Goal: Complete application form: Complete application form

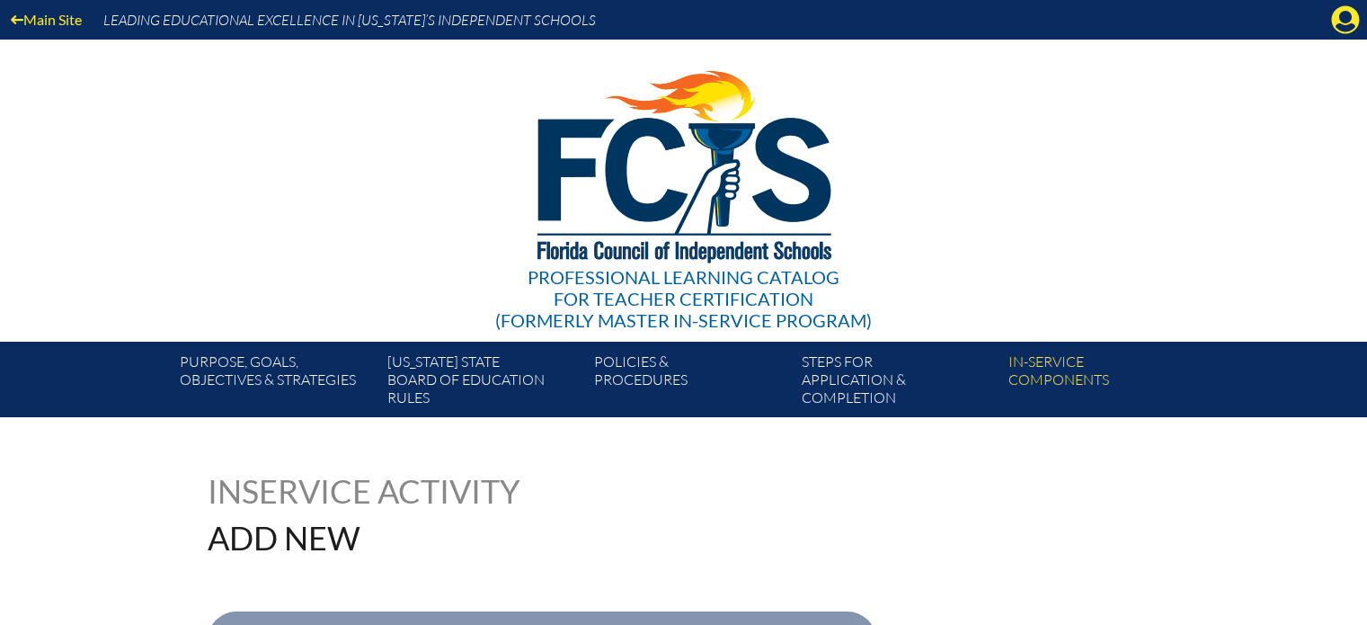
select select"]"] "191169"
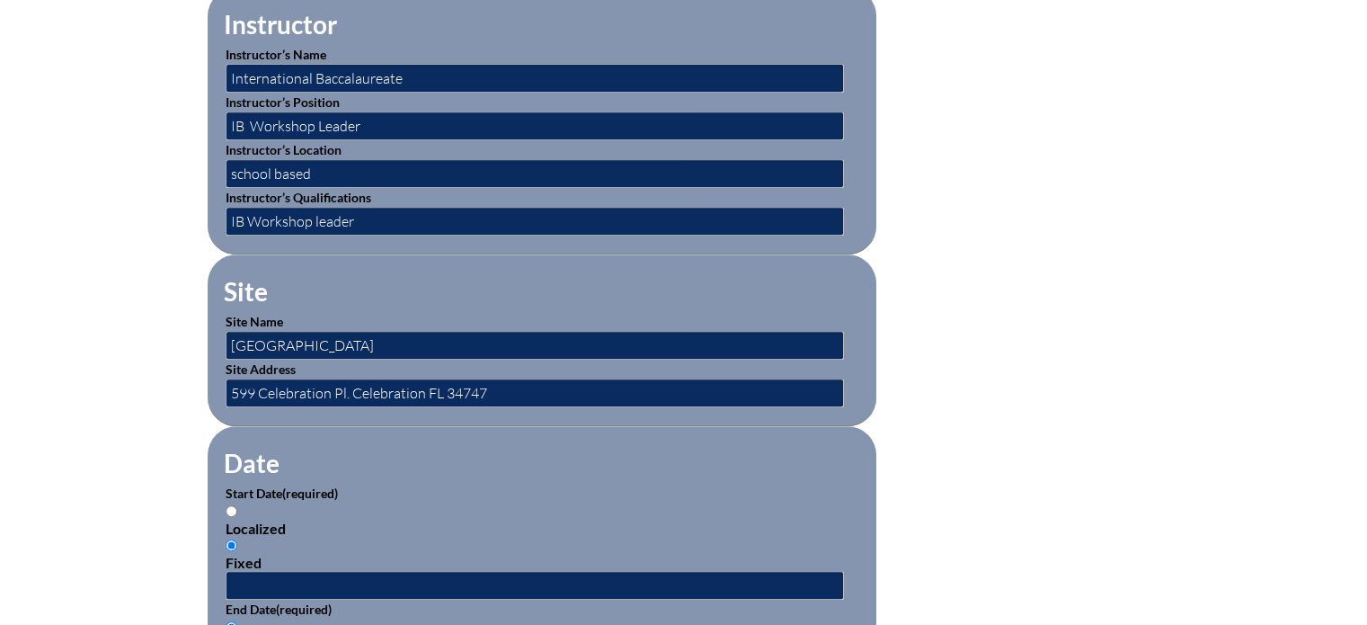
scroll to position [772, 0]
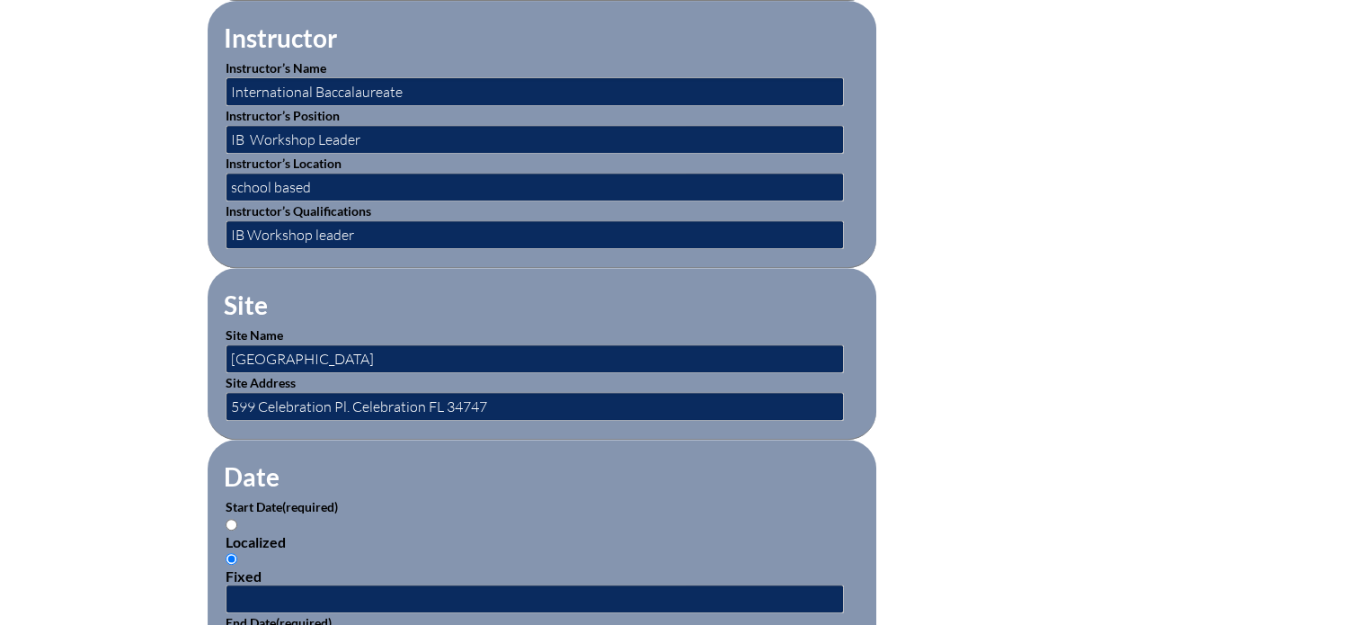
click at [1025, 353] on form "Activity Title / Activity Description (required) International Baccalaureate Ev…" at bounding box center [684, 613] width 953 height 1549
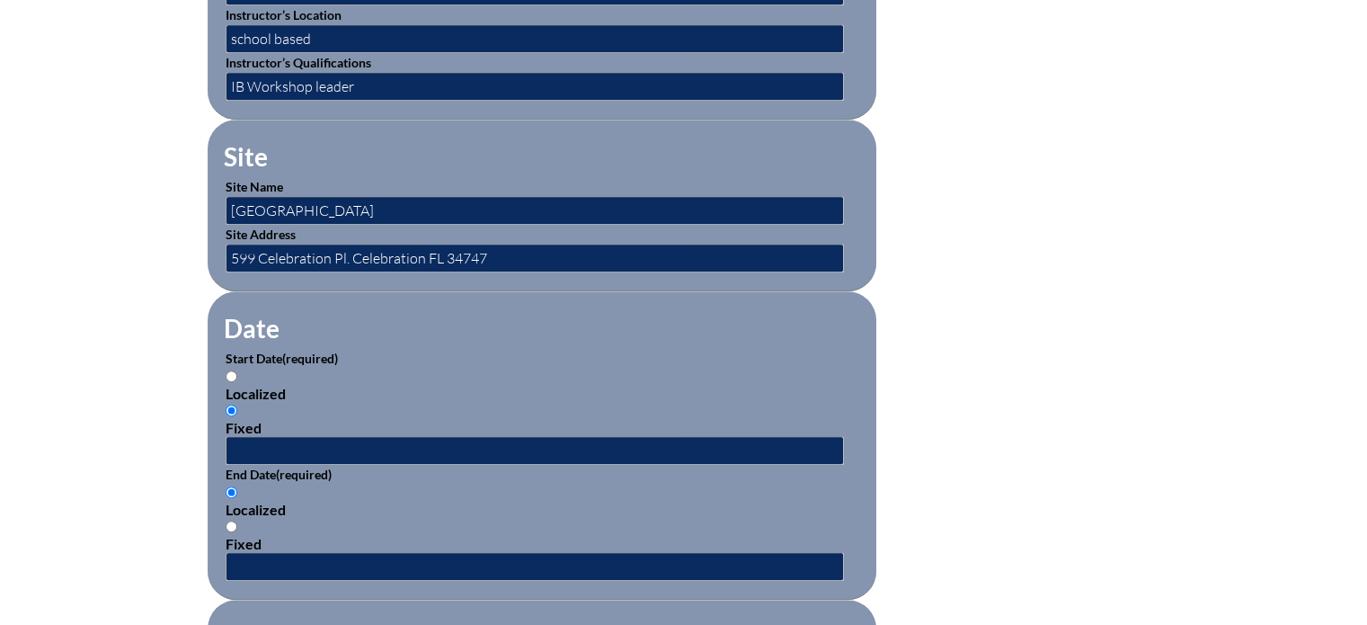
scroll to position [930, 0]
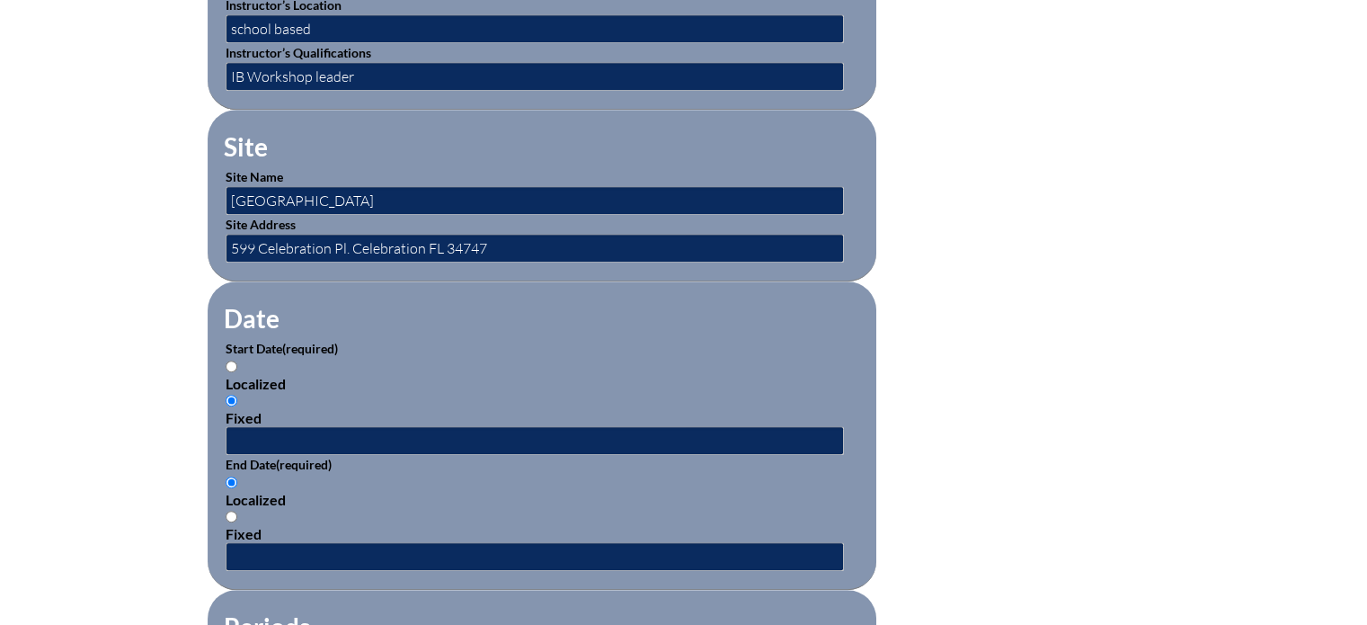
click at [226, 360] on input "Localized" at bounding box center [232, 366] width 12 height 12
radio input "true"
click at [265, 434] on input "text" at bounding box center [535, 440] width 618 height 29
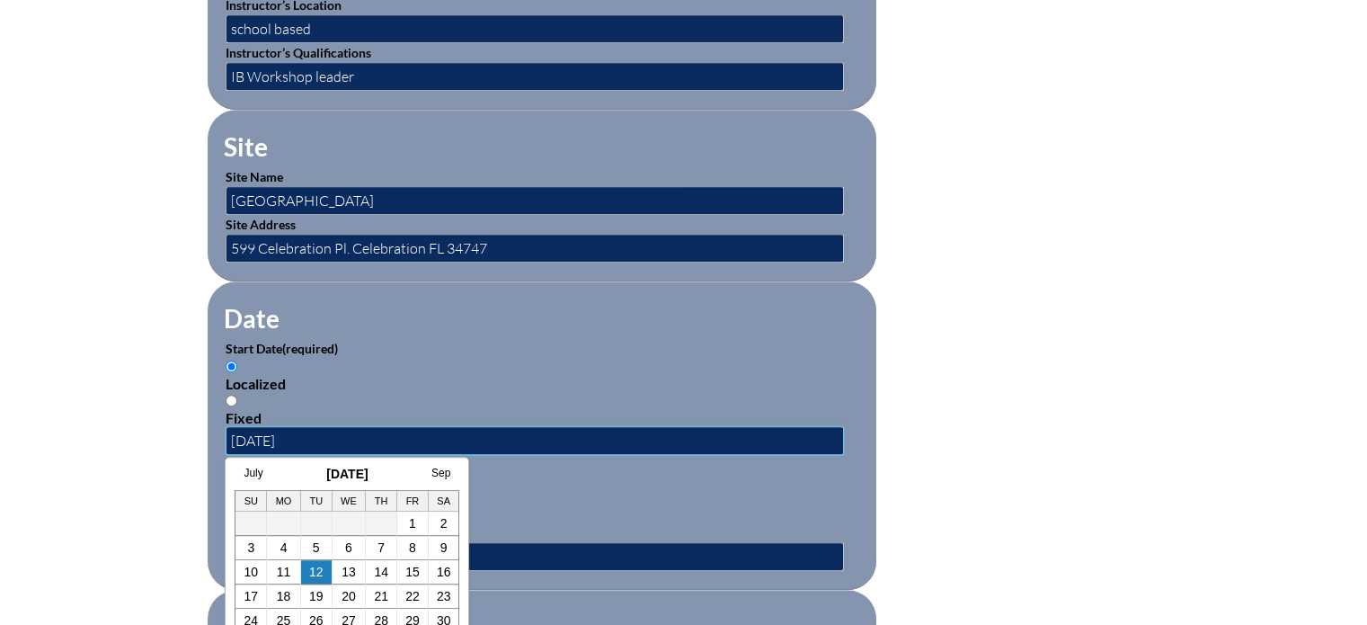
type input "06/30/2024"
click at [510, 542] on input "text" at bounding box center [535, 556] width 618 height 29
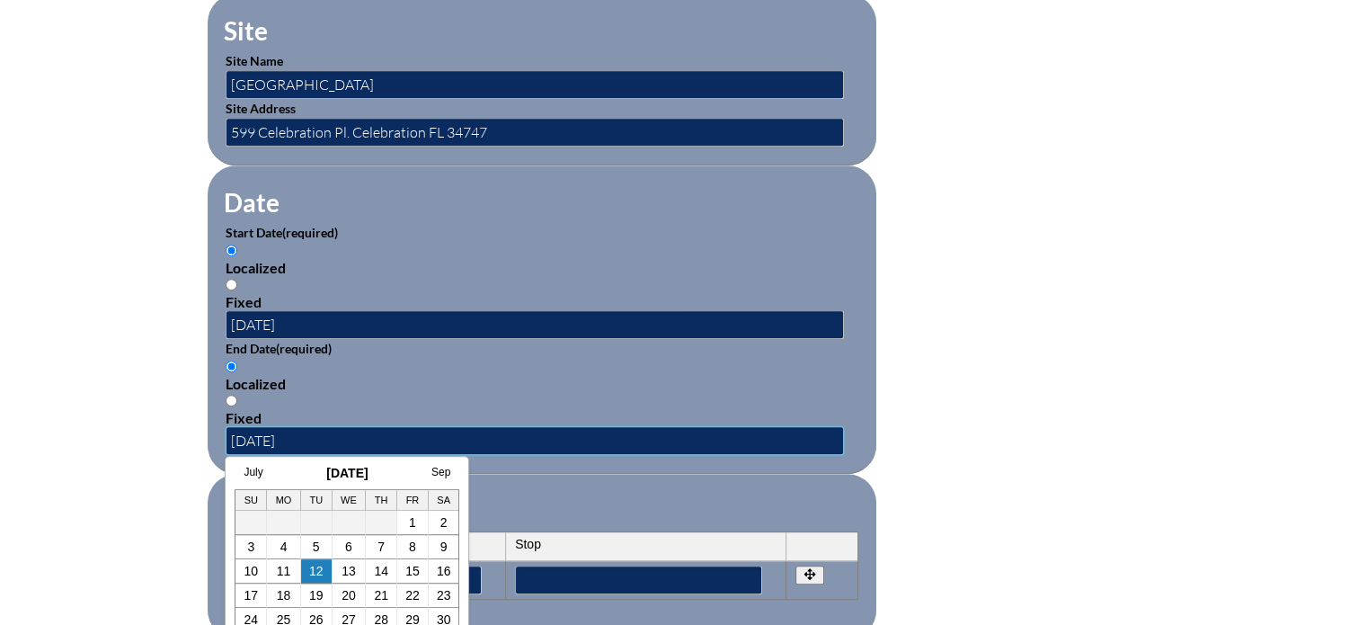
scroll to position [1035, 0]
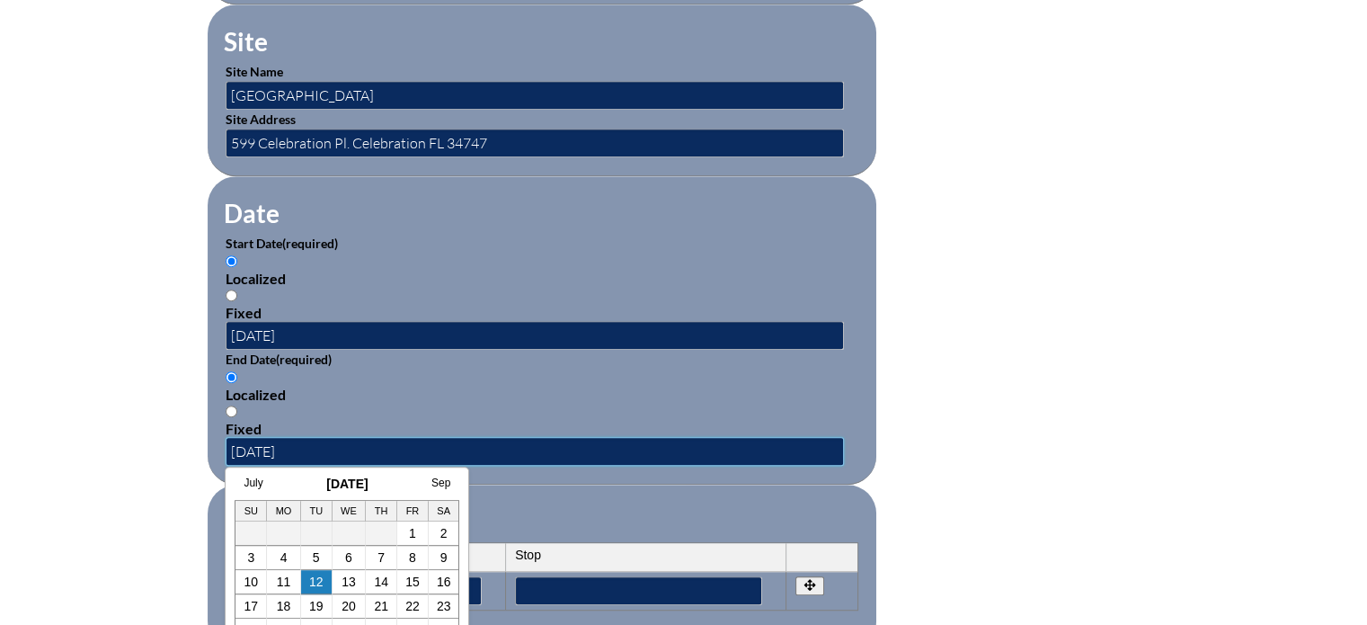
type input "08/01/2024"
click at [791, 495] on fieldset "Periods Start Stop No rows created Add new row Start Stop Start Stop" at bounding box center [542, 566] width 669 height 164
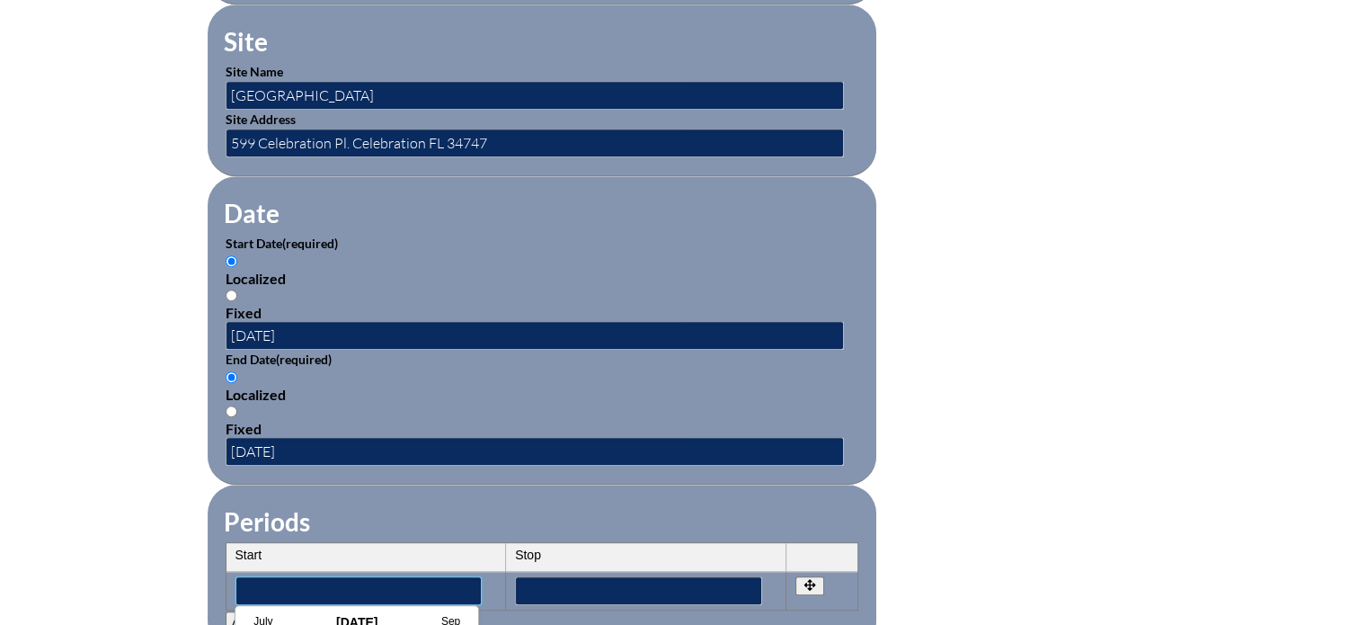
click at [342, 581] on input"] "text" at bounding box center [358, 590] width 247 height 29
type input"] "06/30/2024"
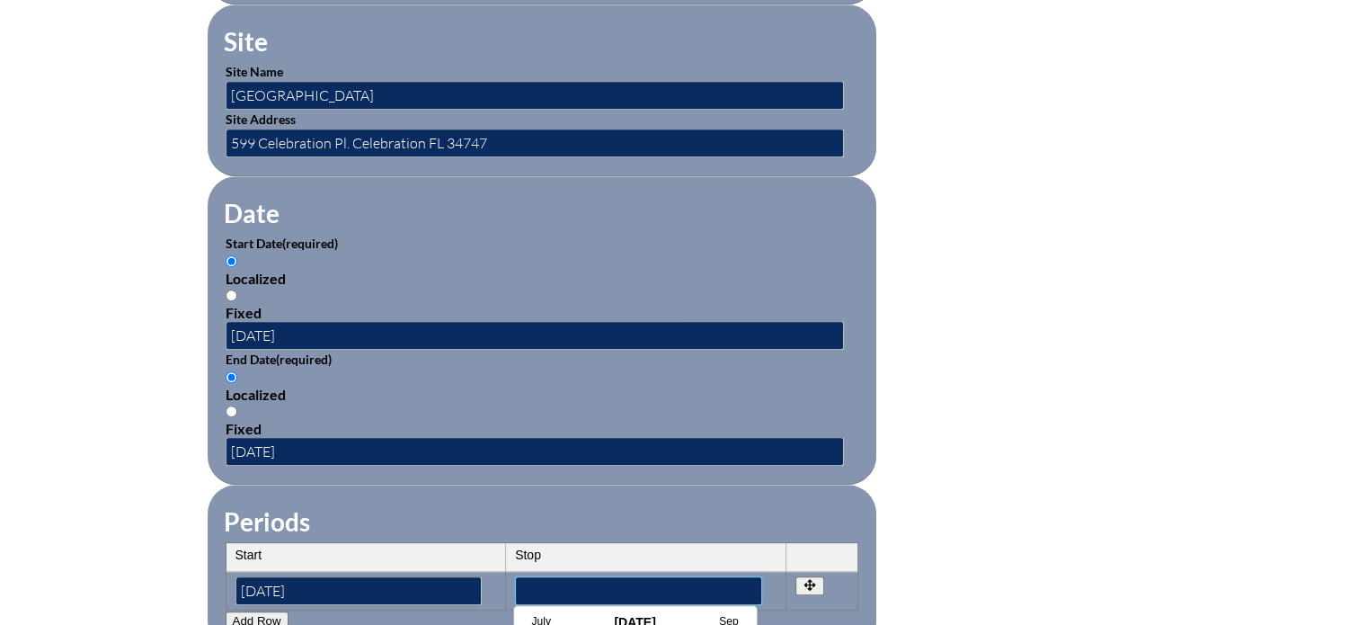
click at [575, 585] on input"] "text" at bounding box center [638, 590] width 247 height 29
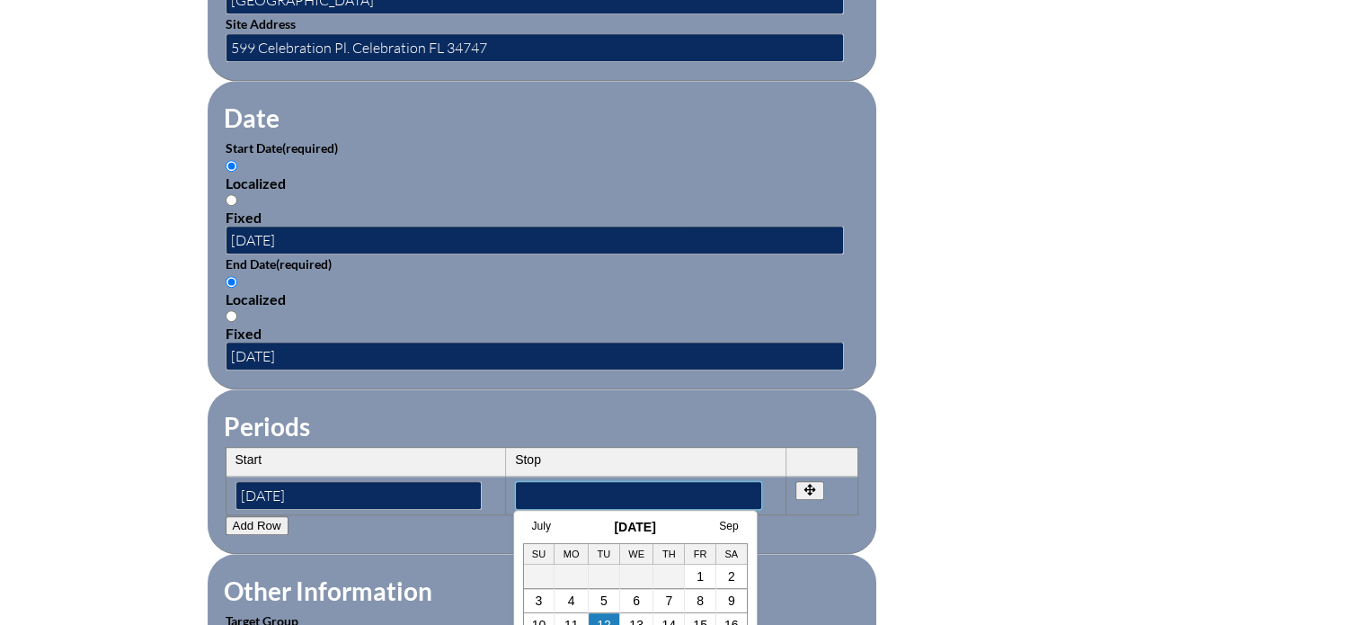
scroll to position [1131, 0]
type input"] "08/01/2024"
click at [980, 495] on form "Activity Title / Activity Description (required) International Baccalaureate Ev…" at bounding box center [684, 254] width 953 height 1549
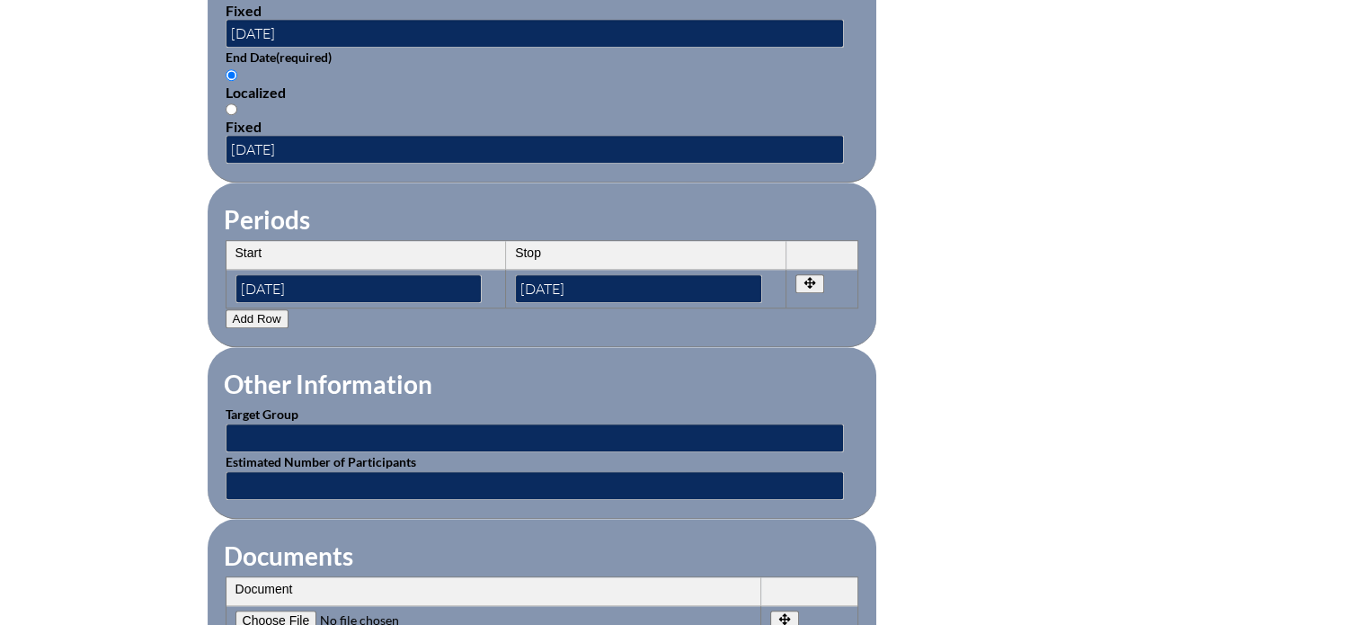
scroll to position [1336, 0]
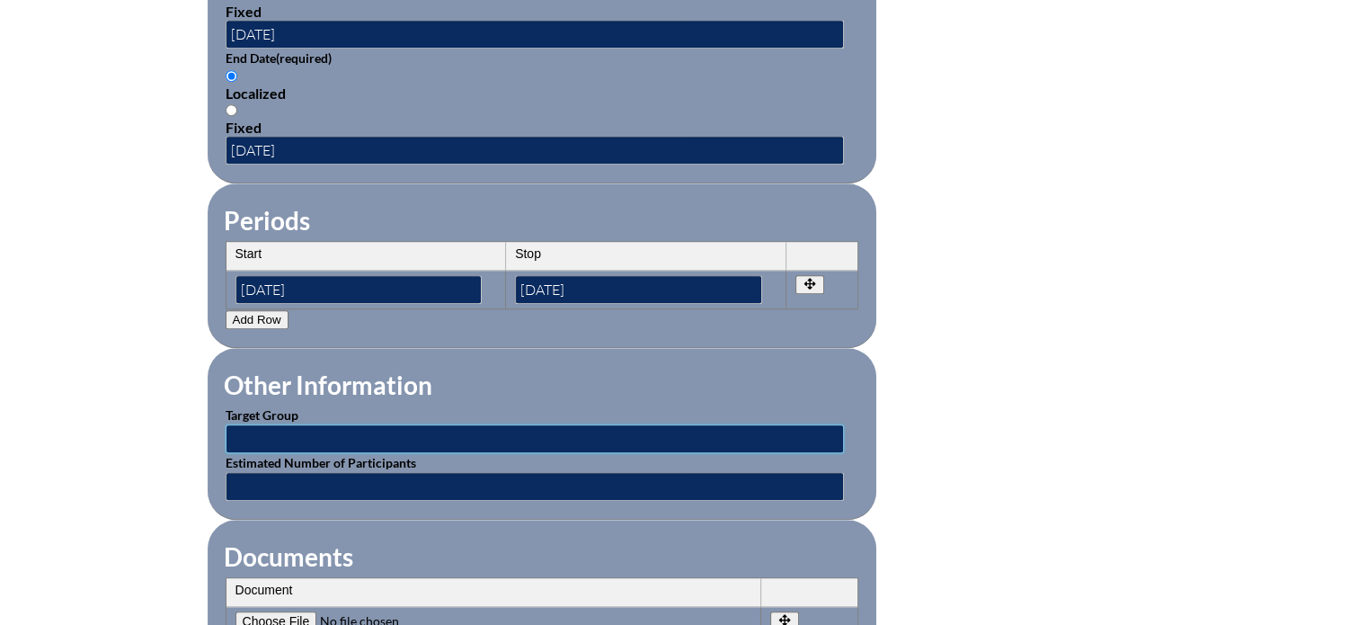
click at [352, 430] on input "text" at bounding box center [535, 438] width 618 height 29
type input "IB PYP Teachers"
click at [301, 474] on input "text" at bounding box center [535, 486] width 618 height 29
type input "10"
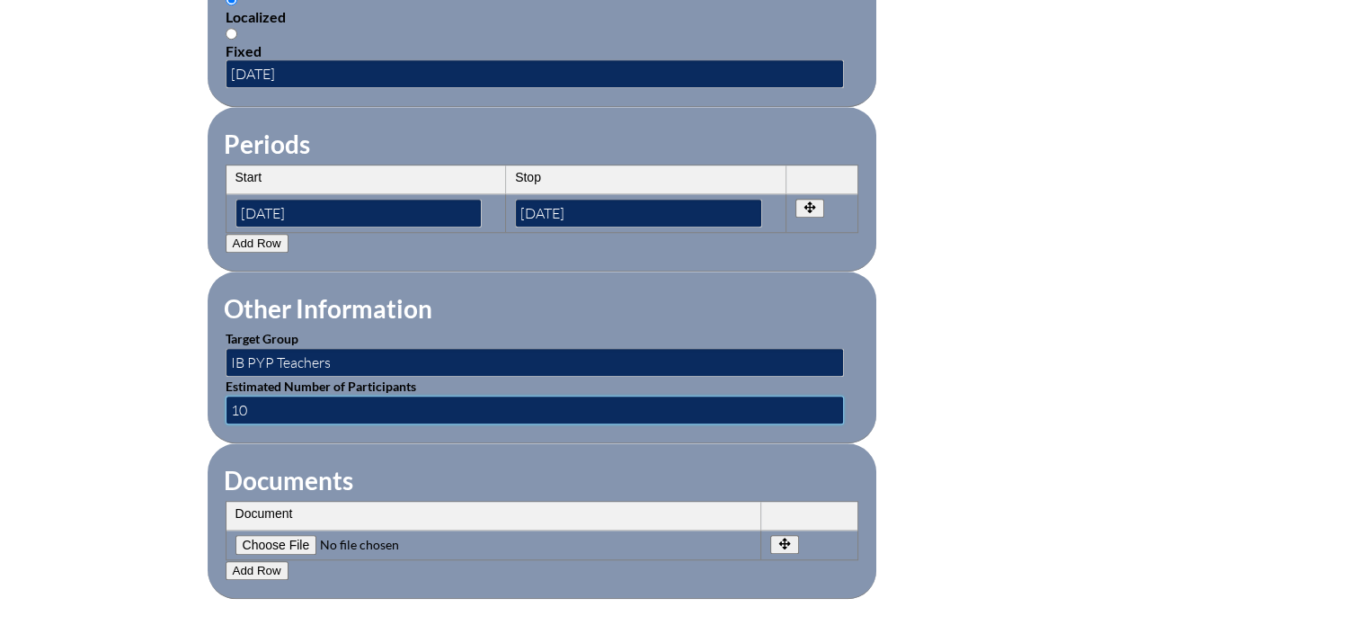
scroll to position [1412, 0]
click at [297, 536] on input"] "file" at bounding box center [357, 546] width 244 height 20
type input"] "C:\fakepath\Schnell- IB-Evidencing Learning.pdf"
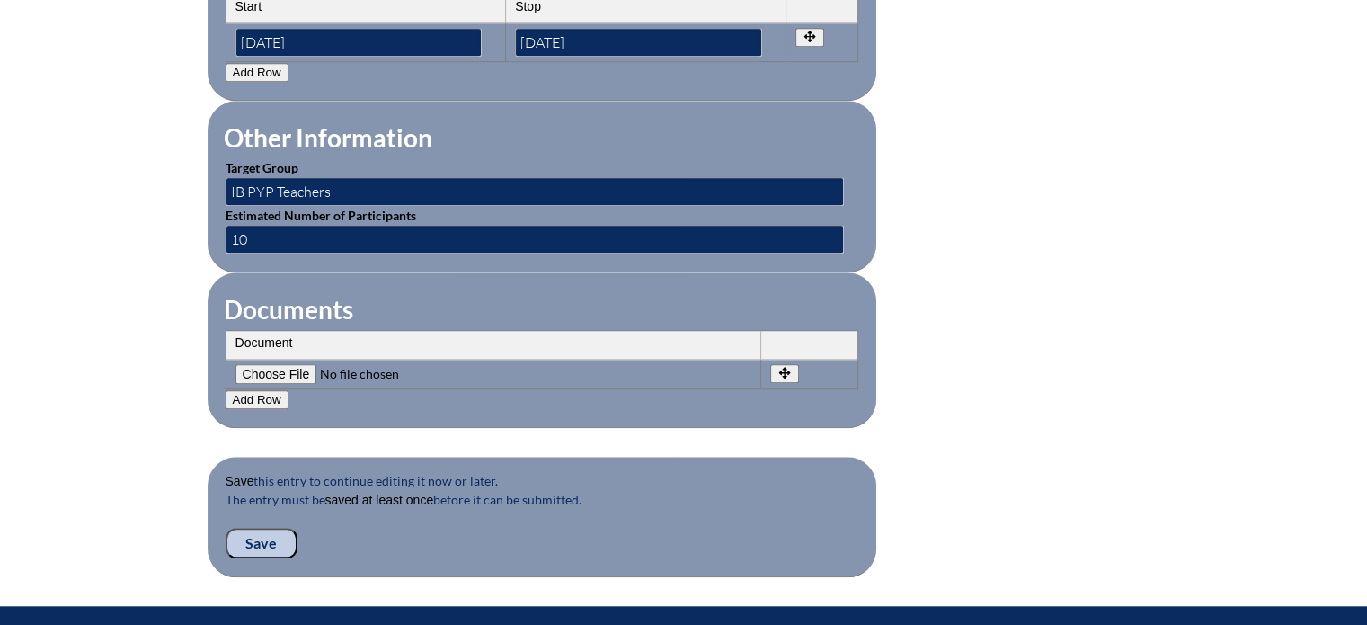
scroll to position [1585, 0]
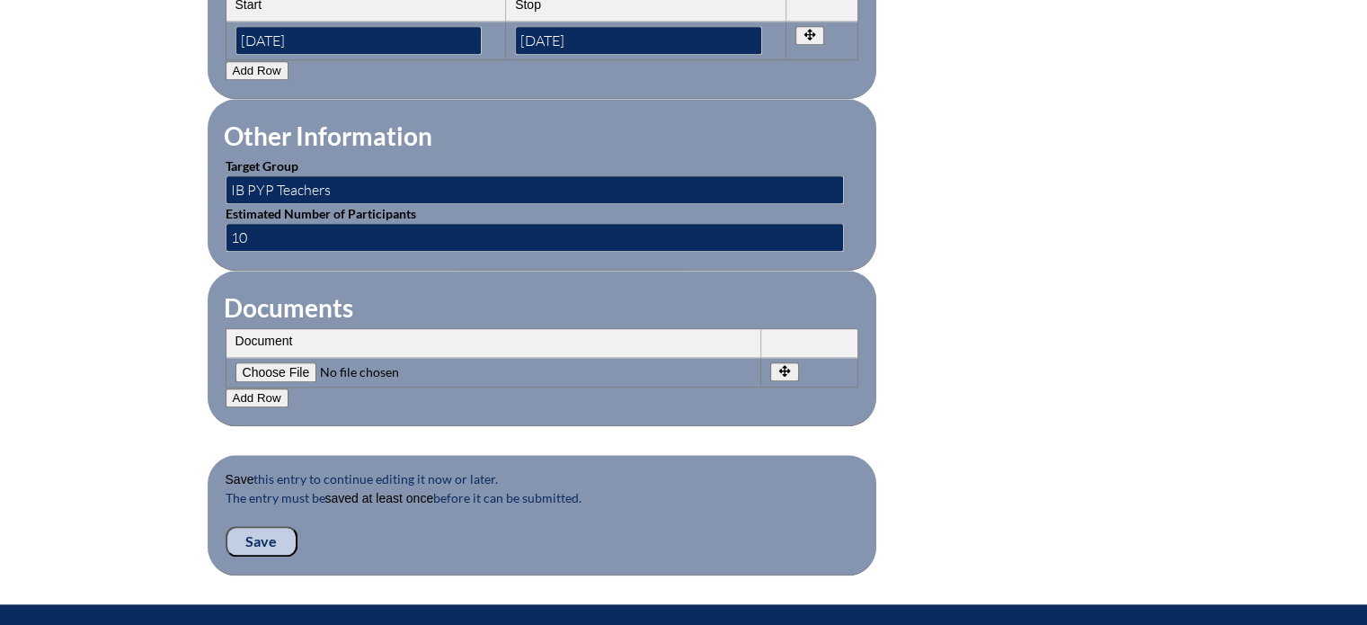
click at [251, 526] on input "Save" at bounding box center [262, 541] width 72 height 31
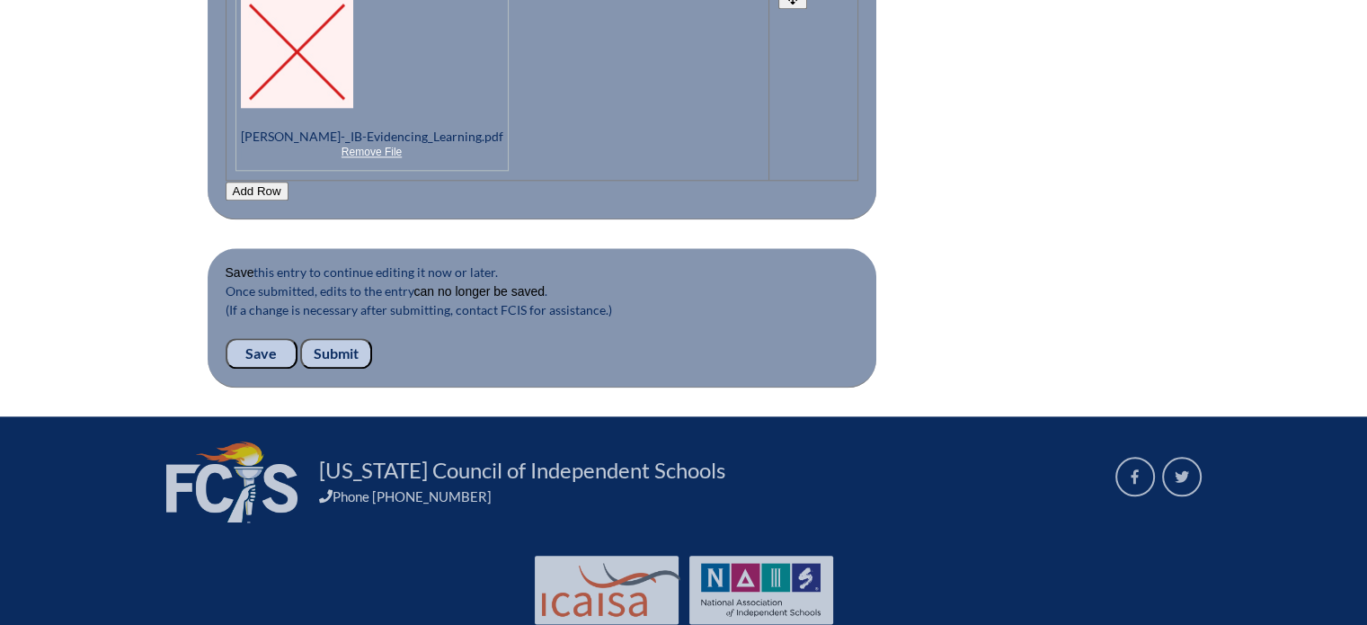
scroll to position [1991, 0]
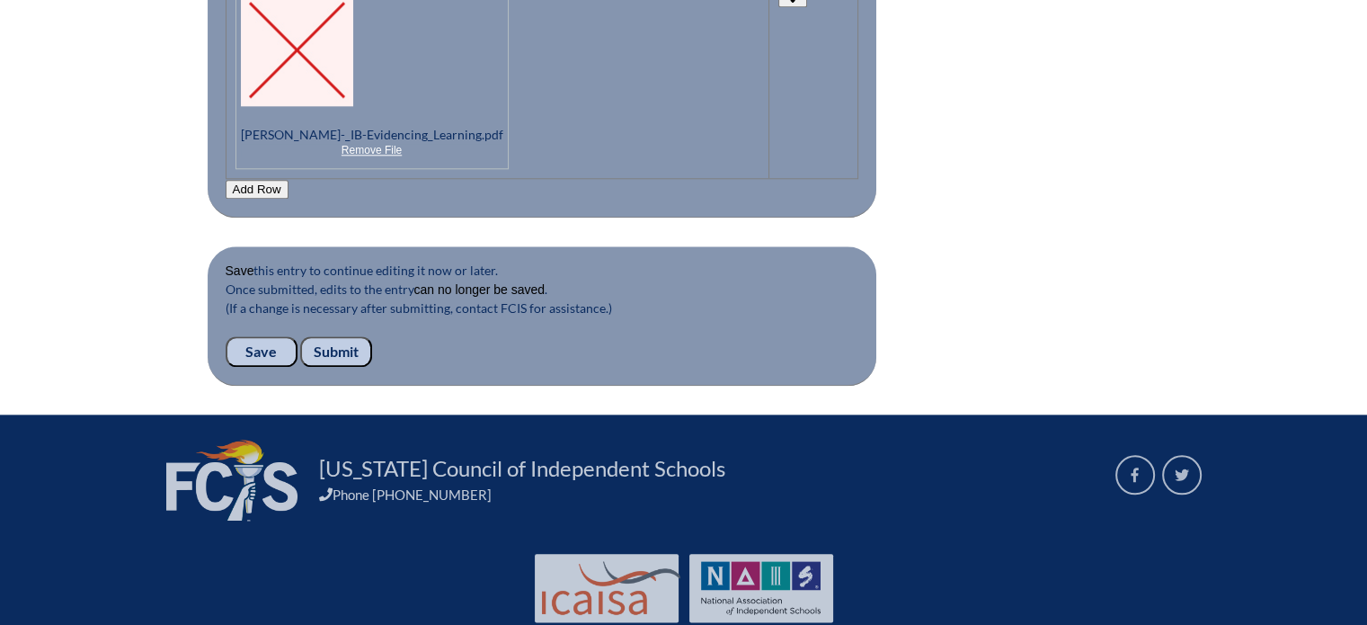
click at [350, 336] on input "Submit" at bounding box center [336, 351] width 72 height 31
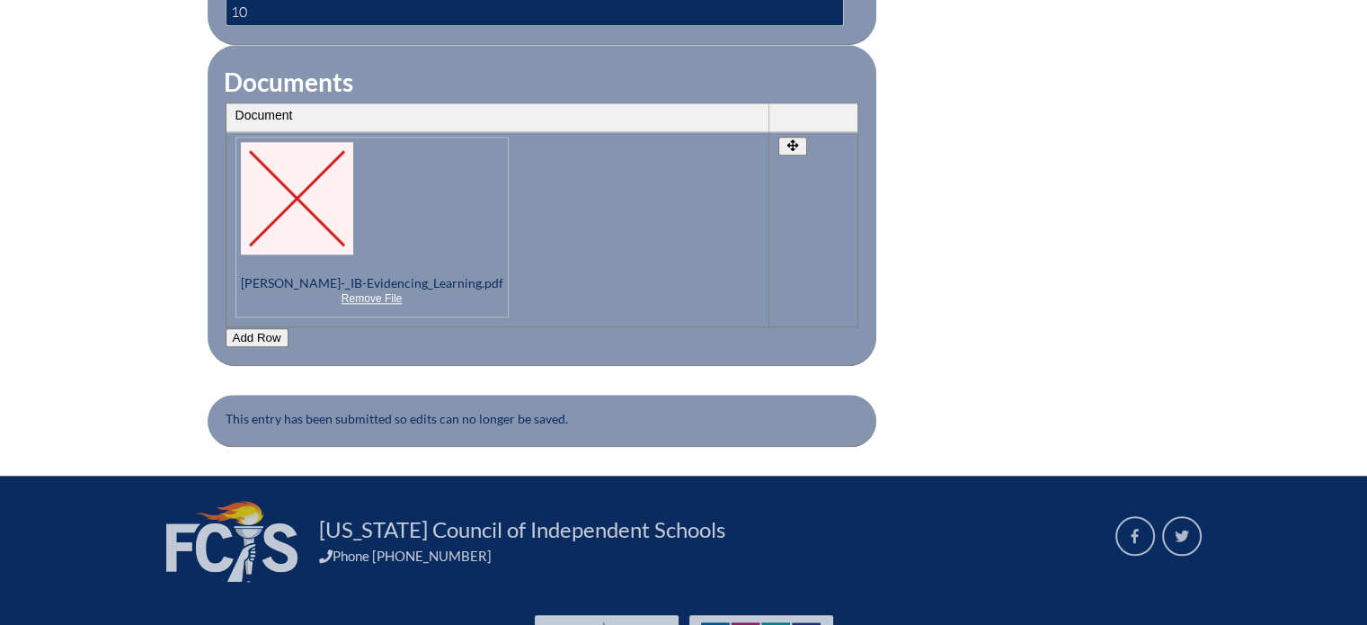
scroll to position [1844, 0]
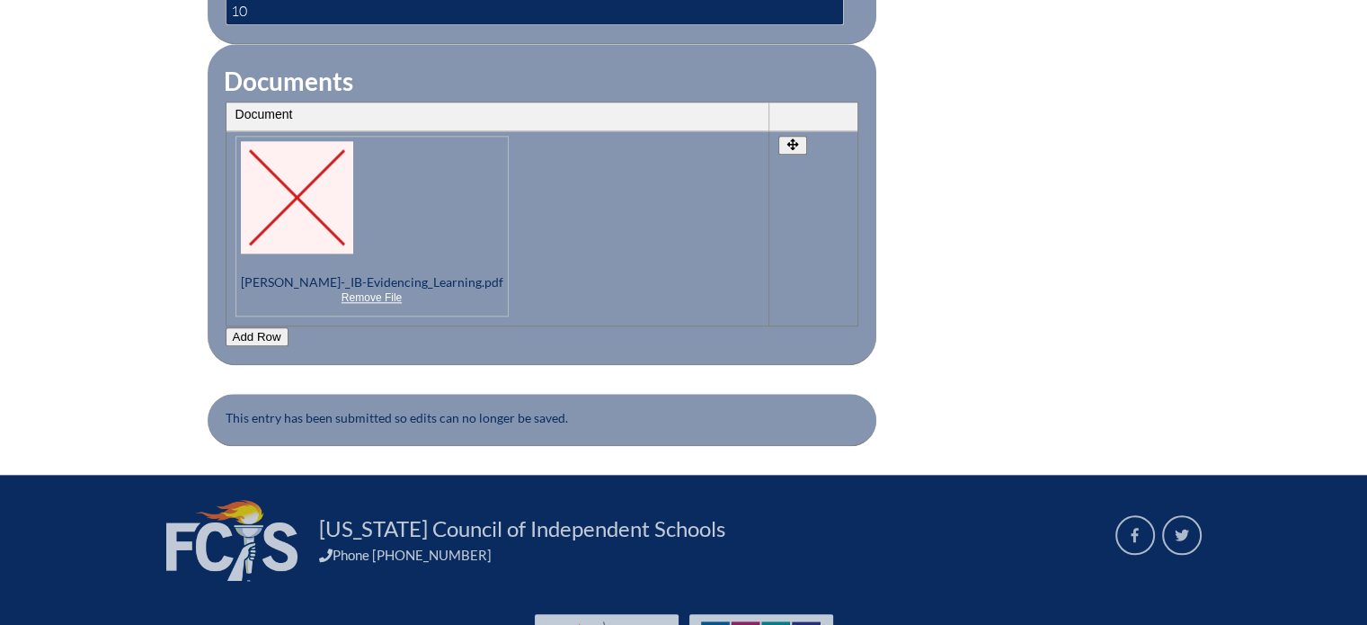
drag, startPoint x: 0, startPoint y: 0, endPoint x: 955, endPoint y: 309, distance: 1004.0
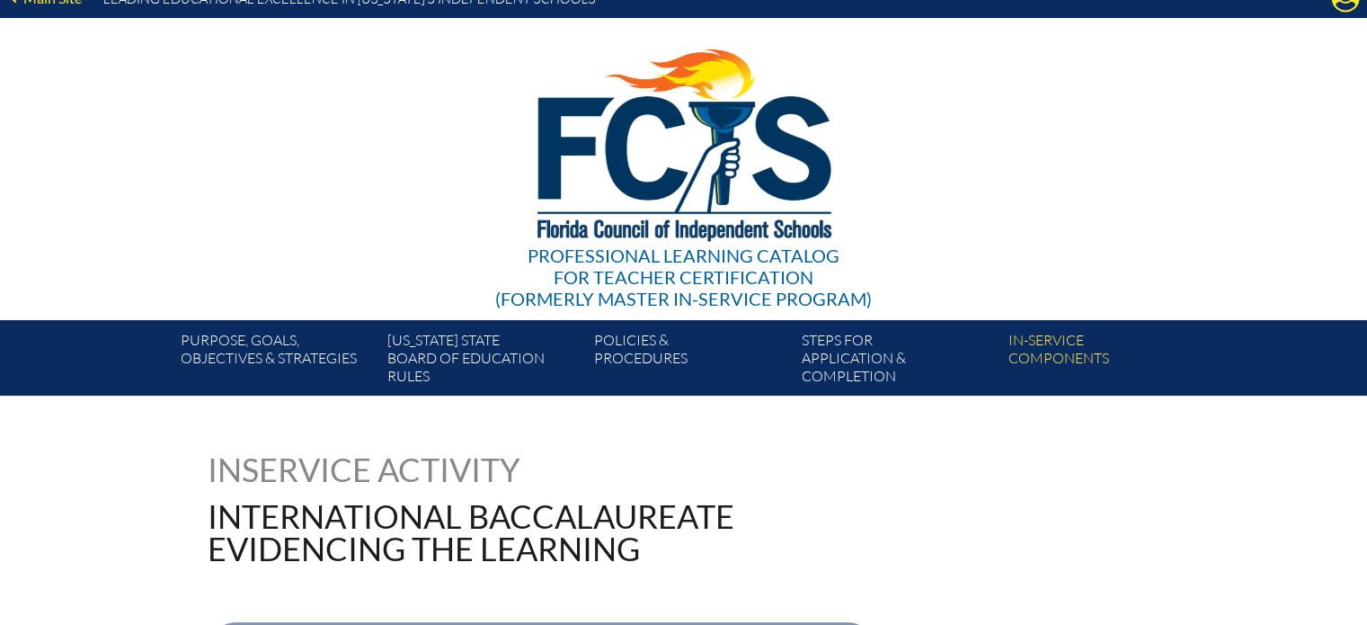
scroll to position [0, 0]
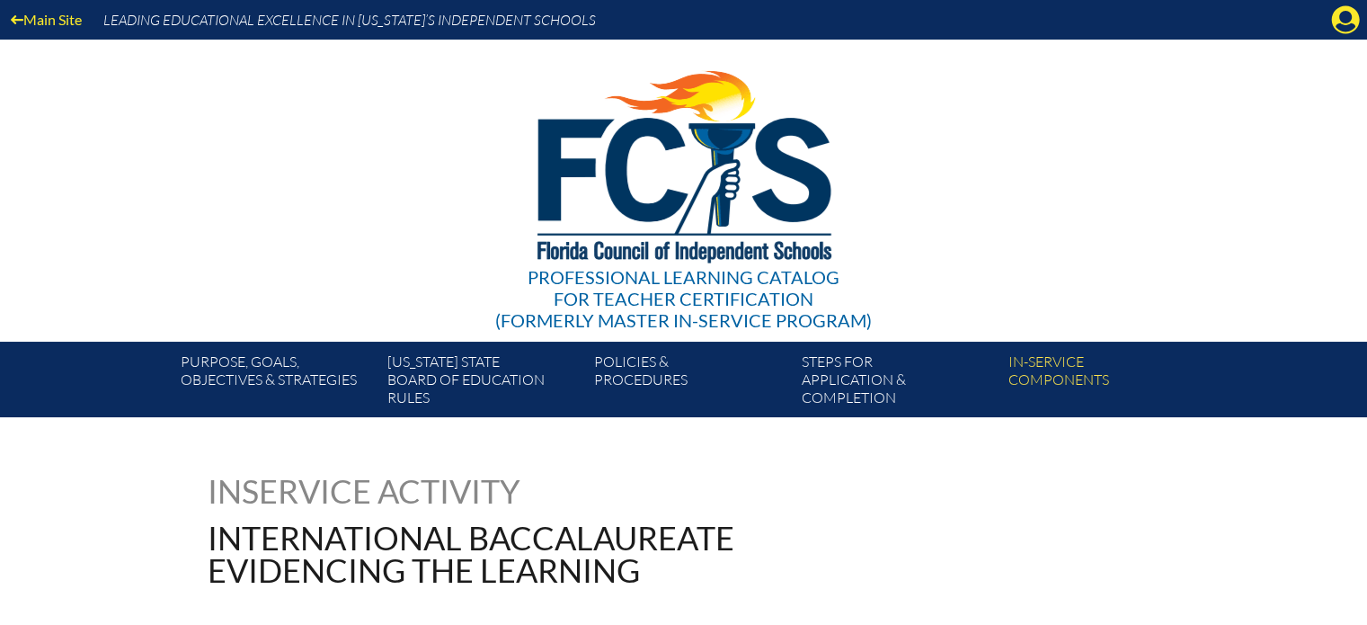
click at [1271, 72] on div "Main Site Leading Educational Excellence in Florida’s Independent Schools Profe…" at bounding box center [683, 208] width 1367 height 417
click at [1353, 16] on icon at bounding box center [1346, 20] width 28 height 28
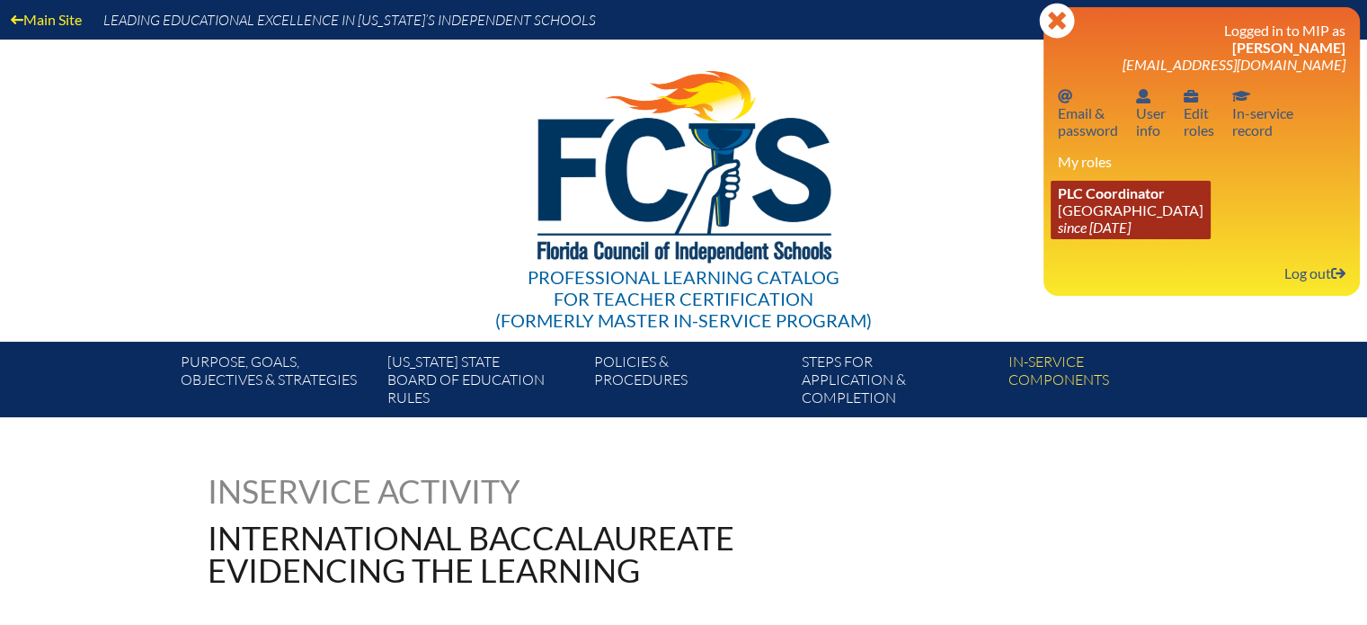
click at [1157, 198] on span "PLC Coordinator" at bounding box center [1111, 192] width 107 height 17
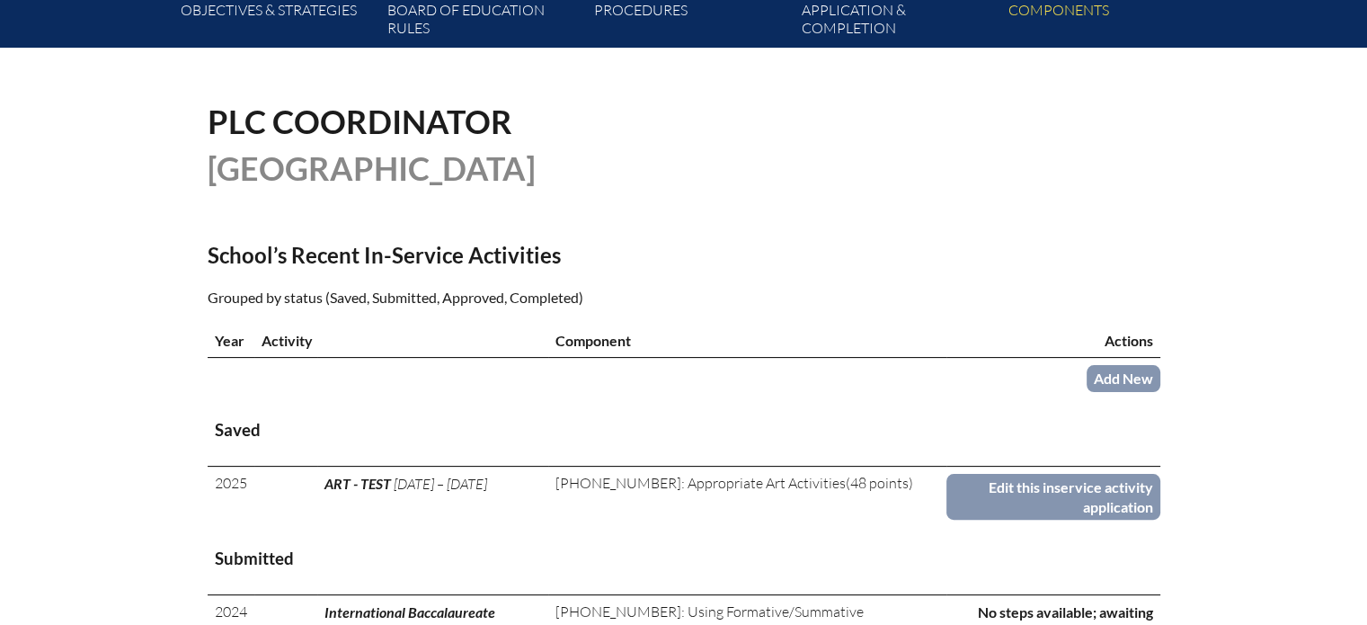
scroll to position [370, 0]
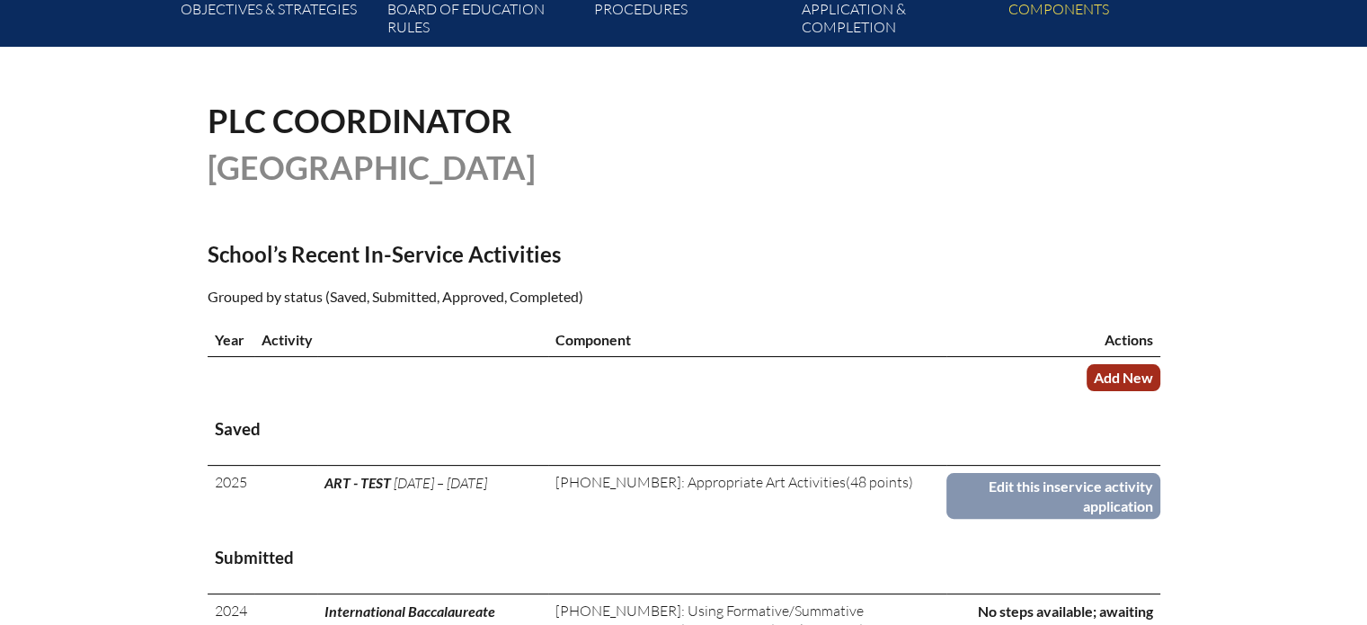
click at [1122, 381] on link "Add New" at bounding box center [1123, 377] width 74 height 26
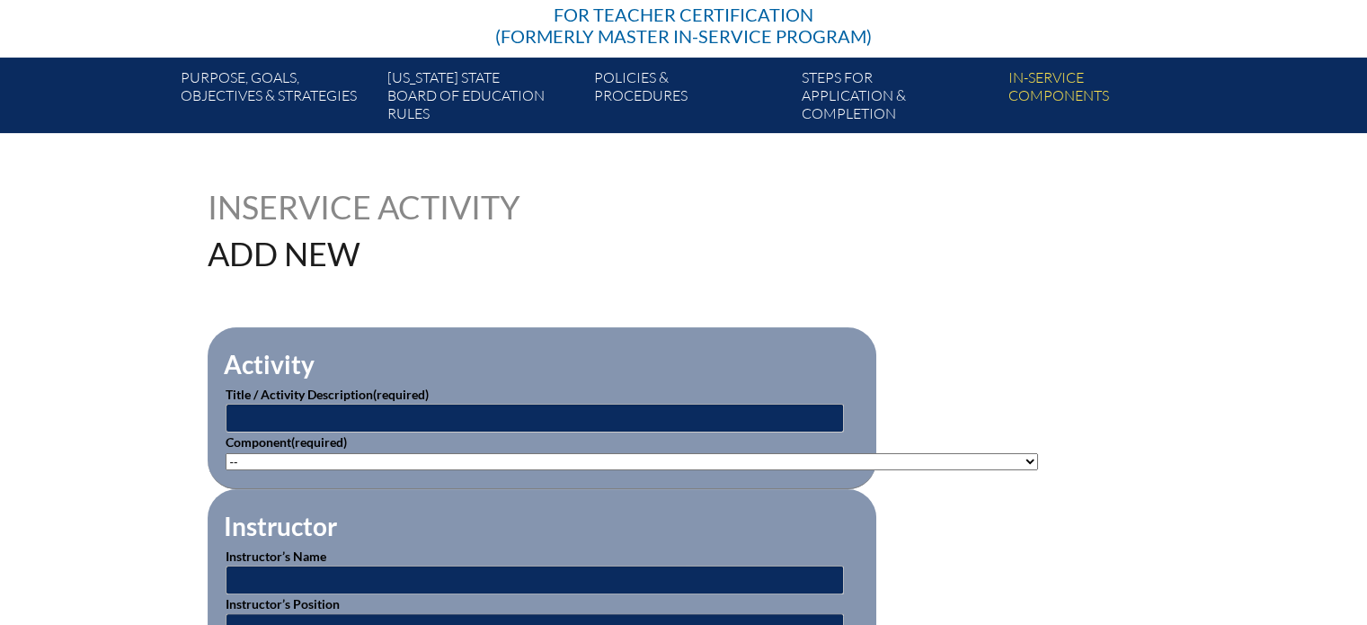
scroll to position [284, 0]
click at [319, 410] on input "text" at bounding box center [535, 417] width 618 height 29
click at [319, 410] on input "I" at bounding box center [535, 417] width 618 height 29
type input "IB Developing the PYP"
click at [337, 453] on select"]"] "-- 1-000-001: Appropriate Art Activities 1-000-002: Concept and Art Process for…" at bounding box center [632, 461] width 812 height 17
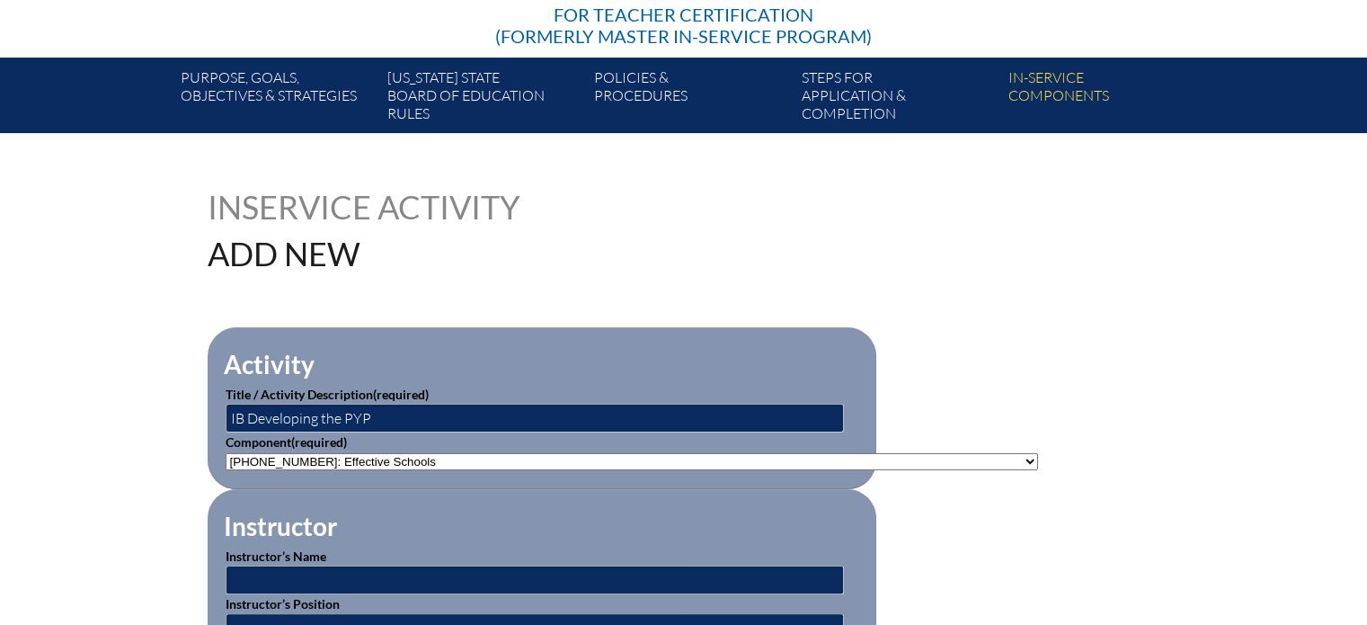
click at [226, 453] on select"]"] "-- 1-000-001: Appropriate Art Activities 1-000-002: Concept and Art Process for…" at bounding box center [632, 461] width 812 height 17
click at [568, 456] on select"]"] "-- 1-000-001: Appropriate Art Activities 1-000-002: Concept and Art Process for…" at bounding box center [632, 461] width 812 height 17
click at [1089, 255] on div "Inservice Activity Add New" at bounding box center [684, 230] width 953 height 79
click at [439, 453] on select"]"] "-- 1-000-001: Appropriate Art Activities 1-000-002: Concept and Art Process for…" at bounding box center [632, 461] width 812 height 17
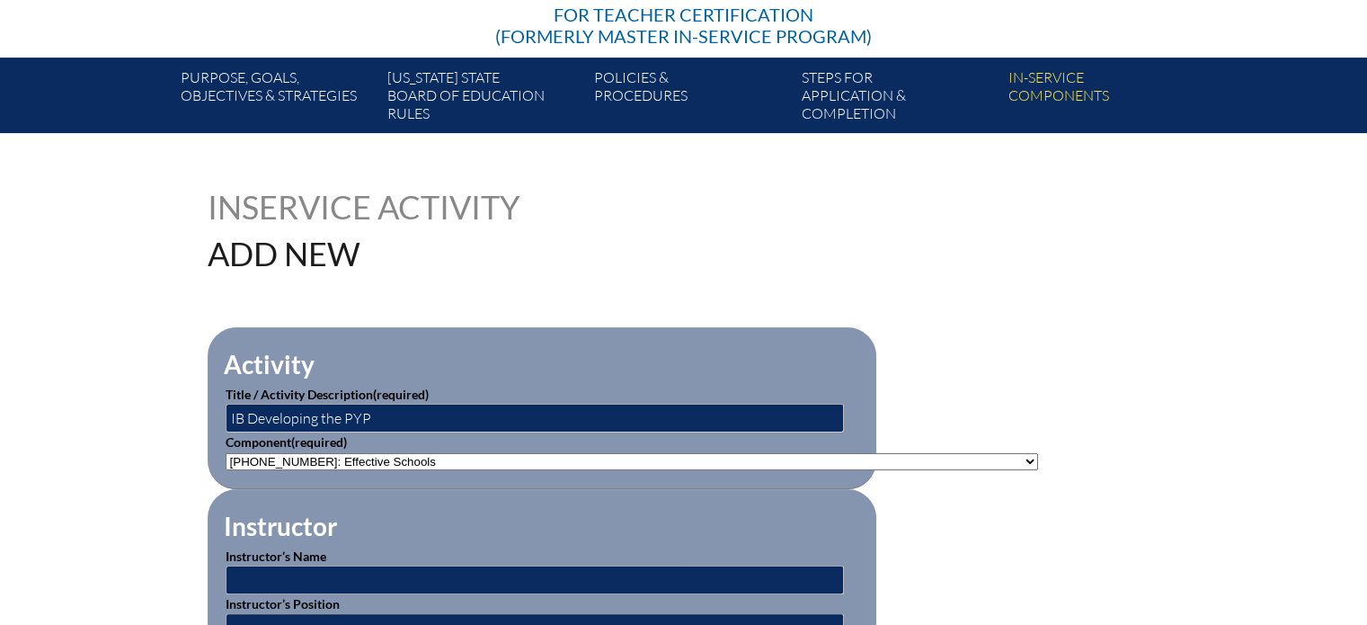
click at [902, 458] on select"]"] "-- 1-000-001: Appropriate Art Activities 1-000-002: Concept and Art Process for…" at bounding box center [632, 461] width 812 height 17
click at [226, 453] on select"]"] "-- 1-000-001: Appropriate Art Activities 1-000-002: Concept and Art Process for…" at bounding box center [632, 461] width 812 height 17
click at [557, 445] on p "Component (required) -- 1-000-001: Appropriate Art Activities 1-000-002: Concep…" at bounding box center [542, 451] width 633 height 38
click at [564, 456] on select"]"] "-- 1-000-001: Appropriate Art Activities 1-000-002: Concept and Art Process for…" at bounding box center [632, 461] width 812 height 17
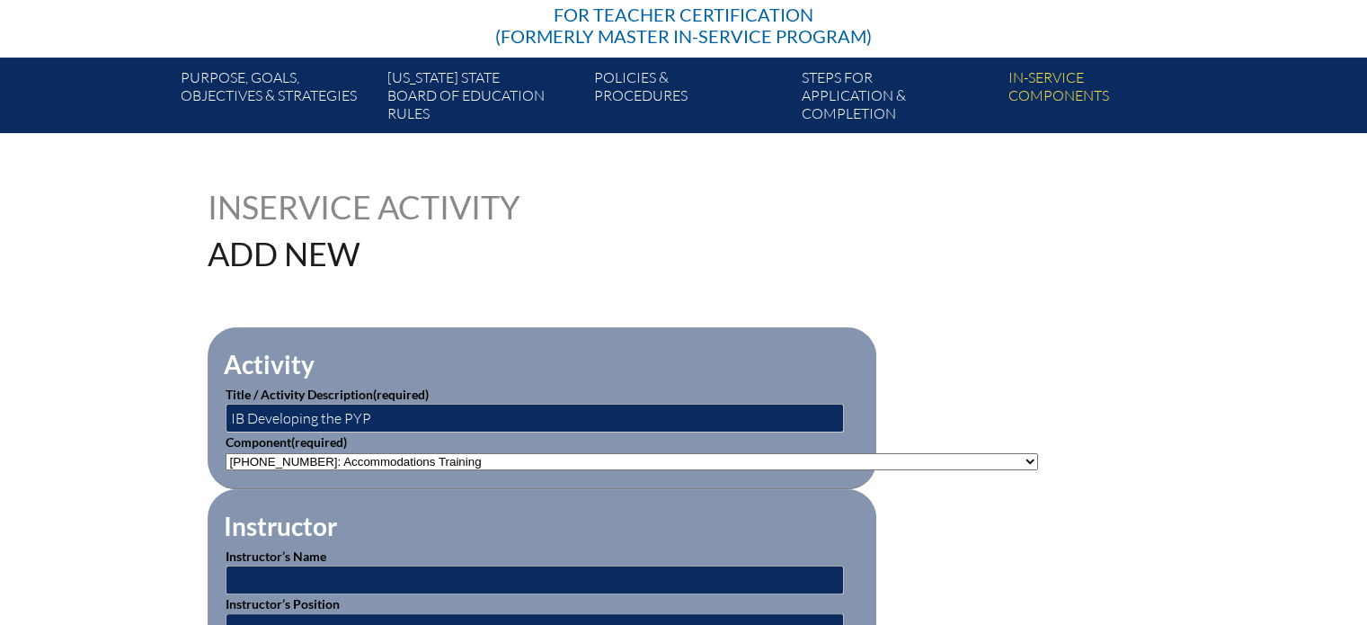
select select"]"] "79861"
click at [226, 453] on select"]"] "-- 1-000-001: Appropriate Art Activities 1-000-002: Concept and Art Process for…" at bounding box center [632, 461] width 812 height 17
click at [554, 455] on select"]"] "-- 1-000-001: Appropriate Art Activities 1-000-002: Concept and Art Process for…" at bounding box center [632, 461] width 812 height 17
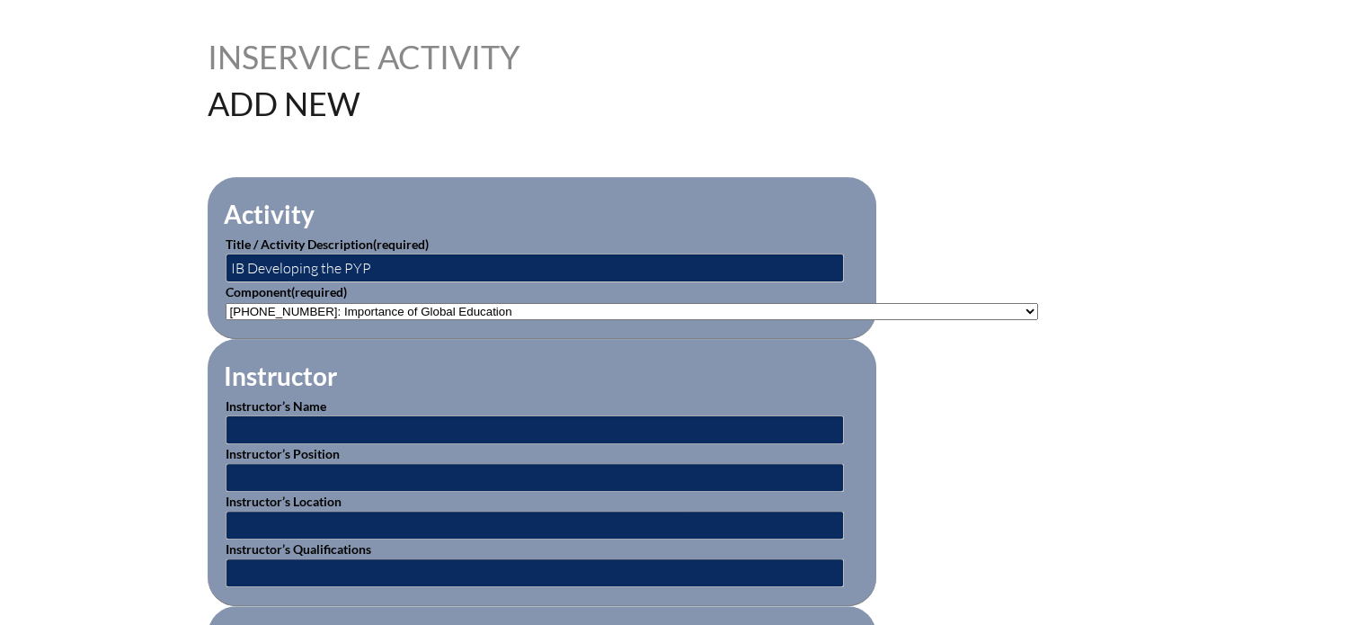
scroll to position [435, 0]
click at [427, 419] on input "text" at bounding box center [535, 428] width 618 height 29
type input "International Baccalaureate"
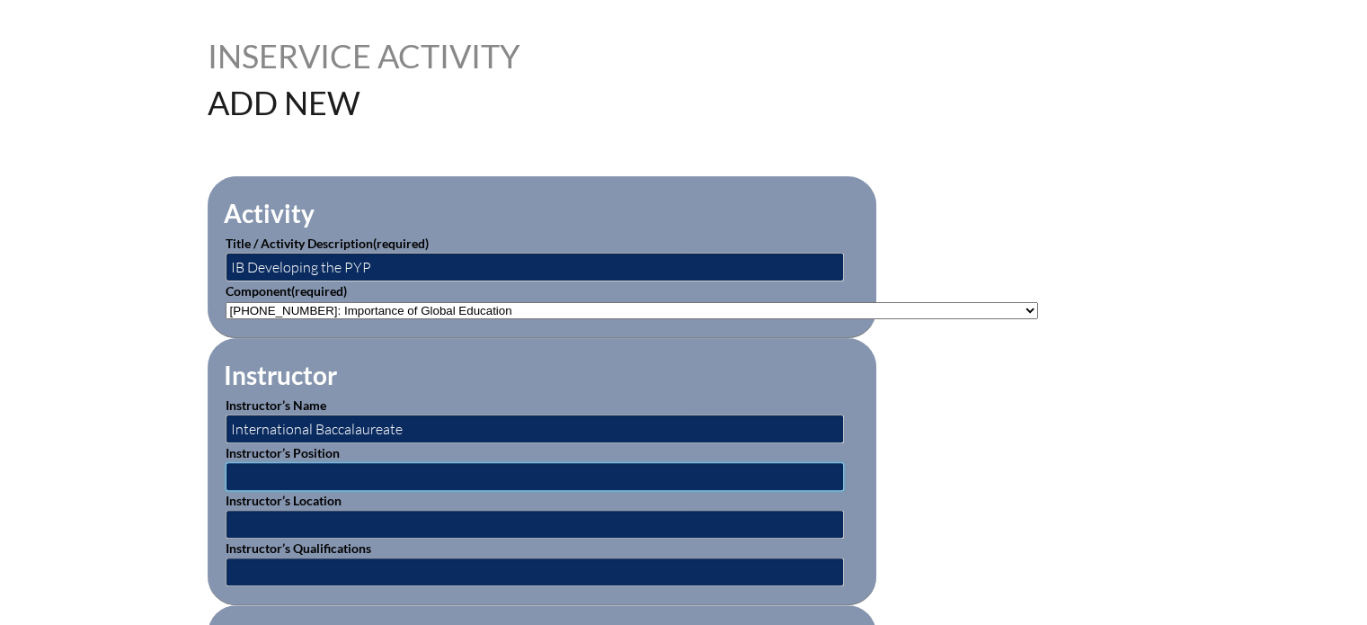
click at [368, 474] on input "text" at bounding box center [535, 476] width 618 height 29
type input "IB Workshop Leader"
click at [353, 519] on input "text" at bounding box center [535, 524] width 618 height 29
type input "school based"
click at [377, 572] on input "text" at bounding box center [535, 571] width 618 height 29
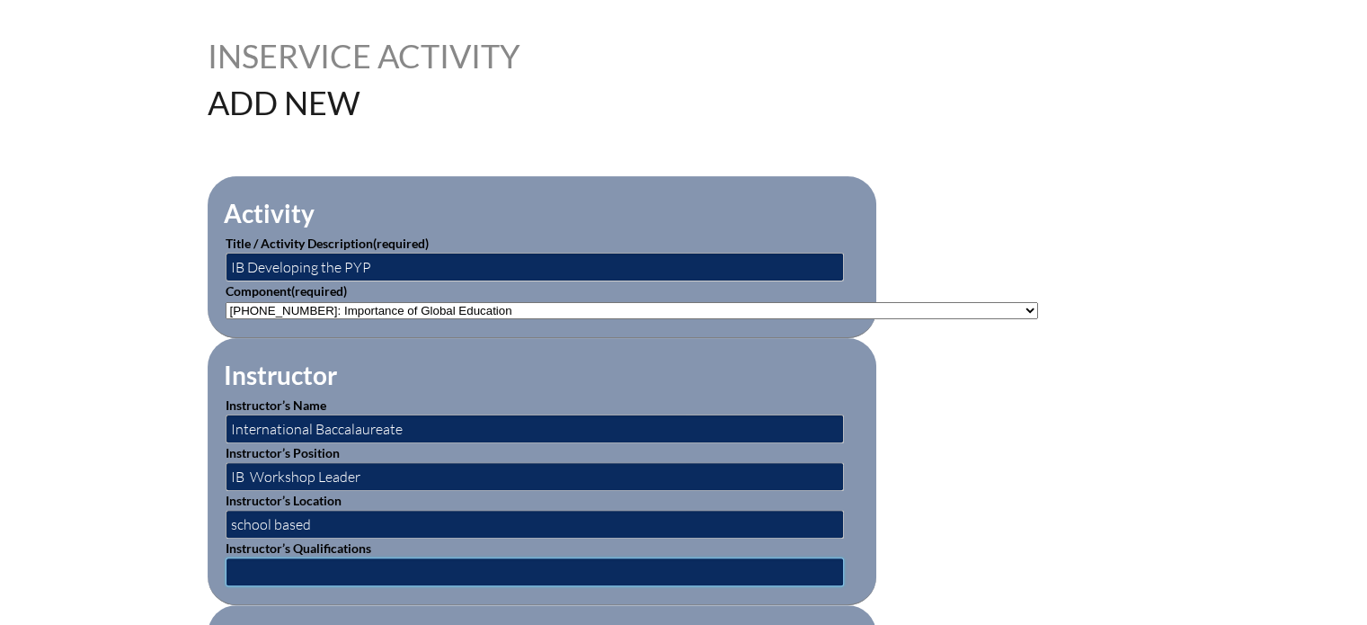
type input "IB Workshop leader"
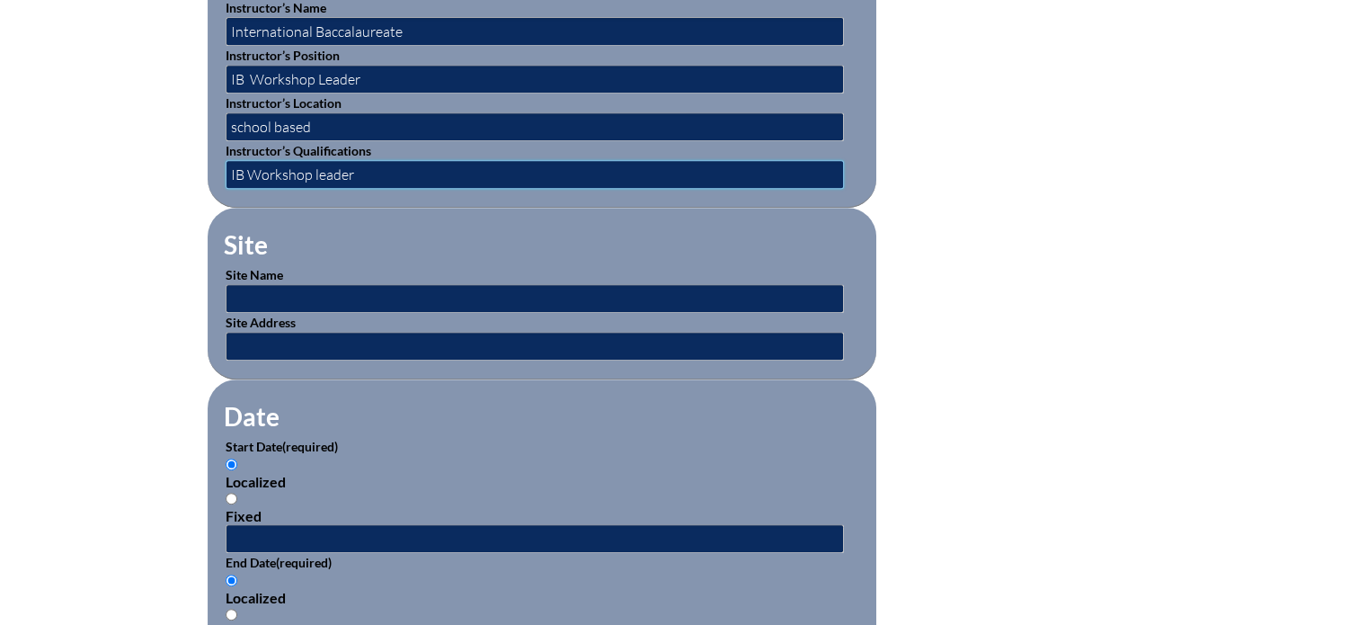
scroll to position [840, 0]
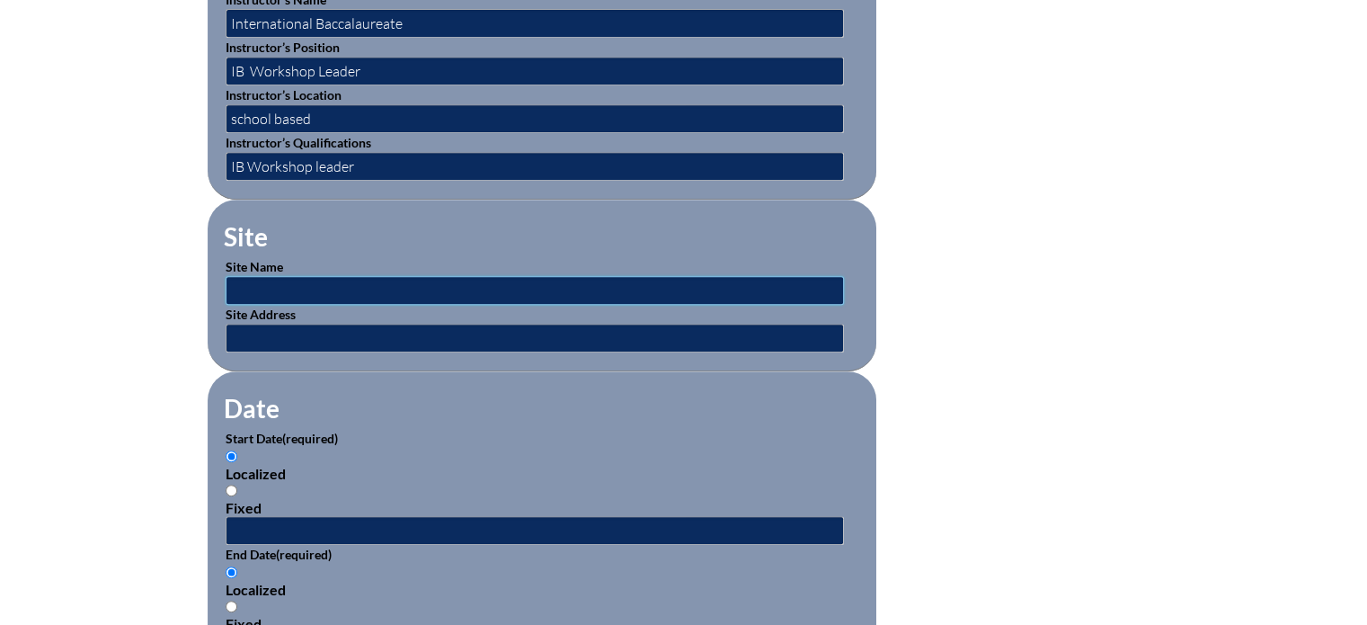
click at [377, 279] on input "text" at bounding box center [535, 290] width 618 height 29
type input "[GEOGRAPHIC_DATA]"
click at [372, 330] on input "text" at bounding box center [535, 338] width 618 height 29
type input "599 Celebration Pl. Celebration FL 34747"
click at [227, 484] on input "Fixed" at bounding box center [232, 490] width 12 height 12
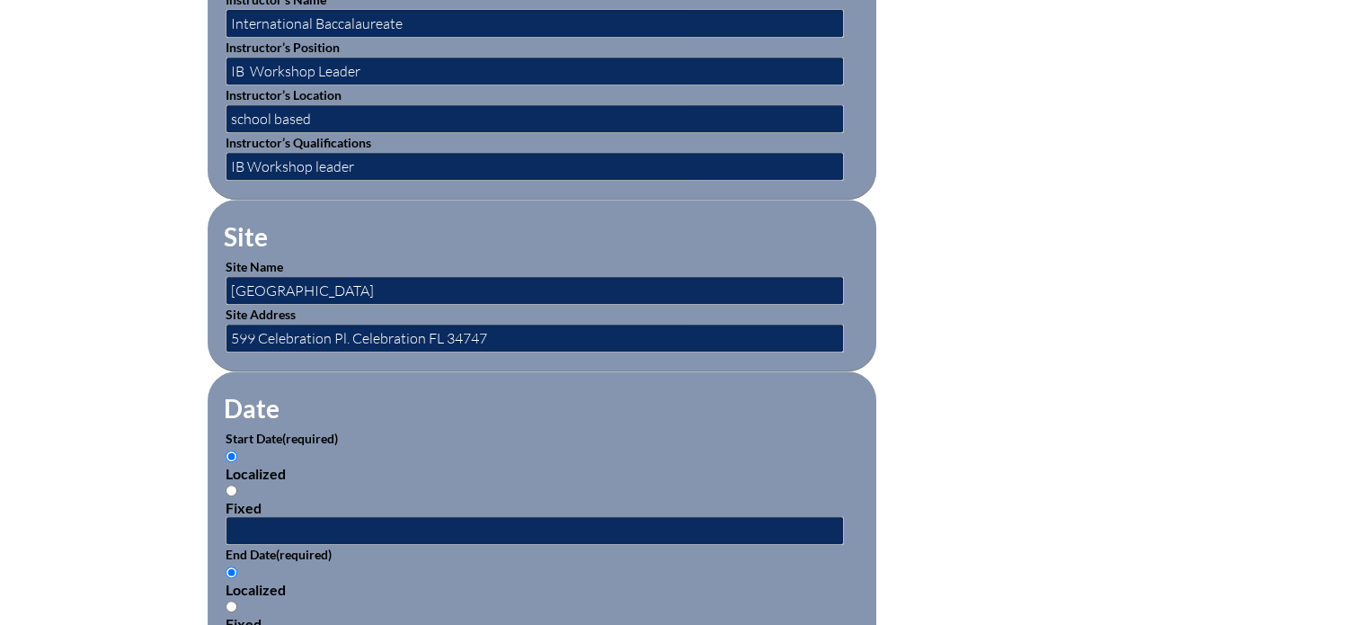
radio input "true"
click at [259, 520] on input "text" at bounding box center [535, 530] width 618 height 29
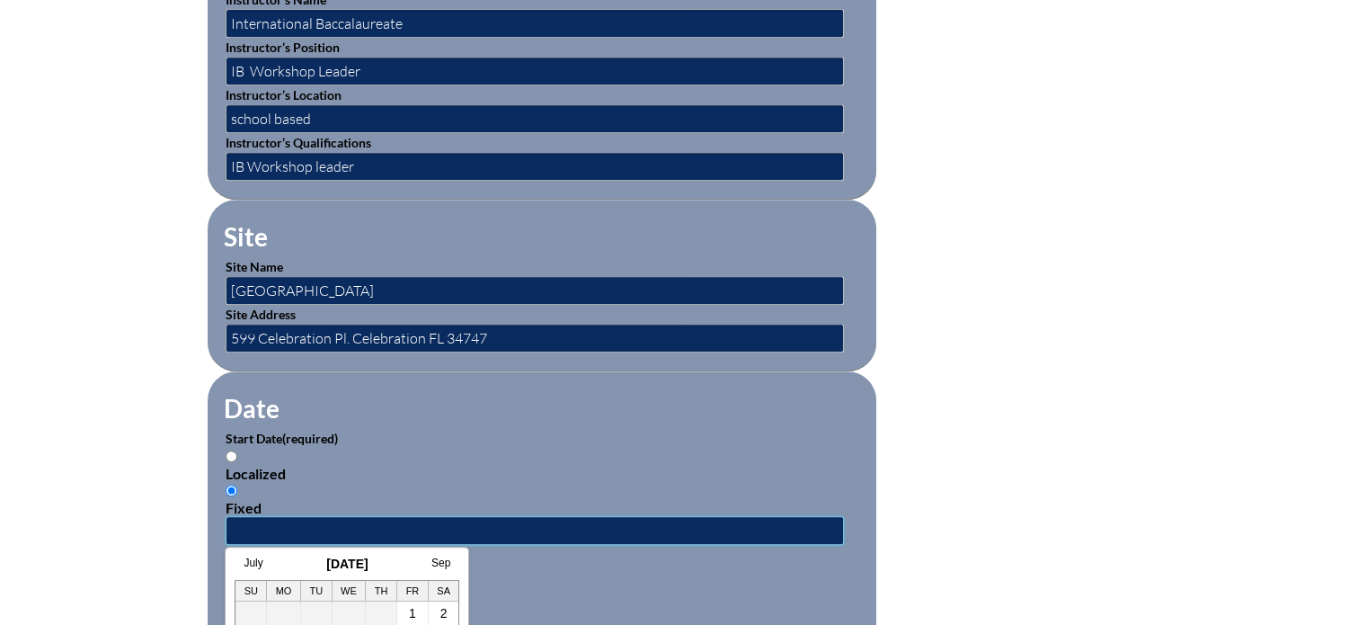
click at [390, 520] on input "text" at bounding box center [535, 530] width 618 height 29
type input "01/03/2022"
click at [958, 532] on form "Activity Title / Activity Description (required) IB Developing the PYP Componen…" at bounding box center [684, 545] width 953 height 1549
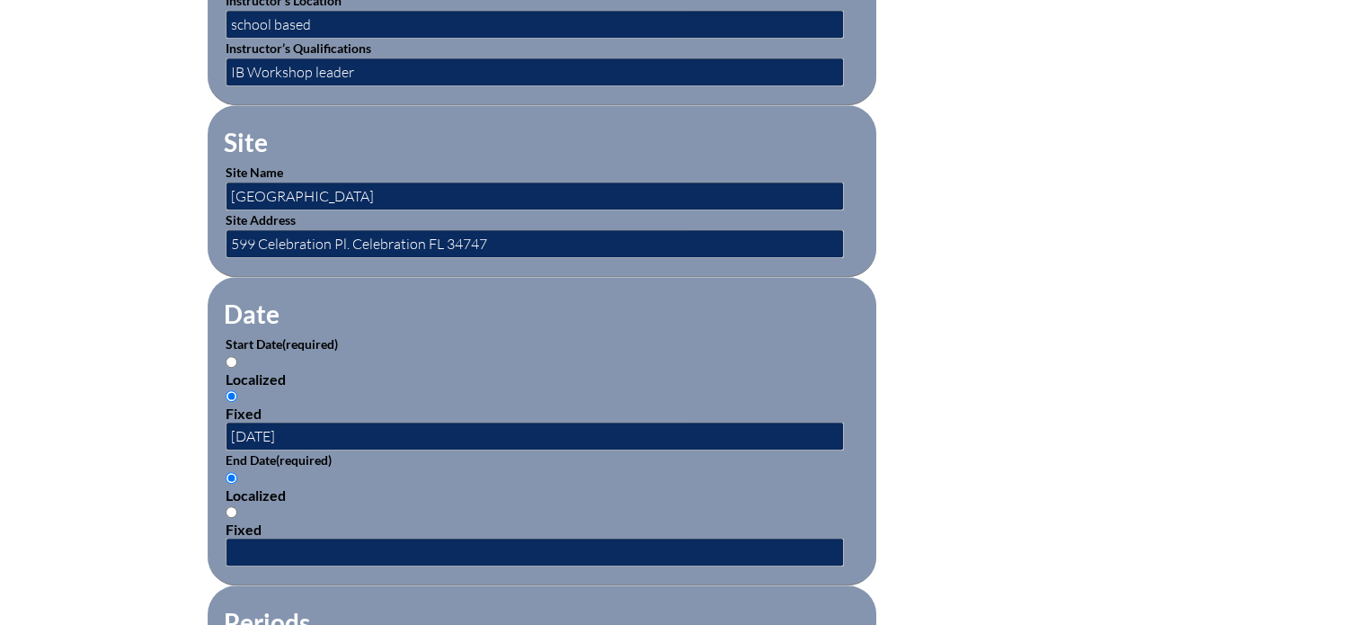
scroll to position [937, 0]
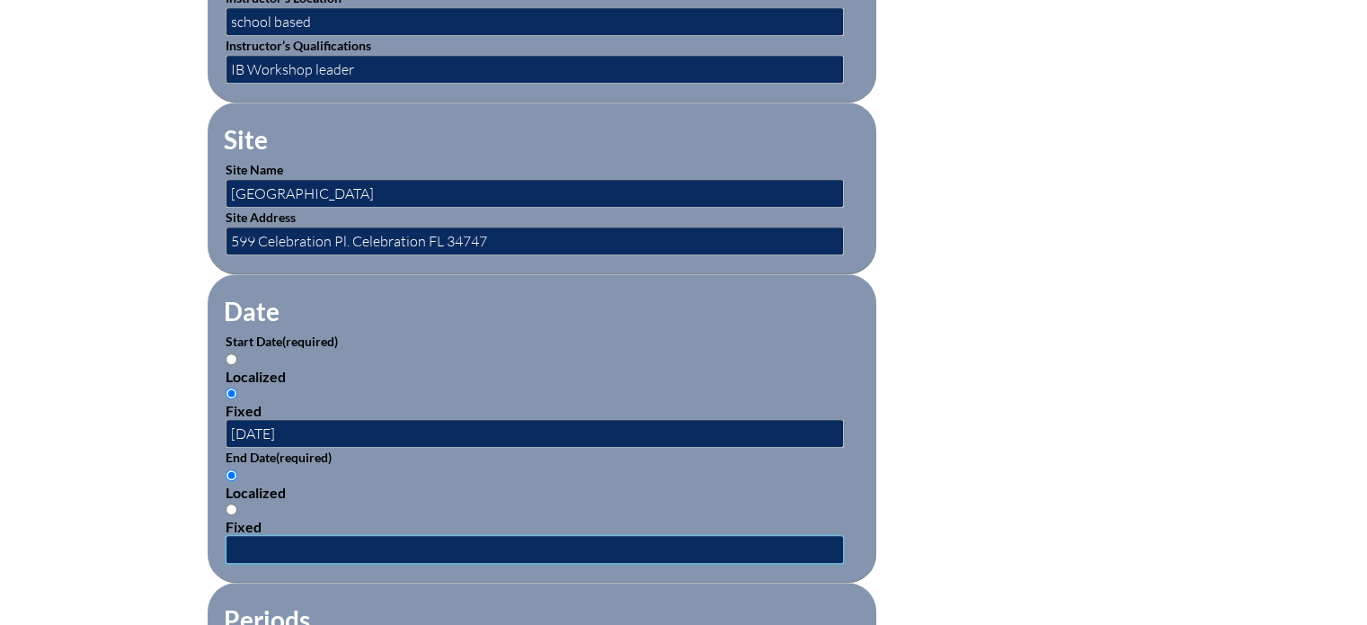
click at [245, 538] on input "text" at bounding box center [535, 549] width 618 height 29
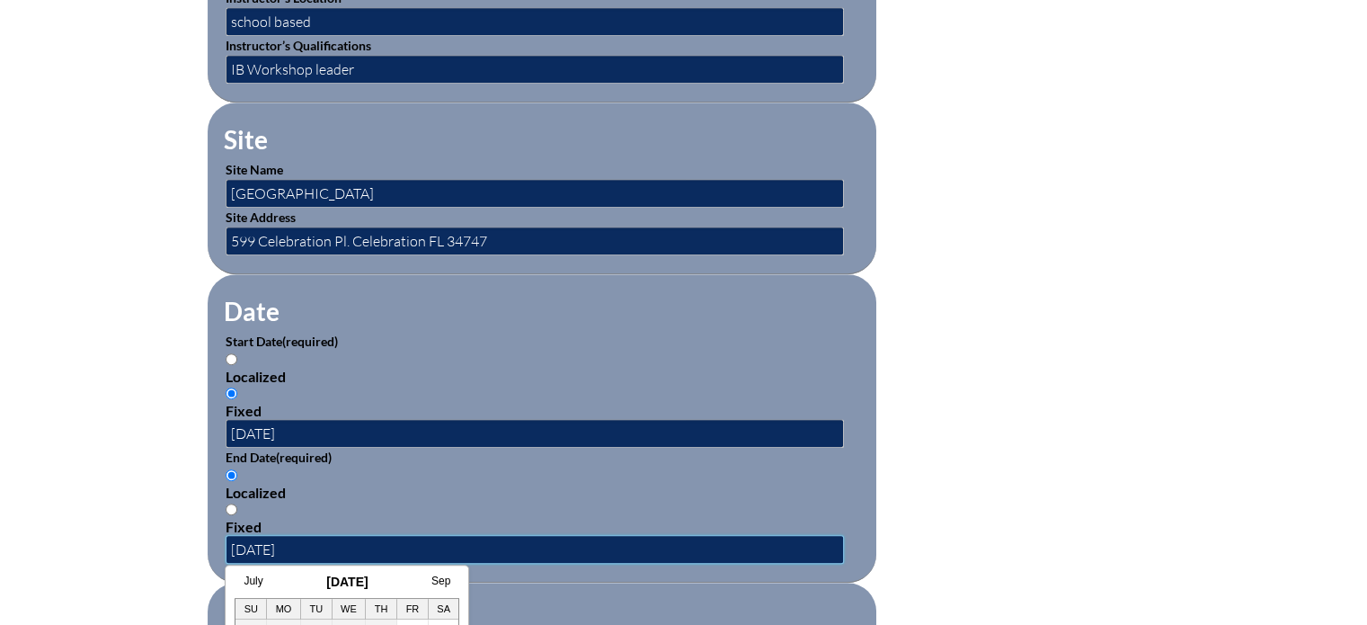
type input "01/03/2022"
click at [1021, 464] on form "Activity Title / Activity Description (required) IB Developing the PYP Componen…" at bounding box center [684, 448] width 953 height 1549
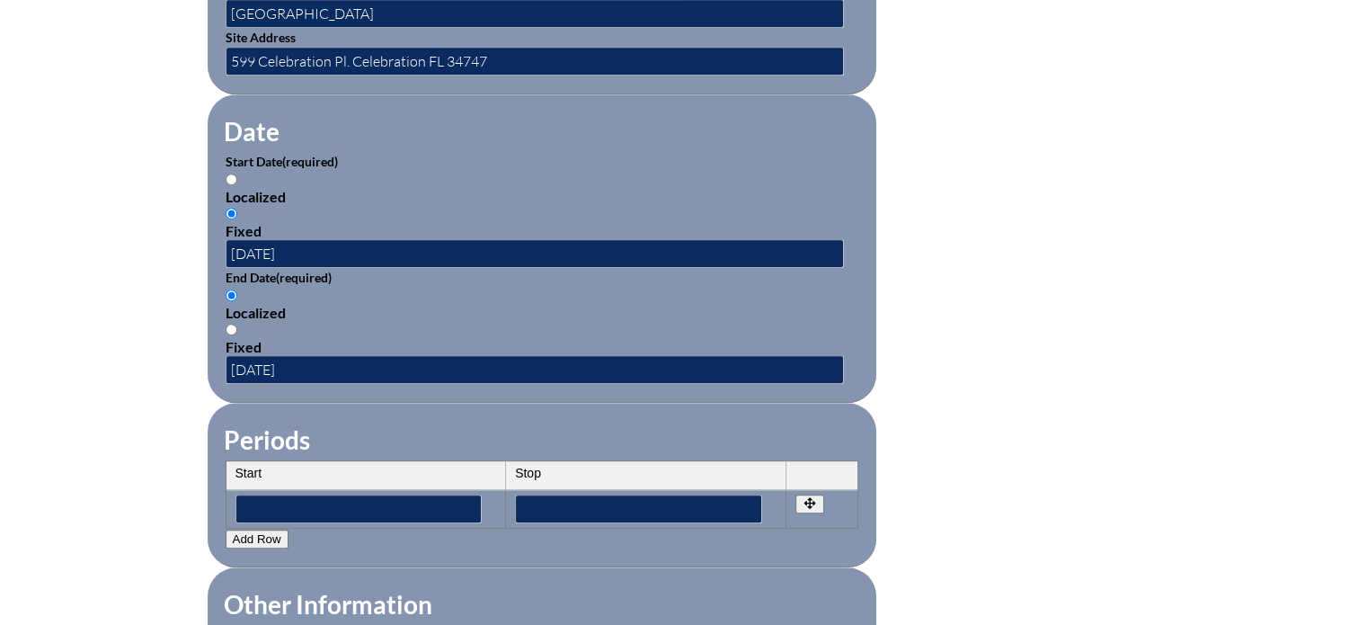
scroll to position [1118, 0]
click at [316, 463] on th "Start" at bounding box center [366, 474] width 280 height 29
click at [306, 460] on th "Start" at bounding box center [366, 474] width 280 height 29
click at [293, 493] on input"] "text" at bounding box center [358, 507] width 247 height 29
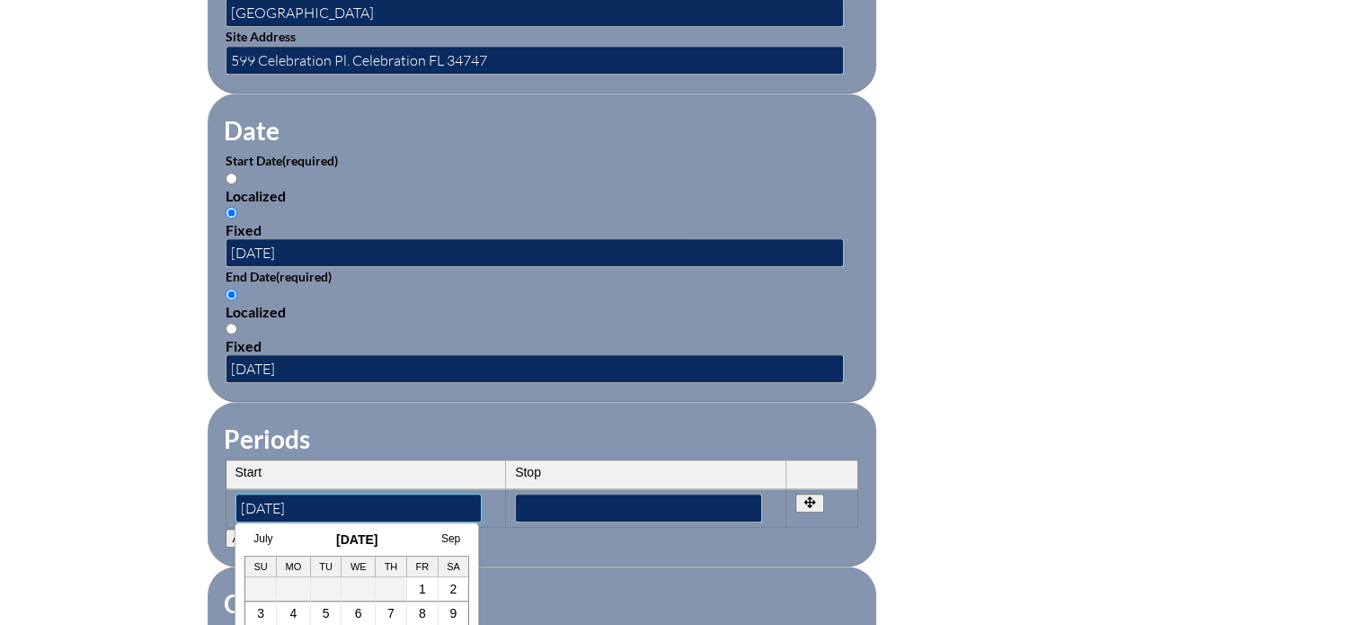
type input"] "01/03/2022"
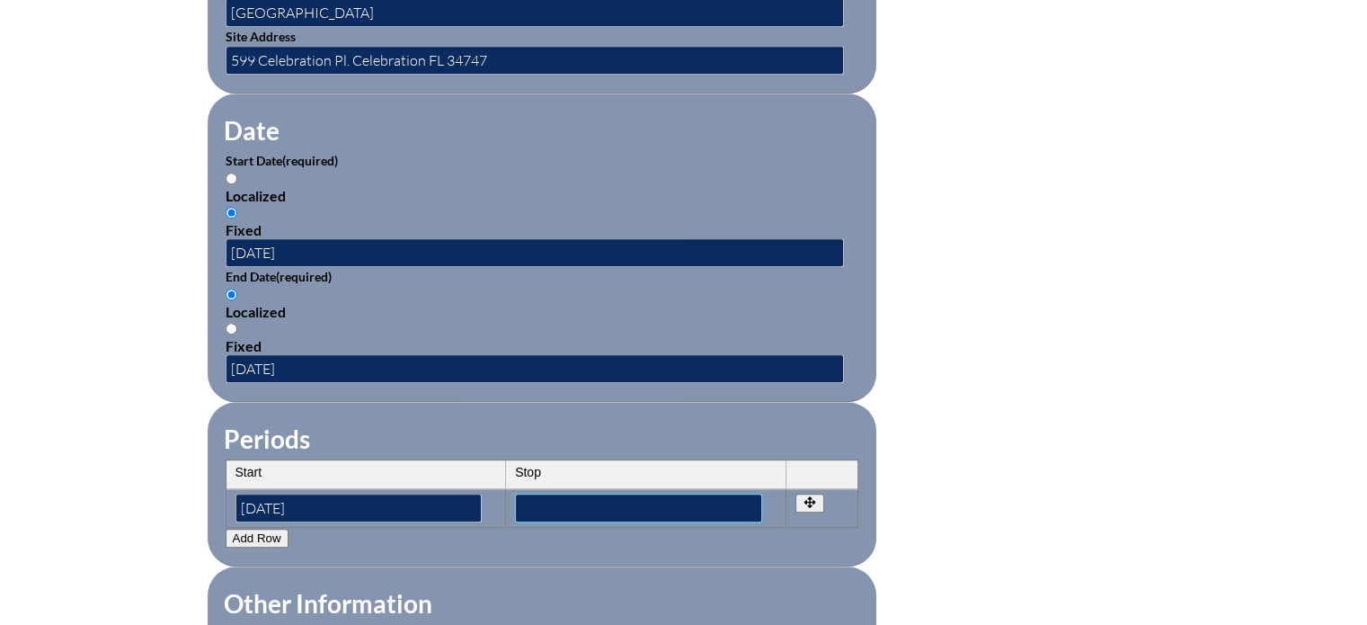
click at [567, 496] on input"] "text" at bounding box center [638, 507] width 247 height 29
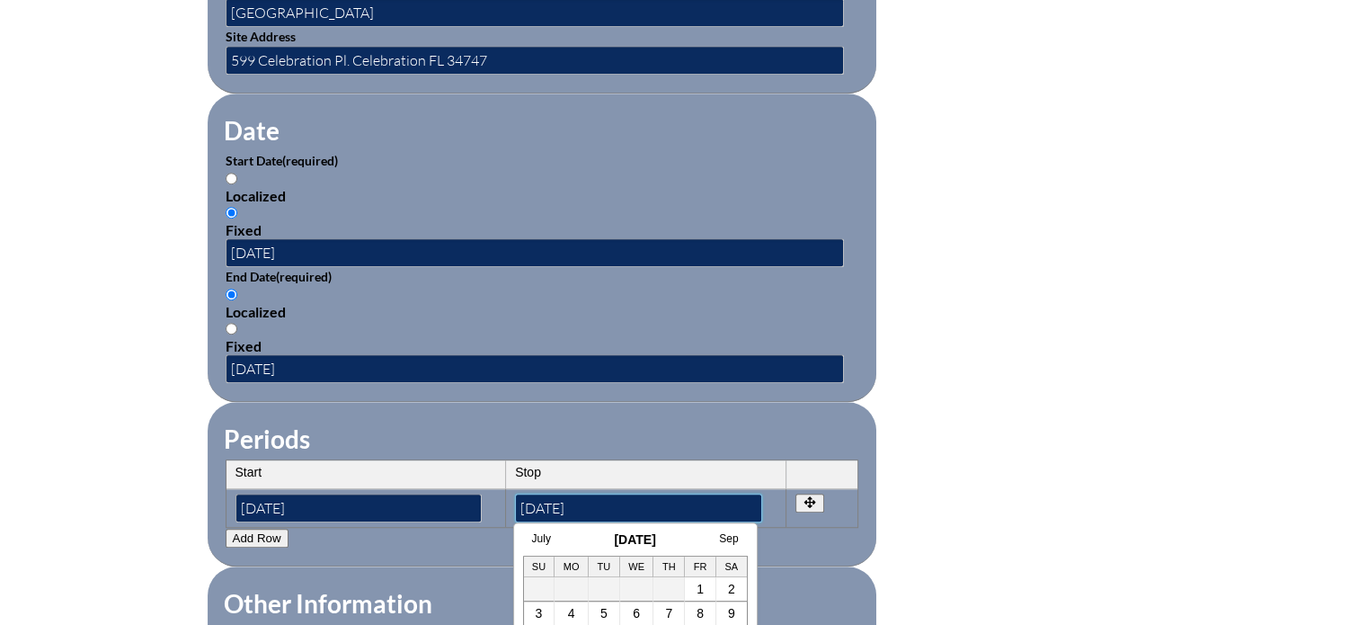
type input"] "01/03/2022"
click at [989, 478] on form "Activity Title / Activity Description (required) IB Developing the PYP Componen…" at bounding box center [684, 267] width 953 height 1549
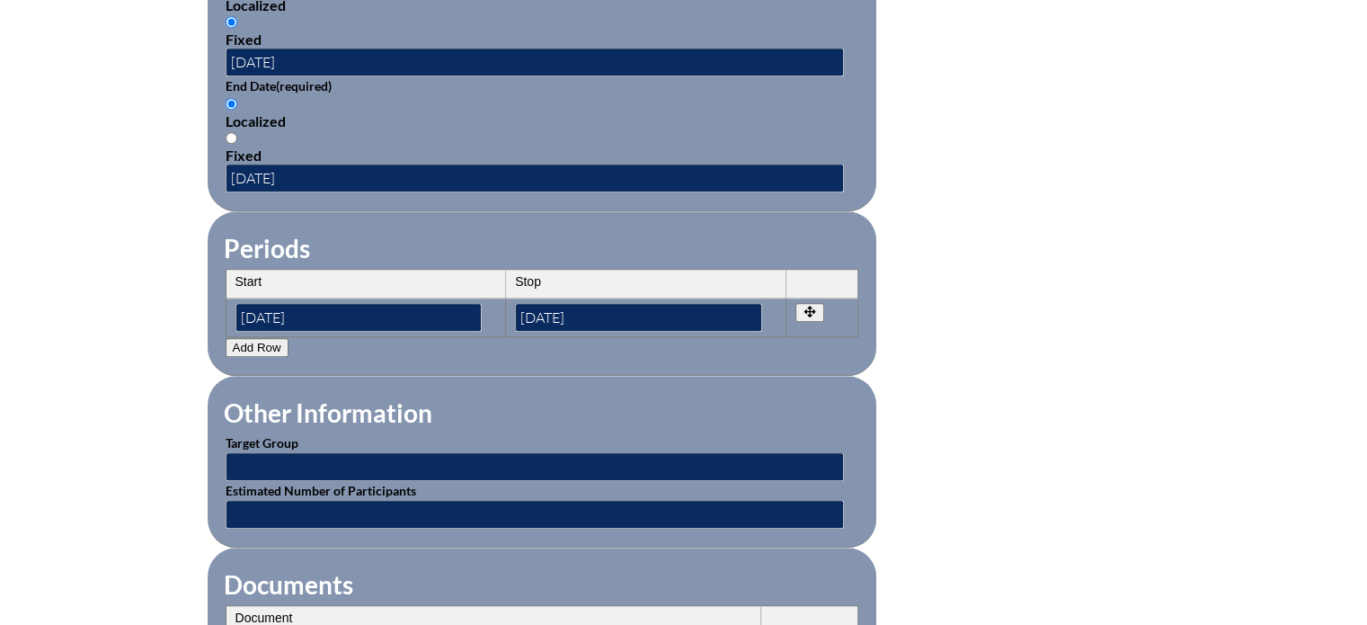
scroll to position [1317, 0]
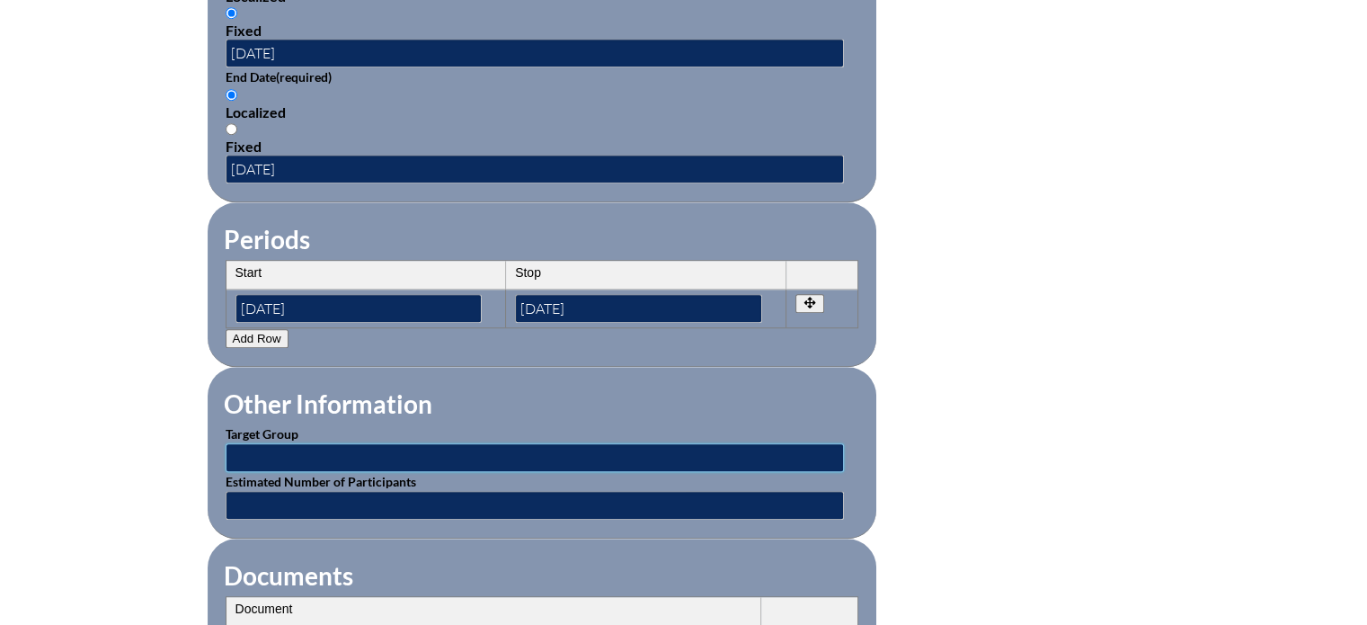
click at [336, 445] on input "text" at bounding box center [535, 457] width 618 height 29
type input "IB MYP Teachers"
click at [313, 491] on input "text" at bounding box center [535, 505] width 618 height 29
type input "10"
click at [1087, 480] on form "Activity Title / Activity Description (required) IB Developing the PYP Componen…" at bounding box center [684, 68] width 953 height 1549
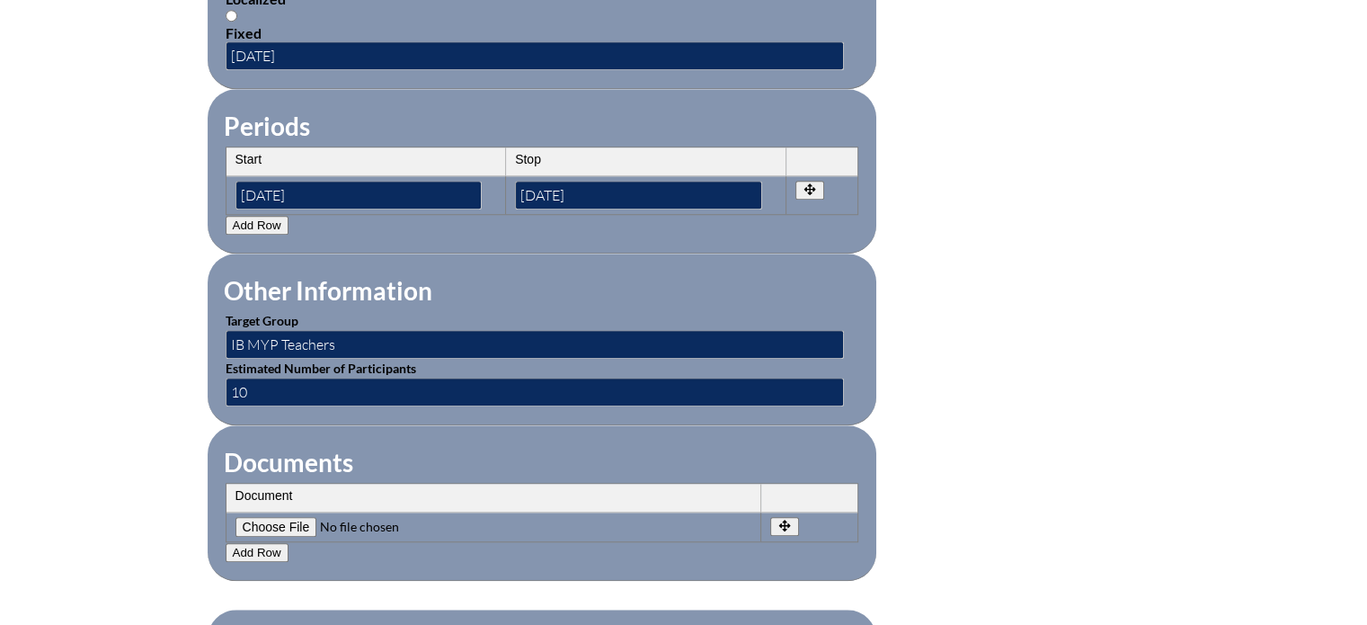
scroll to position [1449, 0]
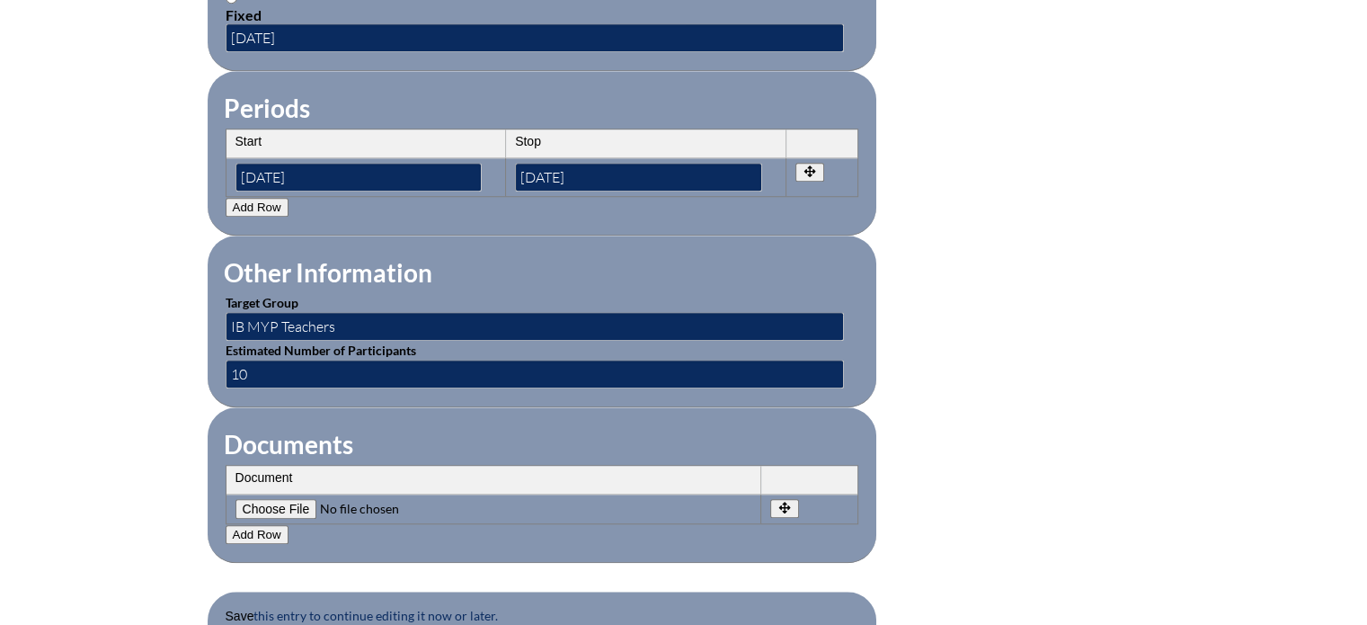
click at [299, 499] on input"] "file" at bounding box center [357, 509] width 244 height 20
type input"] "C:\fakepath\Schnell-IB -Developing the MYP - Introductory.pdf"
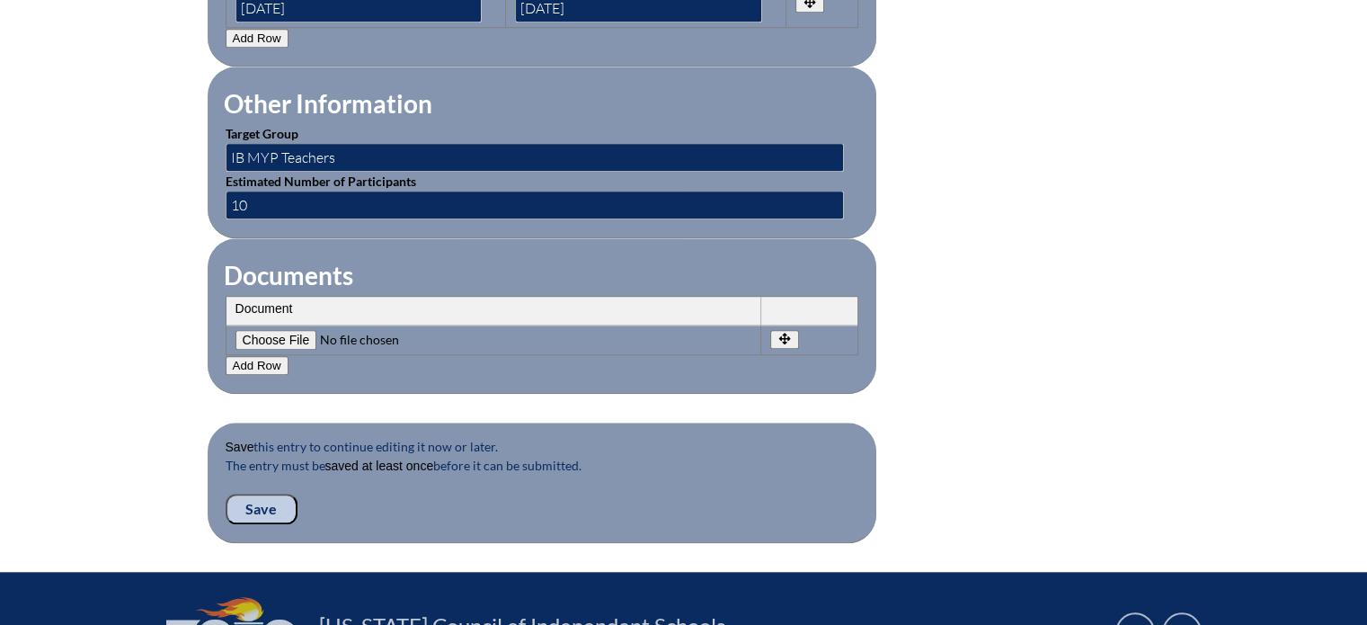
scroll to position [1627, 0]
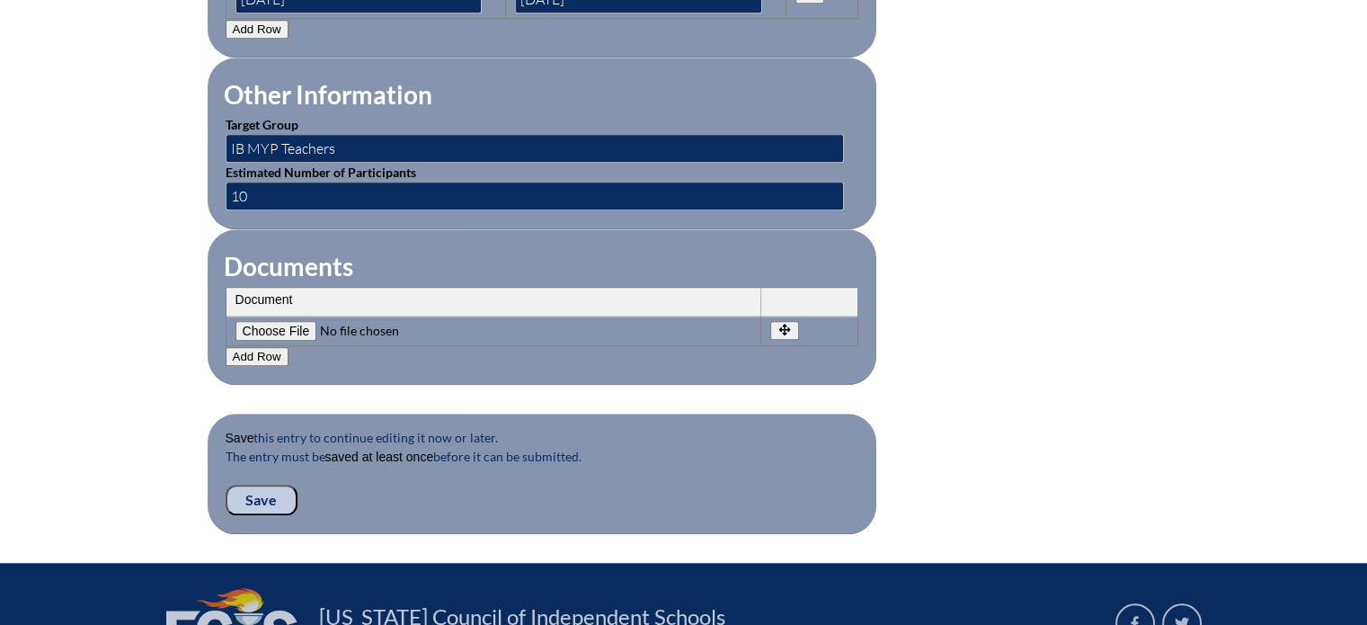
click at [277, 485] on input "Save" at bounding box center [262, 499] width 72 height 31
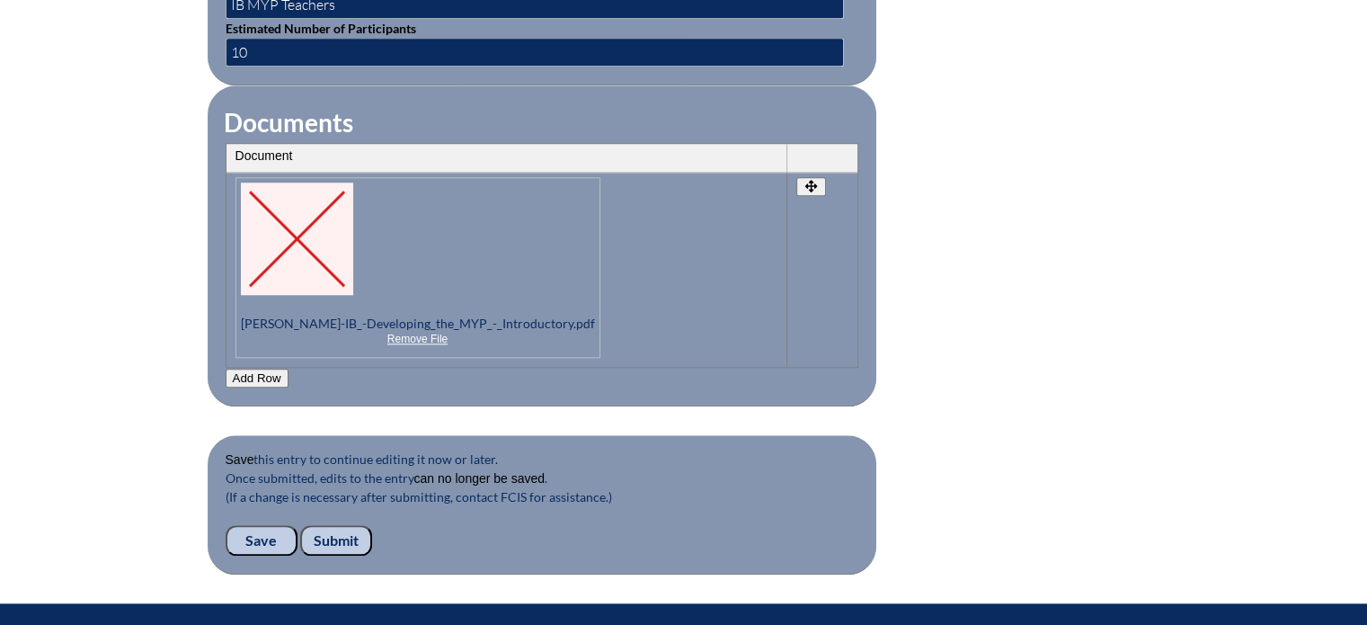
scroll to position [1844, 0]
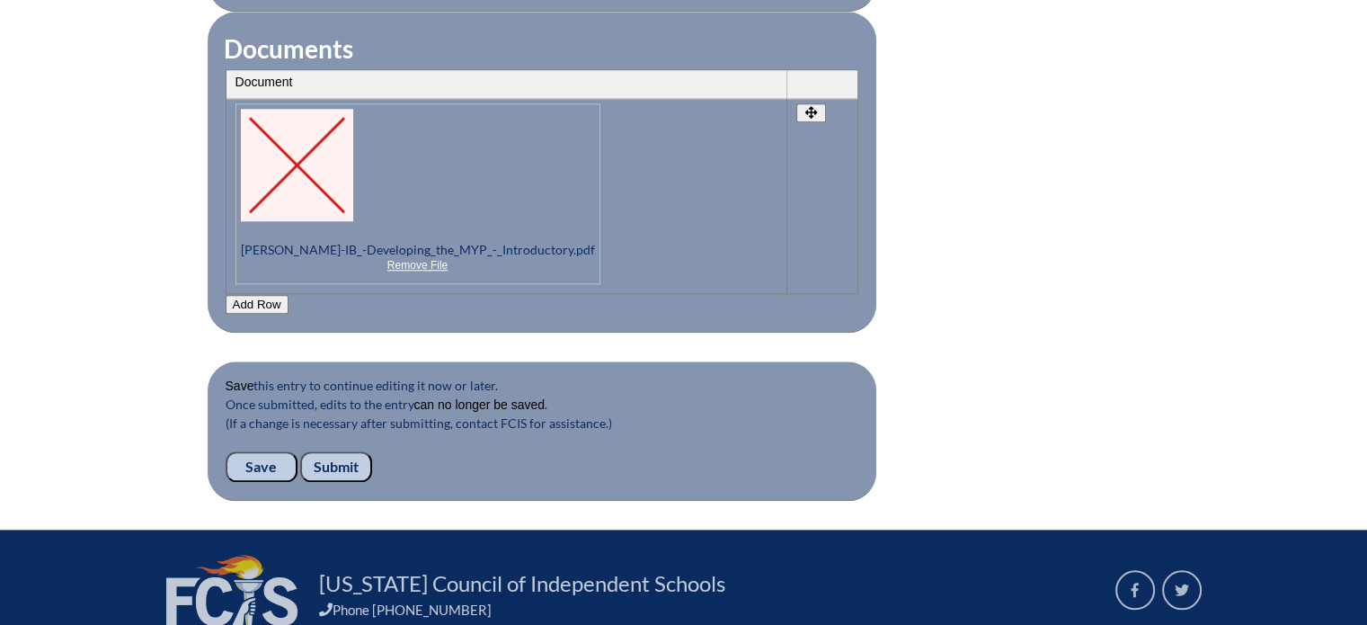
click at [352, 451] on input "Submit" at bounding box center [336, 466] width 72 height 31
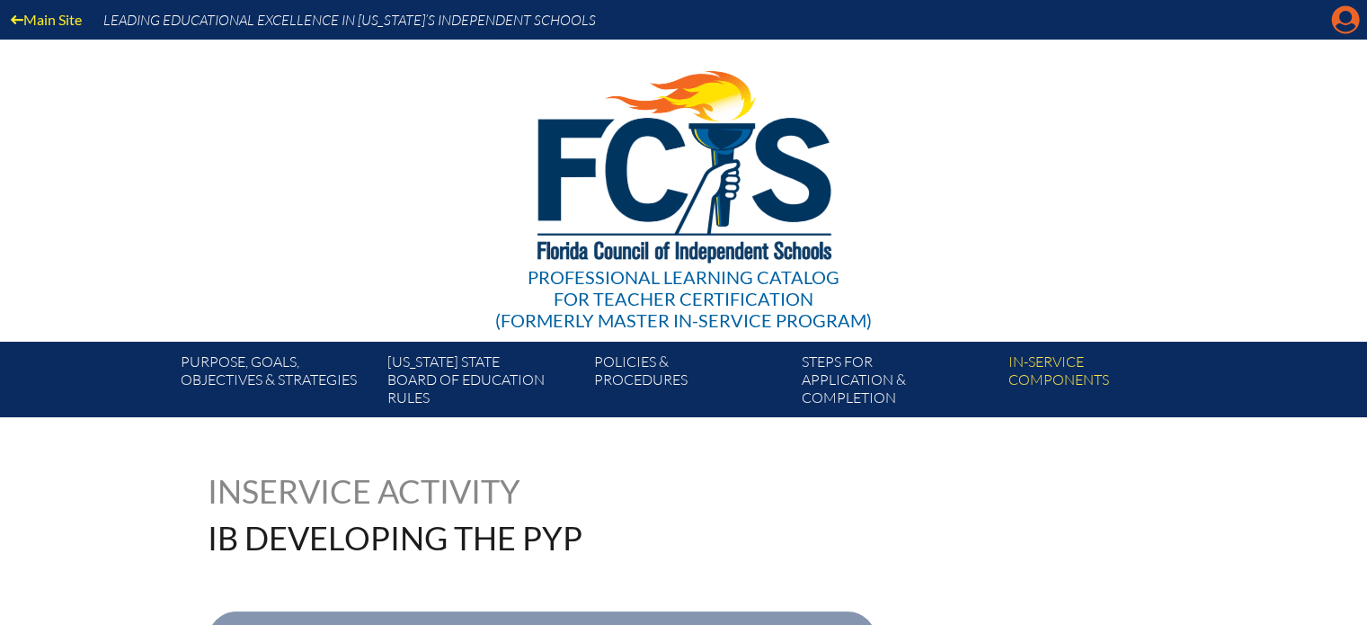
click at [1344, 29] on icon "Manage account" at bounding box center [1345, 19] width 29 height 29
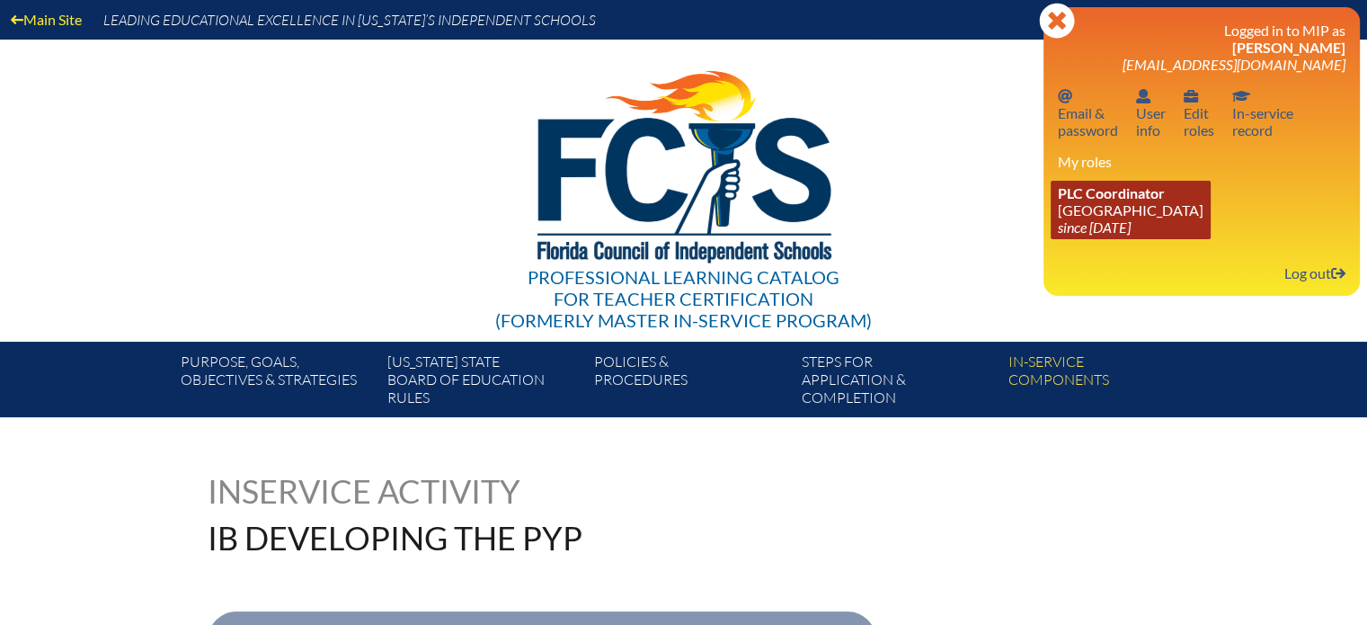
click at [1158, 204] on link "PLC Coordinator [GEOGRAPHIC_DATA] since [DATE]" at bounding box center [1131, 210] width 160 height 58
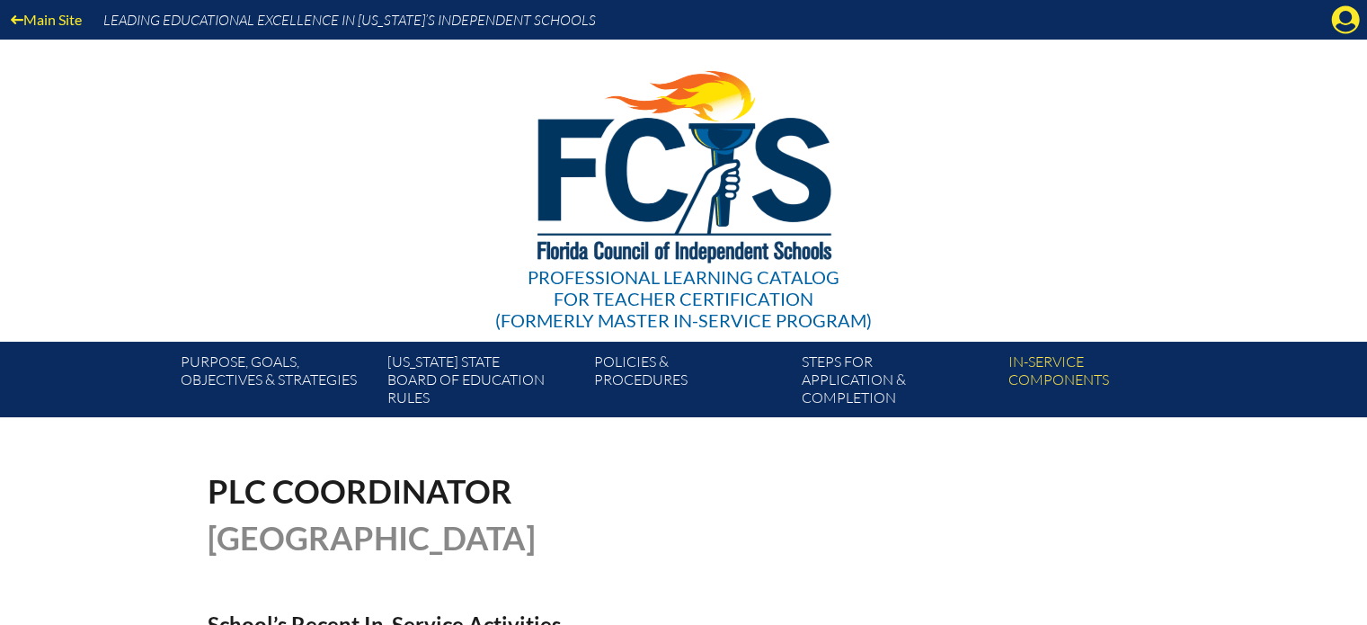
drag, startPoint x: 0, startPoint y: 0, endPoint x: 1316, endPoint y: 311, distance: 1351.9
click at [1316, 311] on div "Main Site Leading Educational Excellence in Florida’s Independent Schools Profe…" at bounding box center [683, 208] width 1367 height 417
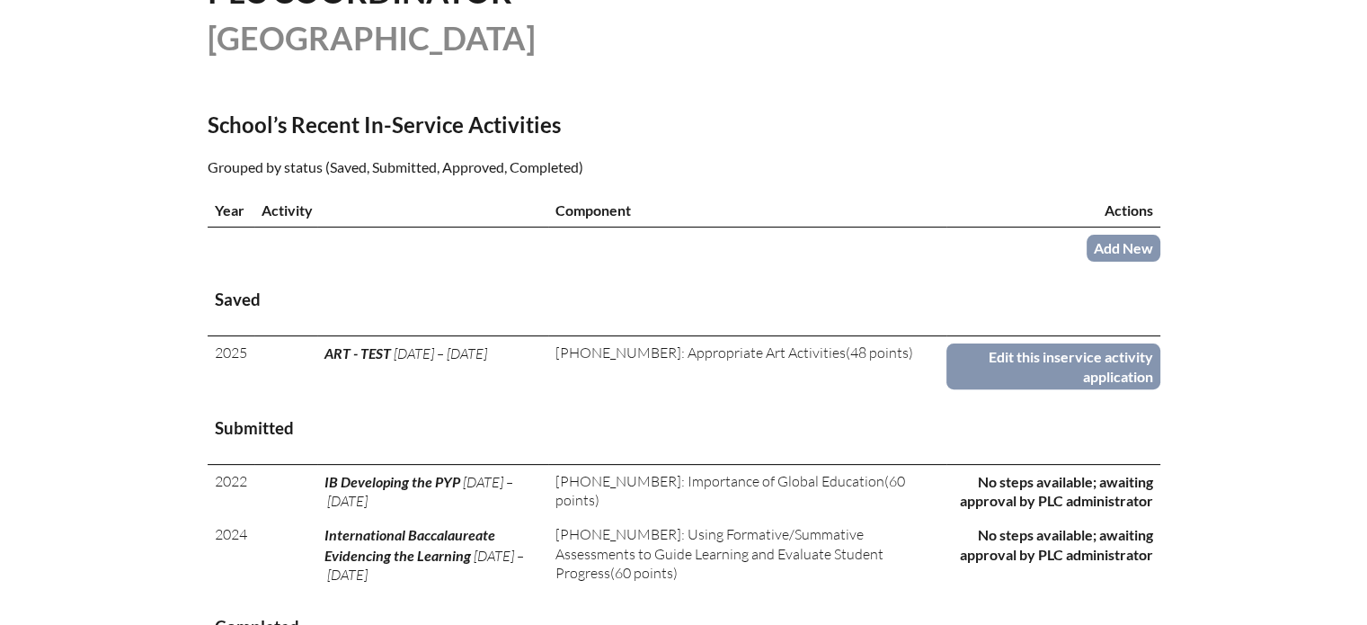
scroll to position [482, 0]
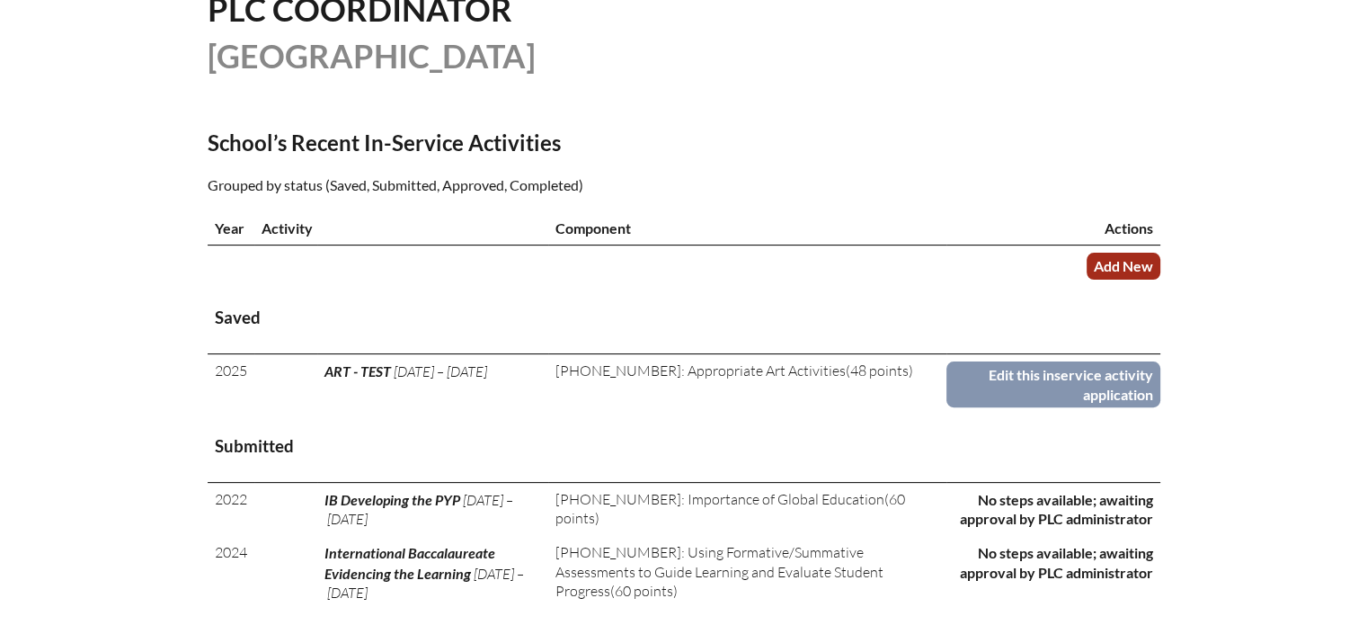
click at [1125, 254] on link "Add New" at bounding box center [1123, 266] width 74 height 26
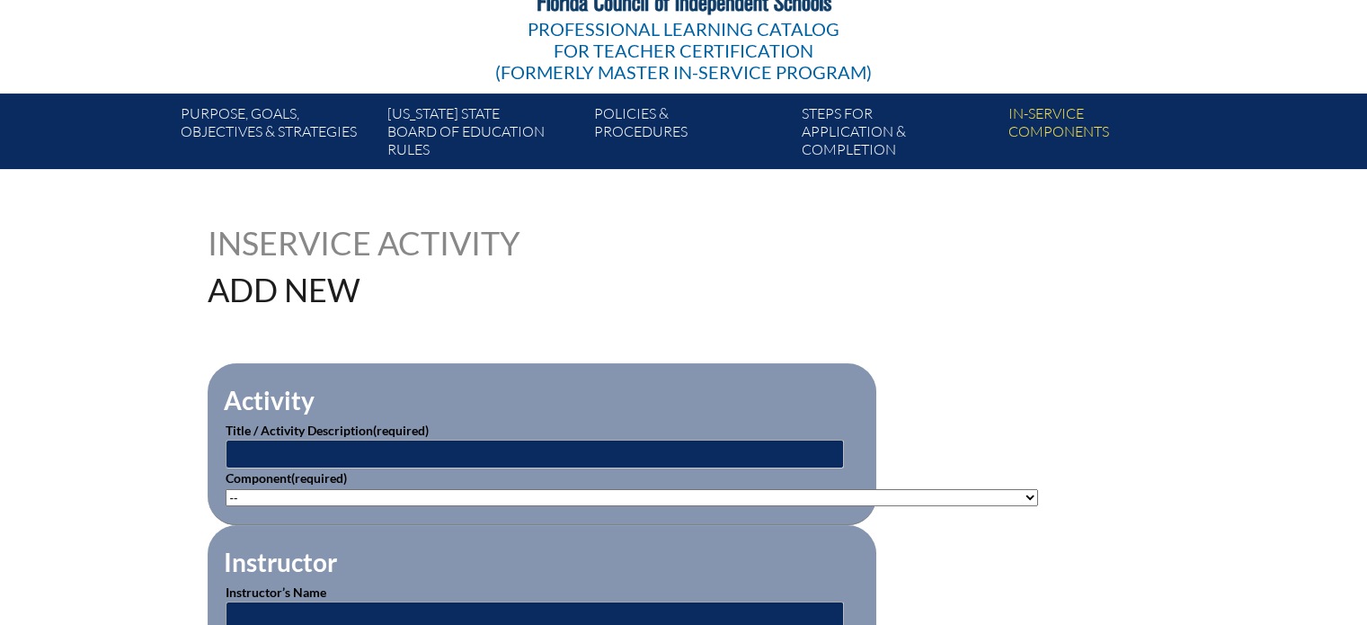
scroll to position [266, 0]
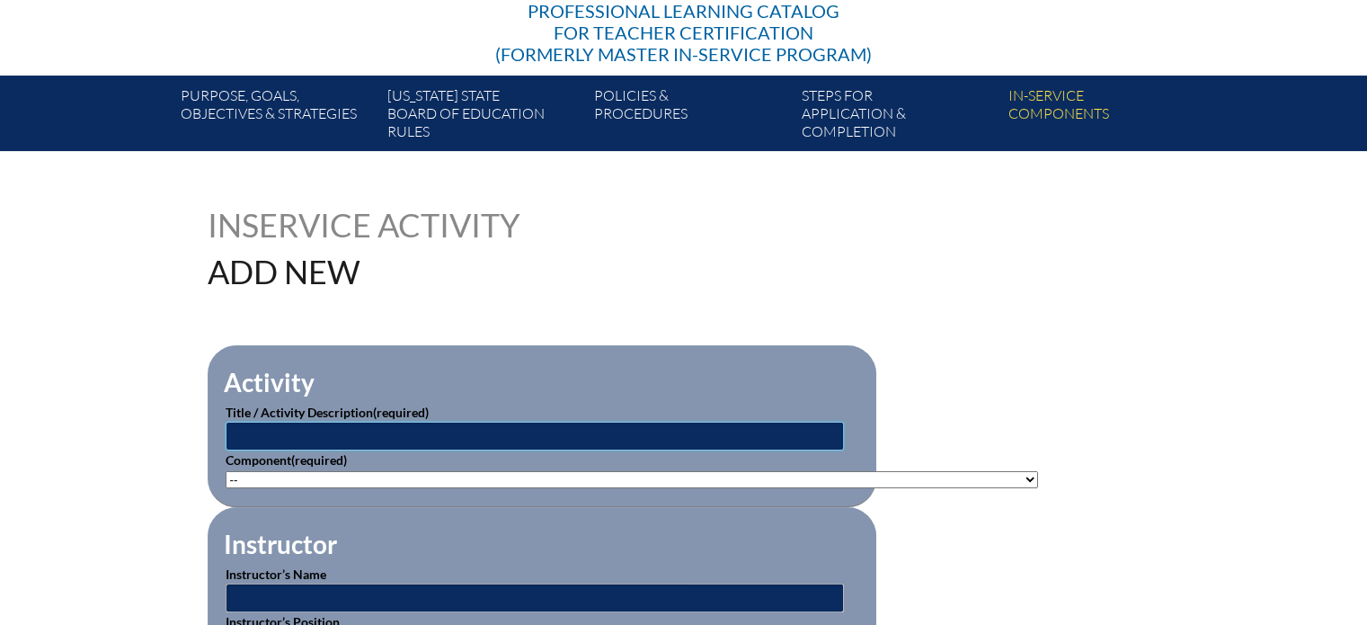
click at [316, 430] on input "text" at bounding box center [535, 435] width 618 height 29
type input "IB Approaches to Learning Cat 3"
click at [287, 478] on select"]"] "-- 1-000-001: Appropriate Art Activities 1-000-002: Concept and Art Process for…" at bounding box center [632, 479] width 812 height 17
select select"]"] "20393"
click at [226, 471] on select"]"] "-- 1-000-001: Appropriate Art Activities 1-000-002: Concept and Art Process for…" at bounding box center [632, 479] width 812 height 17
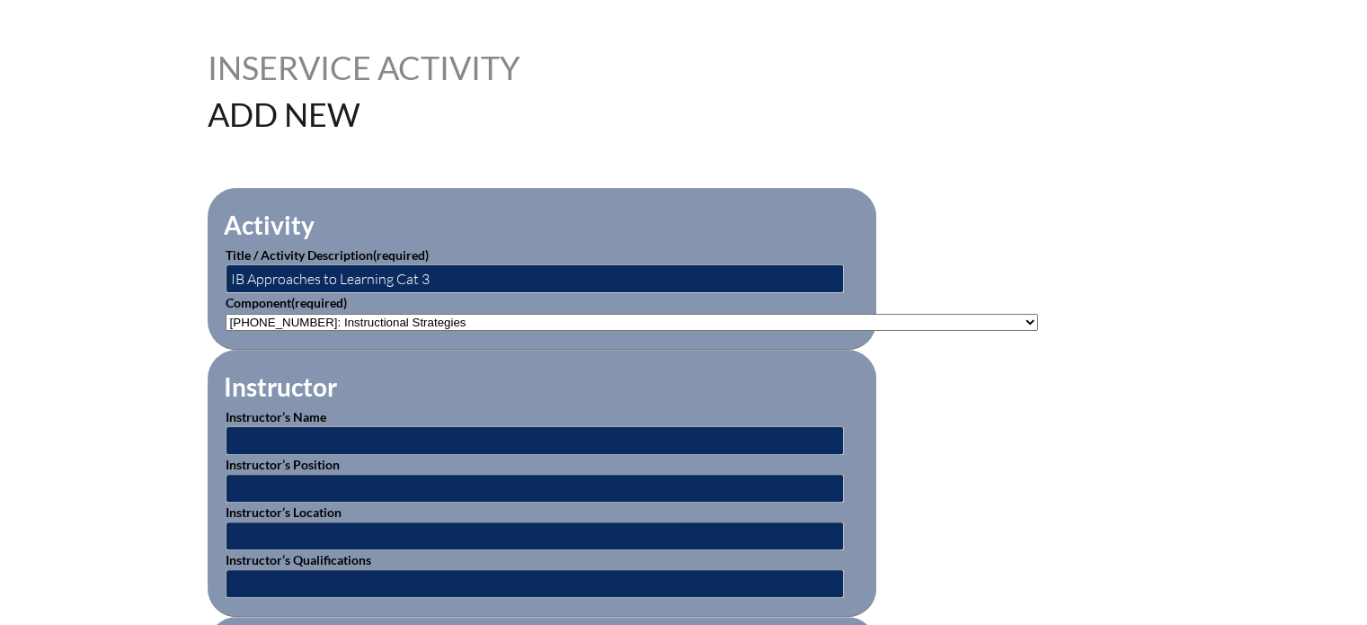
scroll to position [428, 0]
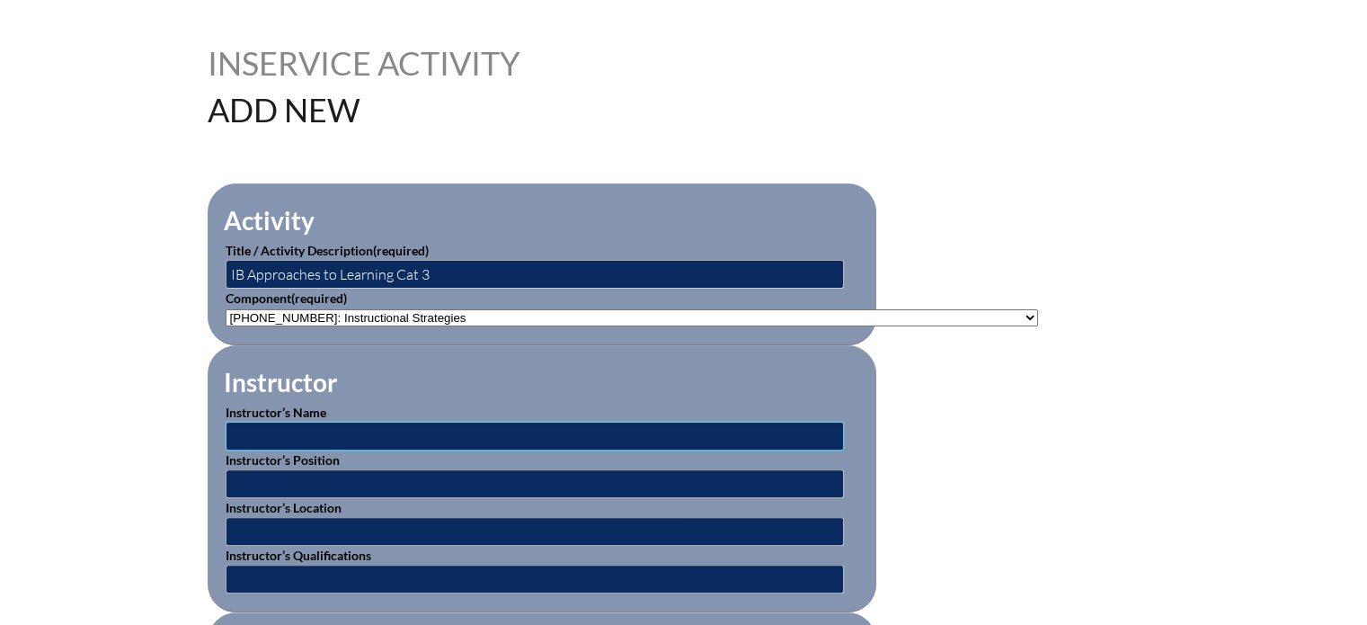
click at [337, 423] on input "text" at bounding box center [535, 435] width 618 height 29
type input "International Baccalaureate"
click at [313, 483] on input "text" at bounding box center [535, 483] width 618 height 29
type input "IB Workshop Leader"
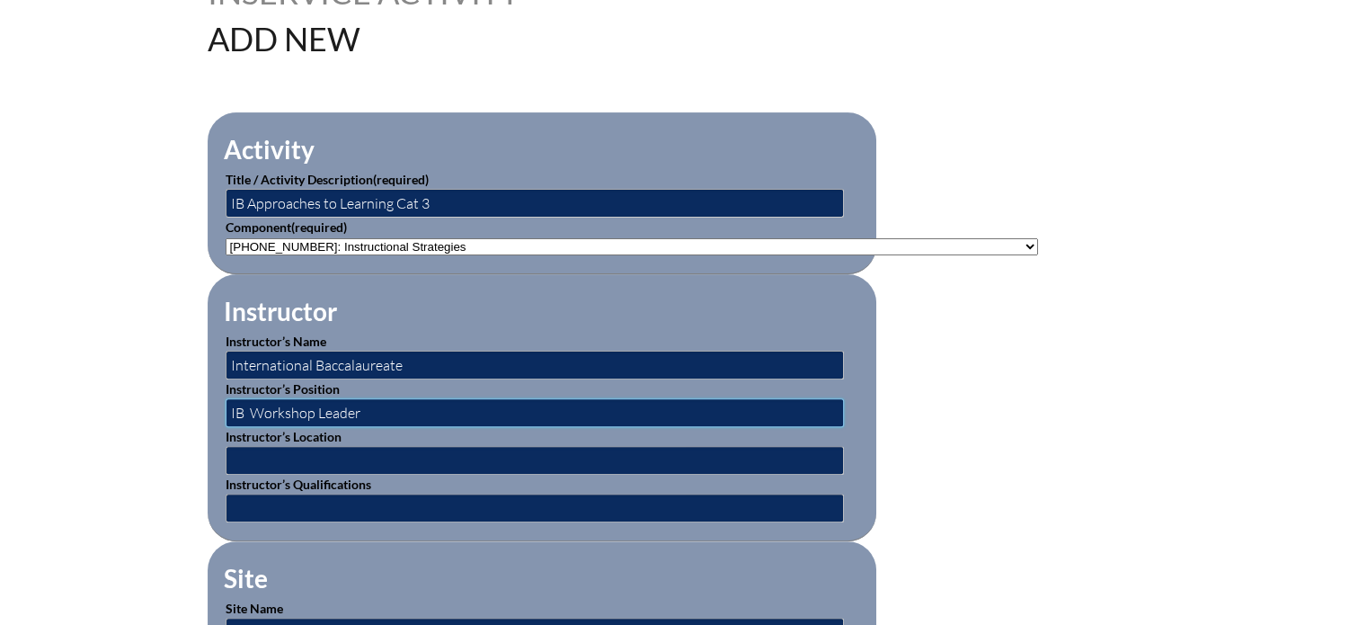
scroll to position [501, 0]
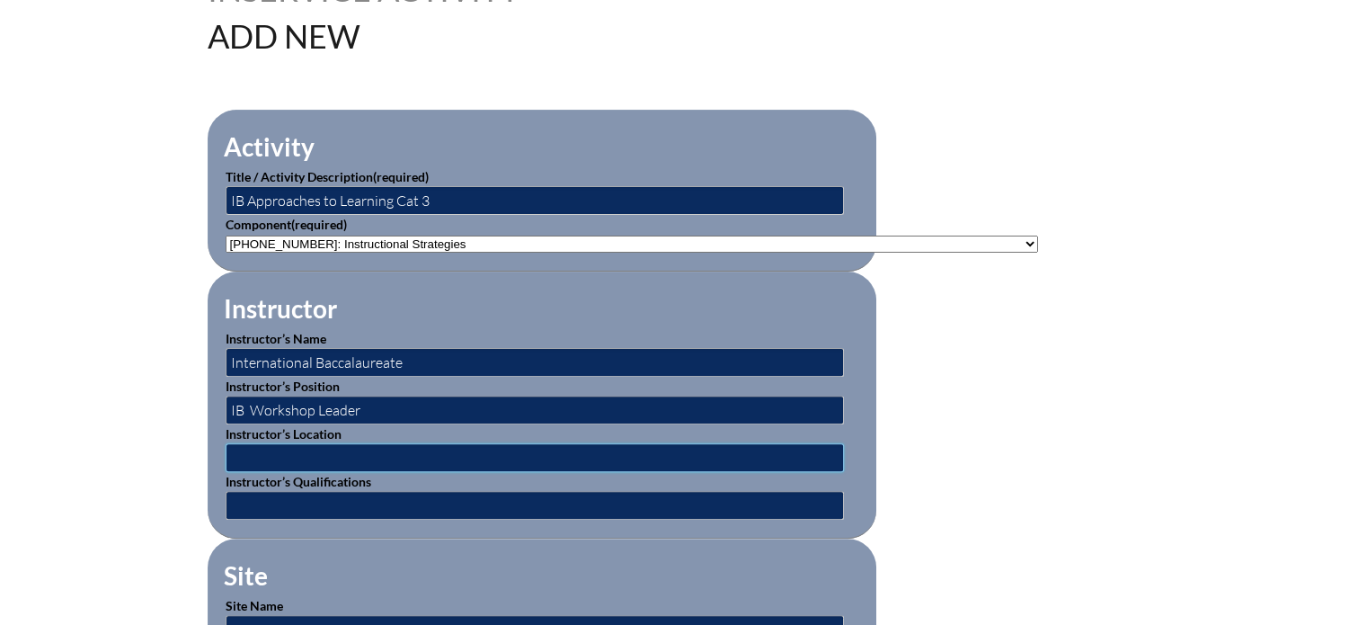
click at [309, 448] on input "text" at bounding box center [535, 457] width 618 height 29
type input "school based"
click at [306, 502] on input "text" at bounding box center [535, 505] width 618 height 29
type input "IB Workshop leader"
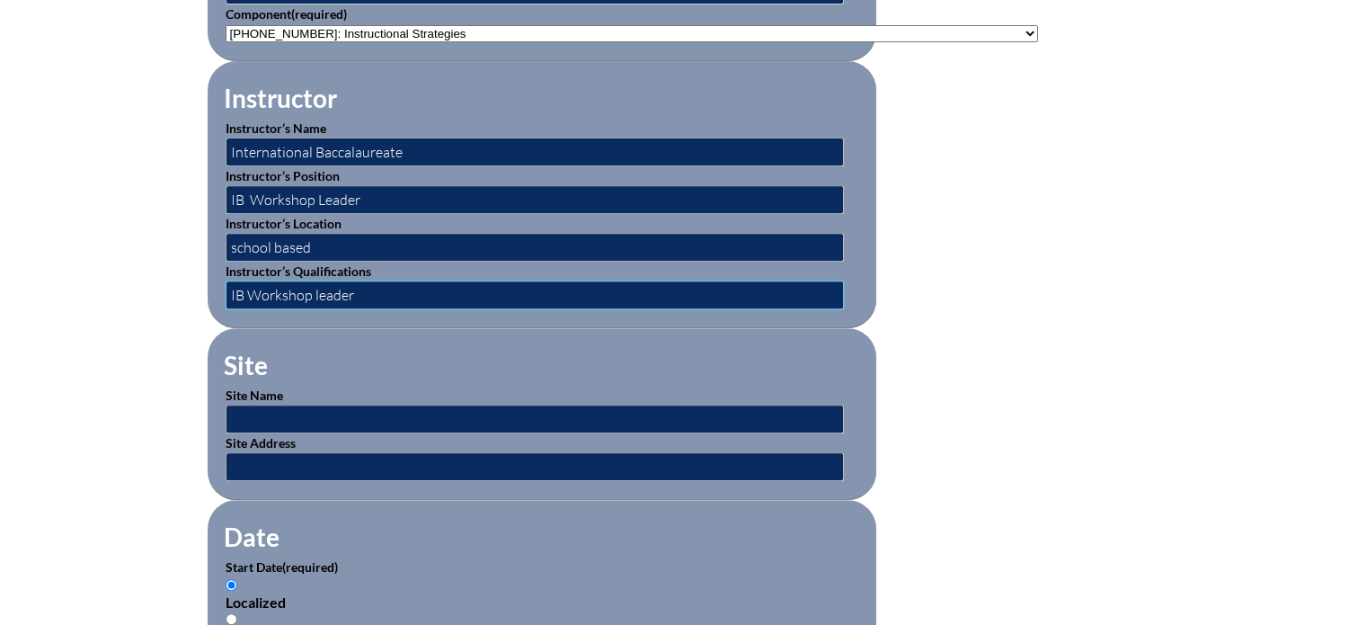
scroll to position [732, 0]
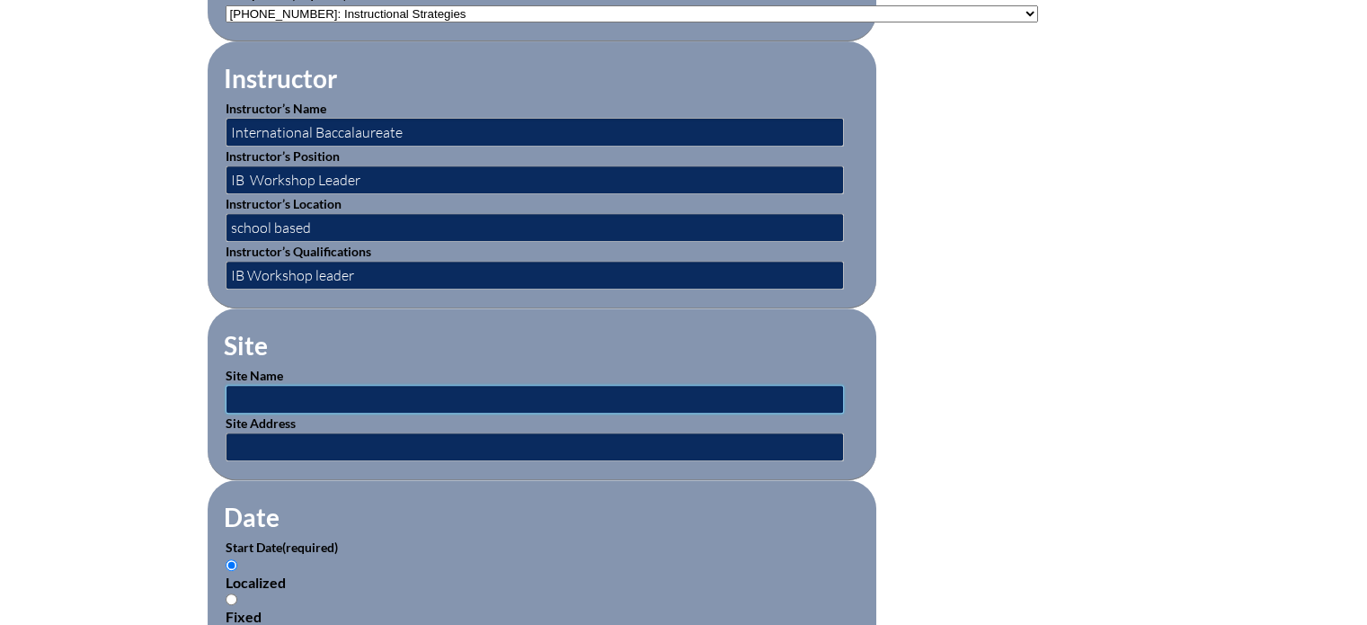
click at [452, 398] on input "text" at bounding box center [535, 399] width 618 height 29
type input "[GEOGRAPHIC_DATA]"
click at [409, 438] on input "text" at bounding box center [535, 446] width 618 height 29
type input "599 Celebration Pl. Celebration FL 34747"
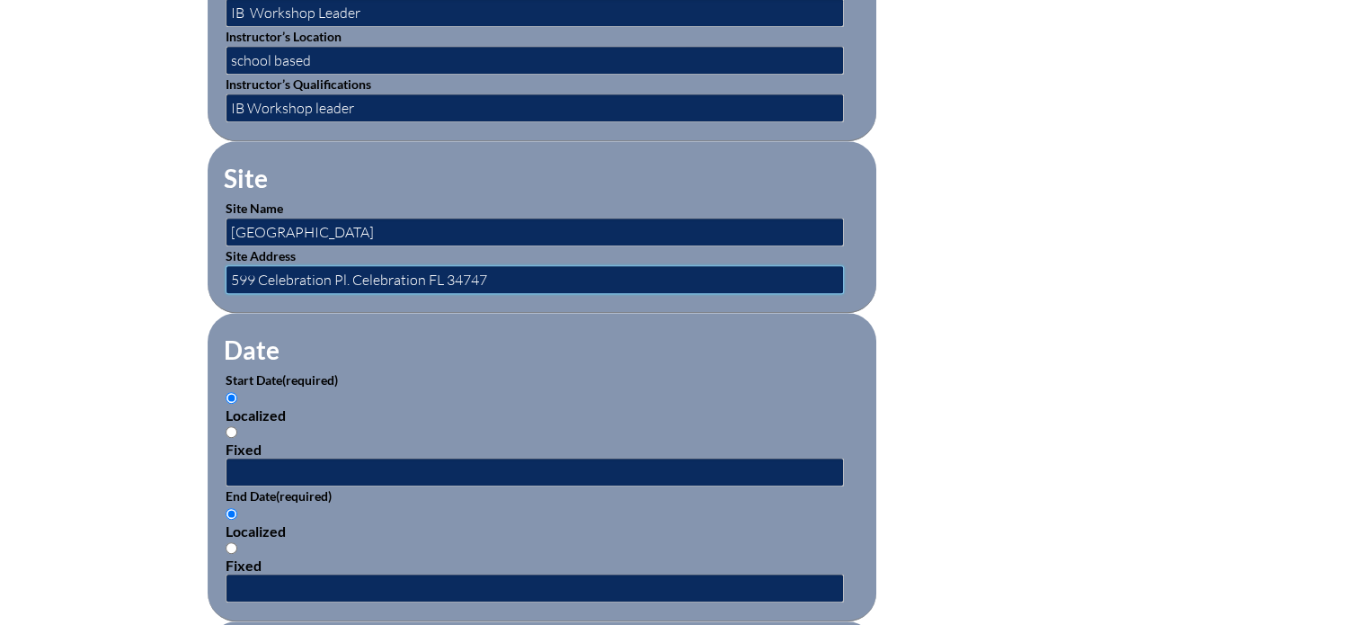
scroll to position [900, 0]
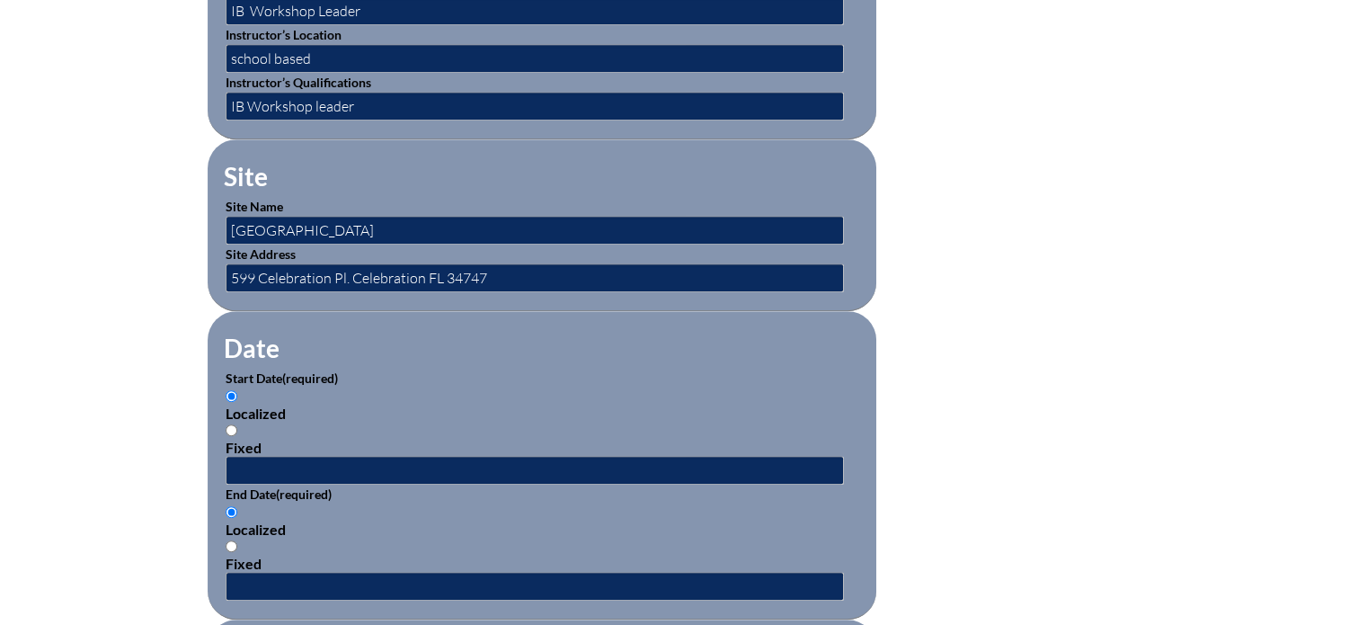
click at [230, 424] on input "Fixed" at bounding box center [232, 430] width 12 height 12
radio input "true"
click at [270, 456] on input "text" at bounding box center [535, 470] width 618 height 29
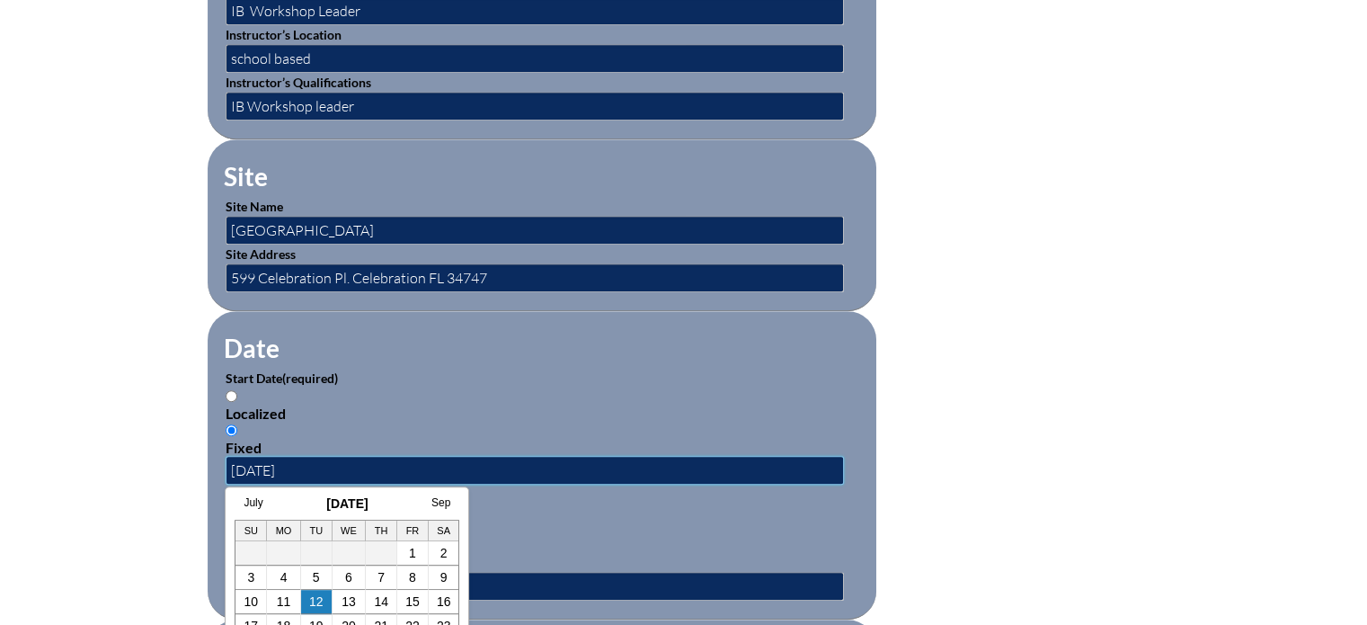
type input "08/02/2024"
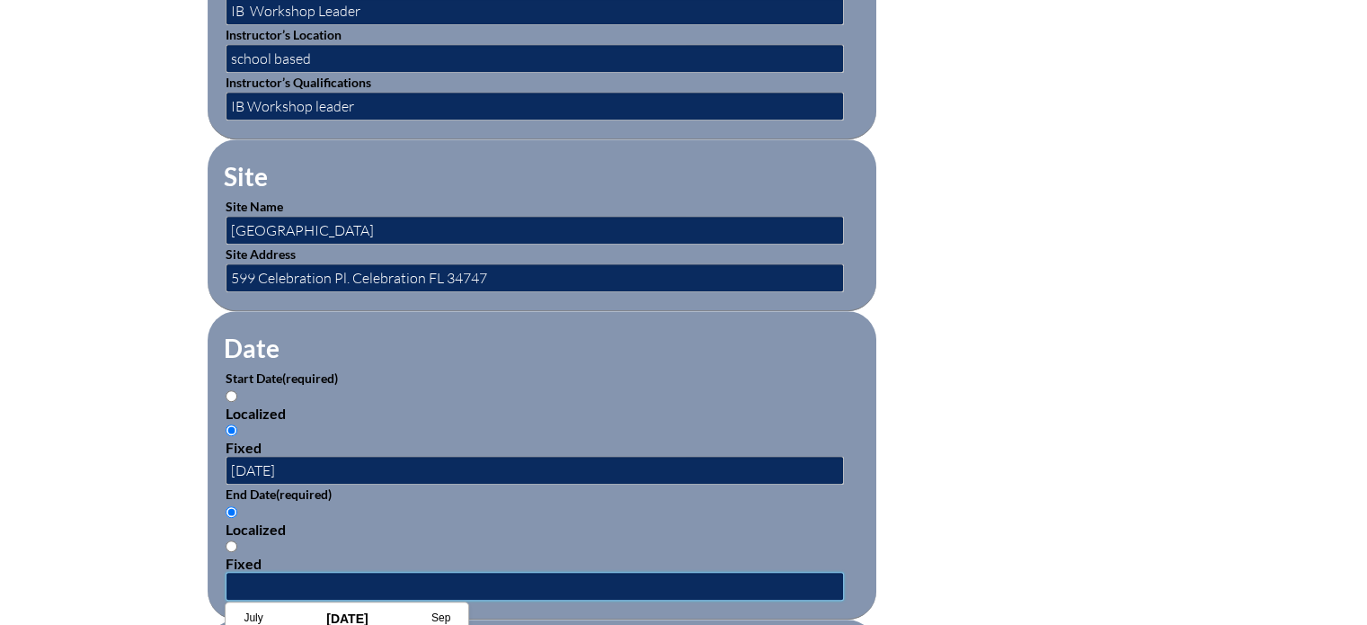
click at [539, 574] on input "text" at bounding box center [535, 586] width 618 height 29
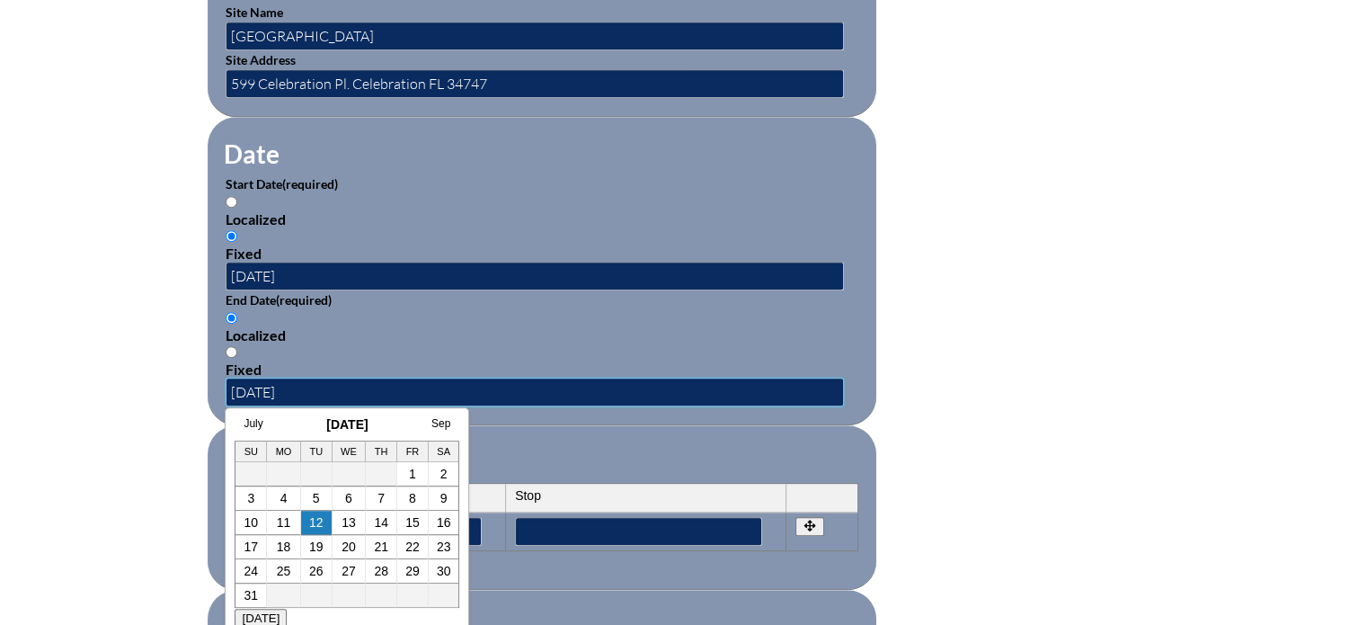
scroll to position [1096, 0]
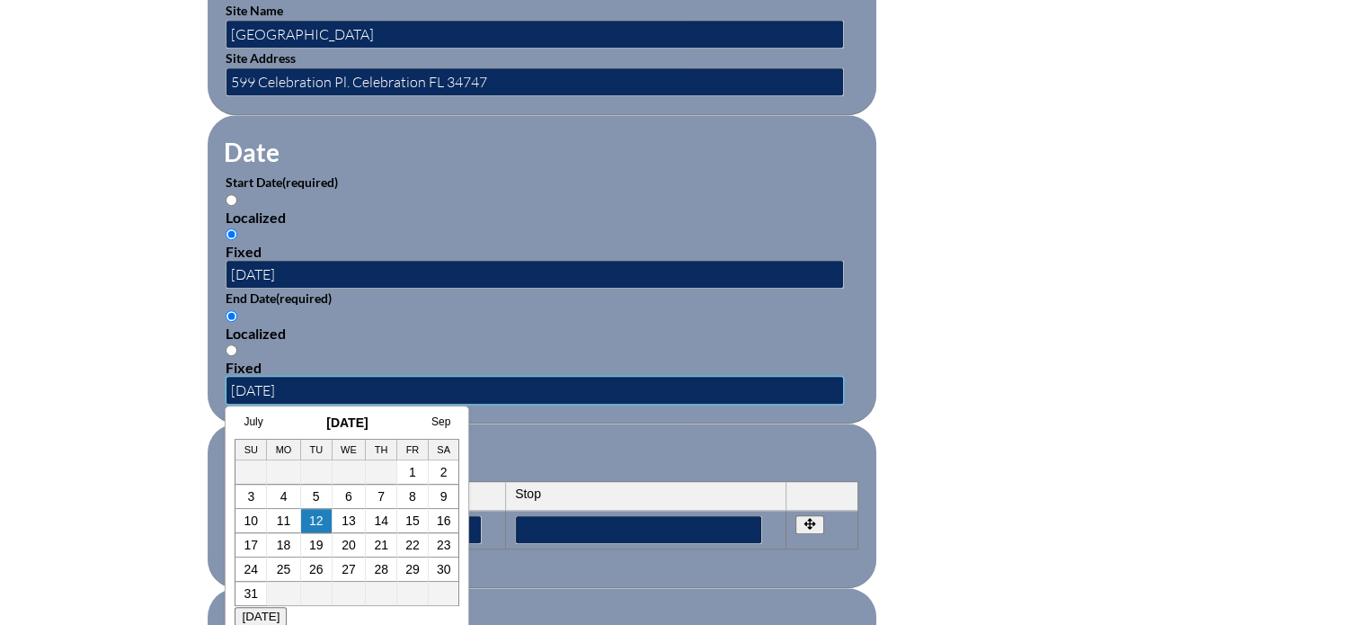
type input "08/04/2024"
click at [1028, 469] on form "Activity Title / Activity Description (required) IB Approaches to Learning Cat …" at bounding box center [684, 289] width 953 height 1549
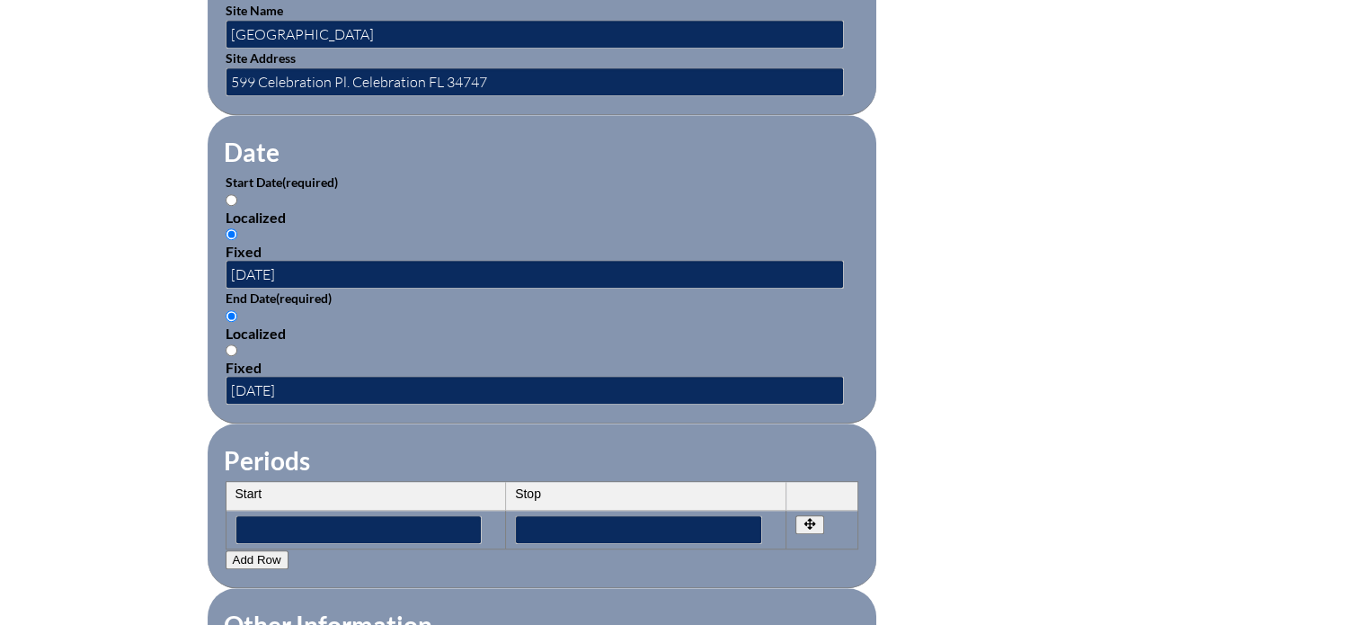
click at [325, 482] on th "Start" at bounding box center [366, 496] width 280 height 29
click at [266, 483] on th "Start" at bounding box center [366, 496] width 280 height 29
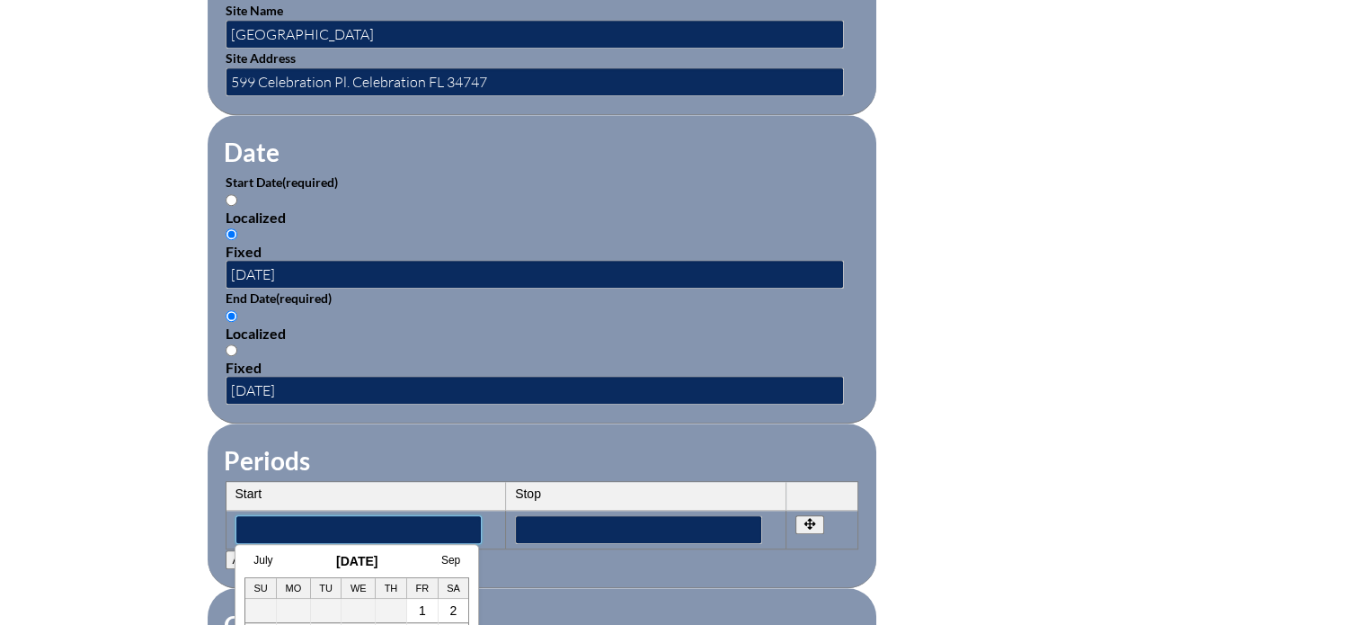
click at [270, 515] on input"] "text" at bounding box center [358, 529] width 247 height 29
type input"] "08/02/2024"
click at [544, 515] on input"] "text" at bounding box center [638, 529] width 247 height 29
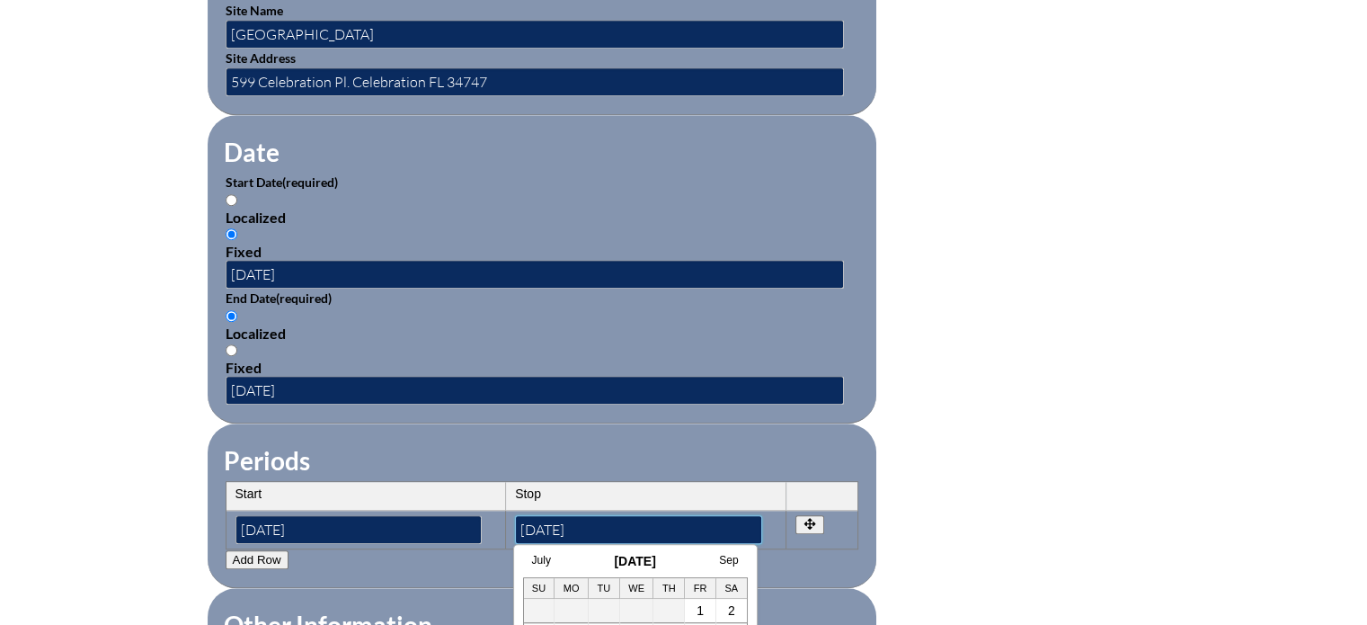
type input"] "08/04/2024"
click at [1058, 514] on form "Activity Title / Activity Description (required) IB Approaches to Learning Cat …" at bounding box center [684, 289] width 953 height 1549
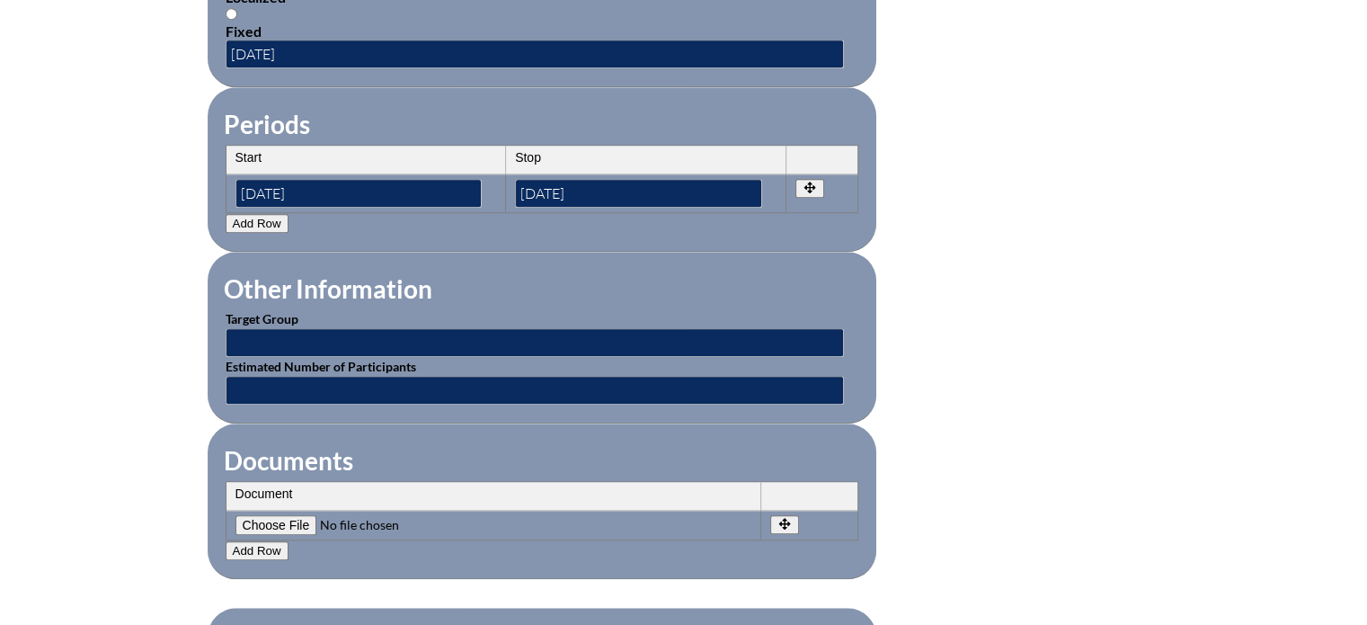
scroll to position [1433, 0]
drag, startPoint x: 330, startPoint y: 344, endPoint x: 341, endPoint y: 333, distance: 16.5
click at [341, 333] on fieldset "Other Information Target Group Estimated Number of Participants" at bounding box center [542, 337] width 669 height 172
click at [316, 327] on input "text" at bounding box center [535, 341] width 618 height 29
type input "IB MYP and PYP Teachers"
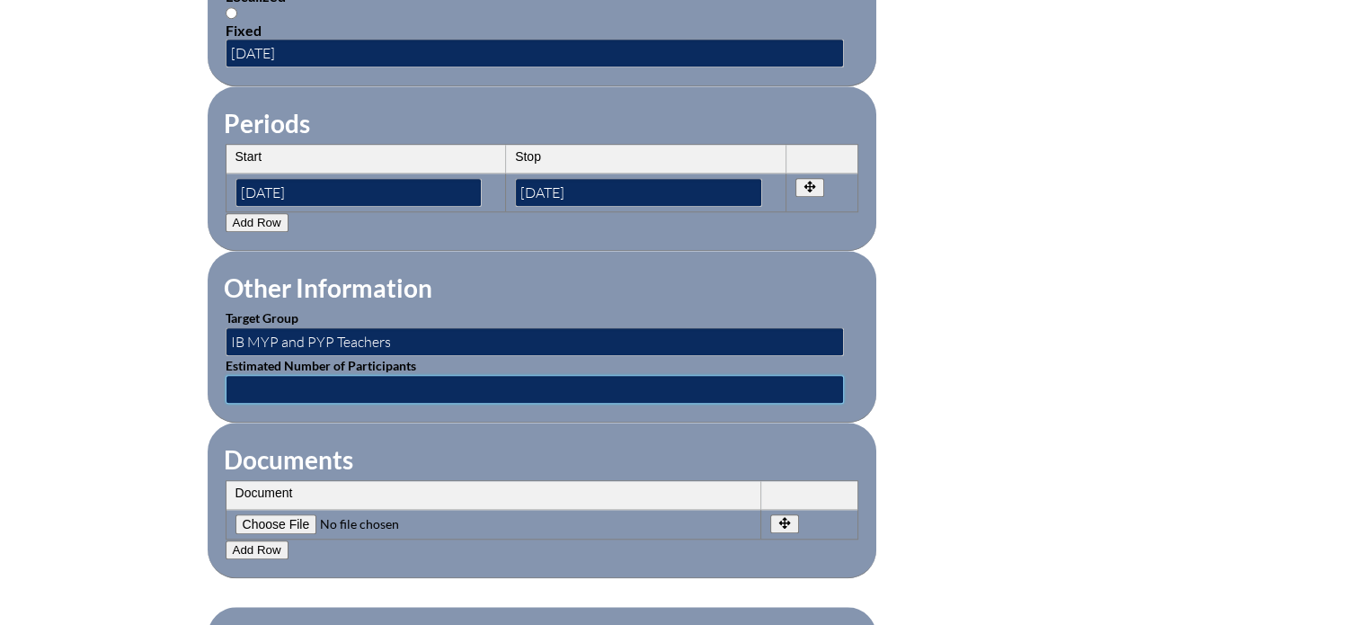
click at [288, 377] on input "text" at bounding box center [535, 389] width 618 height 29
type input "15"
click at [285, 514] on input"] "file" at bounding box center [357, 524] width 244 height 20
type input"] "C:\fakepath\Schnell-IB-Approches to learning.pdf"
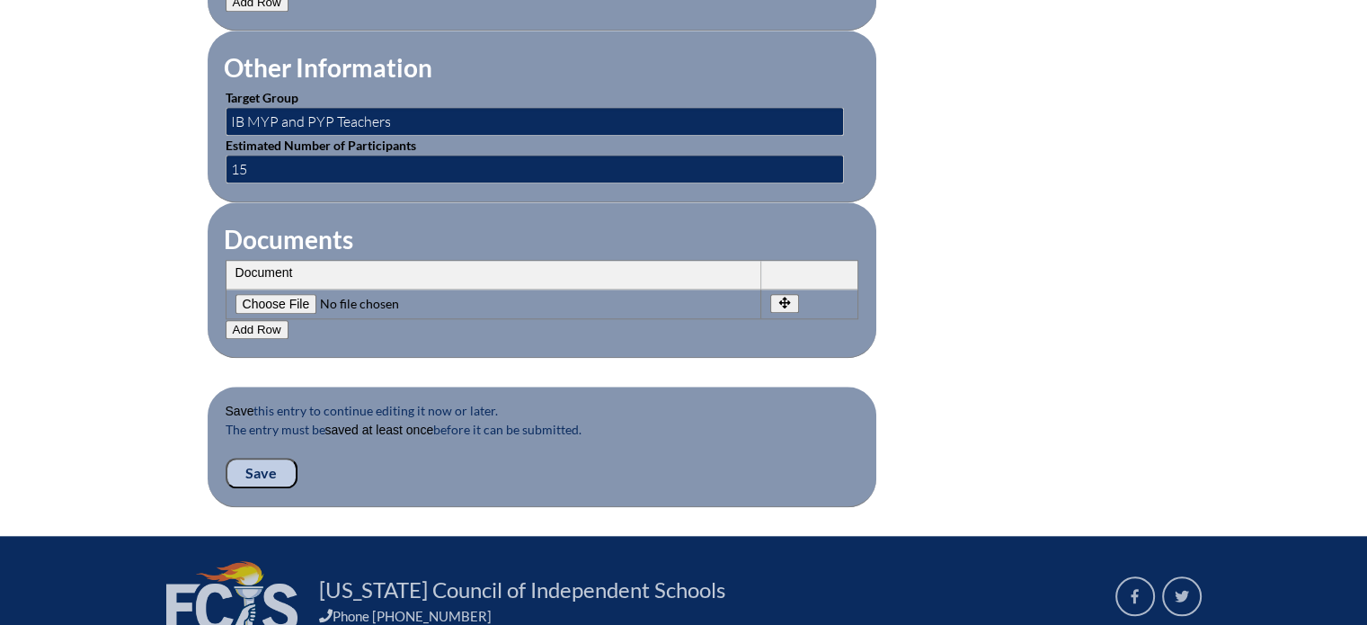
scroll to position [1655, 0]
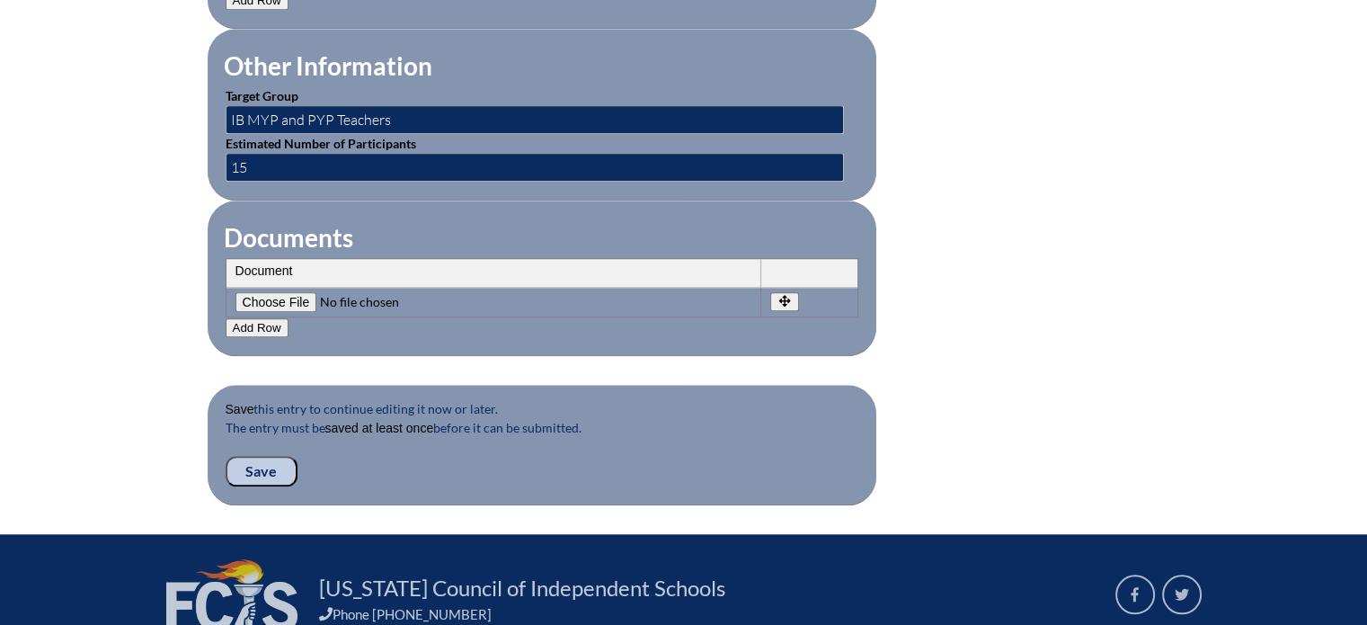
click at [270, 460] on input "Save" at bounding box center [262, 471] width 72 height 31
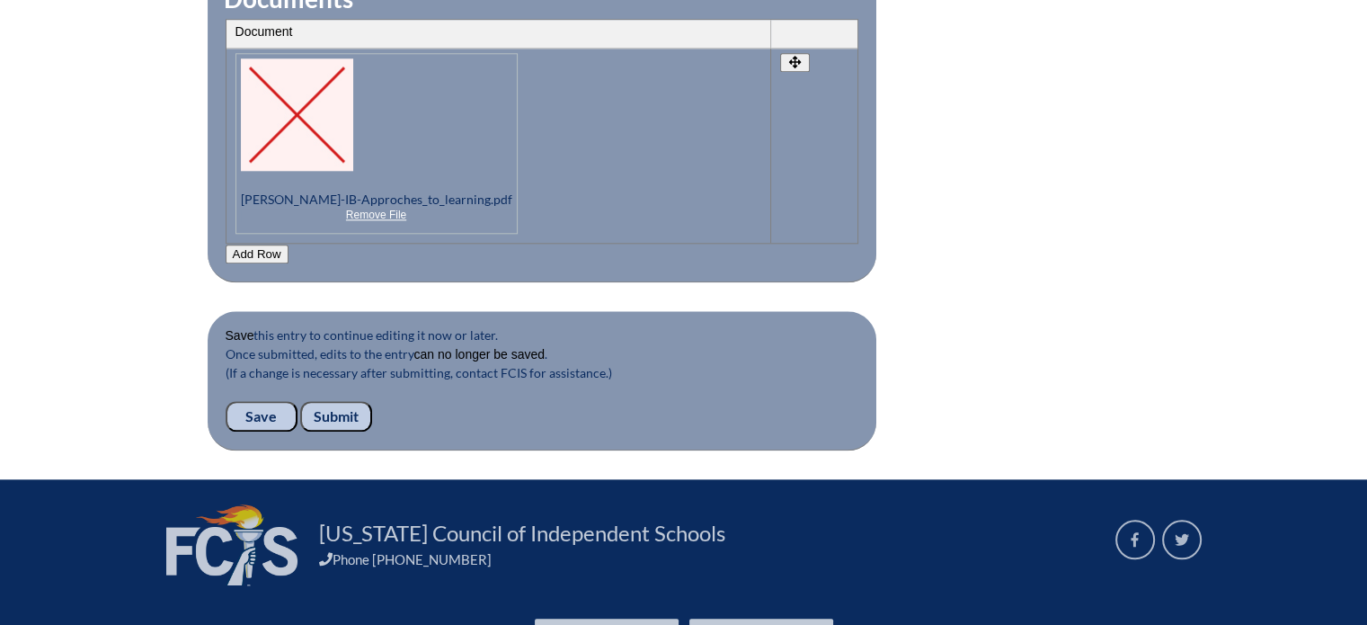
scroll to position [1894, 0]
click at [324, 401] on input "Submit" at bounding box center [336, 416] width 72 height 31
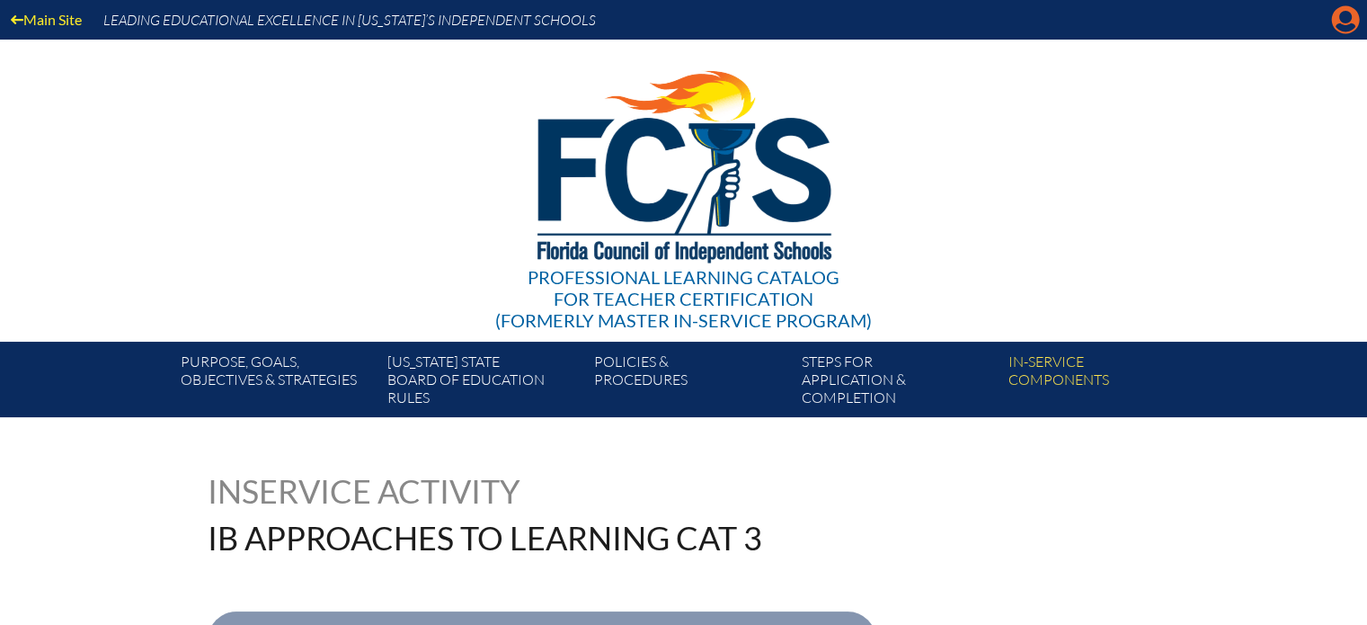
click at [1341, 31] on icon "Manage account" at bounding box center [1345, 19] width 29 height 29
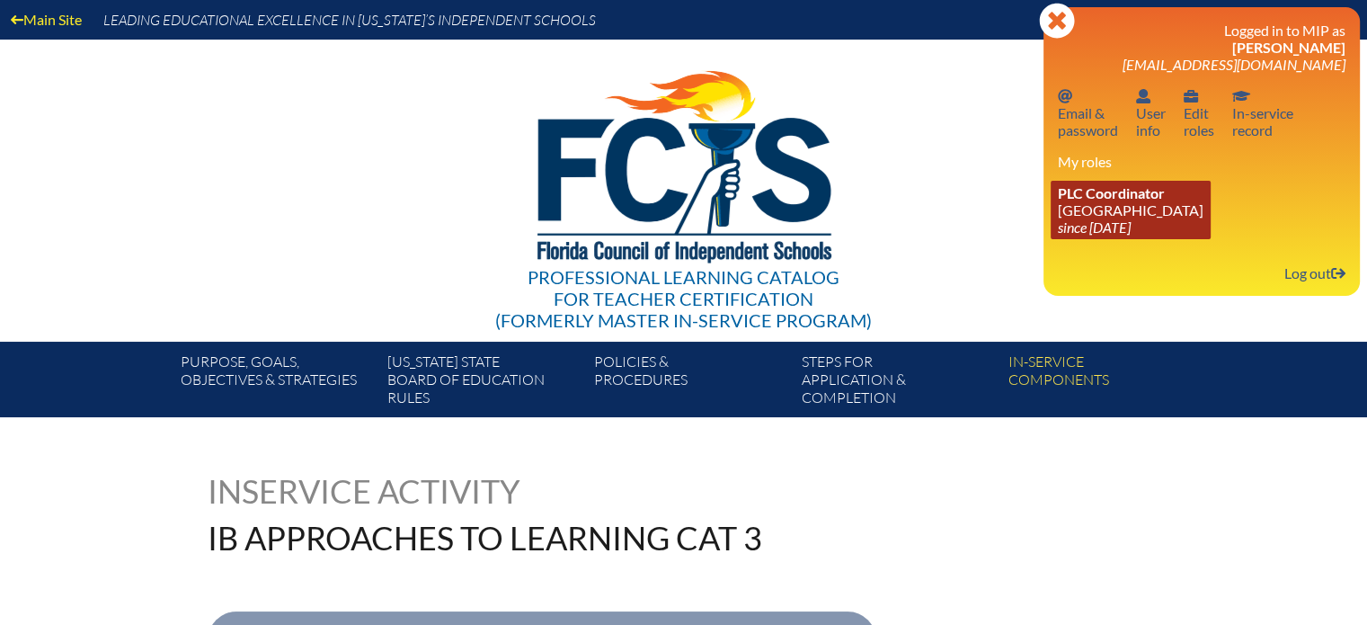
click at [1155, 210] on link "PLC Coordinator [GEOGRAPHIC_DATA] since [DATE]" at bounding box center [1131, 210] width 160 height 58
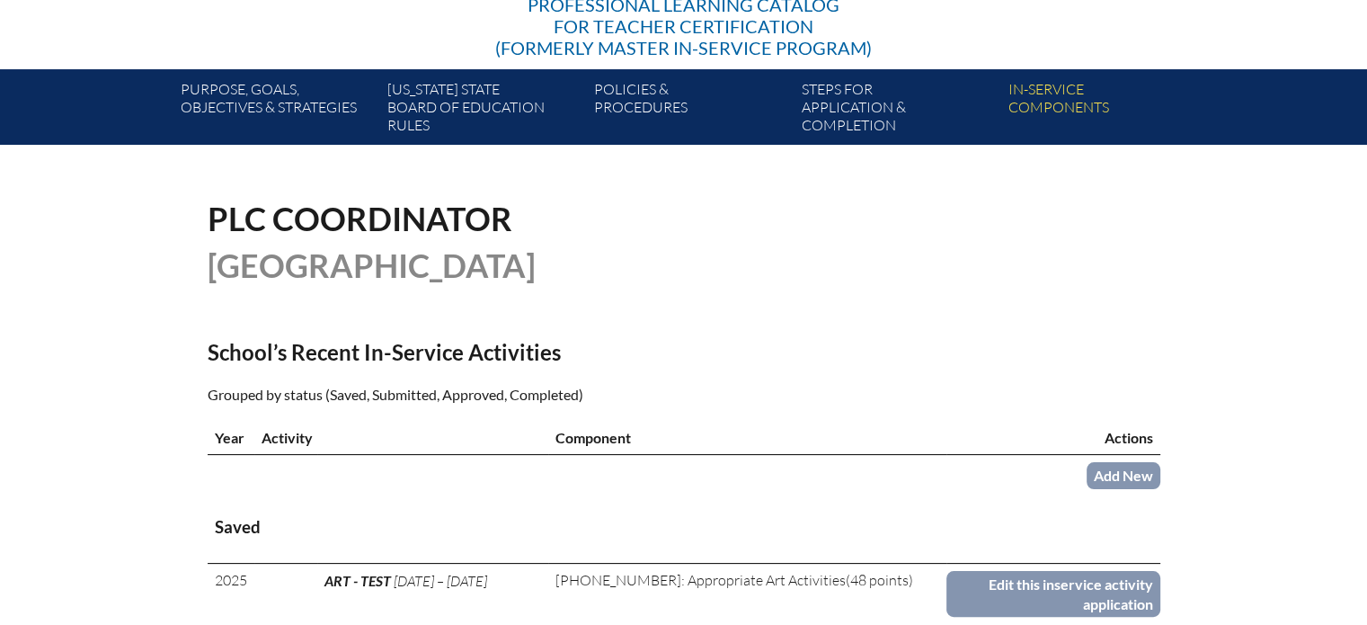
scroll to position [273, 0]
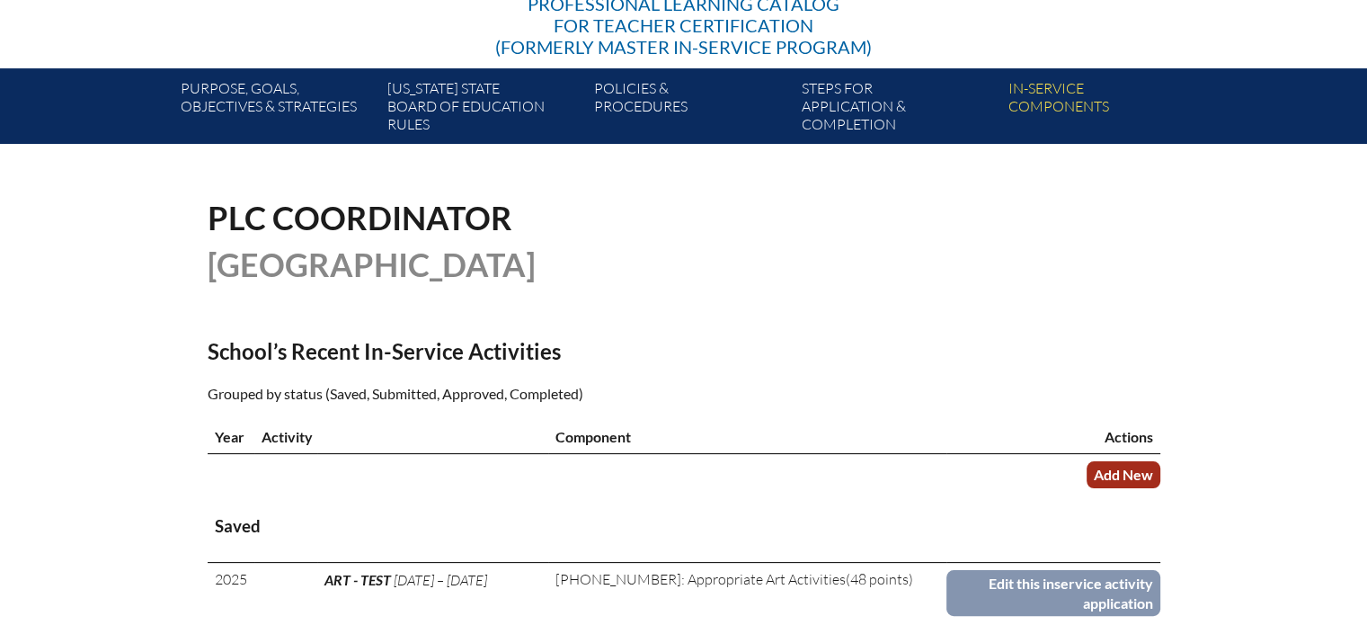
click at [1122, 474] on link "Add New" at bounding box center [1123, 474] width 74 height 26
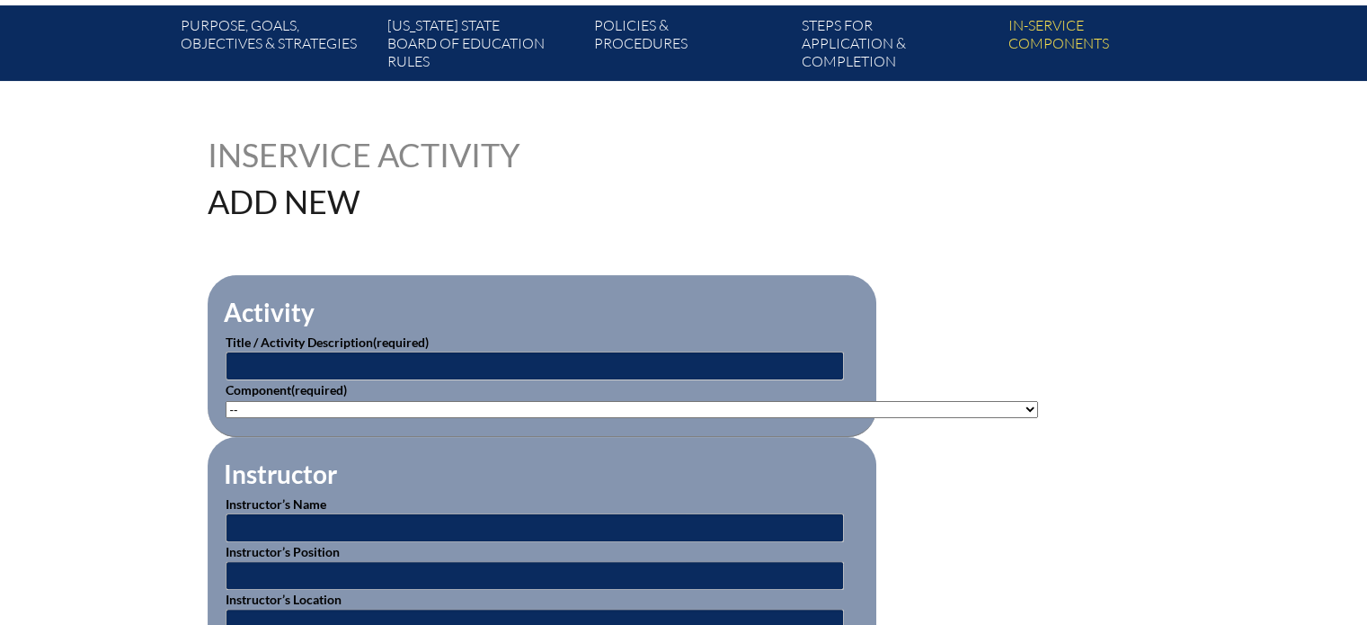
scroll to position [345, 0]
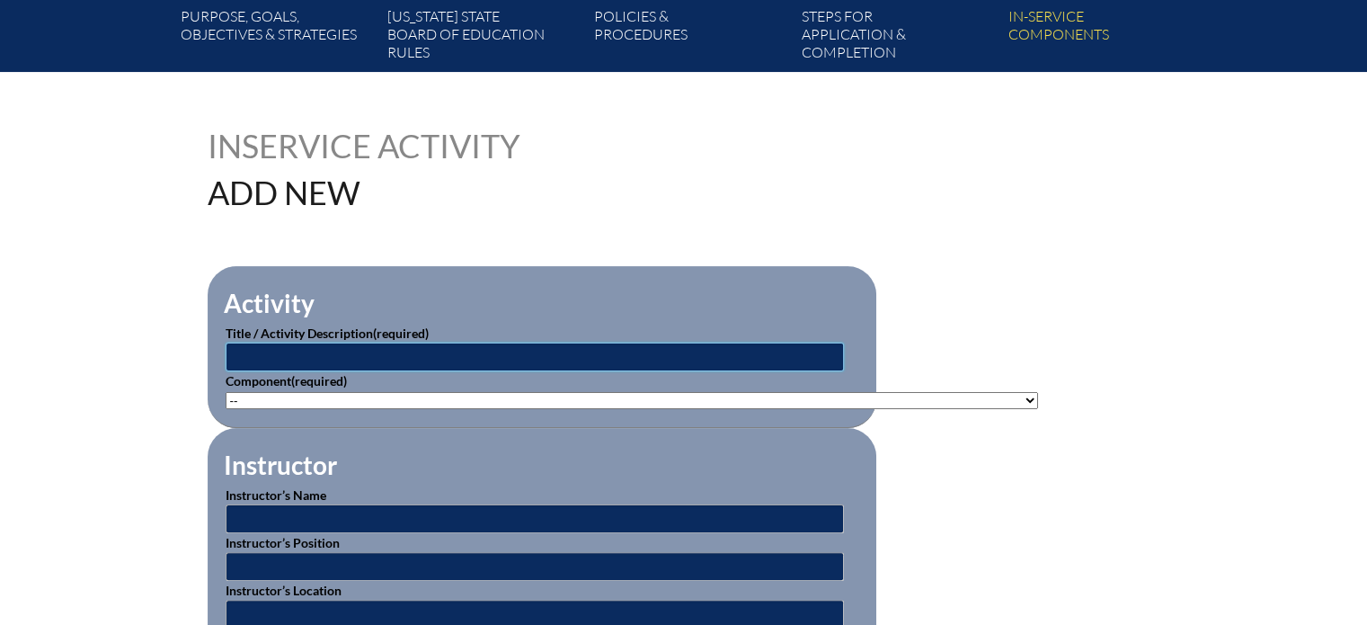
click at [298, 352] on input "text" at bounding box center [535, 356] width 618 height 29
type input "IB PYP Your Exhibition"
click at [298, 392] on select"]"] "-- 1-000-001: Appropriate Art Activities 1-000-002: Concept and Art Process for…" at bounding box center [632, 400] width 812 height 17
click at [226, 392] on select"]"] "-- 1-000-001: Appropriate Art Activities 1-000-002: Concept and Art Process for…" at bounding box center [632, 400] width 812 height 17
click at [582, 396] on select"]"] "-- 1-000-001: Appropriate Art Activities 1-000-002: Concept and Art Process for…" at bounding box center [632, 400] width 812 height 17
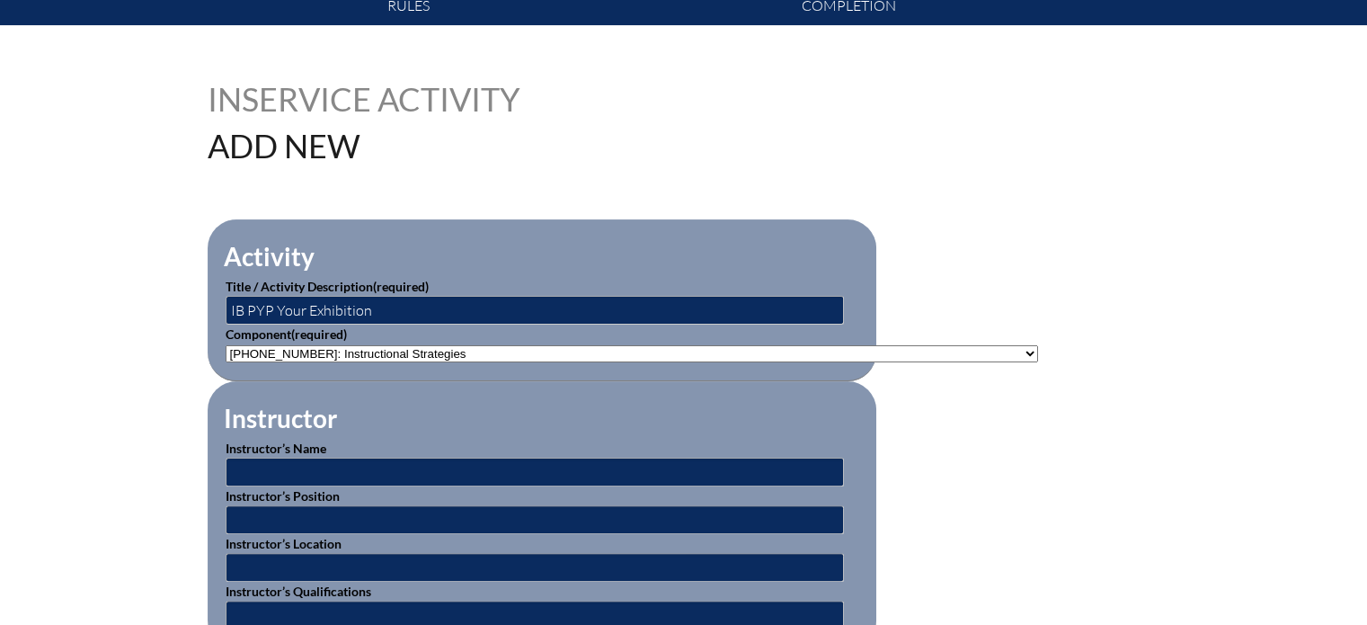
scroll to position [392, 0]
click at [607, 347] on select"]"] "-- 1-000-001: Appropriate Art Activities 1-000-002: Concept and Art Process for…" at bounding box center [632, 353] width 812 height 17
click at [226, 345] on select"]"] "-- 1-000-001: Appropriate Art Activities 1-000-002: Concept and Art Process for…" at bounding box center [632, 353] width 812 height 17
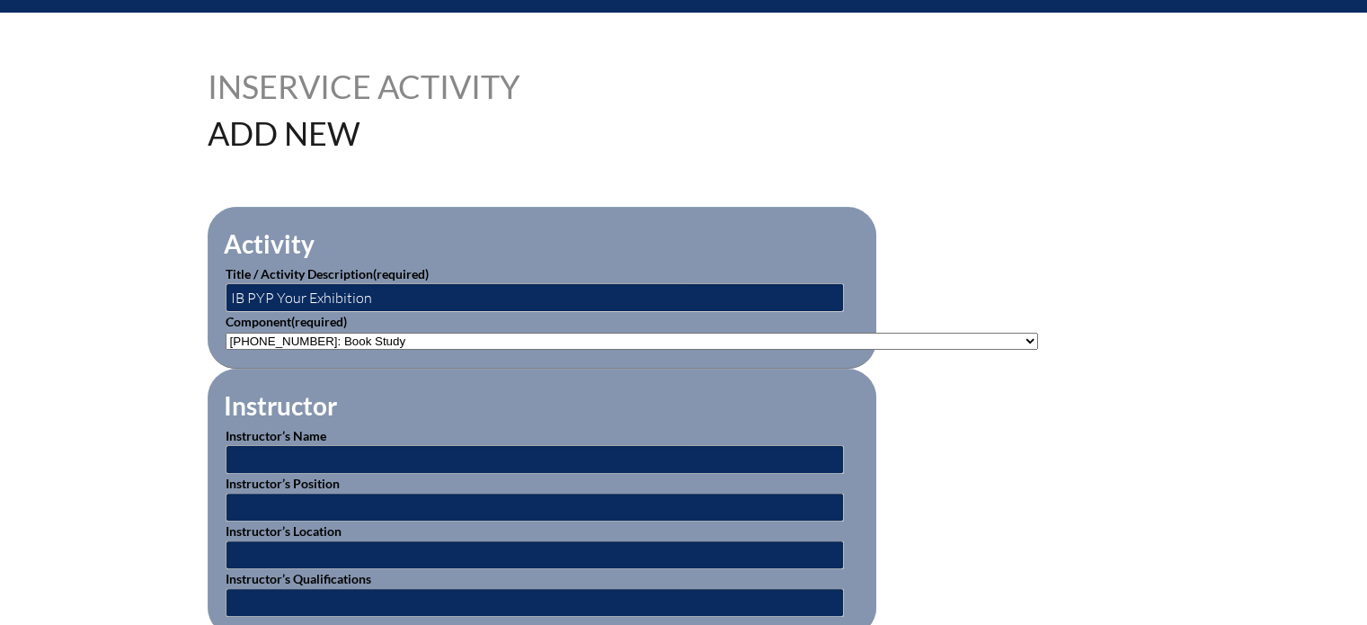
scroll to position [403, 0]
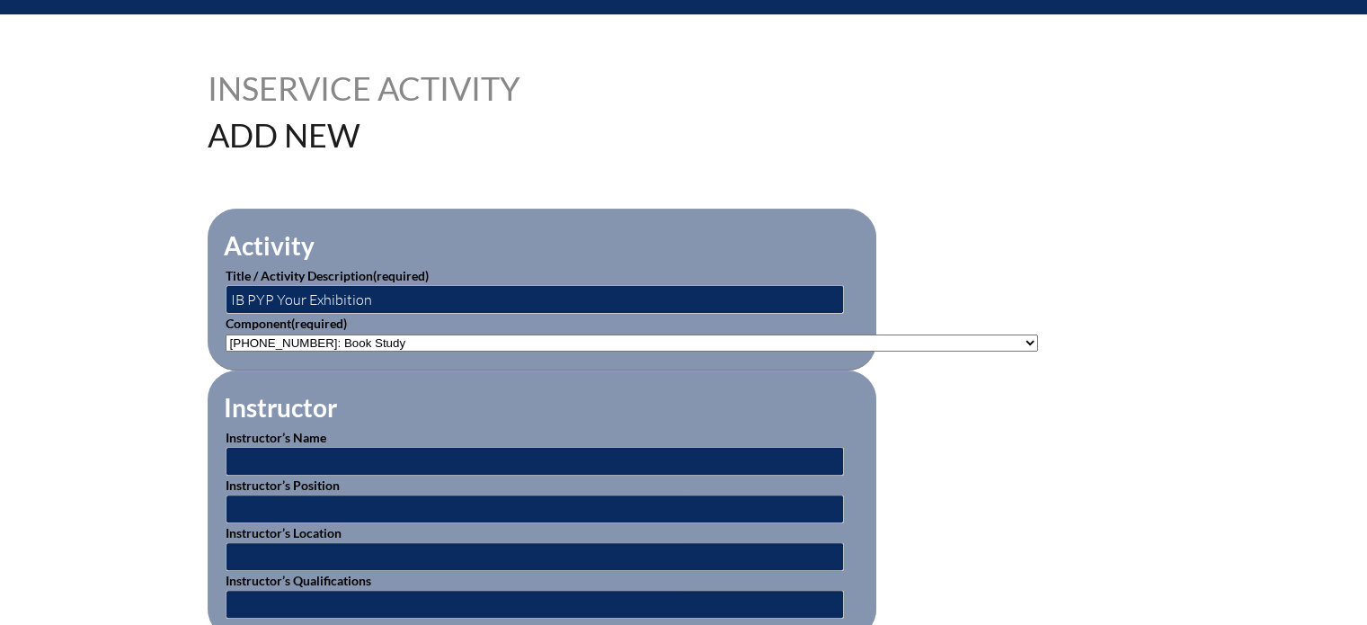
click at [610, 335] on select"]"] "-- 1-000-001: Appropriate Art Activities 1-000-002: Concept and Art Process for…" at bounding box center [632, 342] width 812 height 17
click at [226, 334] on select"]"] "-- 1-000-001: Appropriate Art Activities 1-000-002: Concept and Art Process for…" at bounding box center [632, 342] width 812 height 17
click at [640, 341] on select"]"] "-- 1-000-001: Appropriate Art Activities 1-000-002: Concept and Art Process for…" at bounding box center [632, 342] width 812 height 17
select select"]"] "20393"
click at [226, 334] on select"]"] "-- 1-000-001: Appropriate Art Activities 1-000-002: Concept and Art Process for…" at bounding box center [632, 342] width 812 height 17
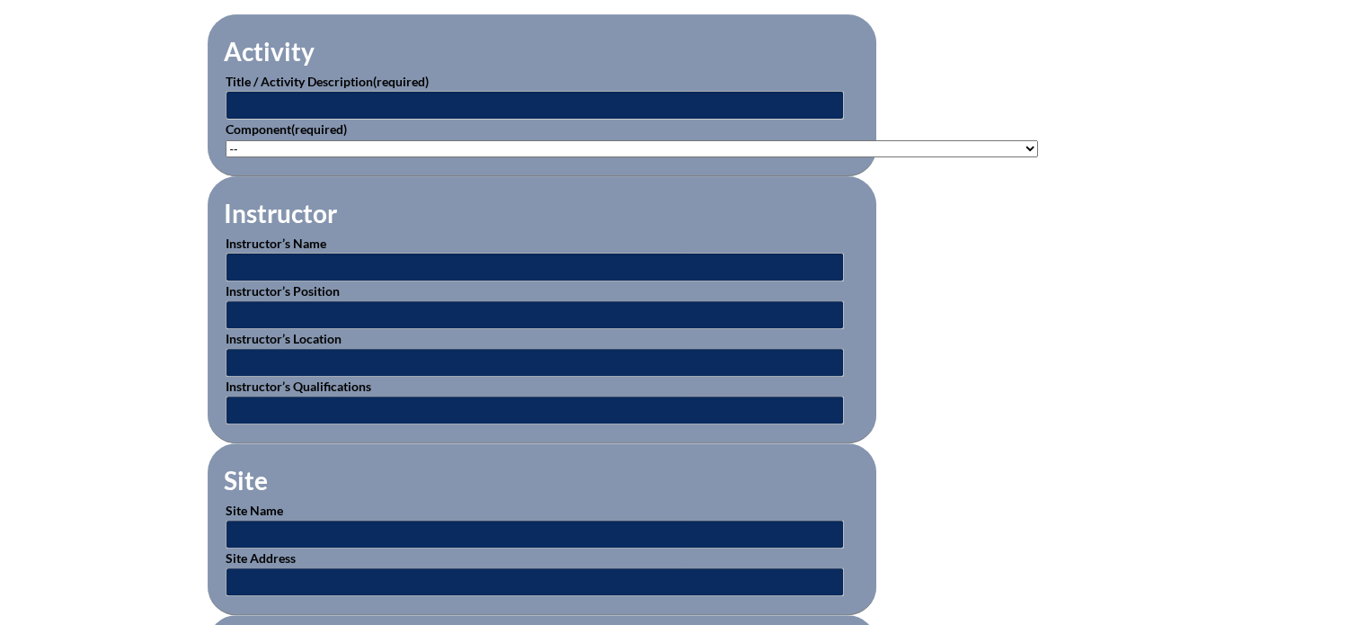
scroll to position [603, 0]
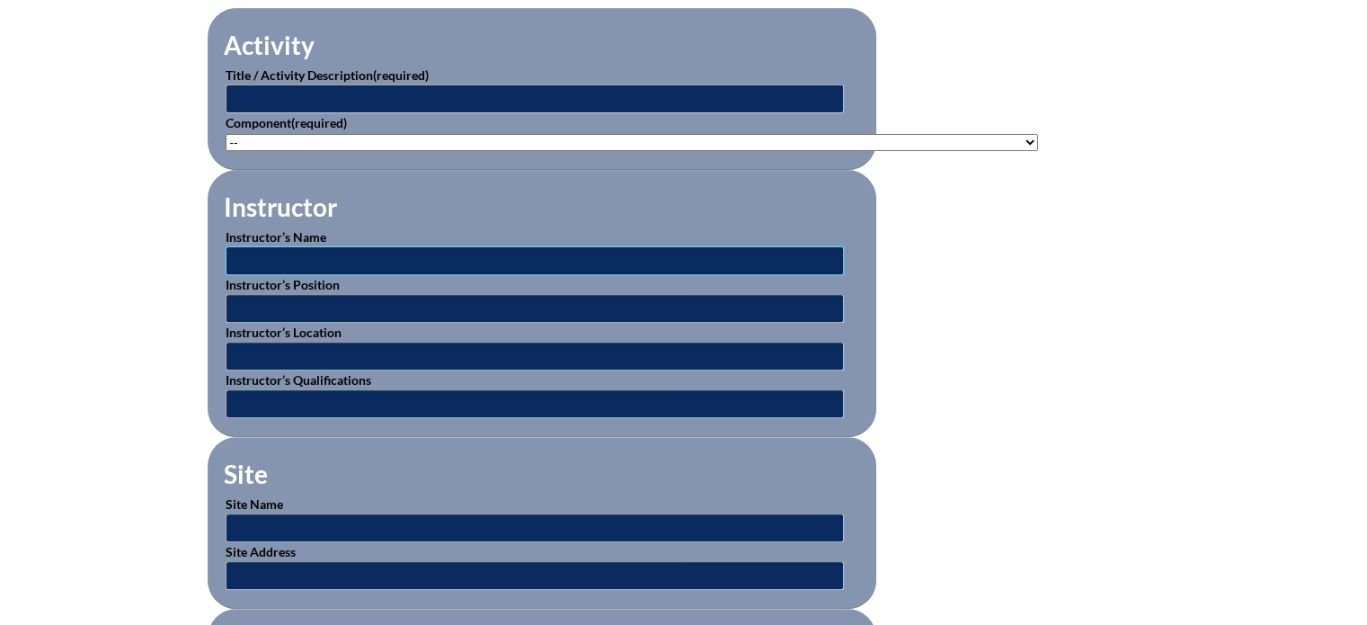
click at [364, 252] on input "text" at bounding box center [535, 260] width 618 height 29
type input "International Baccalaureate"
click at [364, 304] on input "text" at bounding box center [535, 308] width 618 height 29
type input "IB Workshop Leader"
click at [309, 349] on input "text" at bounding box center [535, 355] width 618 height 29
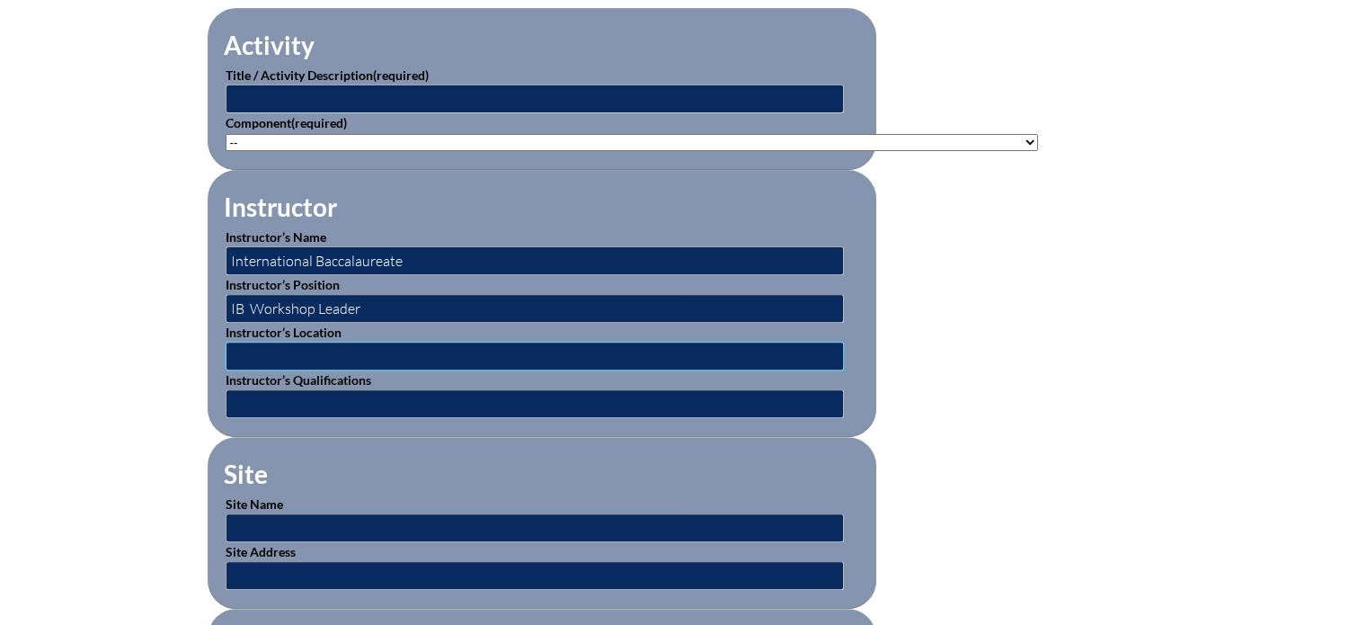
click at [280, 348] on input "text" at bounding box center [535, 355] width 618 height 29
type input "[US_STATE]"
click at [308, 400] on input "text" at bounding box center [535, 403] width 618 height 29
type input "IB Workshop leader"
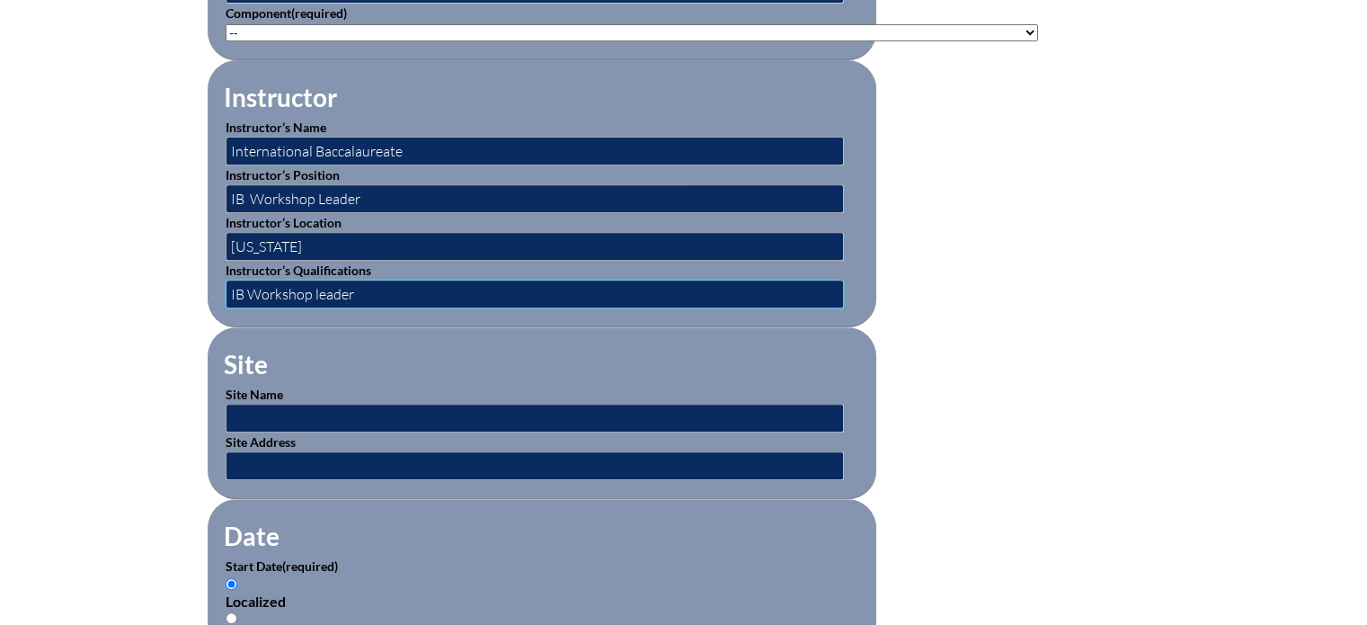
scroll to position [712, 0]
click at [252, 459] on input "text" at bounding box center [535, 466] width 618 height 29
paste input "[GEOGRAPHIC_DATA], [GEOGRAPHIC_DATA]"
type input "[GEOGRAPHIC_DATA], [GEOGRAPHIC_DATA]"
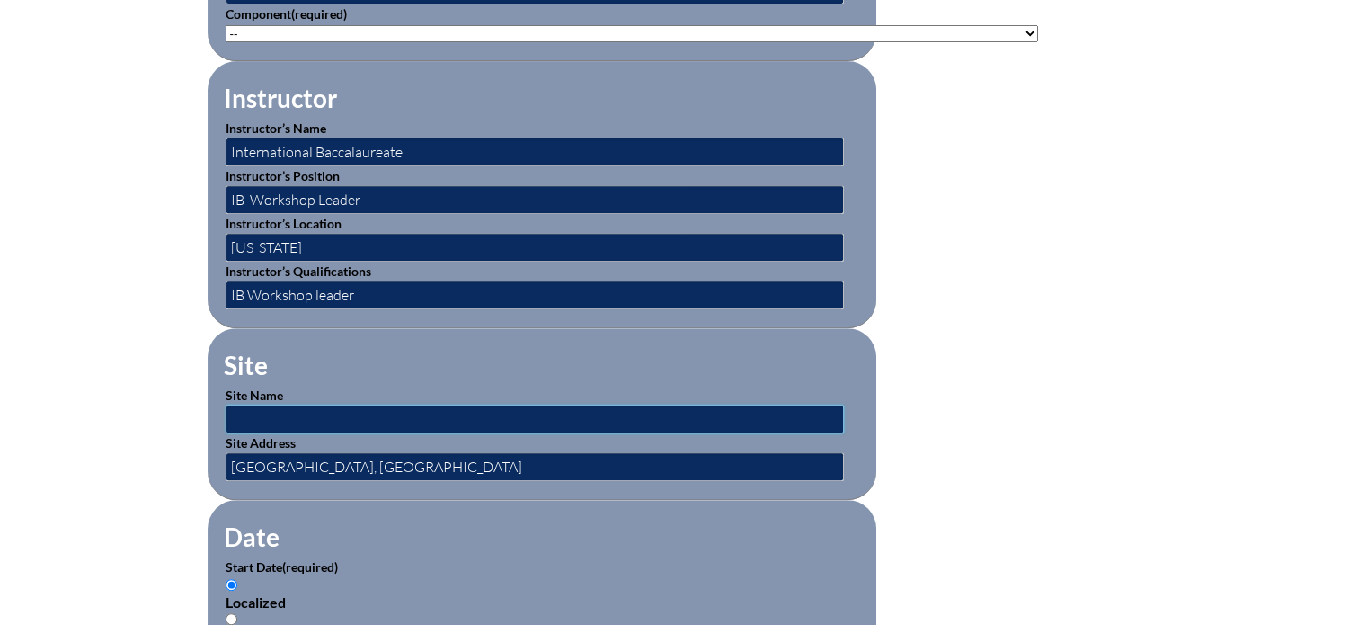
click at [250, 411] on input "text" at bounding box center [535, 418] width 618 height 29
paste input "DP, CP MYP, PYP Categories 1, 2 &3"
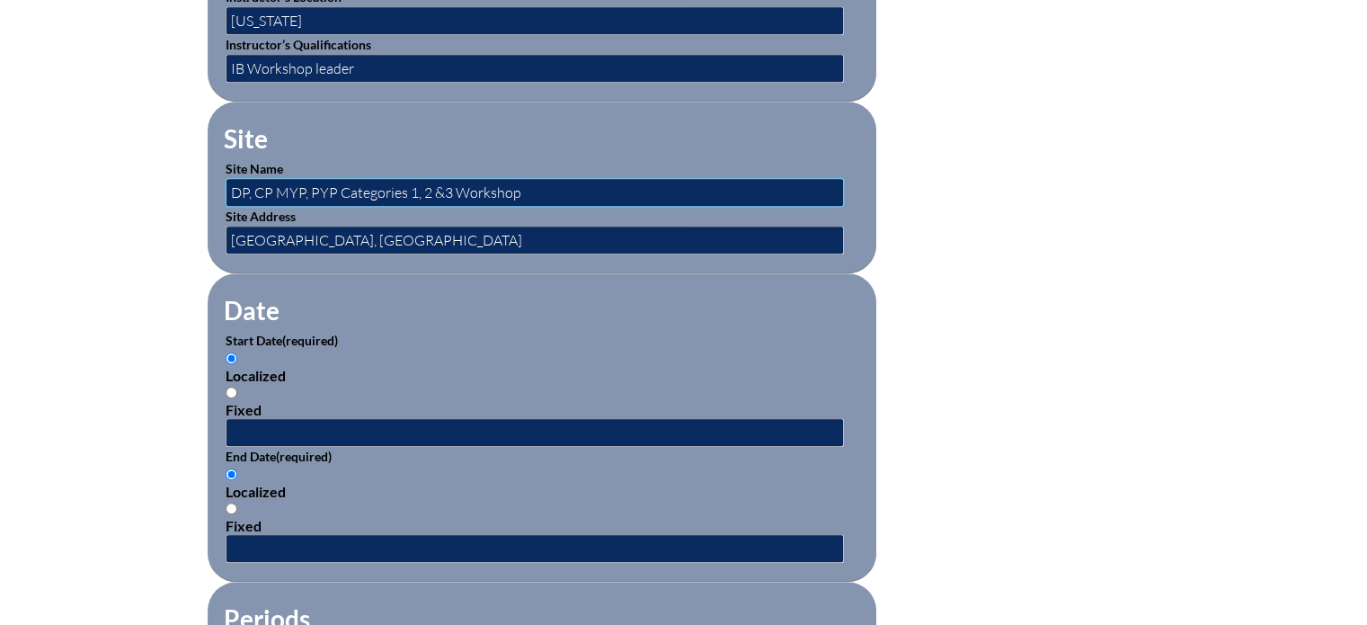
scroll to position [963, 0]
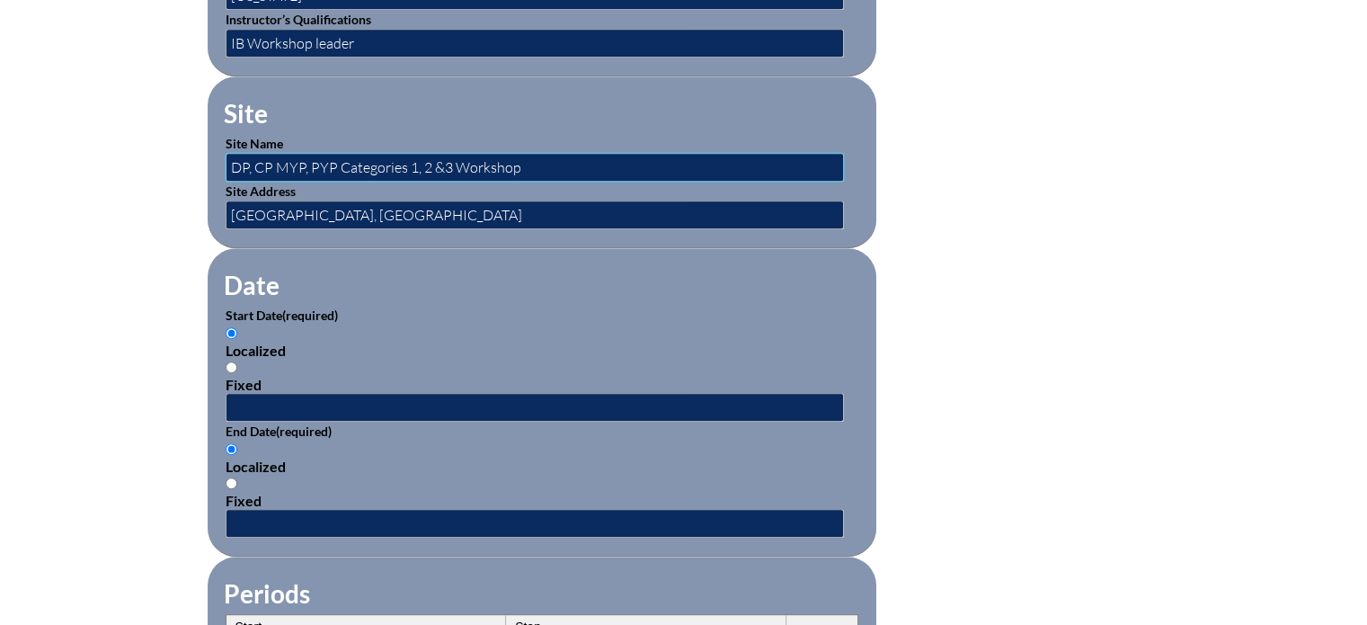
type input "DP, CP MYP, PYP Categories 1, 2 &3 Workshop"
click at [234, 361] on input "Fixed" at bounding box center [232, 367] width 12 height 12
radio input "true"
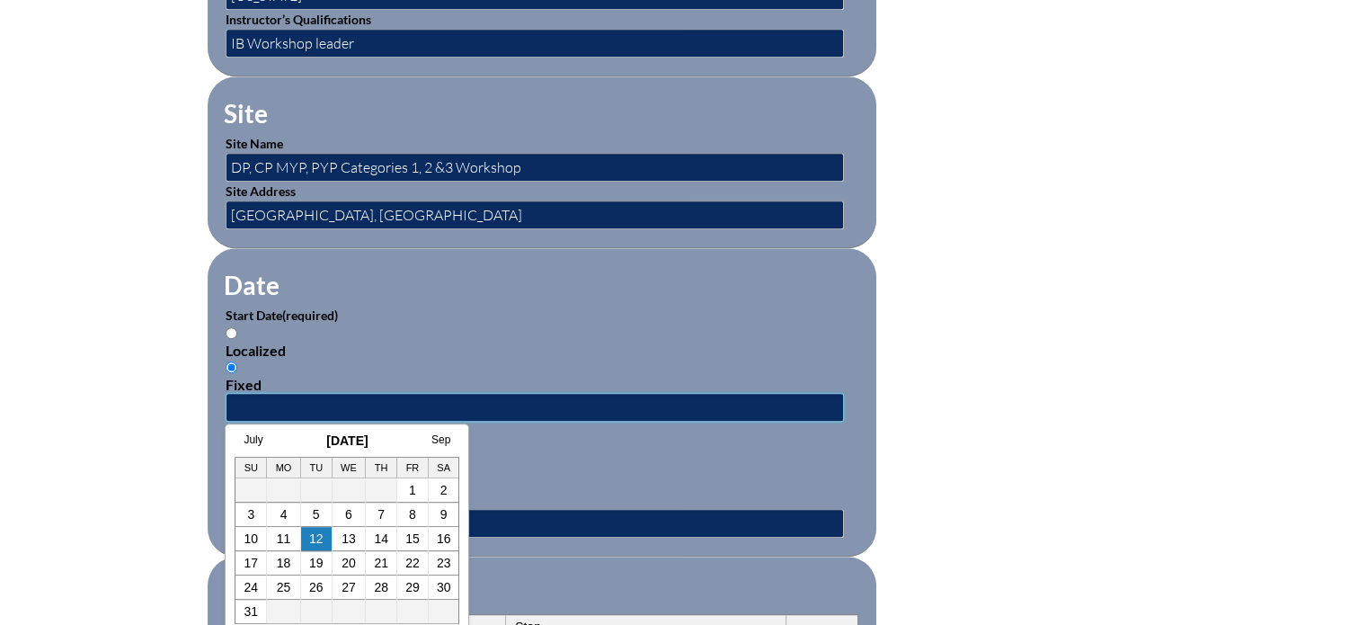
click at [268, 401] on input "text" at bounding box center [535, 407] width 618 height 29
type input "03/11/2023"
click at [496, 466] on div "Localized Fixed" at bounding box center [542, 474] width 633 height 68
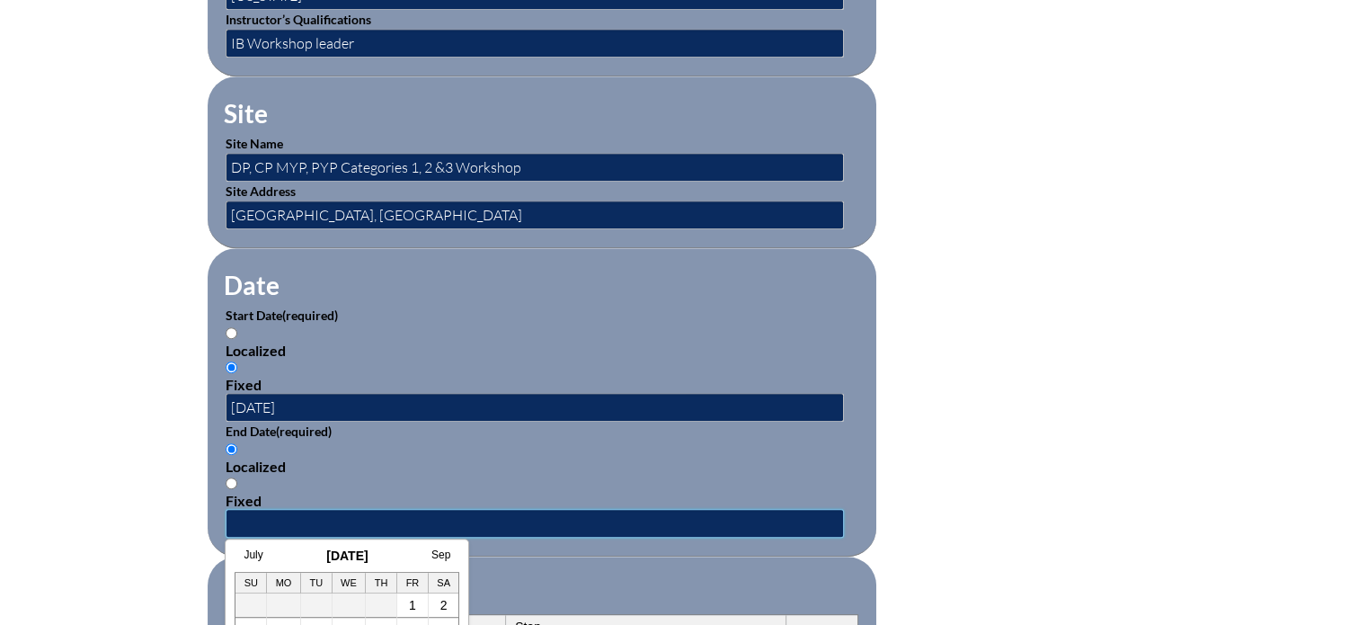
click at [258, 513] on input "text" at bounding box center [535, 523] width 618 height 29
type input "03/14/2023"
click at [990, 506] on form "Activity Title / Activity Description (required) Component (required) -- 1-000-…" at bounding box center [684, 422] width 953 height 1549
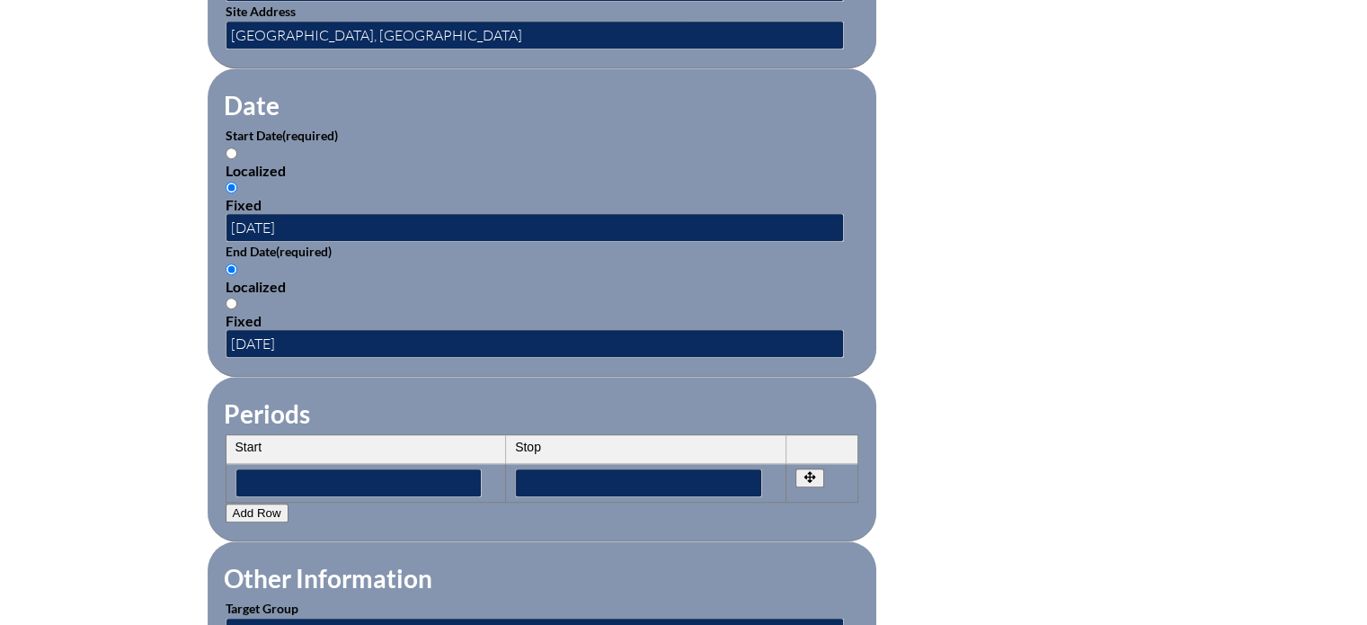
scroll to position [1161, 0]
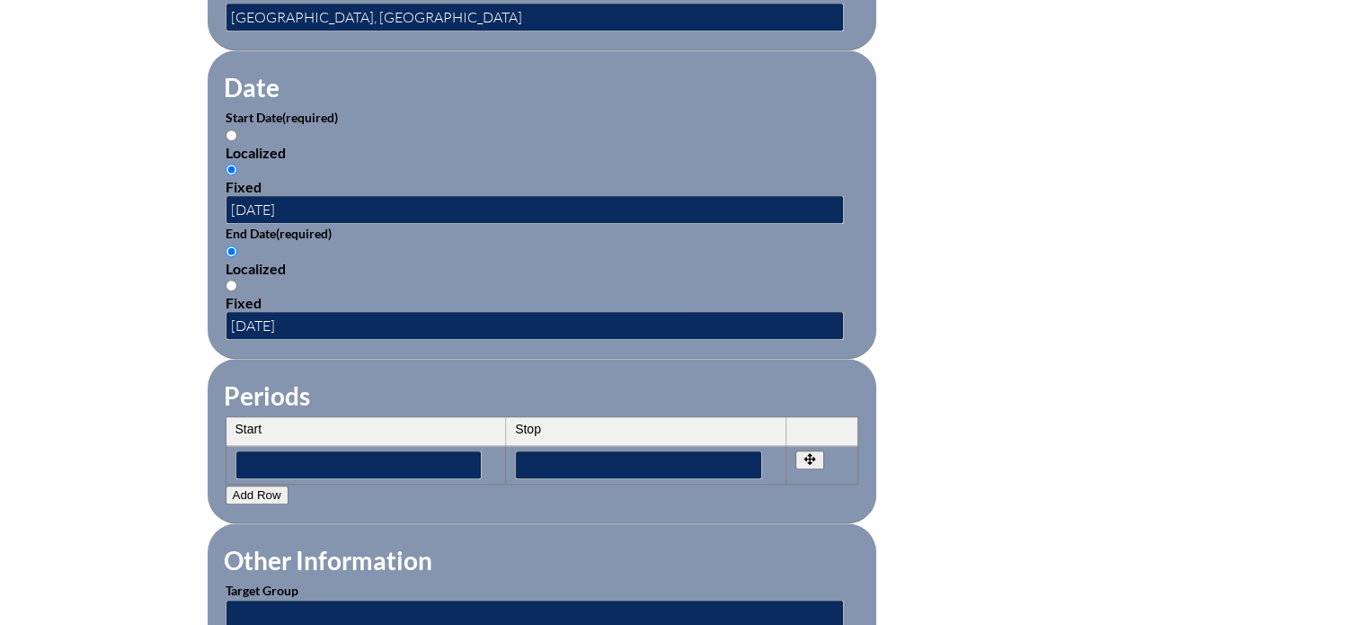
click at [319, 422] on th "Start" at bounding box center [366, 431] width 280 height 29
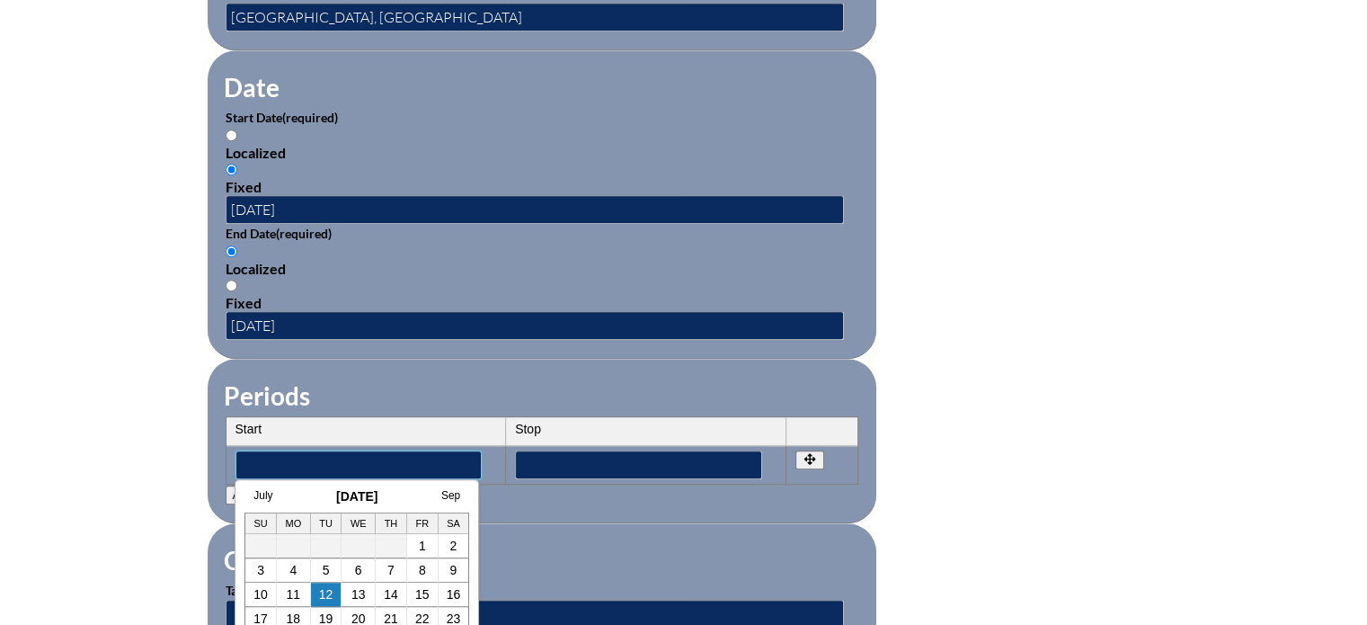
click at [281, 451] on input"] "text" at bounding box center [358, 464] width 247 height 29
type input"] "03/14/2023"
click at [546, 461] on input"] "text" at bounding box center [638, 464] width 247 height 29
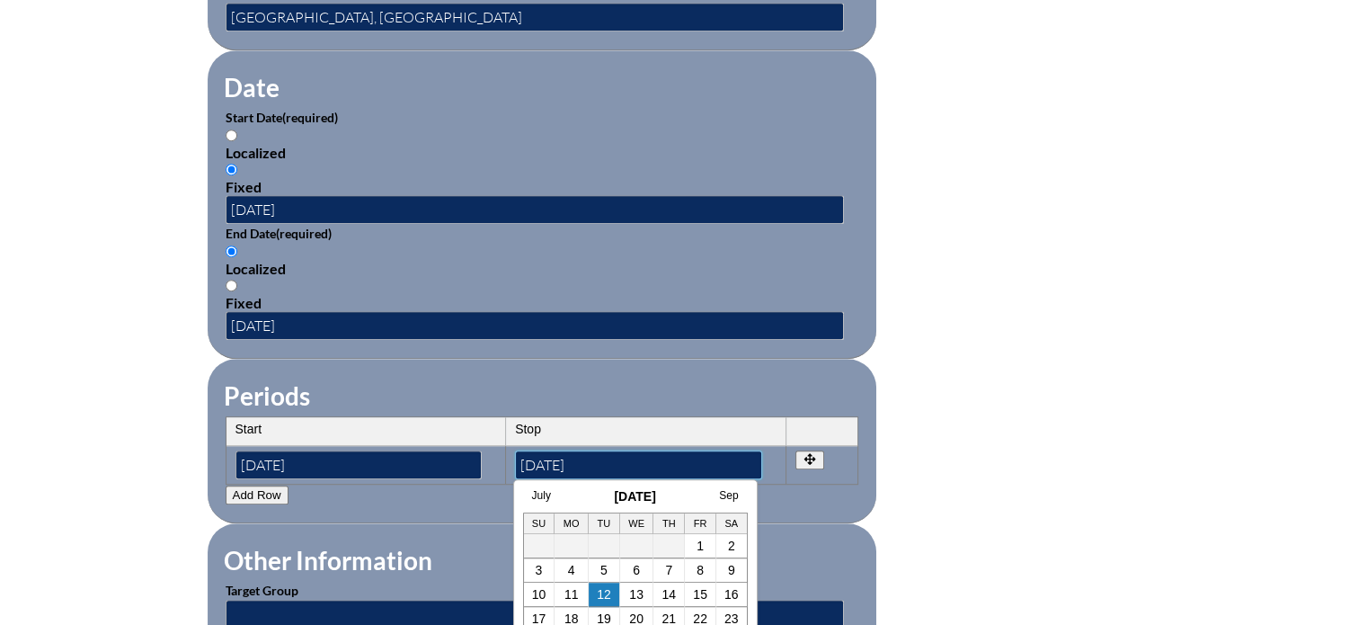
type input"] "03/14/2023"
click at [932, 492] on form "Activity Title / Activity Description (required) Component (required) -- 1-000-…" at bounding box center [684, 224] width 953 height 1549
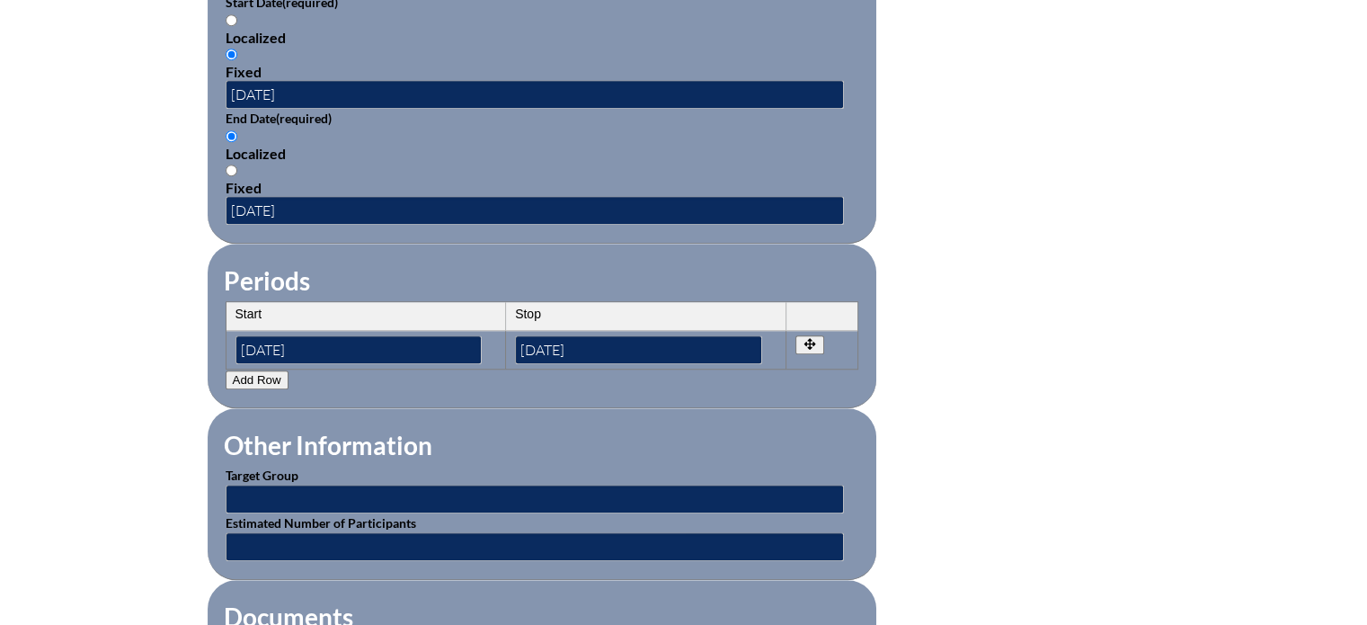
scroll to position [1287, 0]
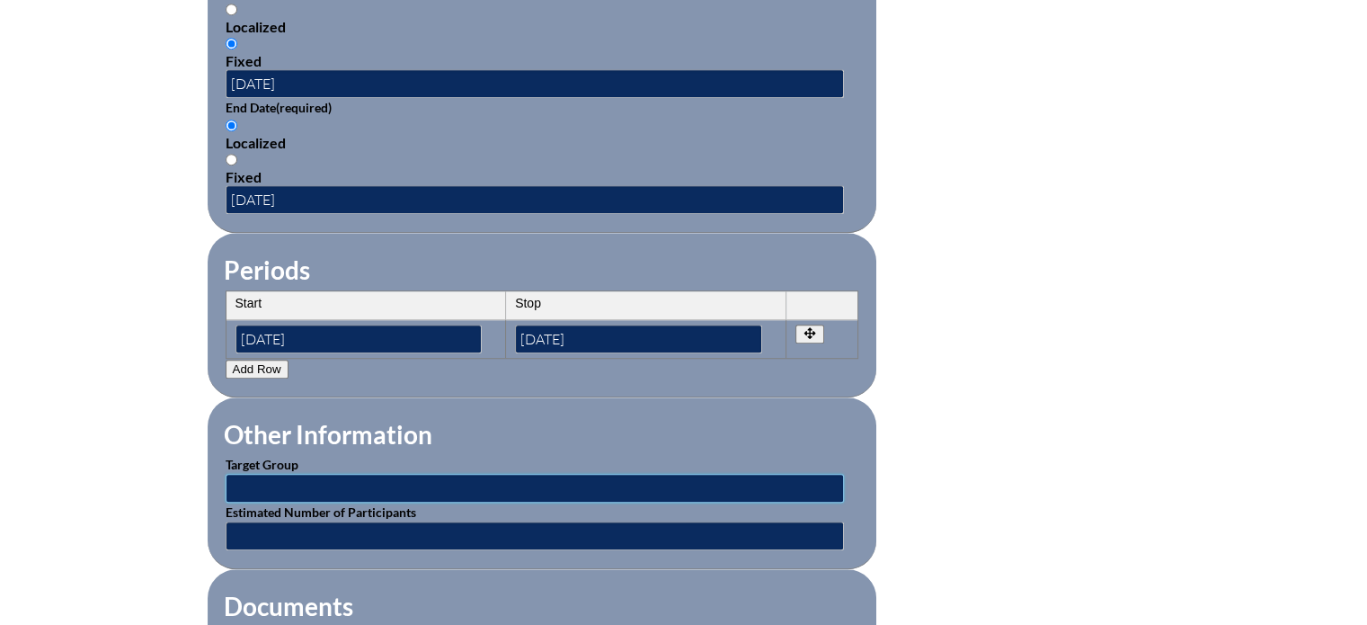
click at [349, 479] on input "text" at bounding box center [535, 488] width 618 height 29
type input "IB PYP Teachers"
click at [309, 526] on input "text" at bounding box center [535, 535] width 618 height 29
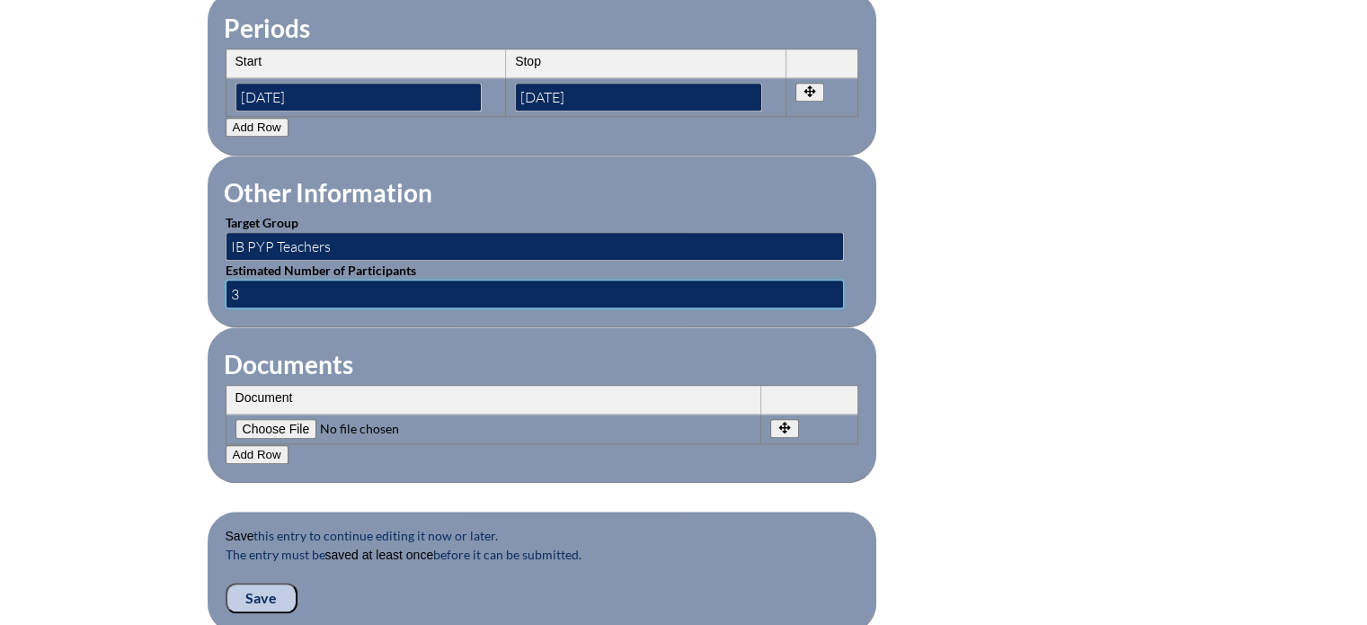
scroll to position [1534, 0]
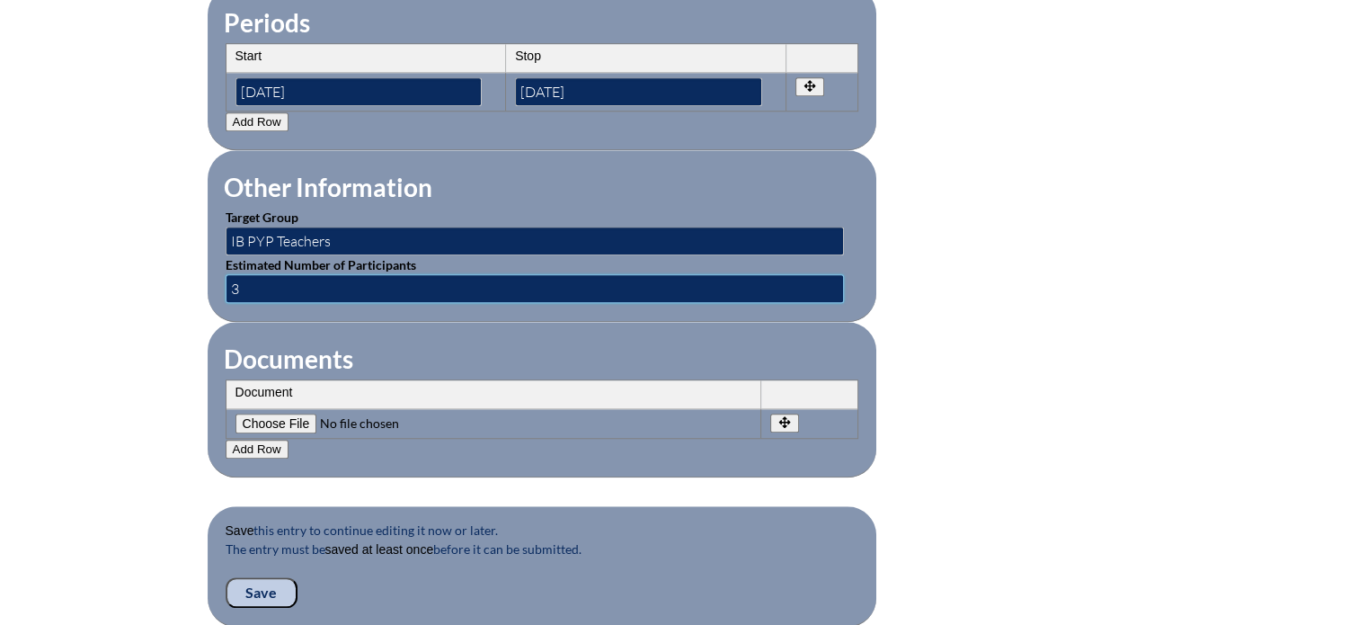
type input "3"
click at [296, 413] on input"] "file" at bounding box center [357, 423] width 244 height 20
type input"] "C:\fakepath\Schnell-IB-Exhibition.pdf"
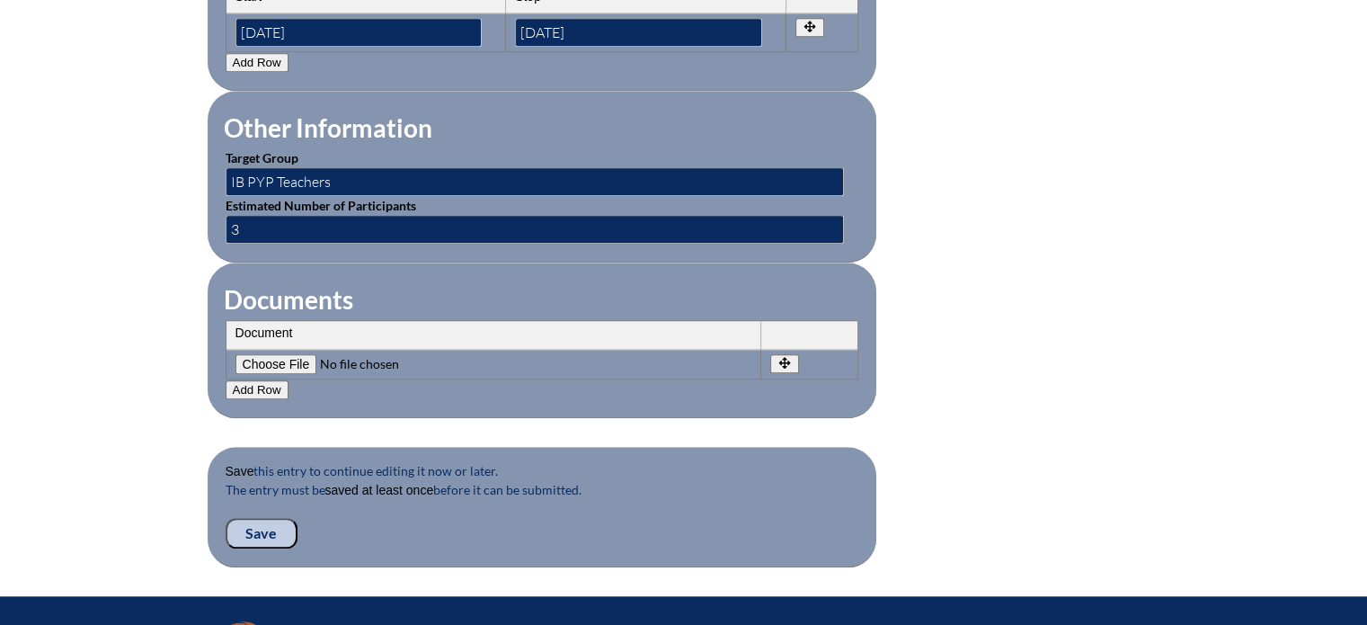
scroll to position [1592, 0]
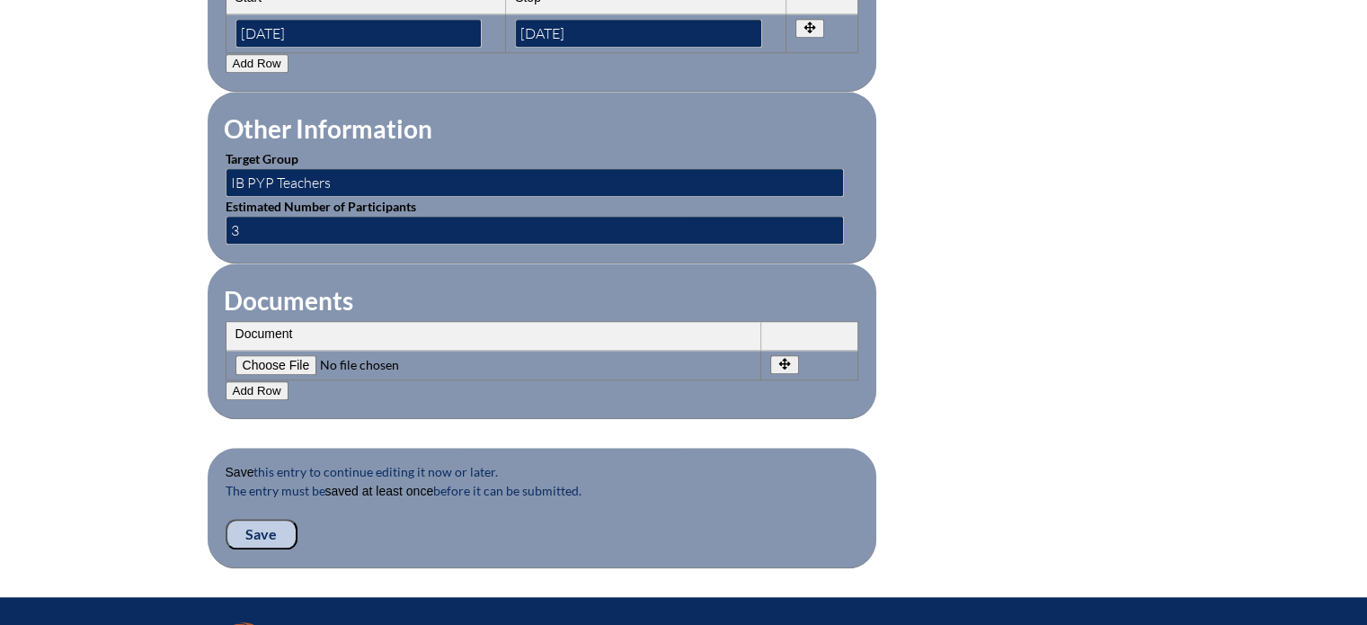
click at [262, 519] on input "Save" at bounding box center [262, 534] width 72 height 31
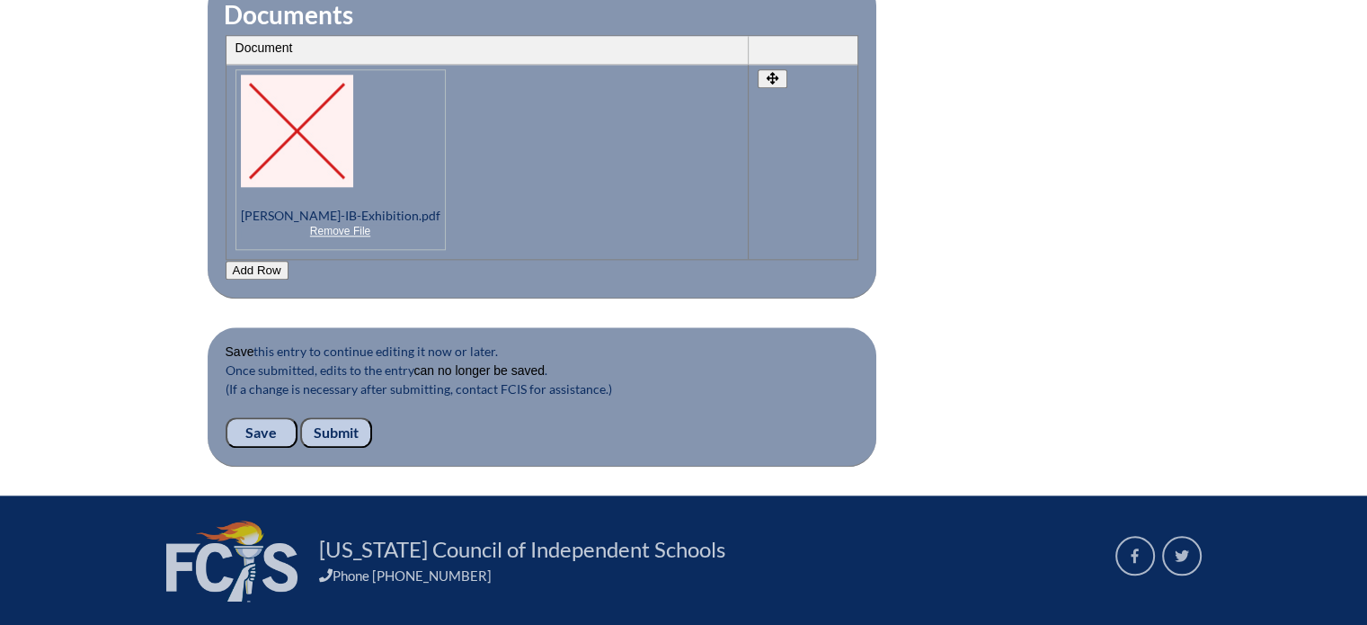
scroll to position [1879, 0]
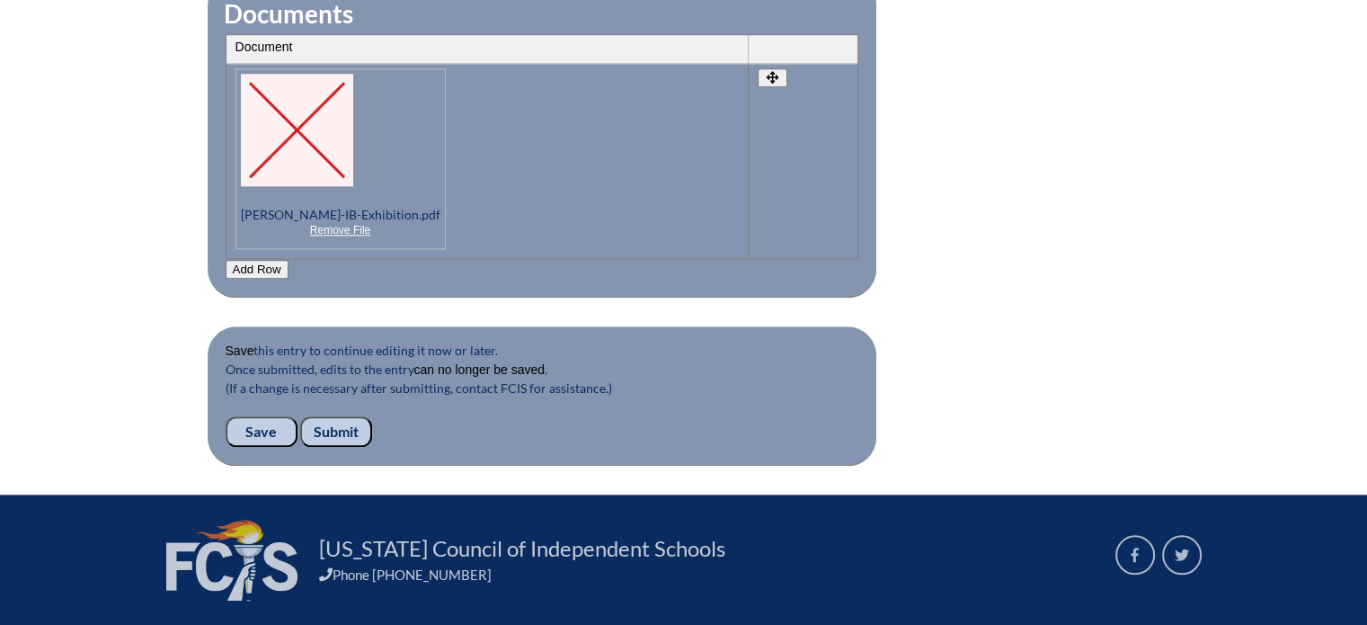
click at [333, 416] on input "Submit" at bounding box center [336, 431] width 72 height 31
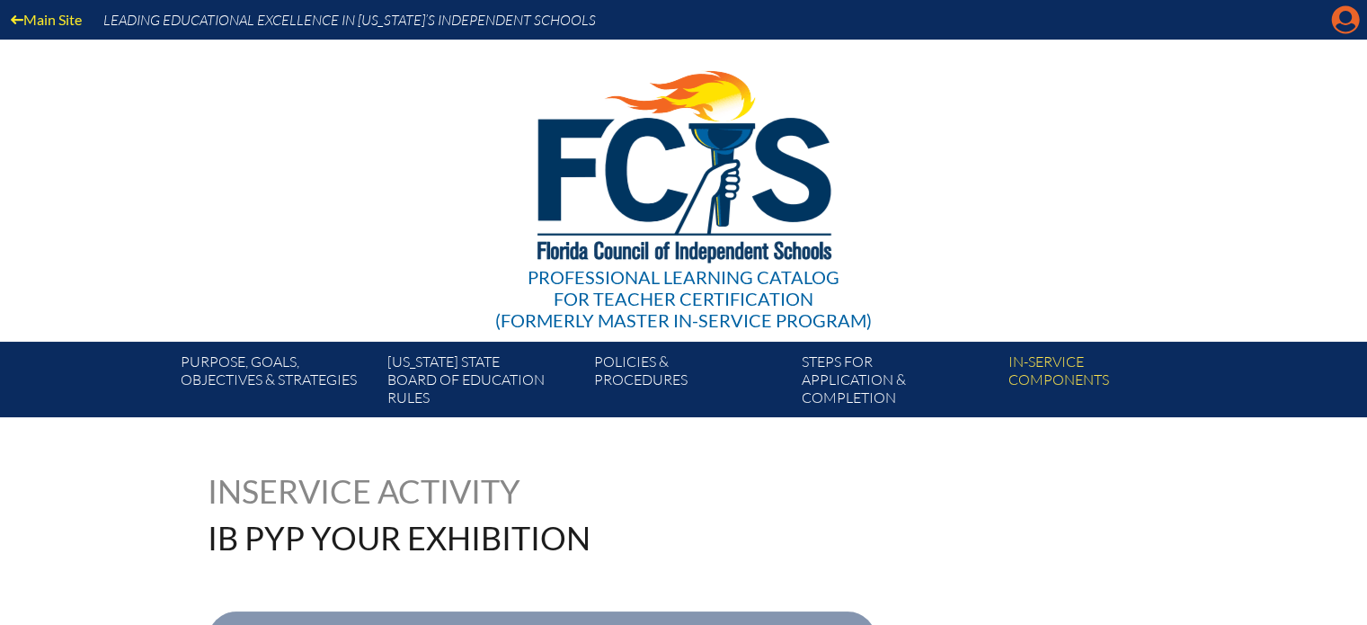
click at [1341, 21] on icon "Manage account" at bounding box center [1345, 19] width 29 height 29
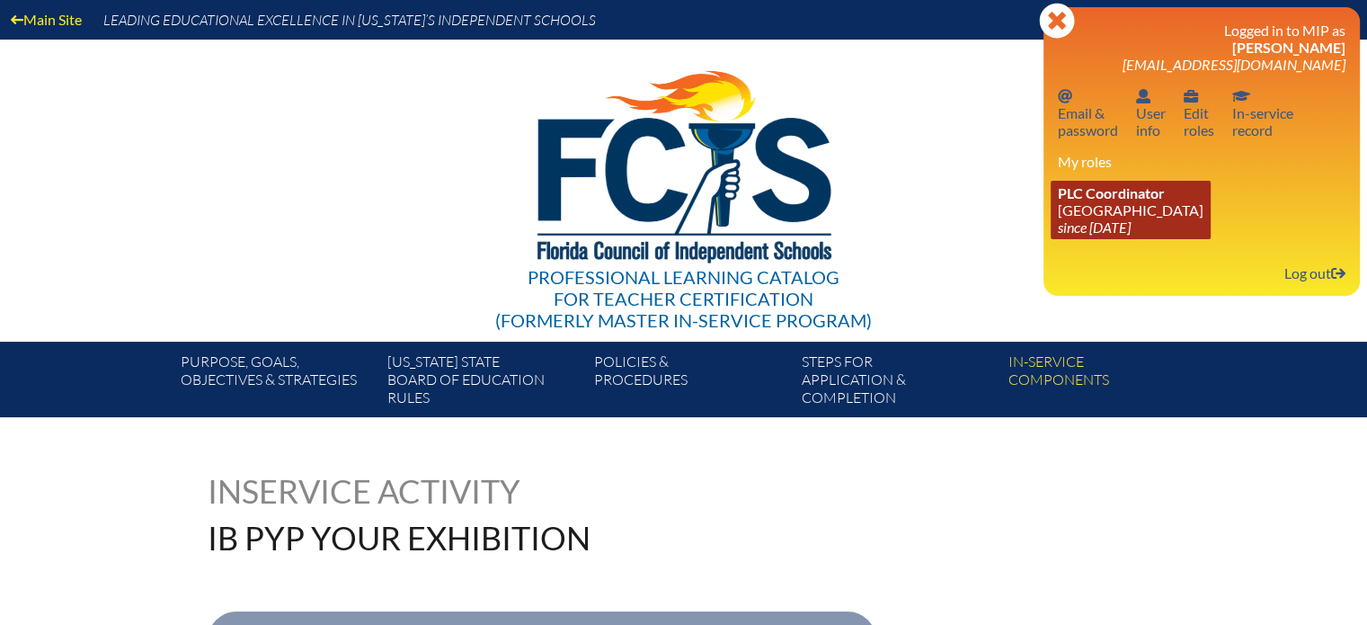
click at [1095, 208] on link "PLC Coordinator [GEOGRAPHIC_DATA] since [DATE]" at bounding box center [1131, 210] width 160 height 58
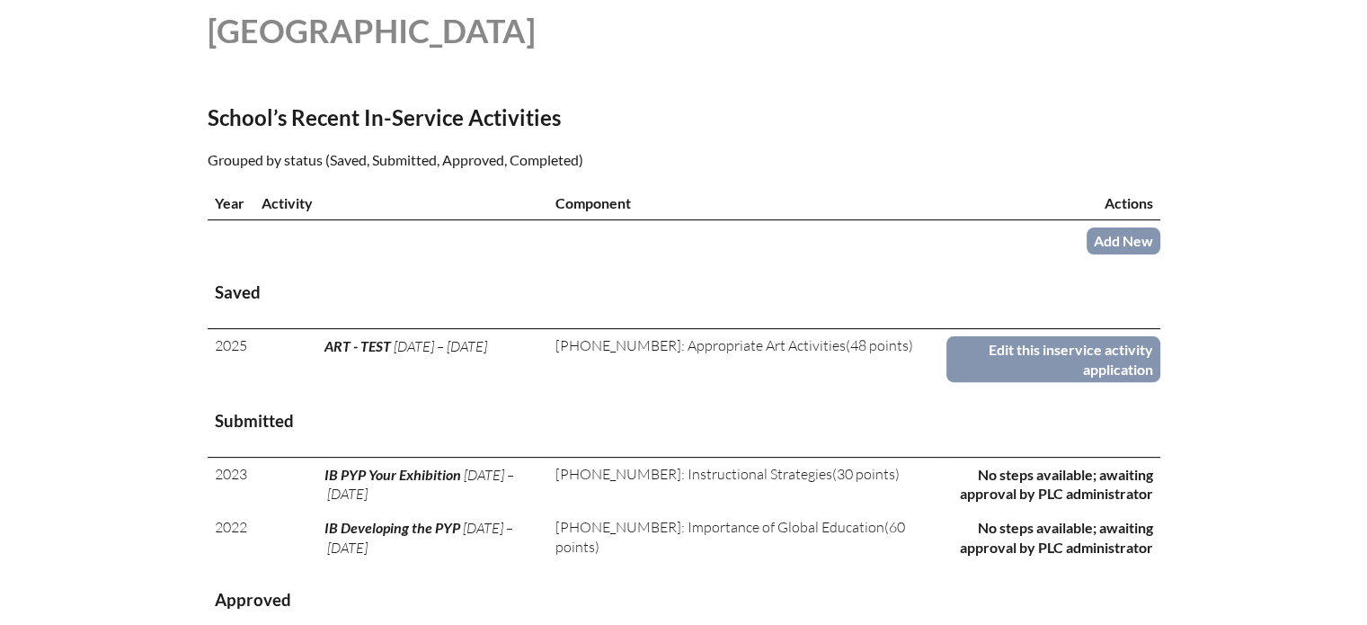
scroll to position [506, 0]
click at [1125, 237] on link "Add New" at bounding box center [1123, 241] width 74 height 26
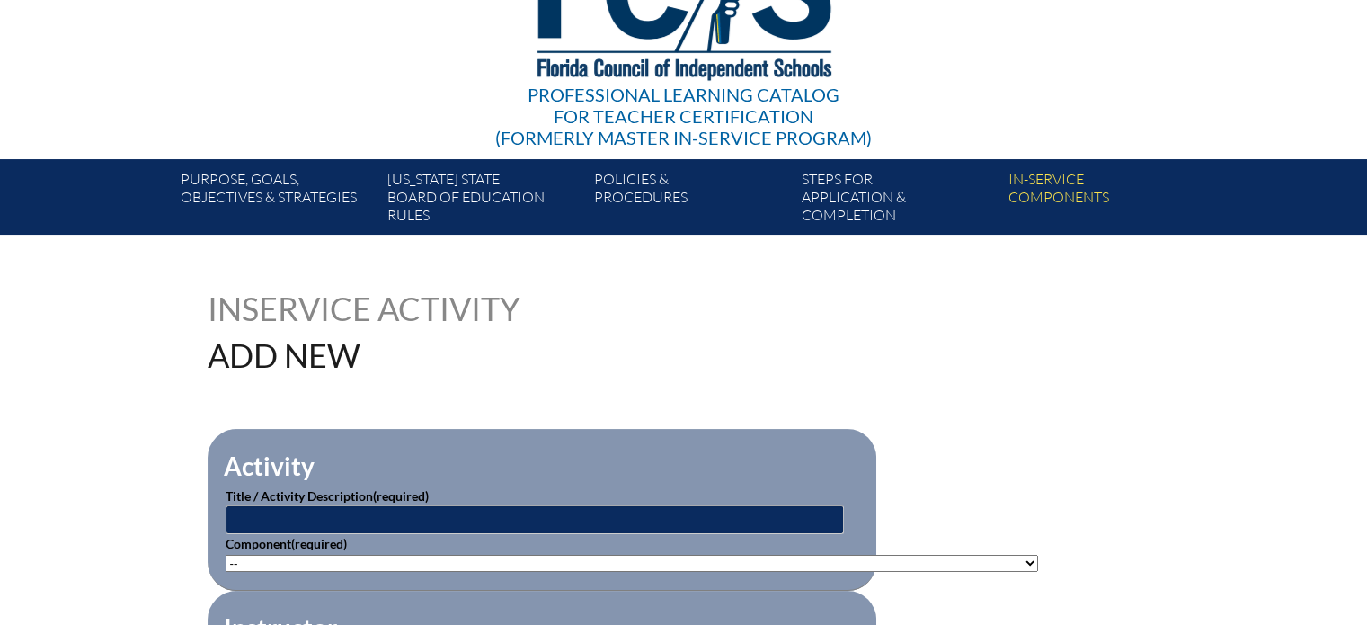
scroll to position [203, 0]
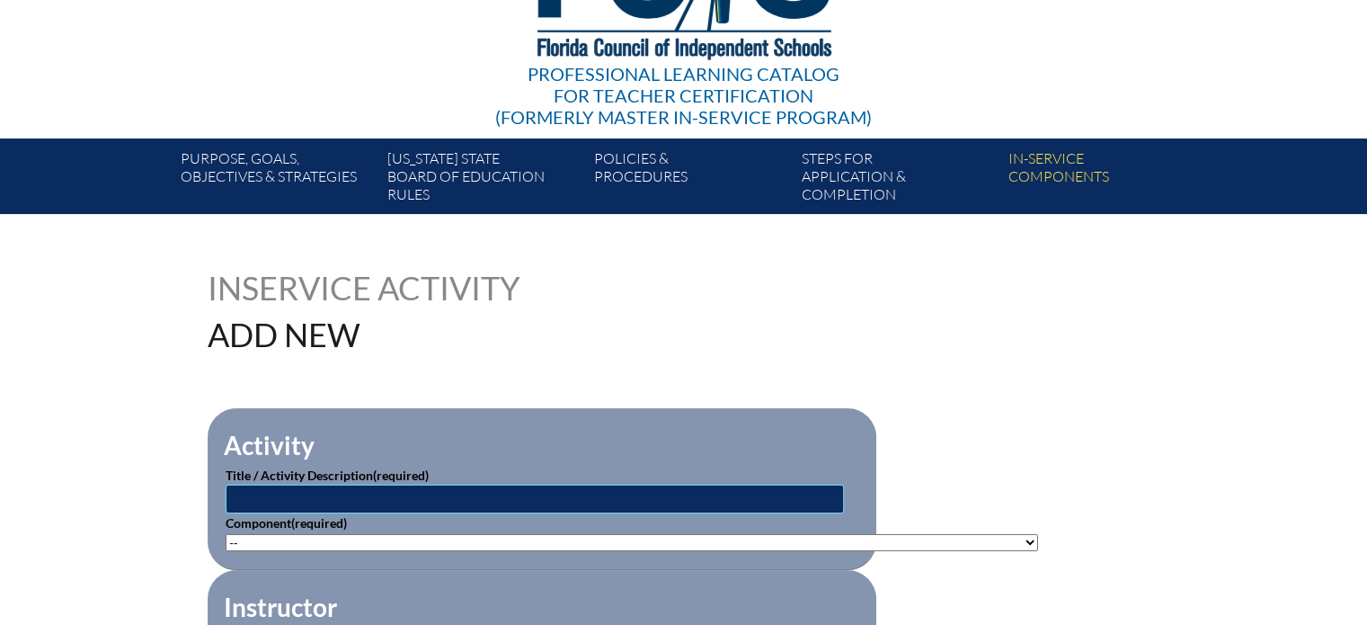
click at [357, 501] on input "text" at bounding box center [535, 498] width 618 height 29
type input "IB Concept Driven Education"
click at [564, 539] on select"]"] "-- 1-000-001: Appropriate Art Activities 1-000-002: Concept and Art Process for…" at bounding box center [632, 542] width 812 height 17
select select"]"] "20393"
click at [226, 534] on select"]"] "-- 1-000-001: Appropriate Art Activities 1-000-002: Concept and Art Process for…" at bounding box center [632, 542] width 812 height 17
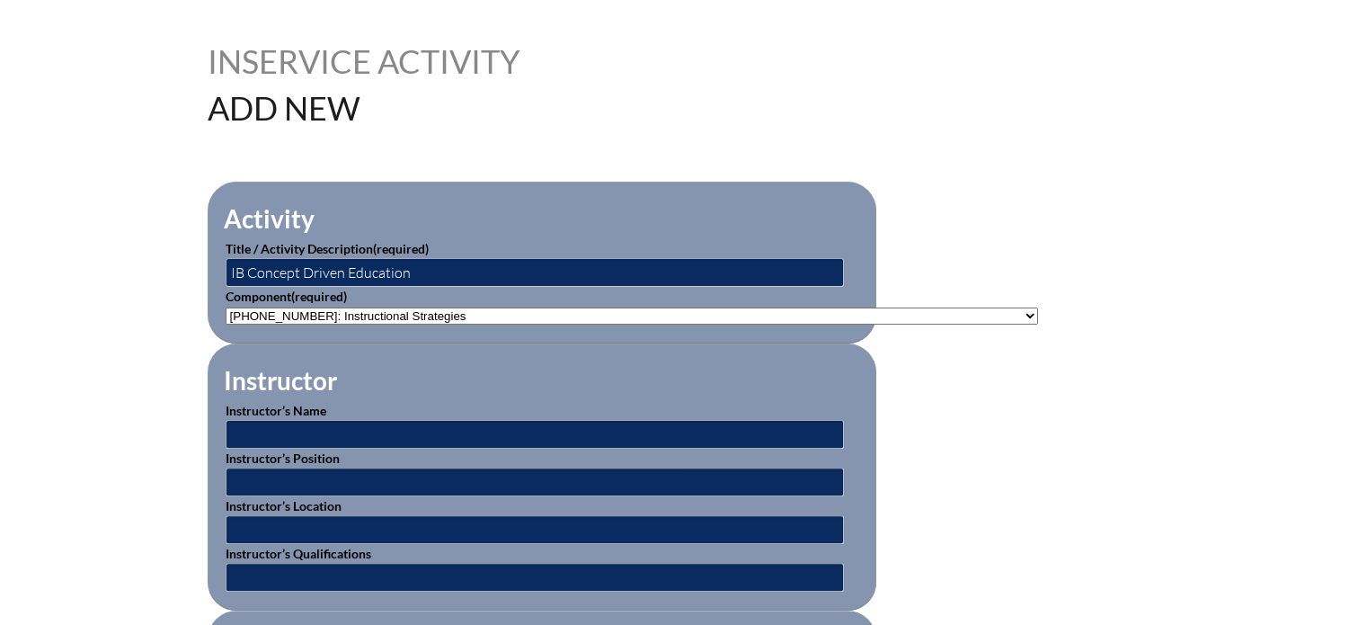
scroll to position [431, 0]
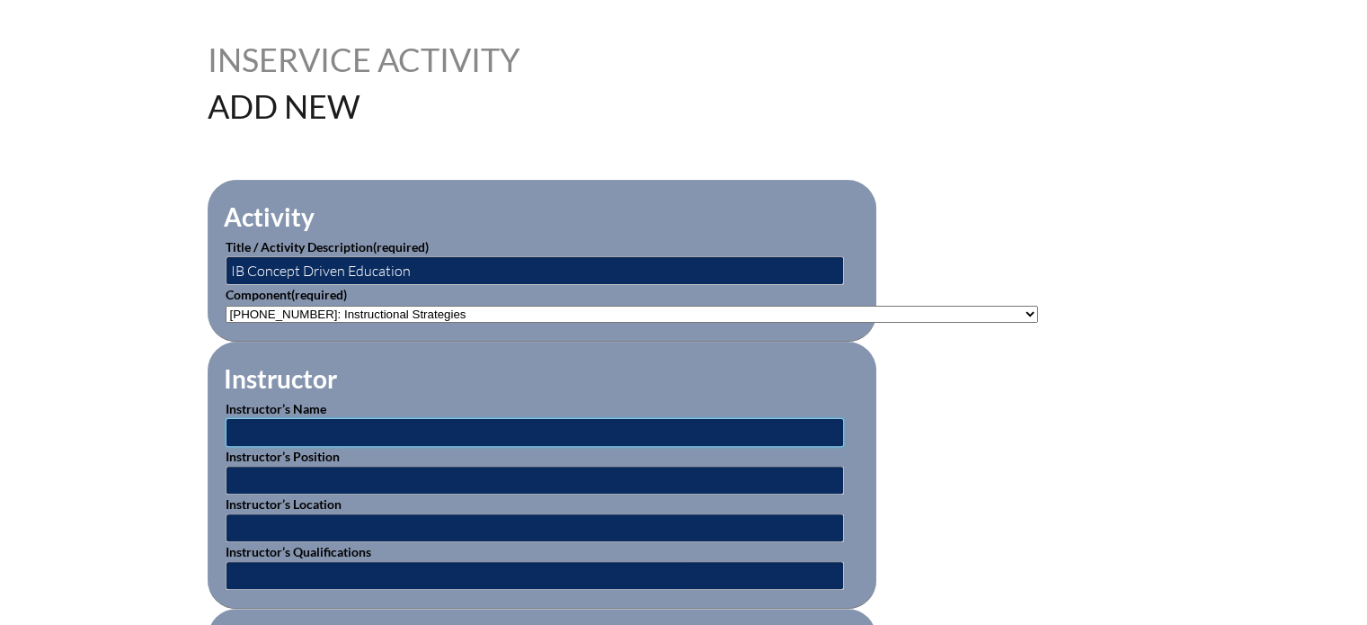
click at [312, 428] on input "text" at bounding box center [535, 432] width 618 height 29
type input "International Baccalaureate"
click at [339, 477] on input "text" at bounding box center [535, 480] width 618 height 29
type input "IB Workshop Leader"
click at [354, 532] on input "text" at bounding box center [535, 527] width 618 height 29
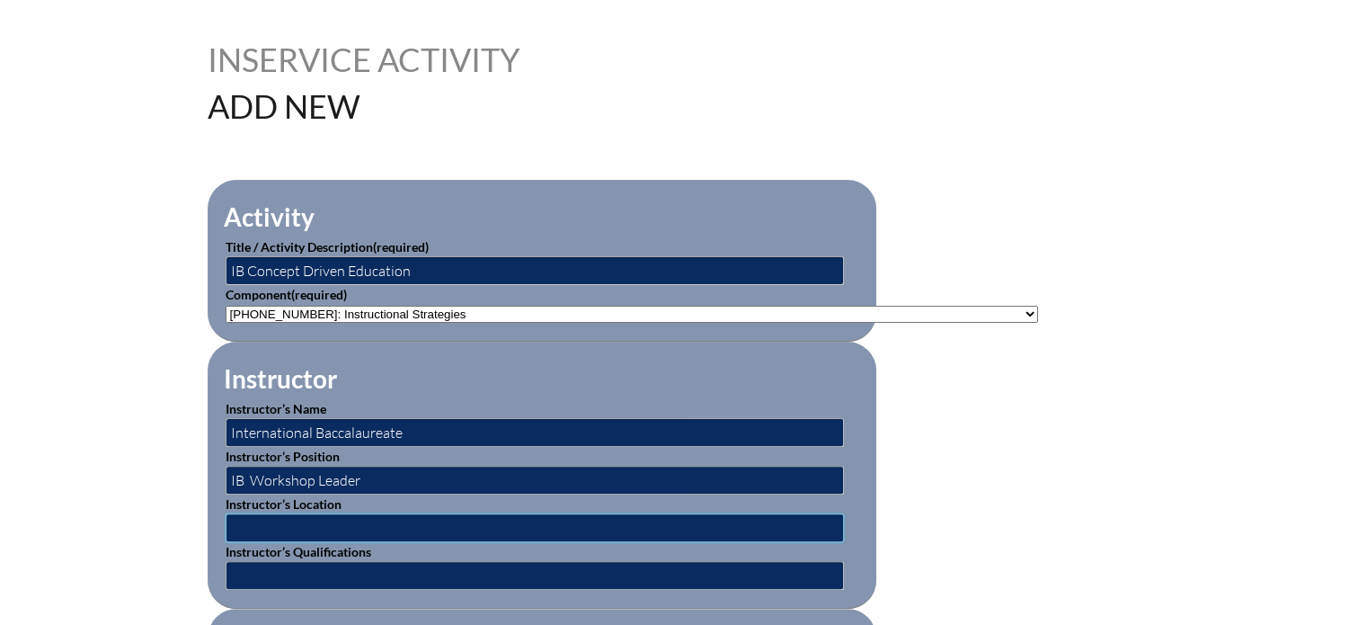
type input "school based"
click at [375, 565] on input "text" at bounding box center [535, 575] width 618 height 29
type input "IB Workshop leader"
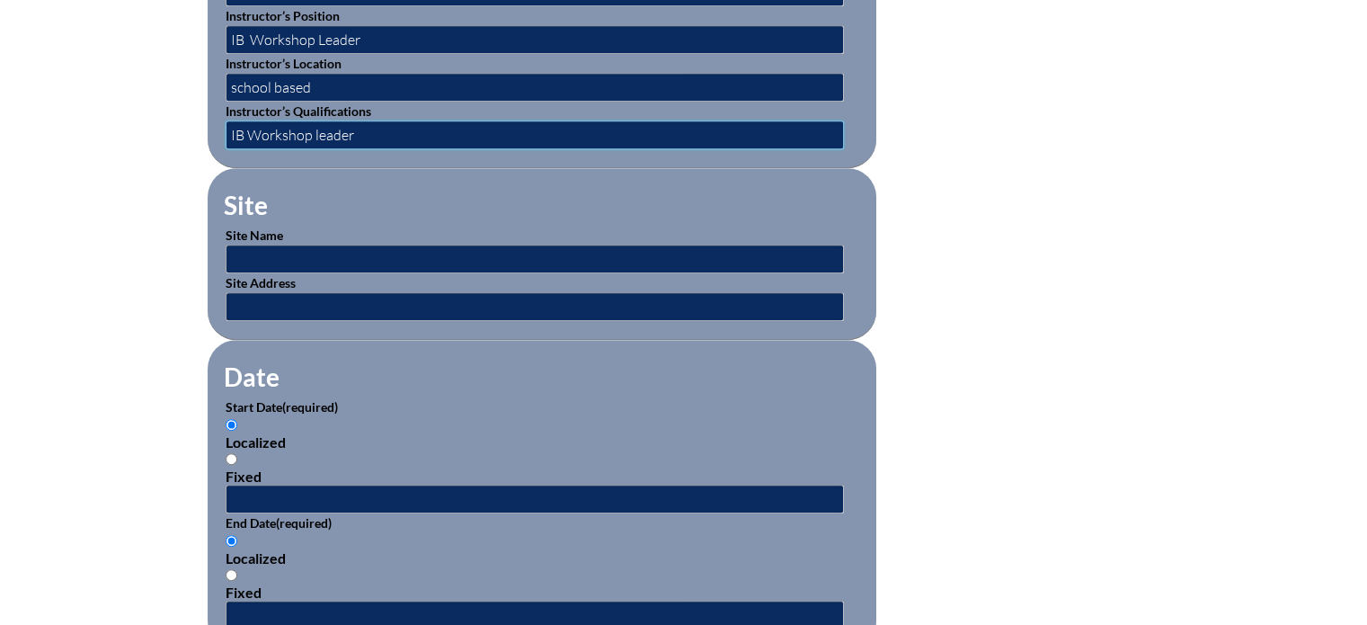
scroll to position [870, 0]
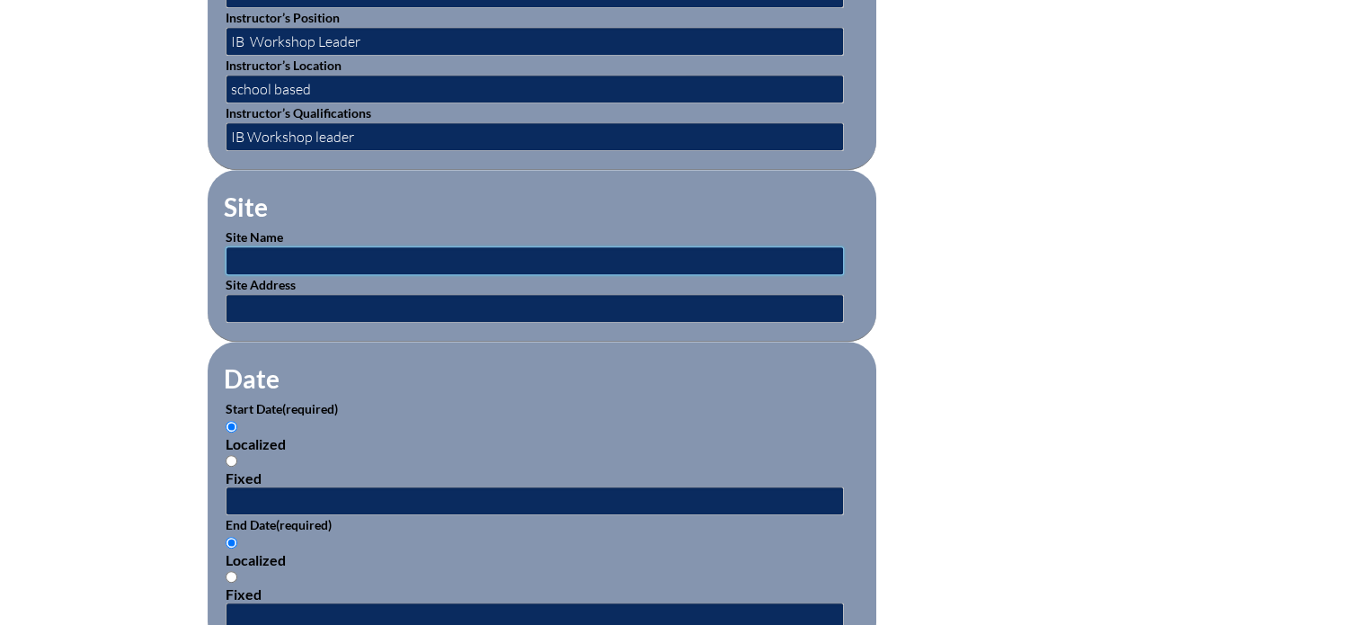
click at [337, 246] on input "text" at bounding box center [535, 260] width 618 height 29
type input "[GEOGRAPHIC_DATA]"
click at [292, 297] on input "text" at bounding box center [535, 308] width 618 height 29
type input "599 Celebration Pl. Celebration FL 34747"
click at [230, 455] on input "Fixed" at bounding box center [232, 461] width 12 height 12
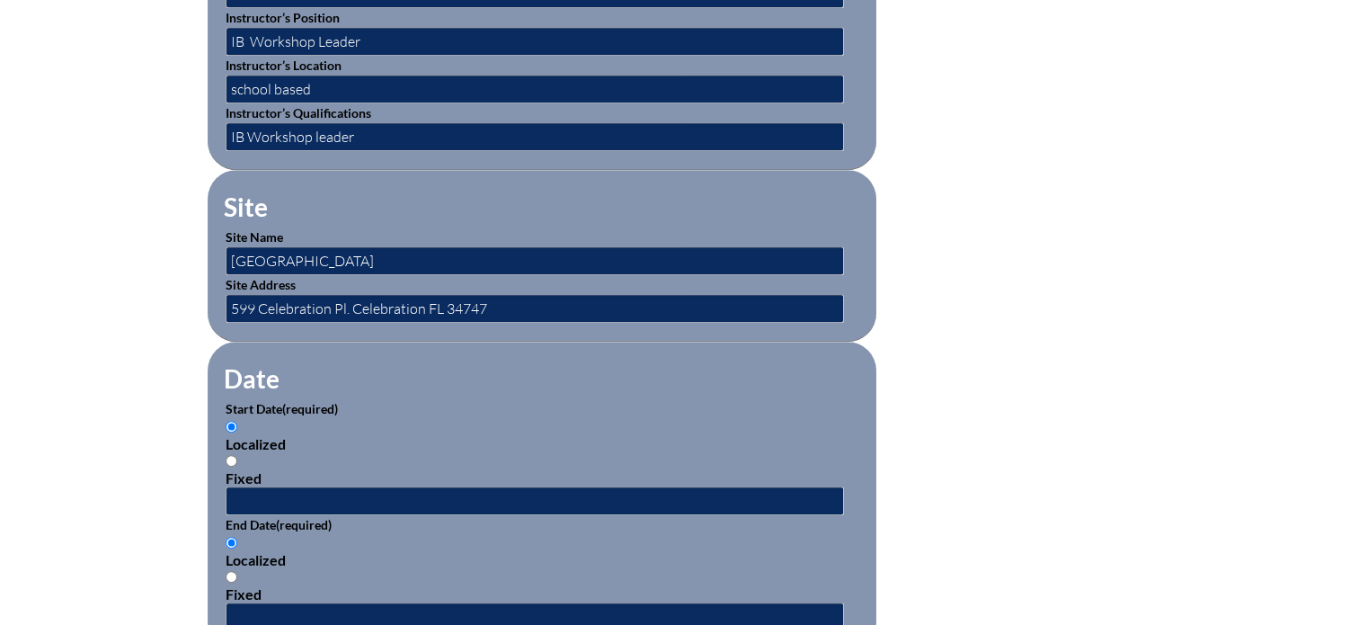
radio input "true"
click at [273, 486] on input "text" at bounding box center [535, 500] width 618 height 29
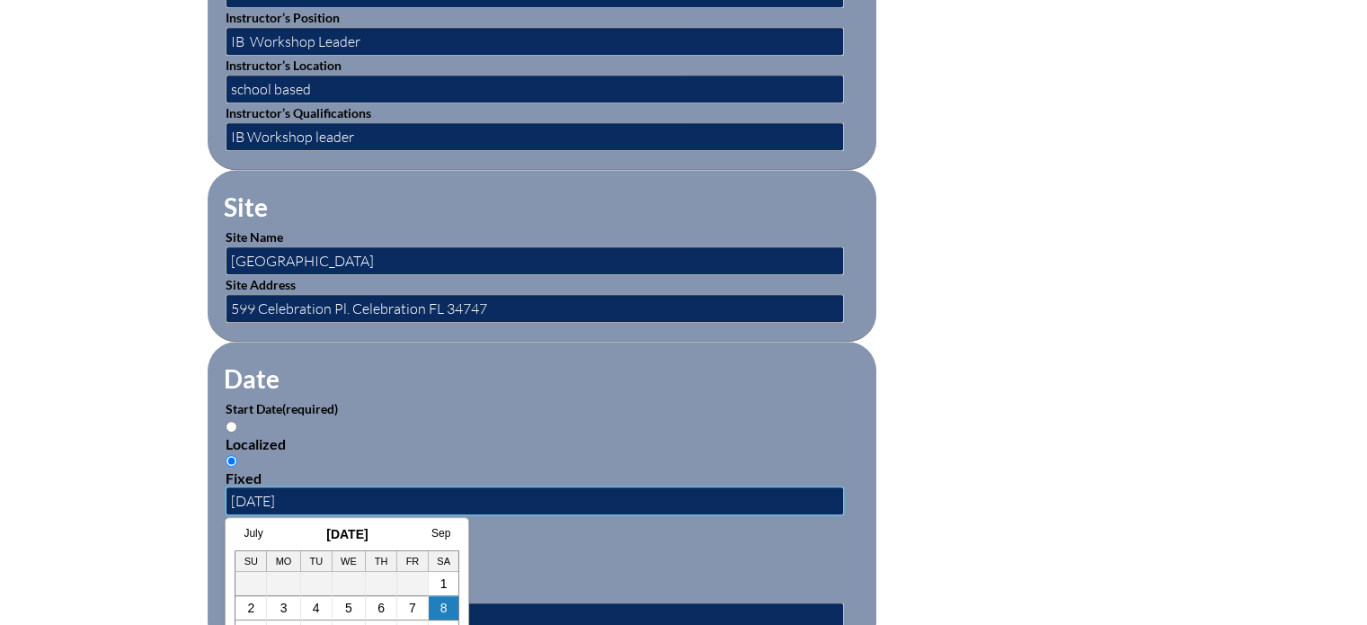
type input "08/08/2022"
click at [827, 559] on div "Localized Fixed" at bounding box center [542, 568] width 633 height 68
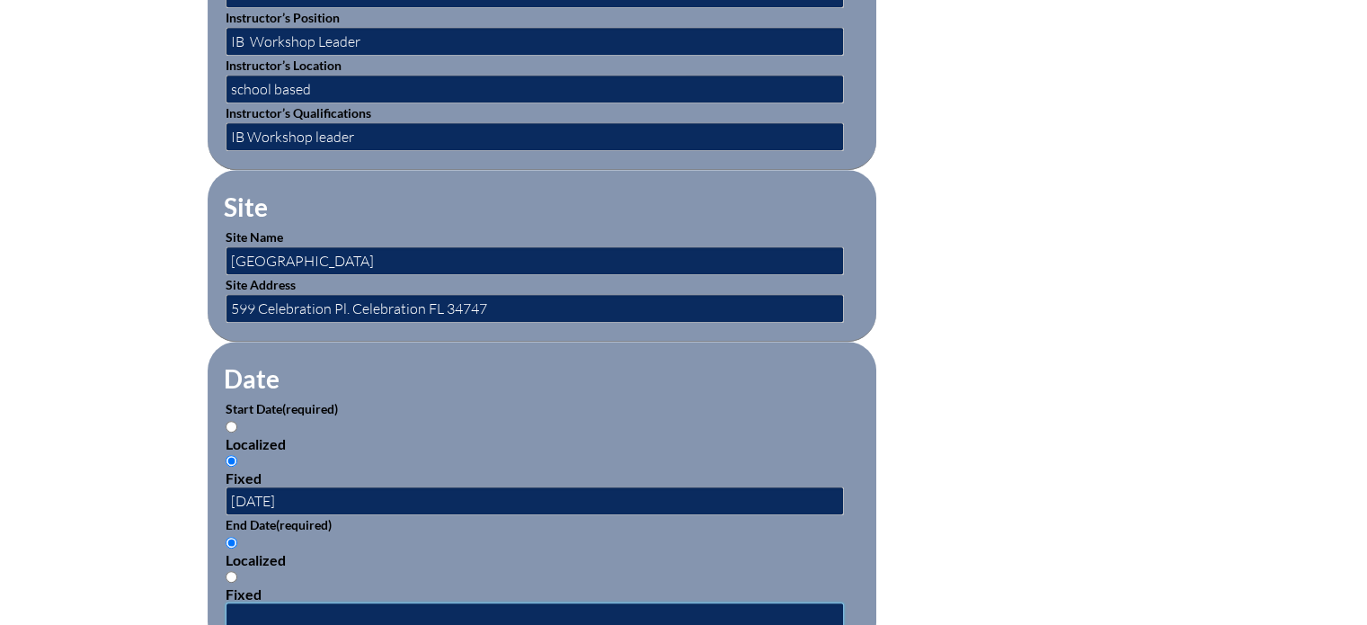
click at [336, 602] on input "text" at bounding box center [535, 616] width 618 height 29
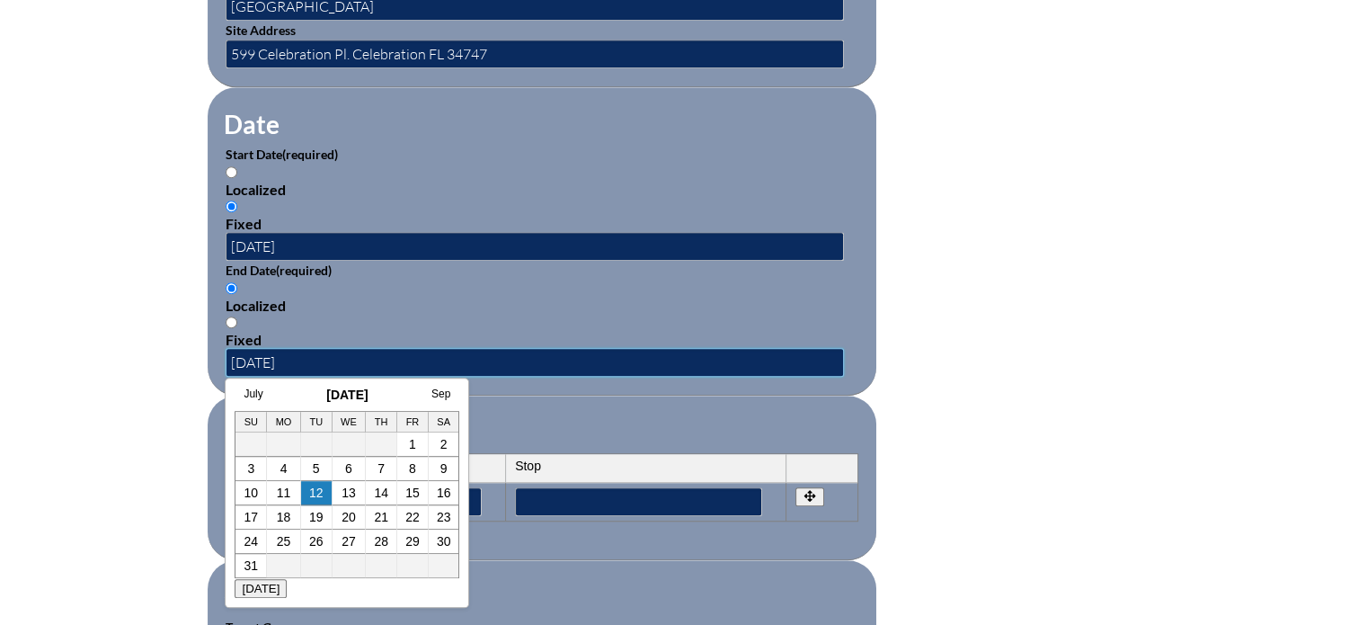
scroll to position [1125, 0]
type input "08/10/2022"
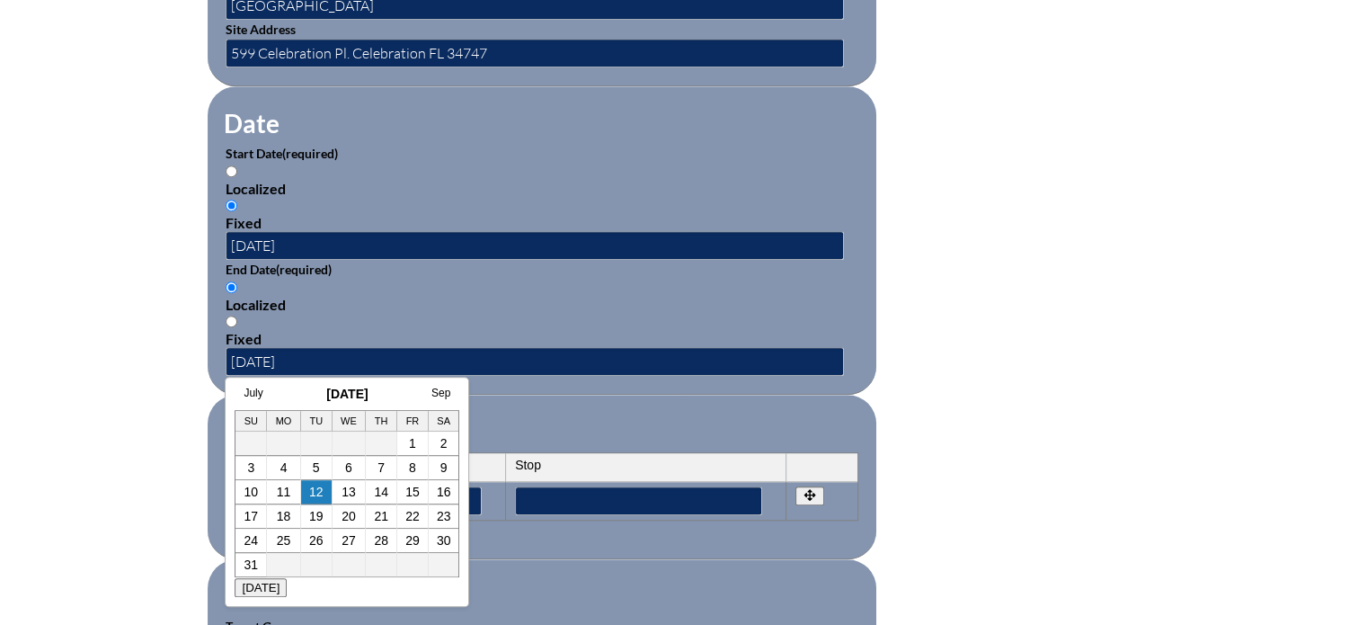
click at [1001, 302] on form "Activity Title / Activity Description (required) IB Concept Driven Education Co…" at bounding box center [684, 260] width 953 height 1549
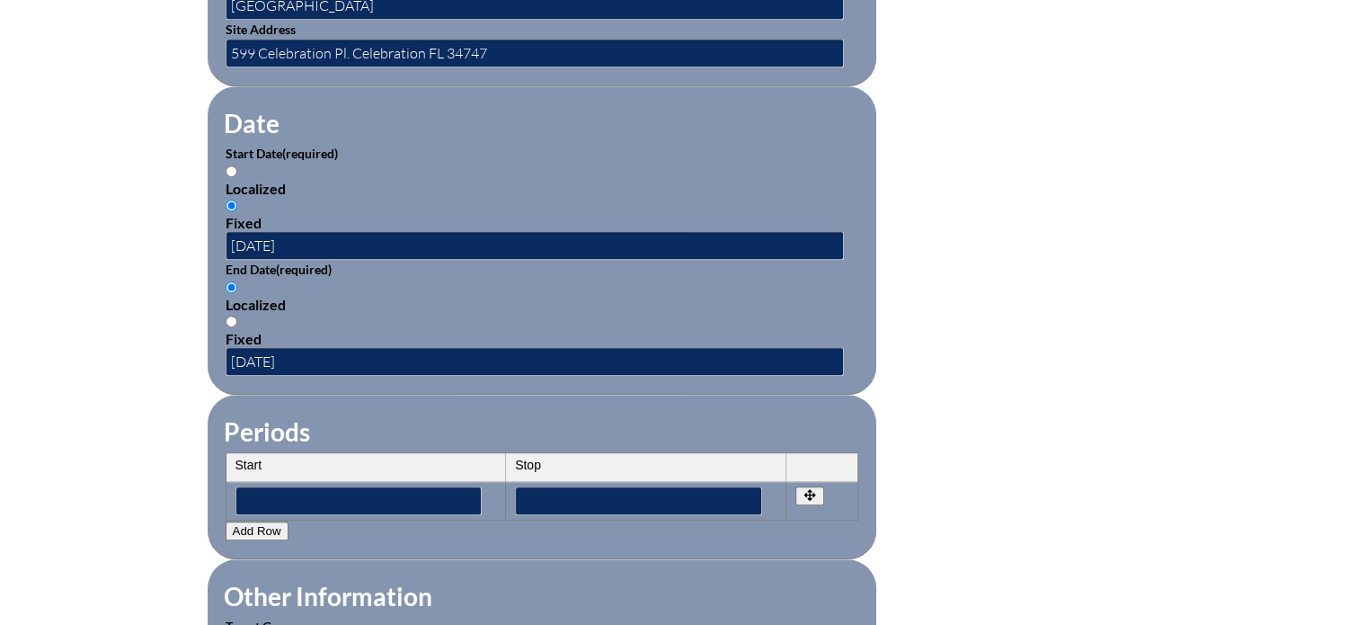
click at [1001, 302] on form "Activity Title / Activity Description (required) IB Concept Driven Education Co…" at bounding box center [684, 260] width 953 height 1549
click at [319, 492] on input"] "text" at bounding box center [358, 500] width 247 height 29
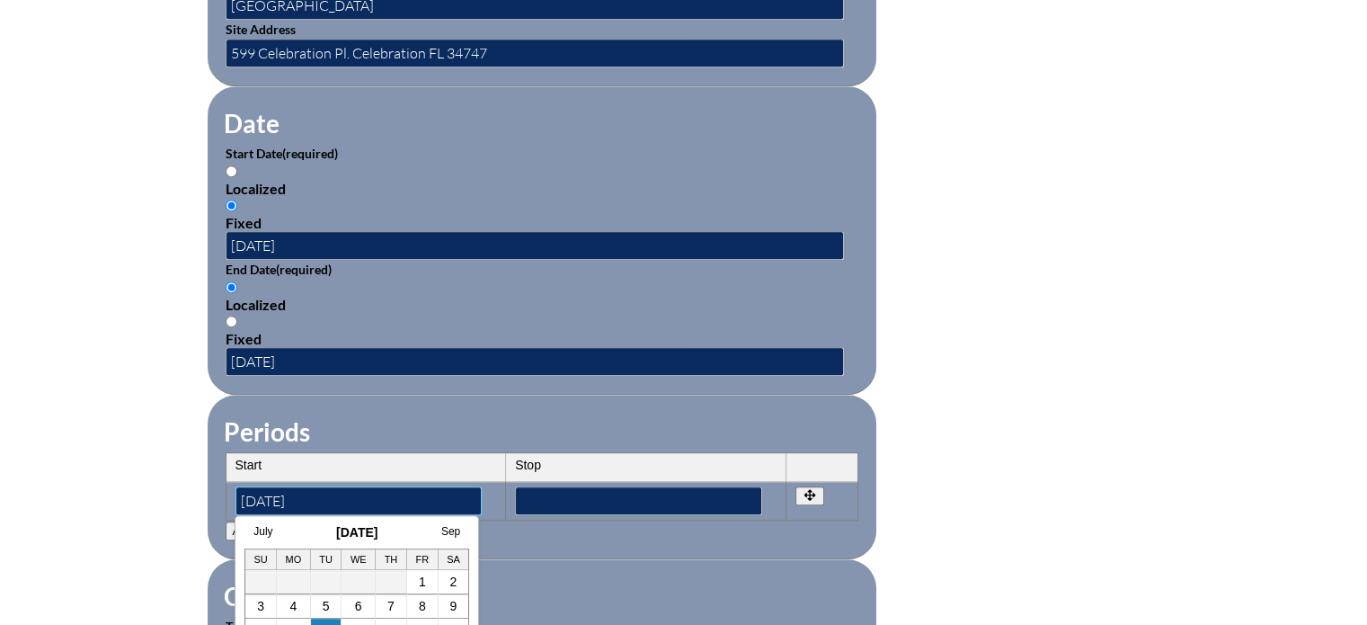
type input"] "08/08/2022"
click at [561, 495] on input"] "text" at bounding box center [638, 500] width 247 height 29
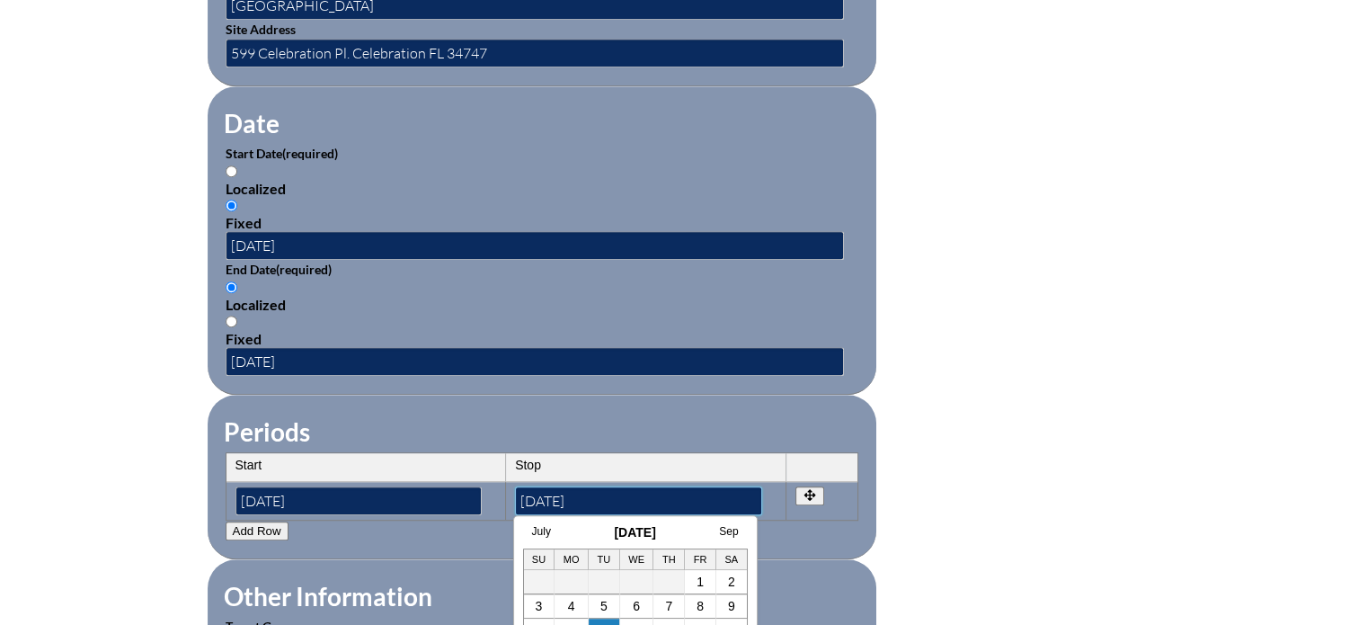
type input"] "08/10/2022"
click at [981, 507] on form "Activity Title / Activity Description (required) IB Concept Driven Education Co…" at bounding box center [684, 260] width 953 height 1549
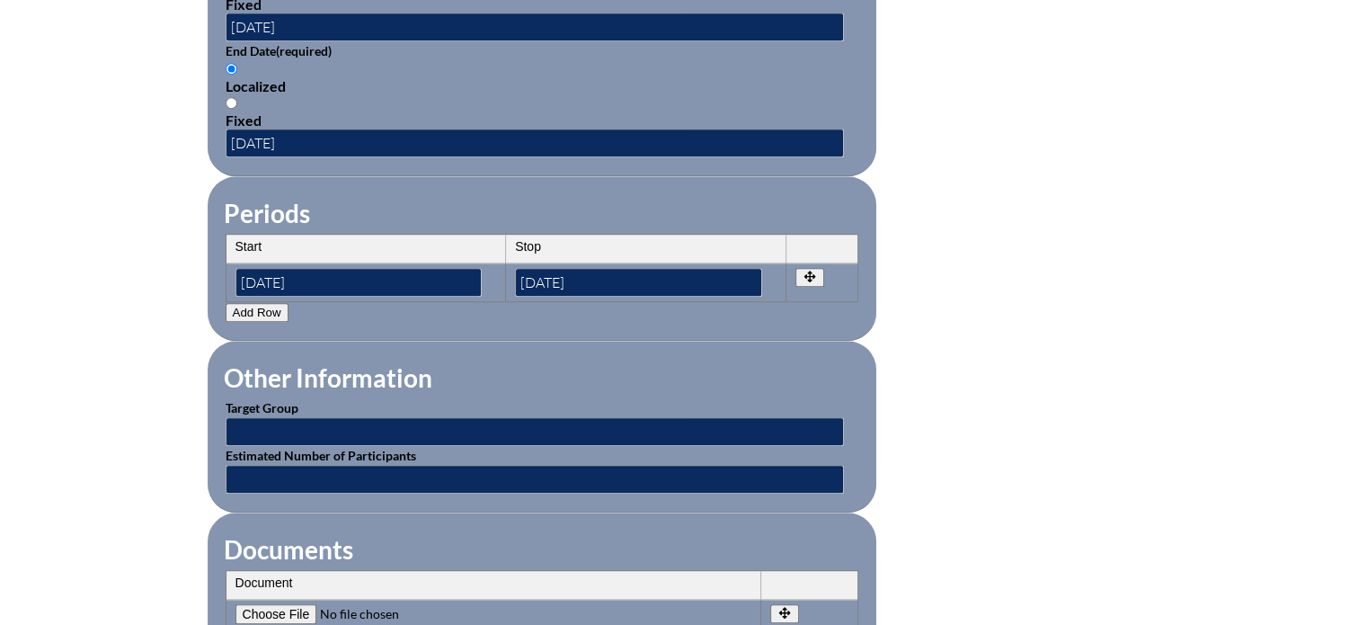
scroll to position [1344, 0]
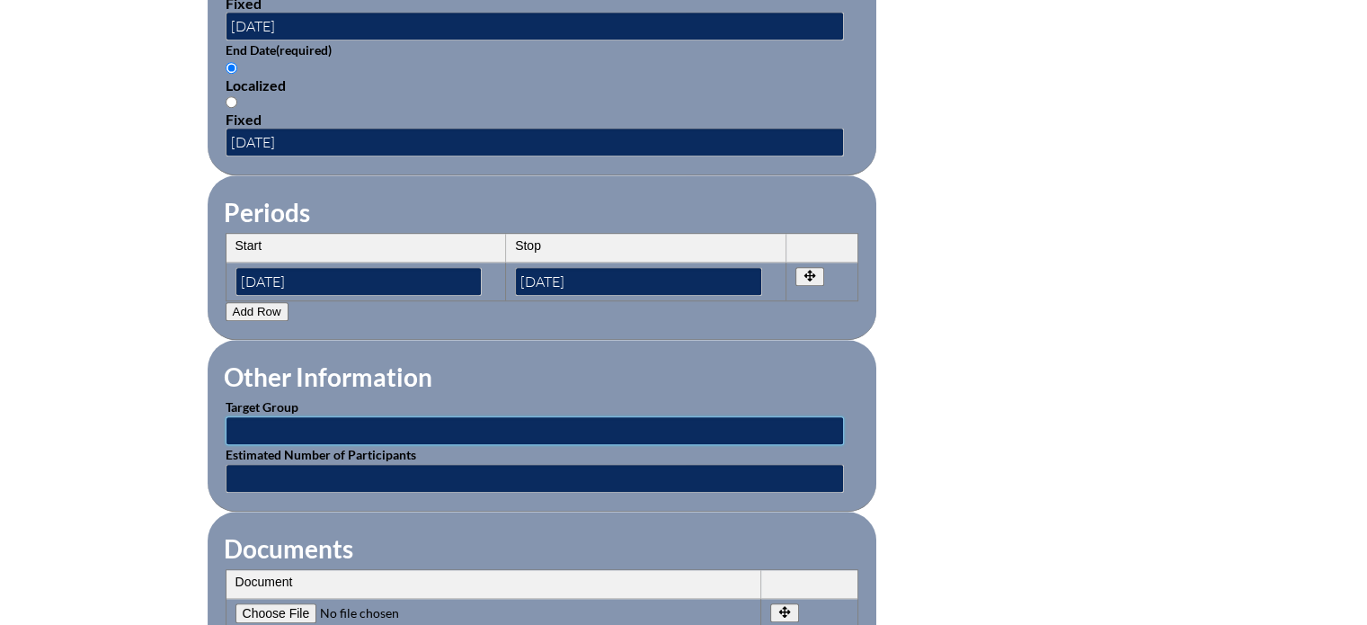
click at [295, 419] on input "text" at bounding box center [535, 430] width 618 height 29
type input "IB MYP and PYP Teachers"
click at [327, 464] on input "text" at bounding box center [535, 478] width 618 height 29
type input "5"
click at [1156, 443] on form "Activity Title / Activity Description (required) IB Concept Driven Education Co…" at bounding box center [684, 41] width 953 height 1549
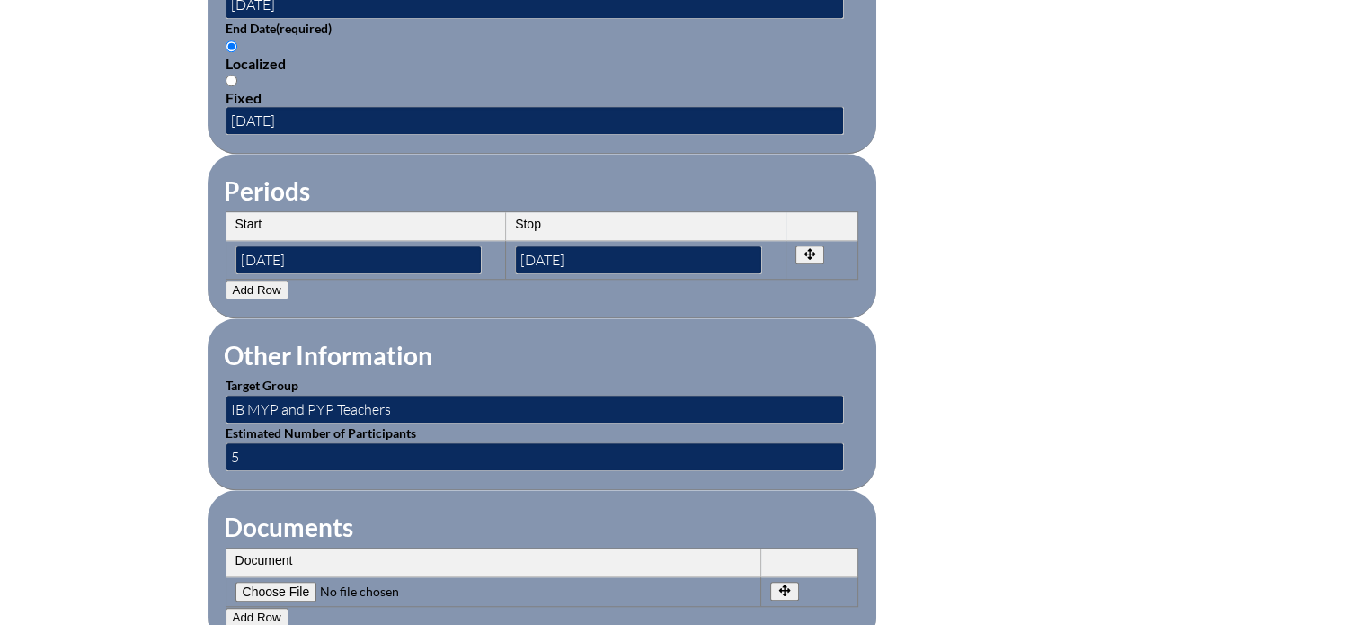
scroll to position [1375, 0]
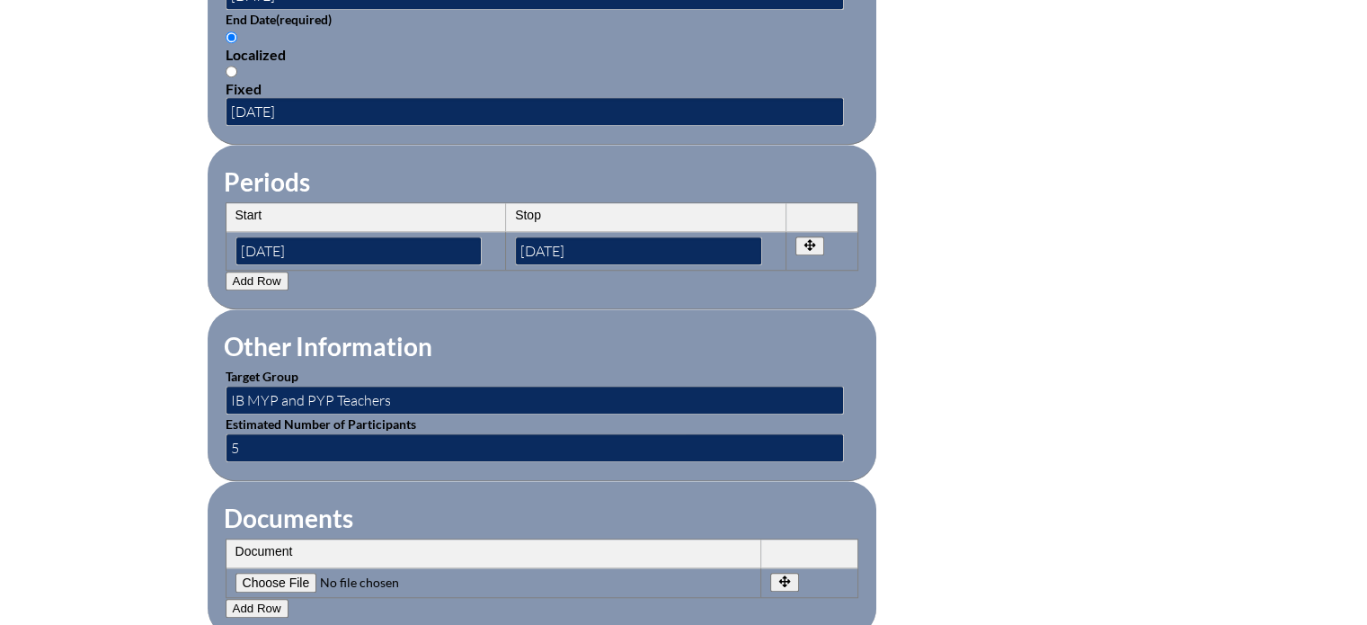
click at [295, 572] on input"] "file" at bounding box center [357, 582] width 244 height 20
type input"] "C:\fakepath\Schnell-IB-Concept Driven.pdf"
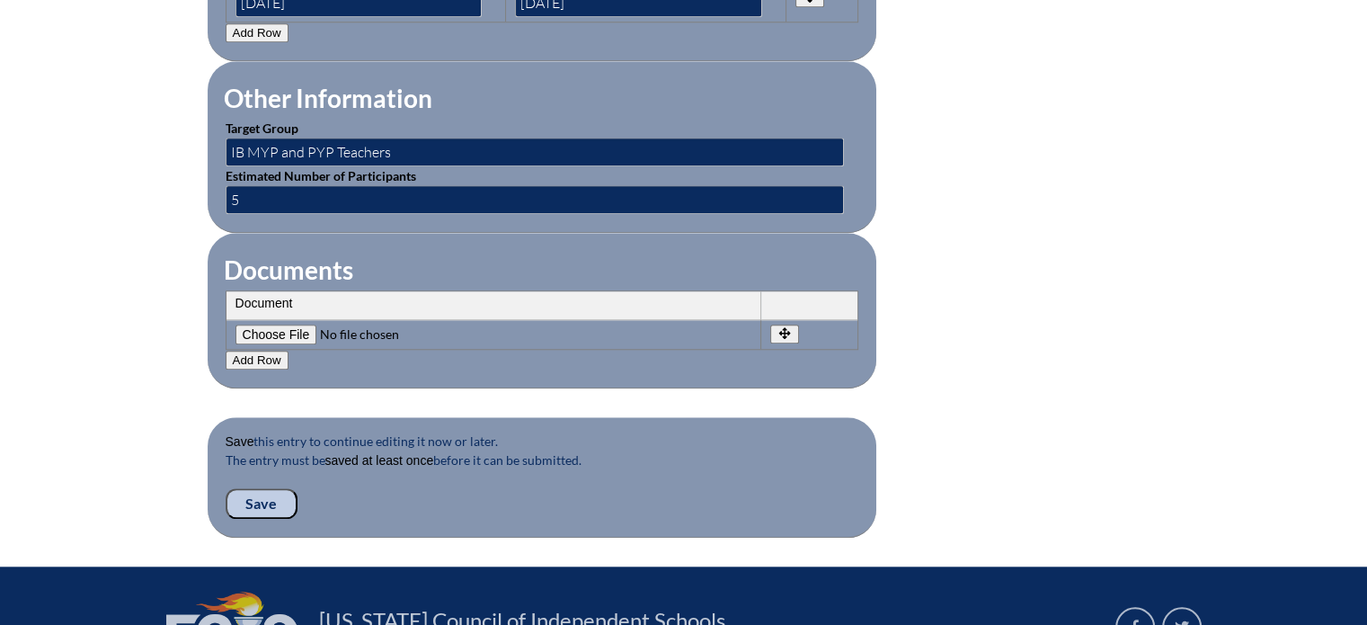
scroll to position [1632, 0]
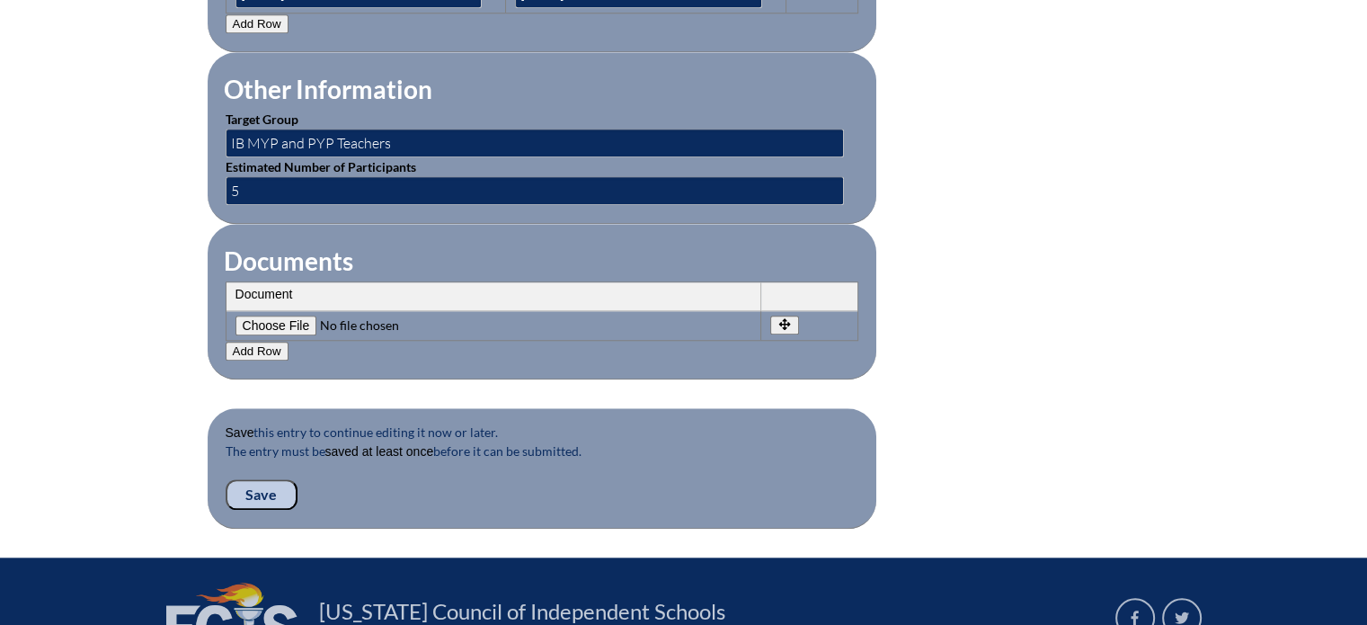
click at [267, 479] on input "Save" at bounding box center [262, 494] width 72 height 31
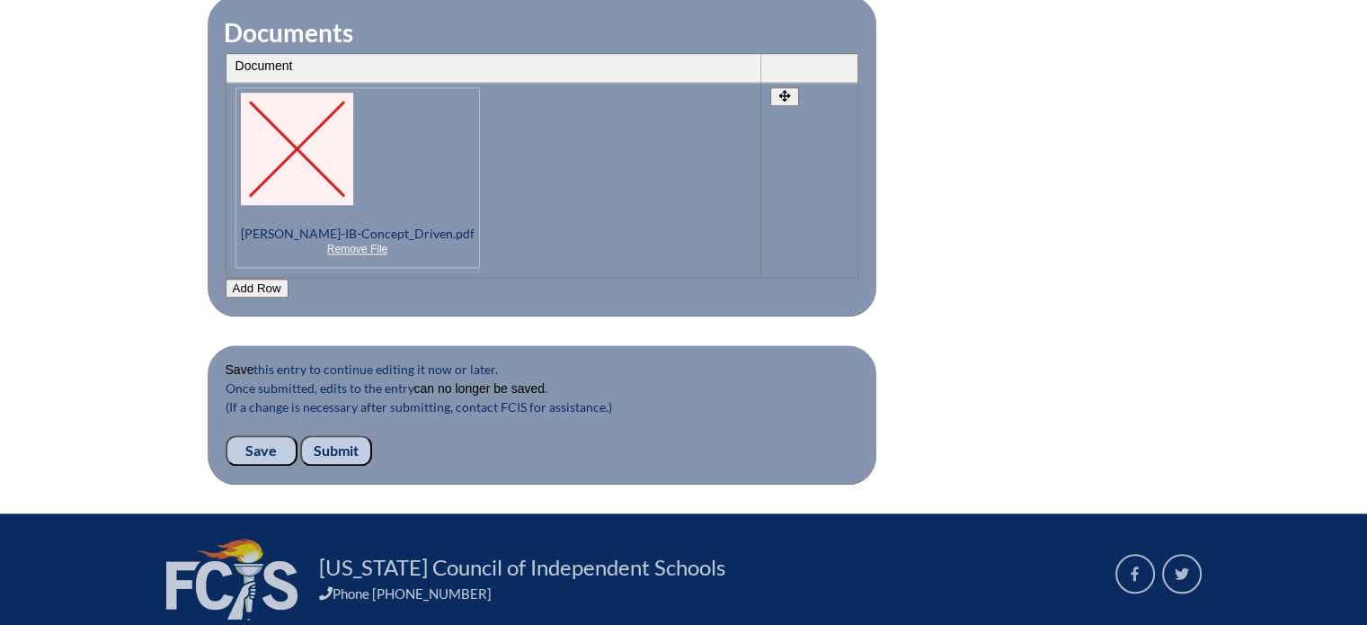
scroll to position [1864, 0]
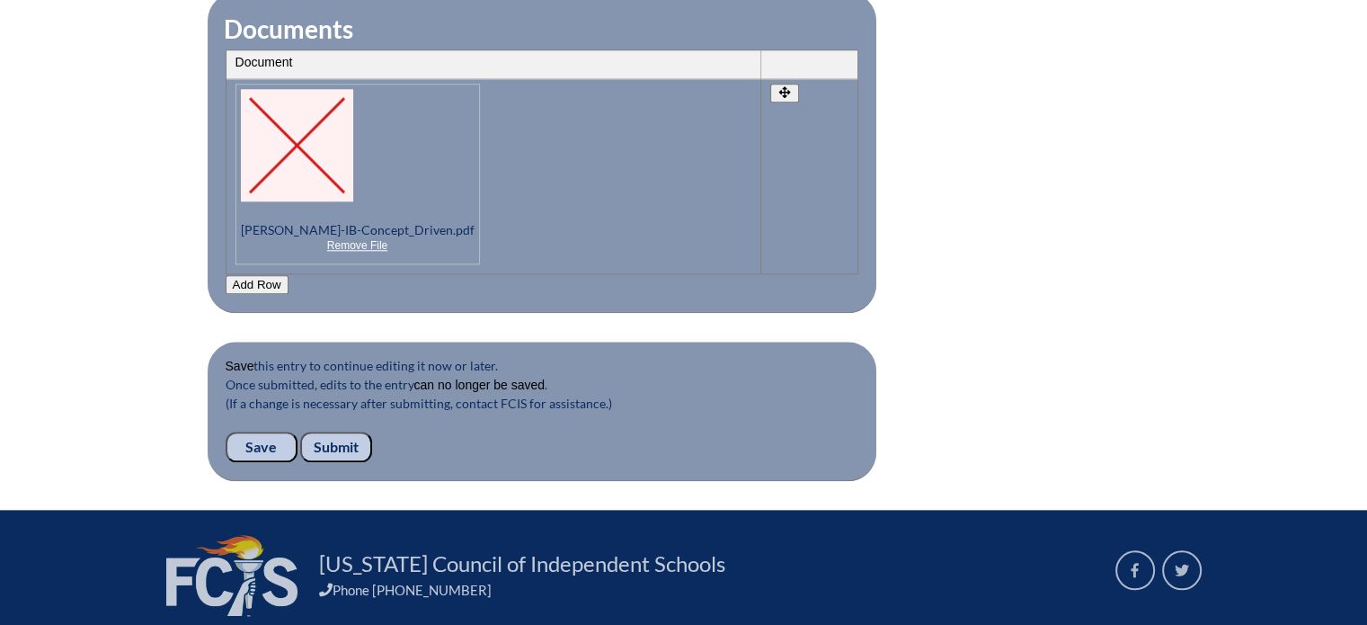
click at [351, 431] on input "Submit" at bounding box center [336, 446] width 72 height 31
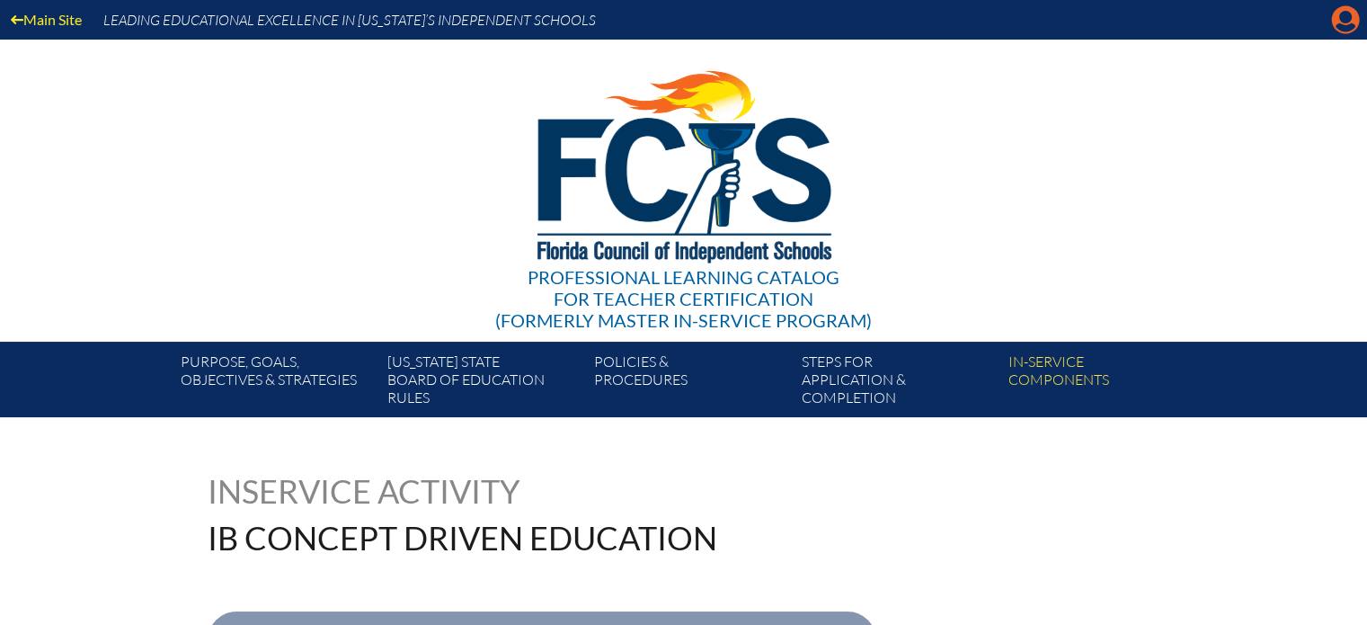
click at [1341, 25] on icon "Manage account" at bounding box center [1345, 19] width 29 height 29
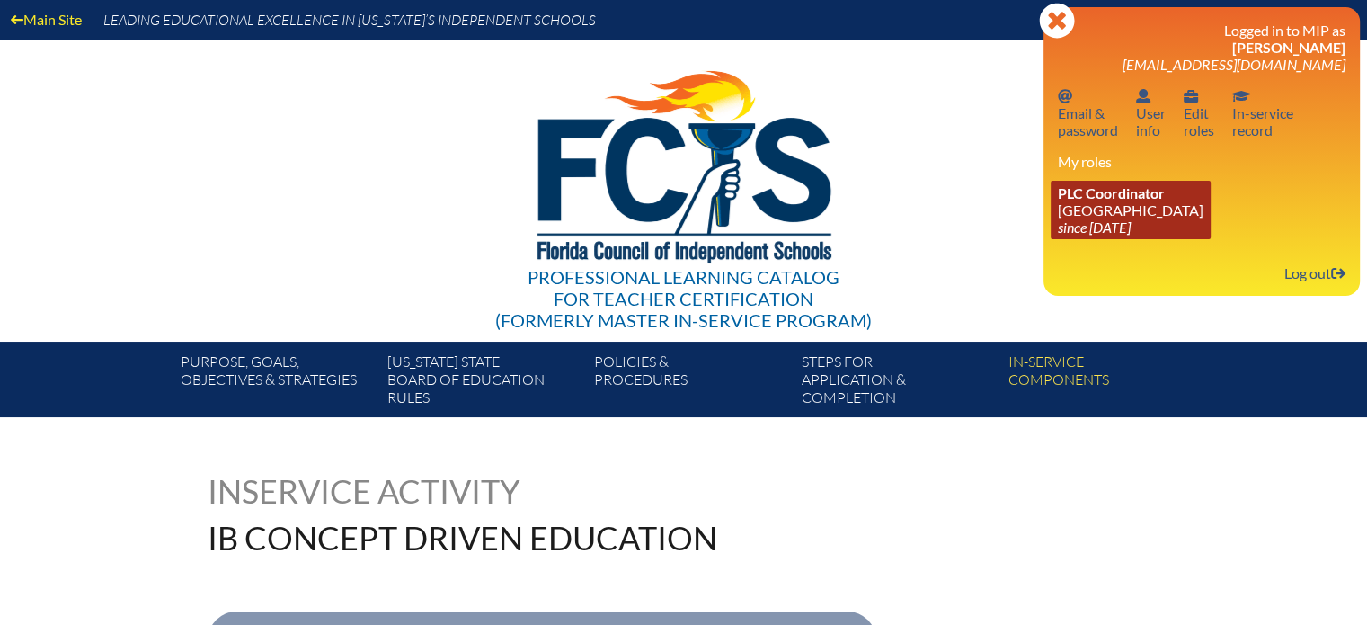
click at [1136, 201] on span "PLC Coordinator" at bounding box center [1111, 192] width 107 height 17
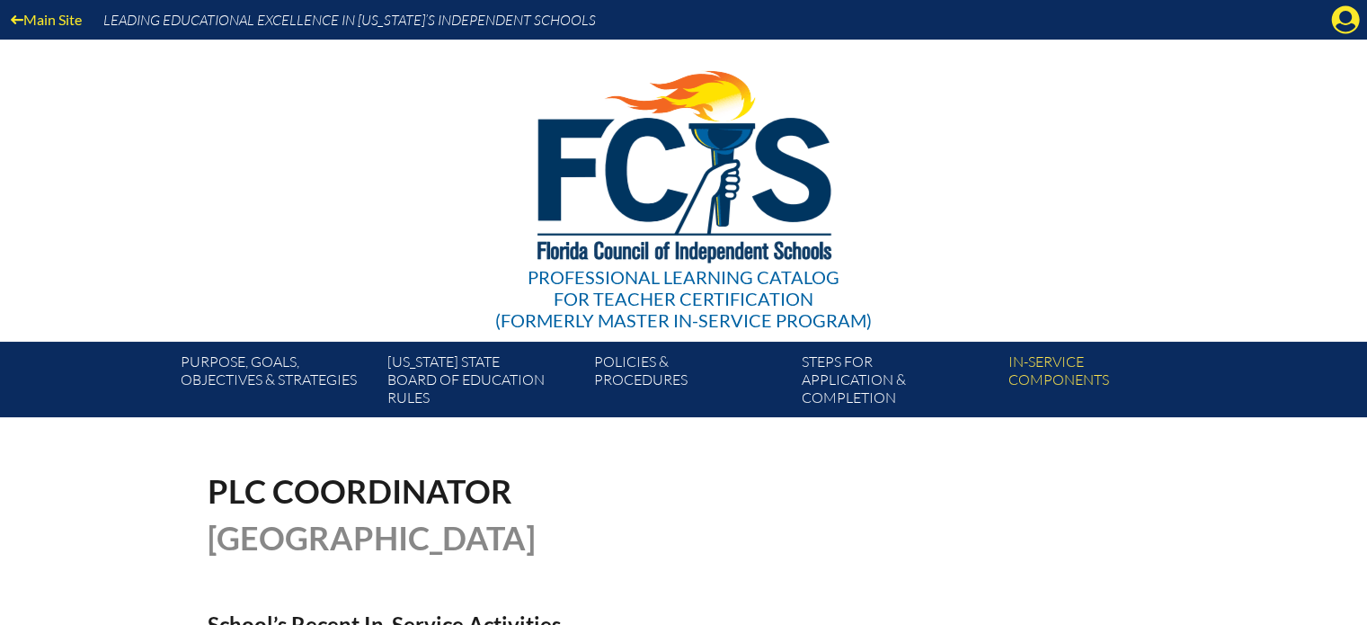
scroll to position [3, 0]
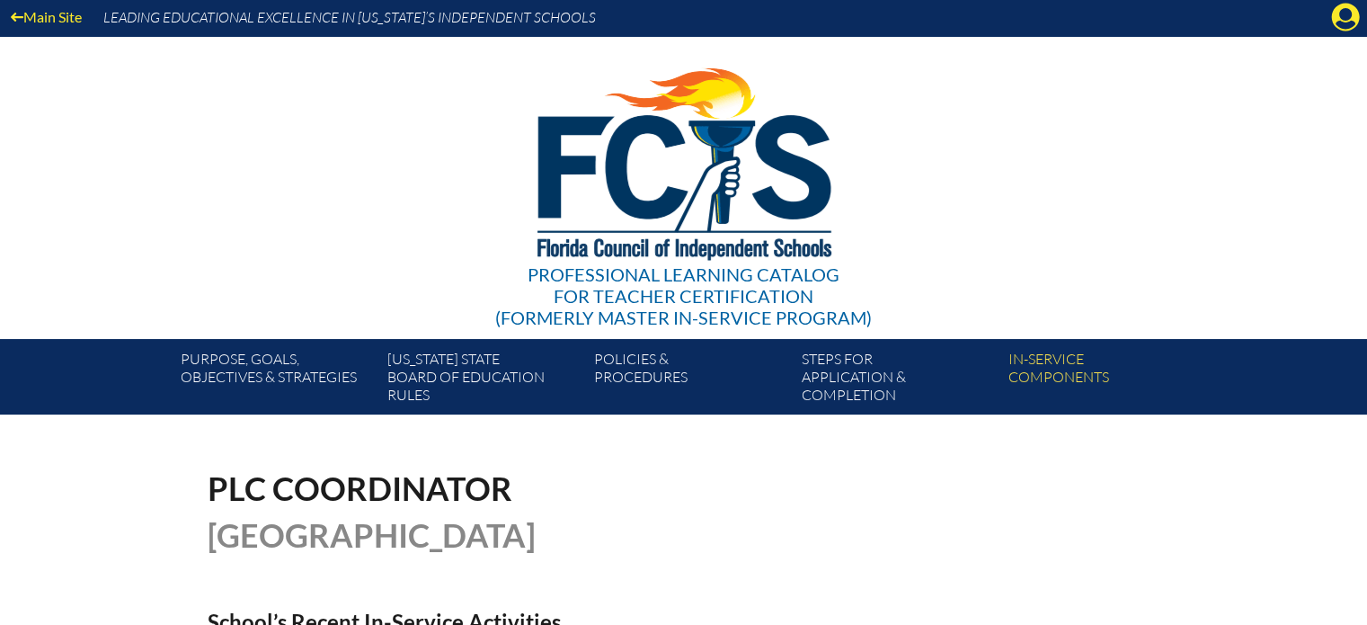
click at [1042, 482] on div "PLC Coordinator [GEOGRAPHIC_DATA]" at bounding box center [684, 511] width 953 height 79
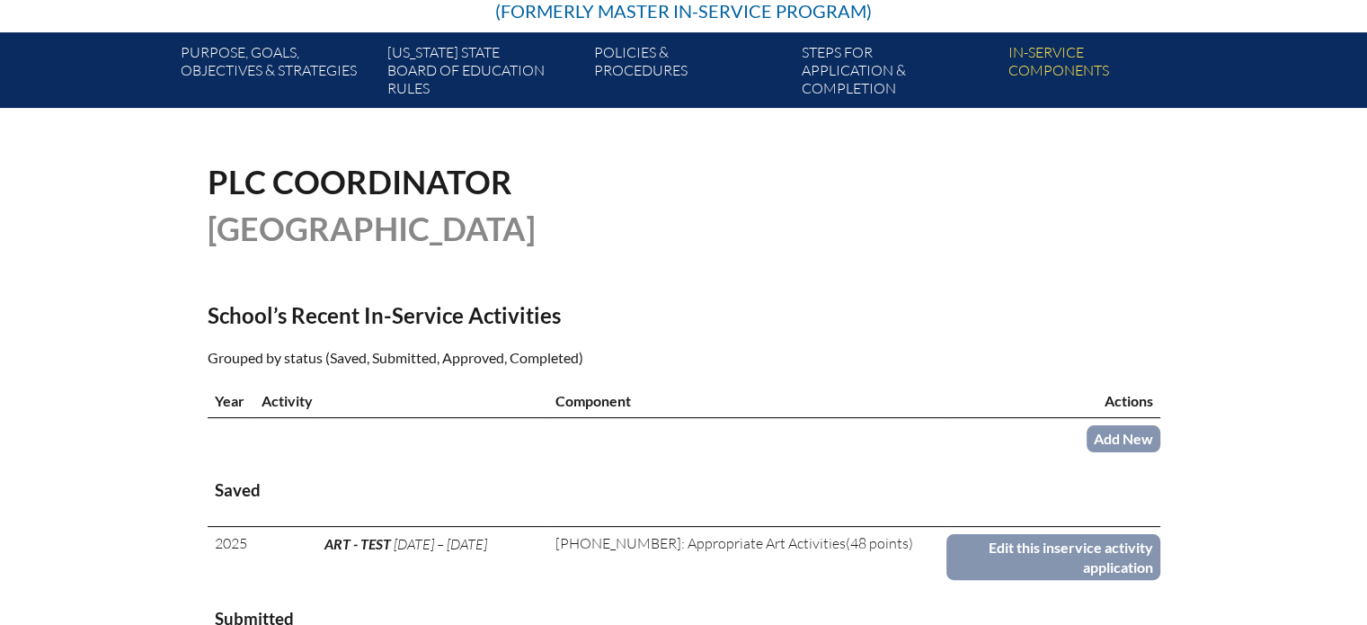
scroll to position [309, 0]
click at [1107, 440] on link "Add New" at bounding box center [1123, 438] width 74 height 26
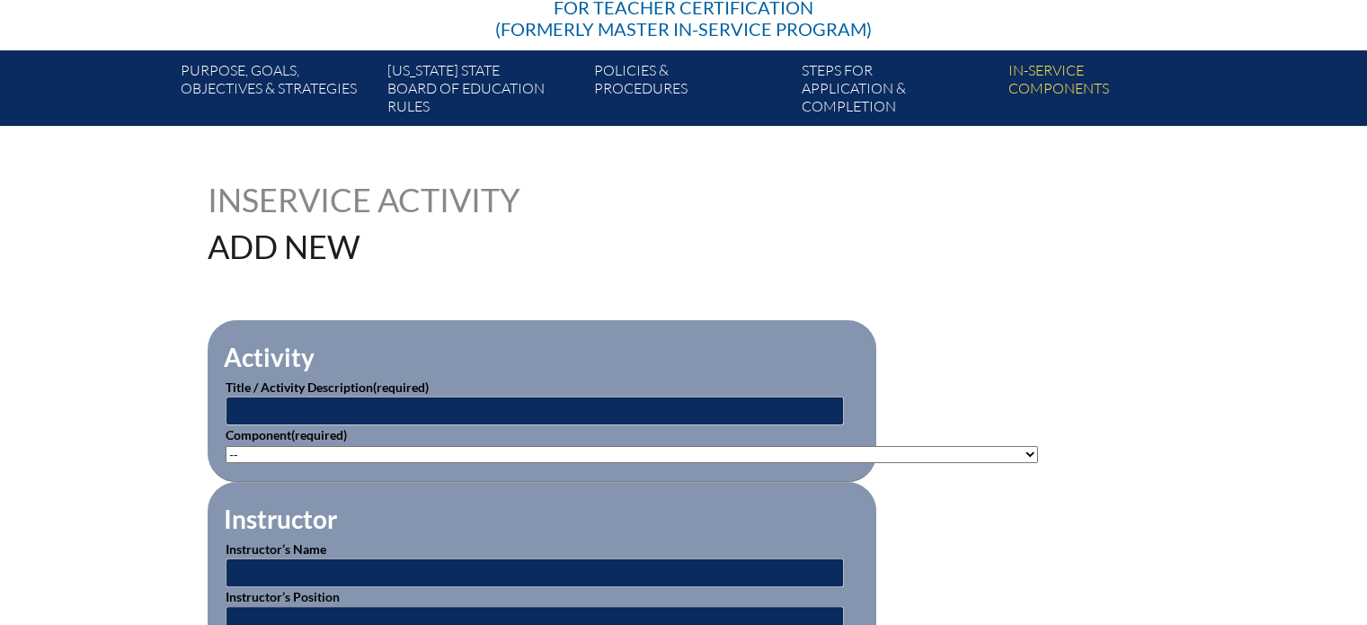
scroll to position [295, 0]
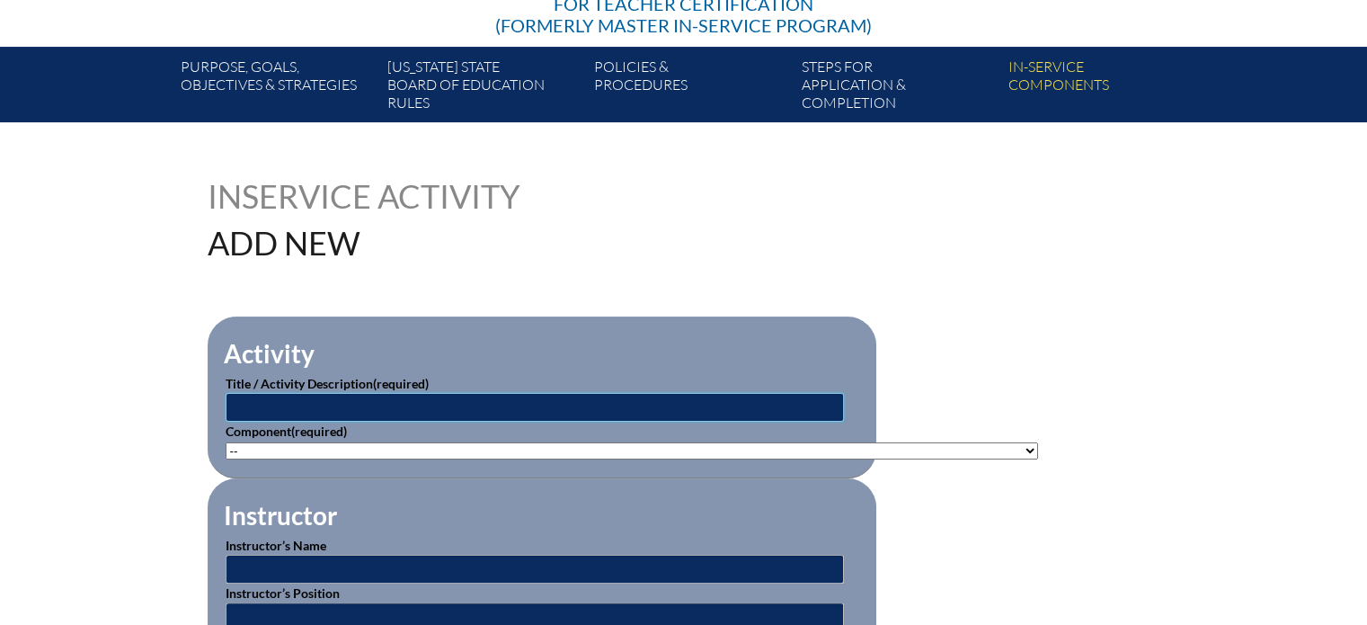
click at [273, 404] on input "text" at bounding box center [535, 407] width 618 height 29
type input "IB Making the PYP Happen"
click at [306, 448] on select"]"] "-- 1-000-001: Appropriate Art Activities 1-000-002: Concept and Art Process for…" at bounding box center [632, 450] width 812 height 17
select select"]"] "79861"
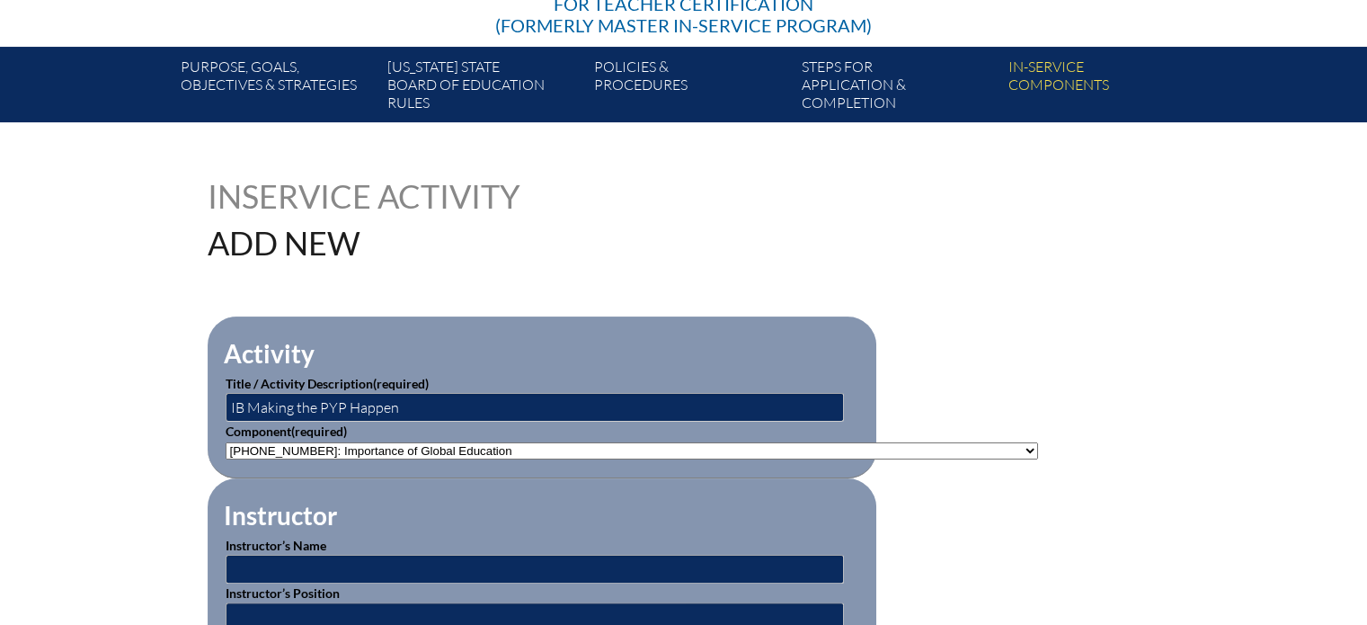
click at [226, 442] on select"]"] "-- 1-000-001: Appropriate Art Activities 1-000-002: Concept and Art Process for…" at bounding box center [632, 450] width 812 height 17
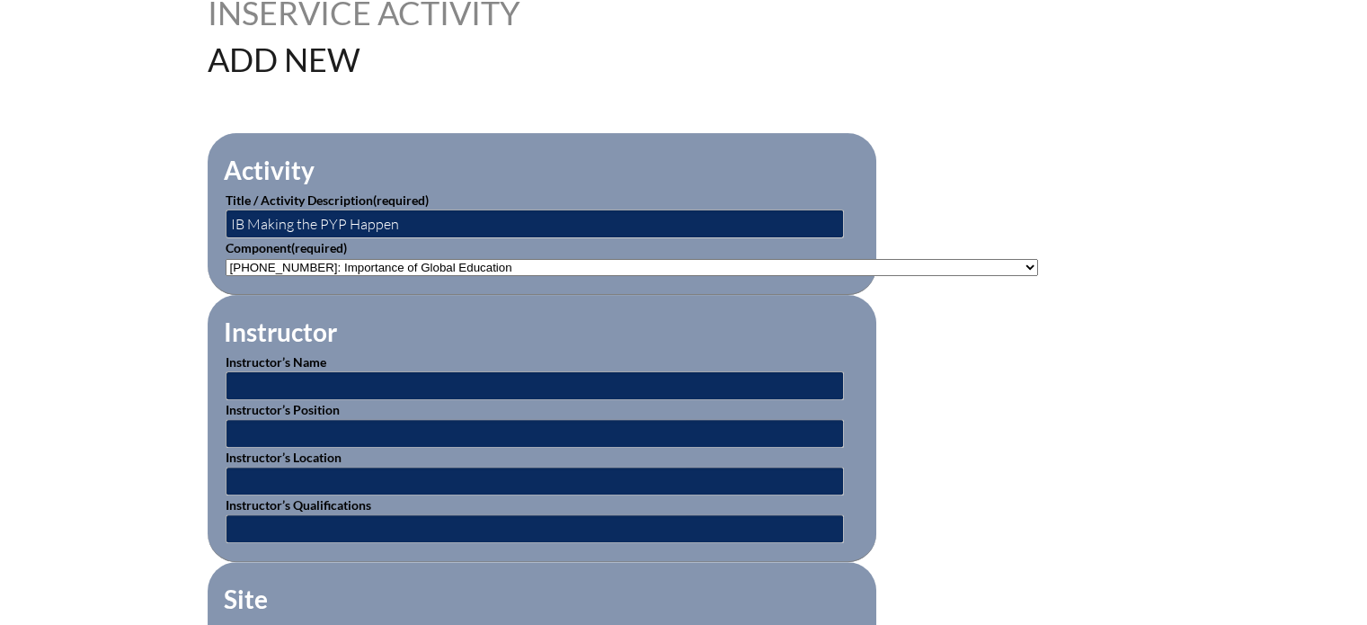
scroll to position [483, 0]
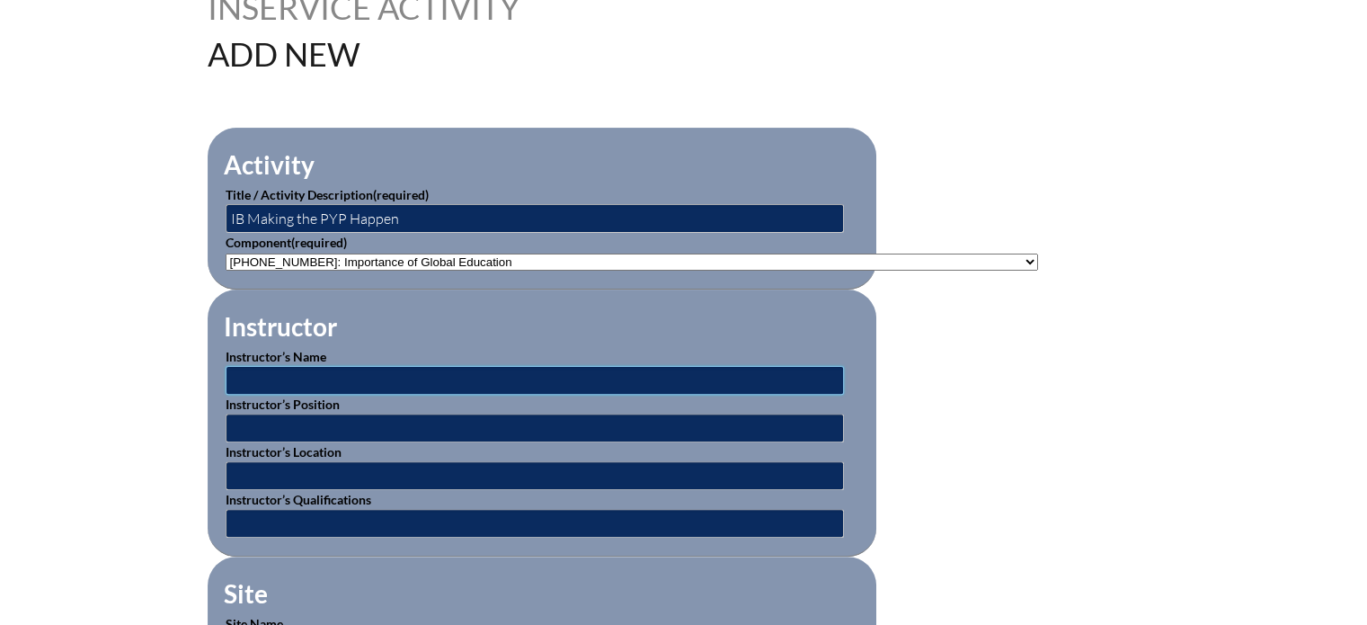
click at [279, 373] on input "text" at bounding box center [535, 380] width 618 height 29
type input "International Baccalaureate"
click at [331, 428] on input "text" at bounding box center [535, 427] width 618 height 29
type input "IB Workshop Leader"
click at [328, 467] on input "text" at bounding box center [535, 475] width 618 height 29
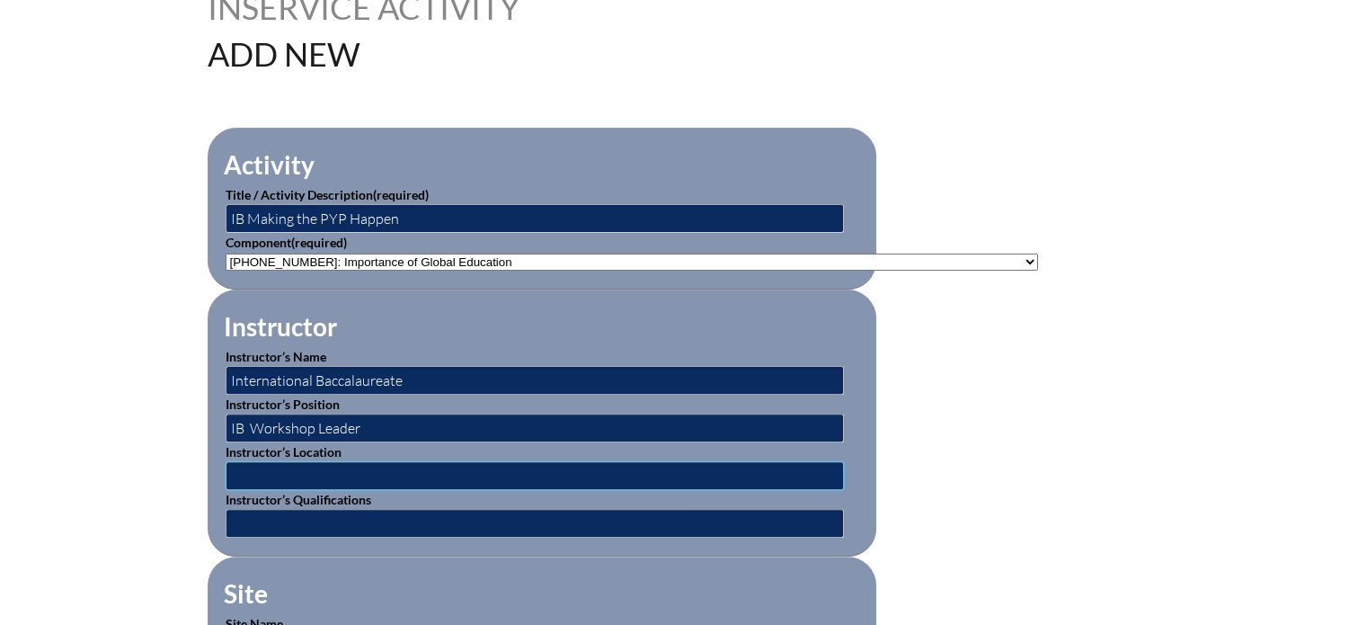
type input "online"
click at [298, 523] on input "text" at bounding box center [535, 523] width 618 height 29
type input "IB Workshop leader"
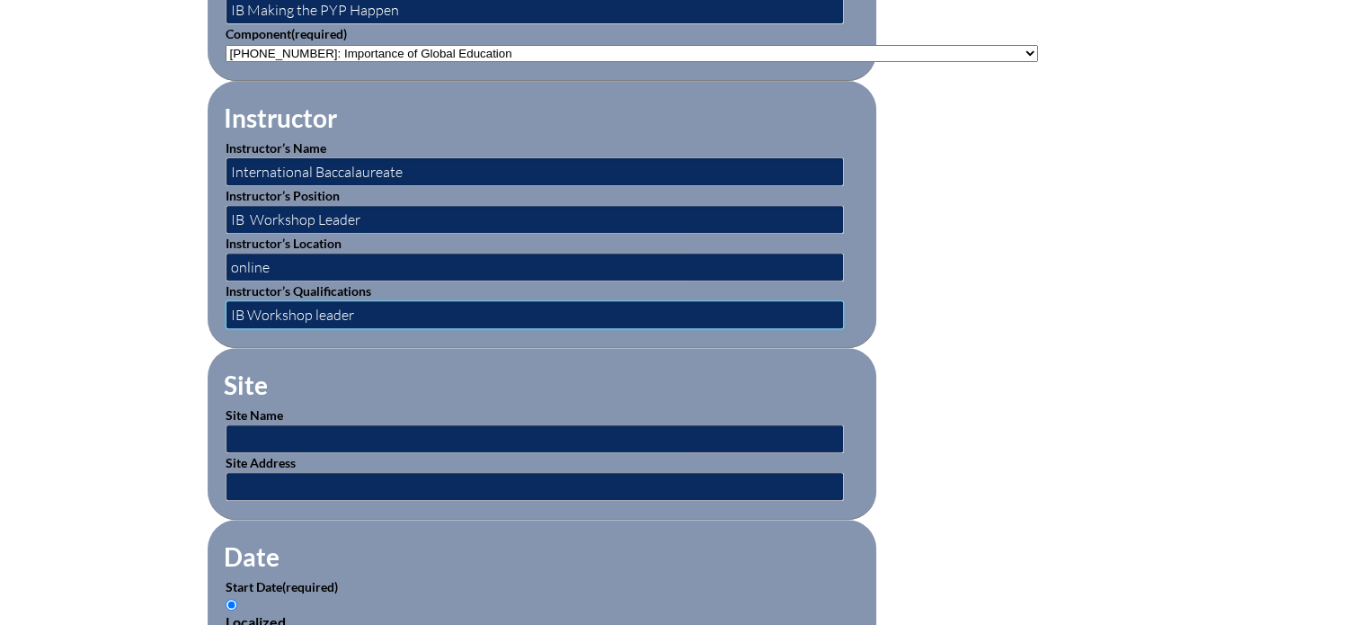
scroll to position [708, 0]
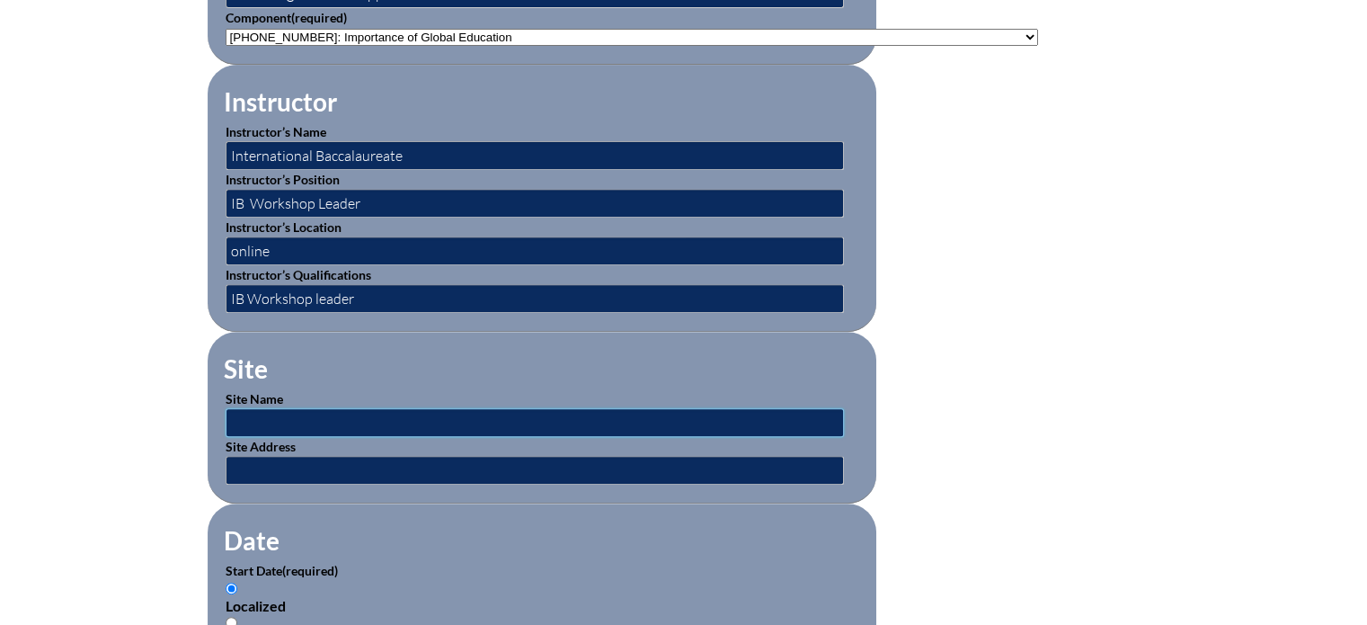
click at [325, 409] on input "text" at bounding box center [535, 422] width 618 height 29
type input "Online"
click at [335, 463] on input "text" at bounding box center [535, 470] width 618 height 29
type input "online"
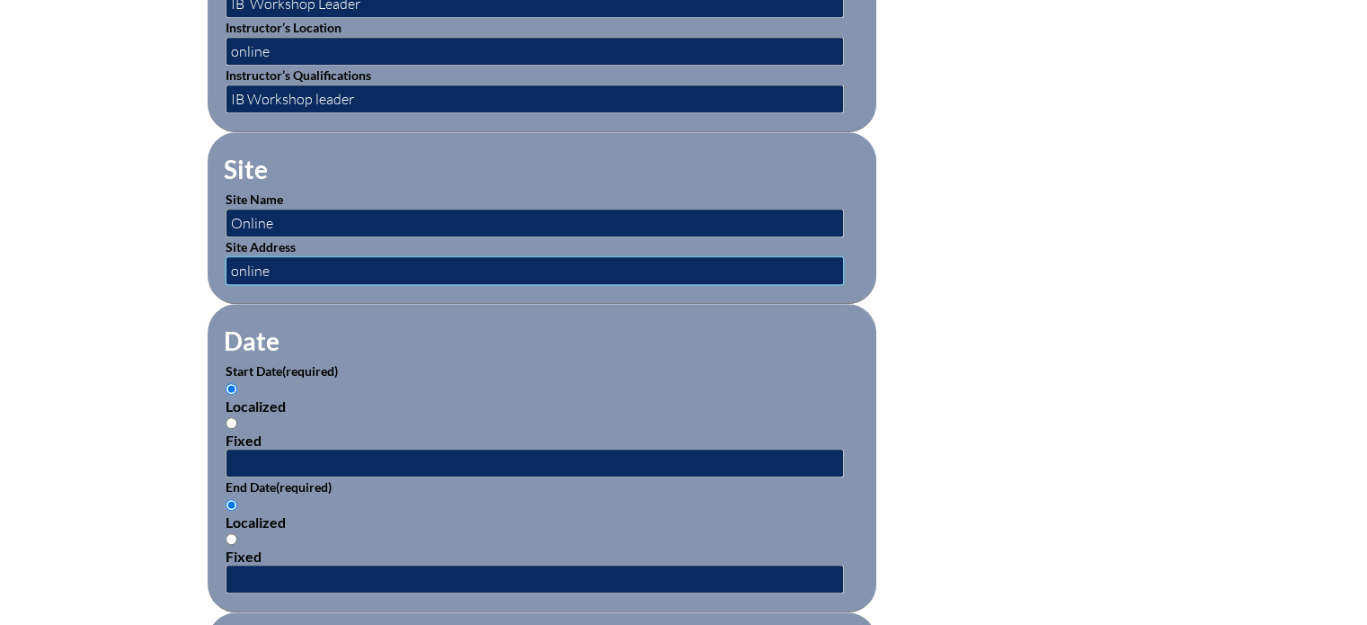
scroll to position [909, 0]
click at [234, 416] on input "Fixed" at bounding box center [232, 422] width 12 height 12
radio input "true"
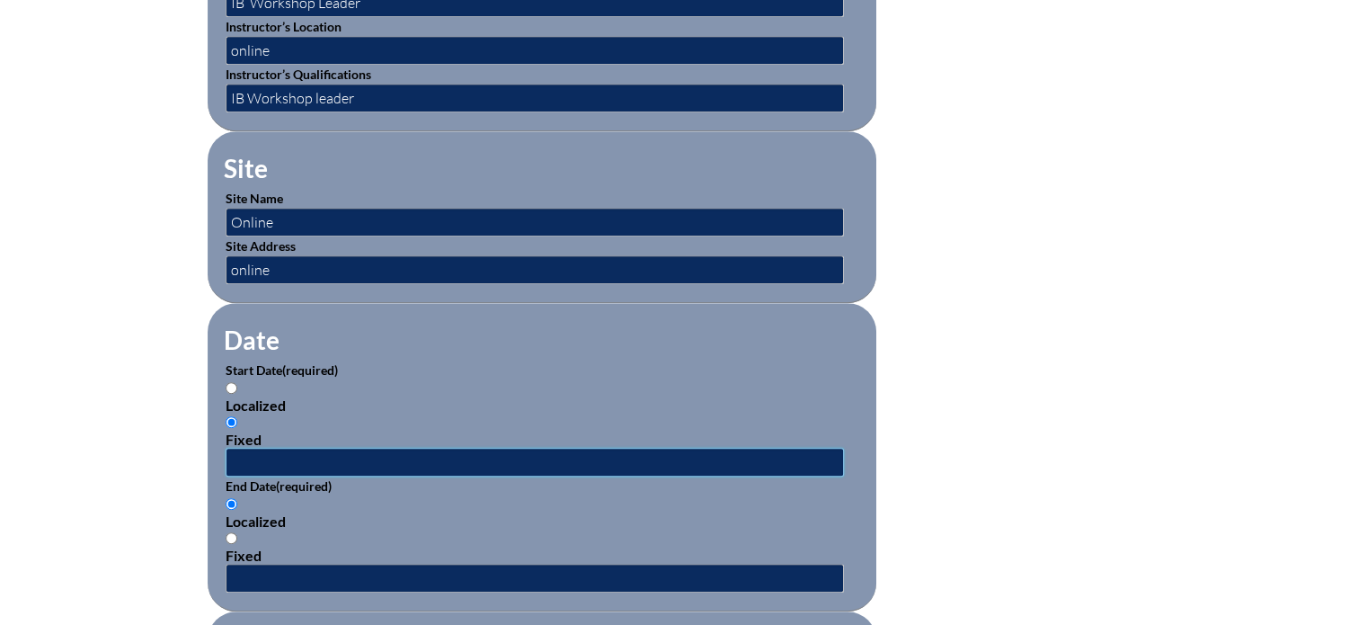
click at [256, 448] on input "text" at bounding box center [535, 462] width 618 height 29
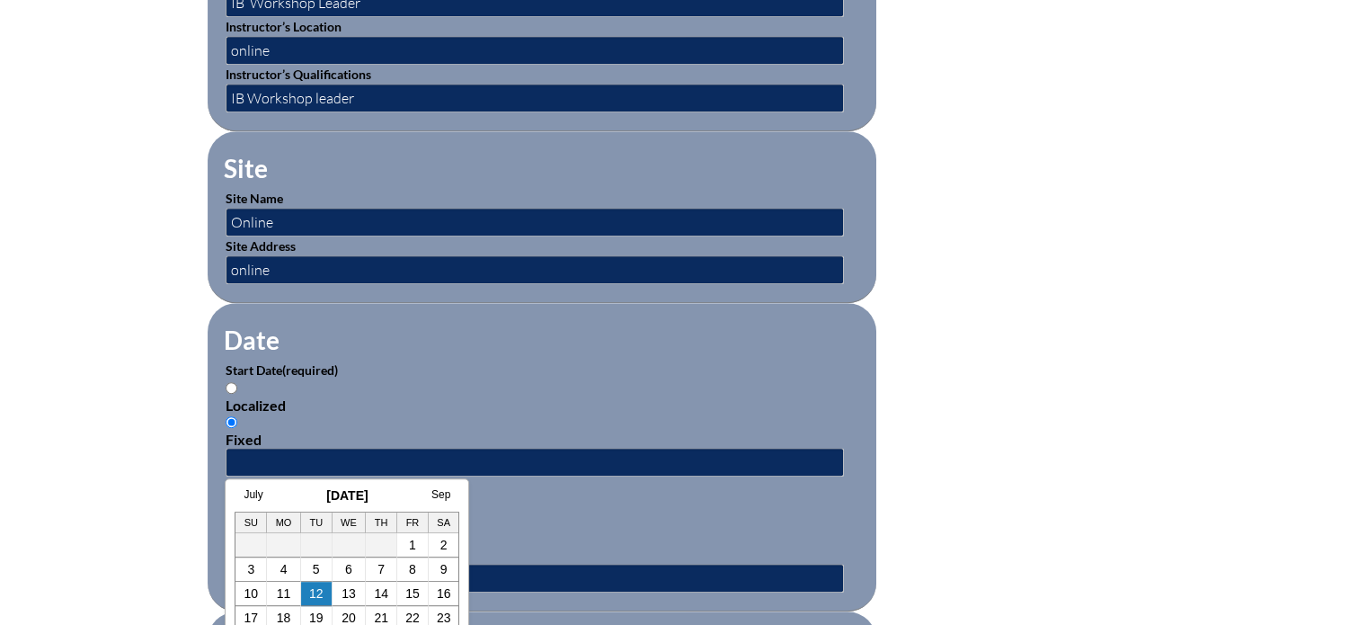
click at [230, 382] on input "Localized" at bounding box center [232, 388] width 12 height 12
radio input "true"
click at [244, 462] on input "text" at bounding box center [535, 462] width 618 height 29
type input "02/03/2021"
click at [996, 452] on form "Activity Title / Activity Description (required) IB Making the PYP Happen Compo…" at bounding box center [684, 477] width 953 height 1549
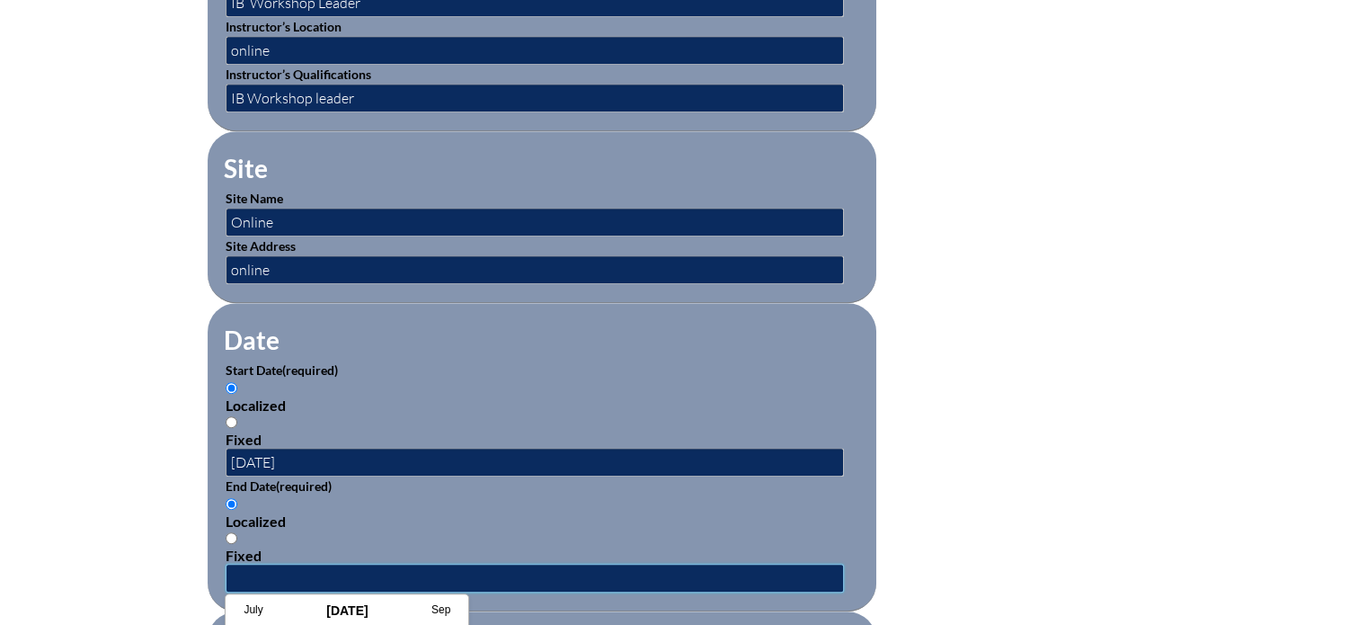
click at [250, 563] on input "text" at bounding box center [535, 577] width 618 height 29
type input "03/03/2021"
click at [1062, 457] on form "Activity Title / Activity Description (required) IB Making the PYP Happen Compo…" at bounding box center [684, 477] width 953 height 1549
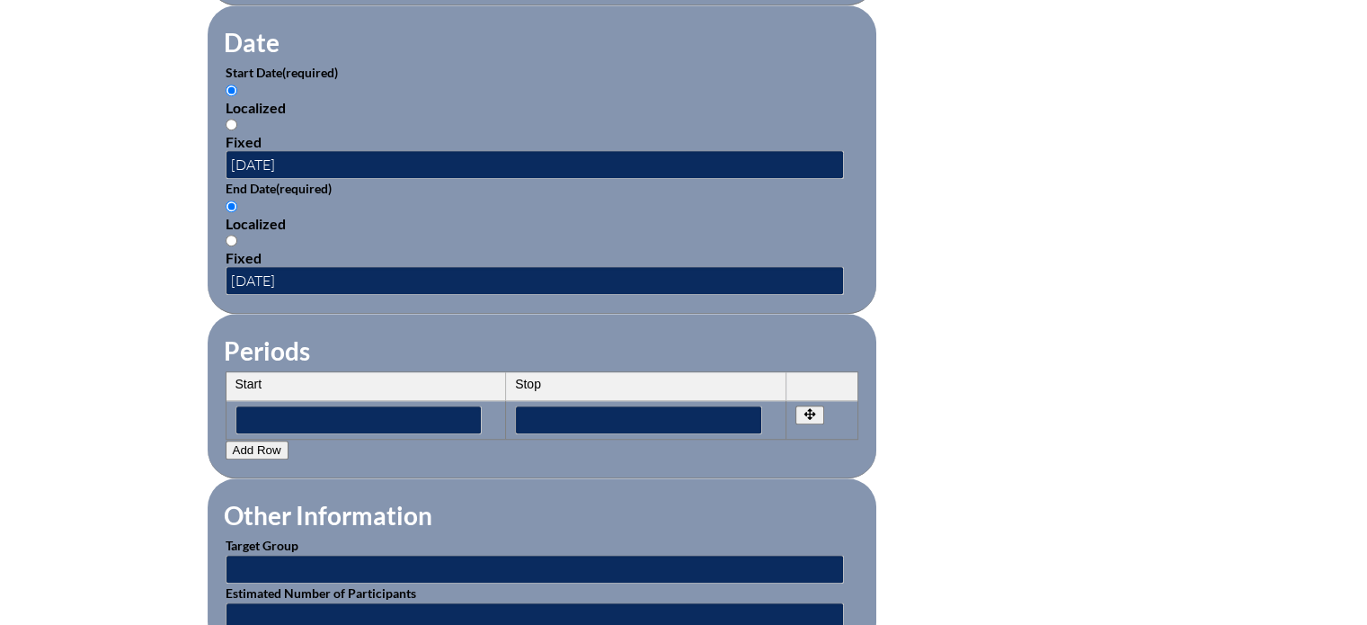
scroll to position [1207, 0]
click at [270, 404] on input"] "text" at bounding box center [358, 418] width 247 height 29
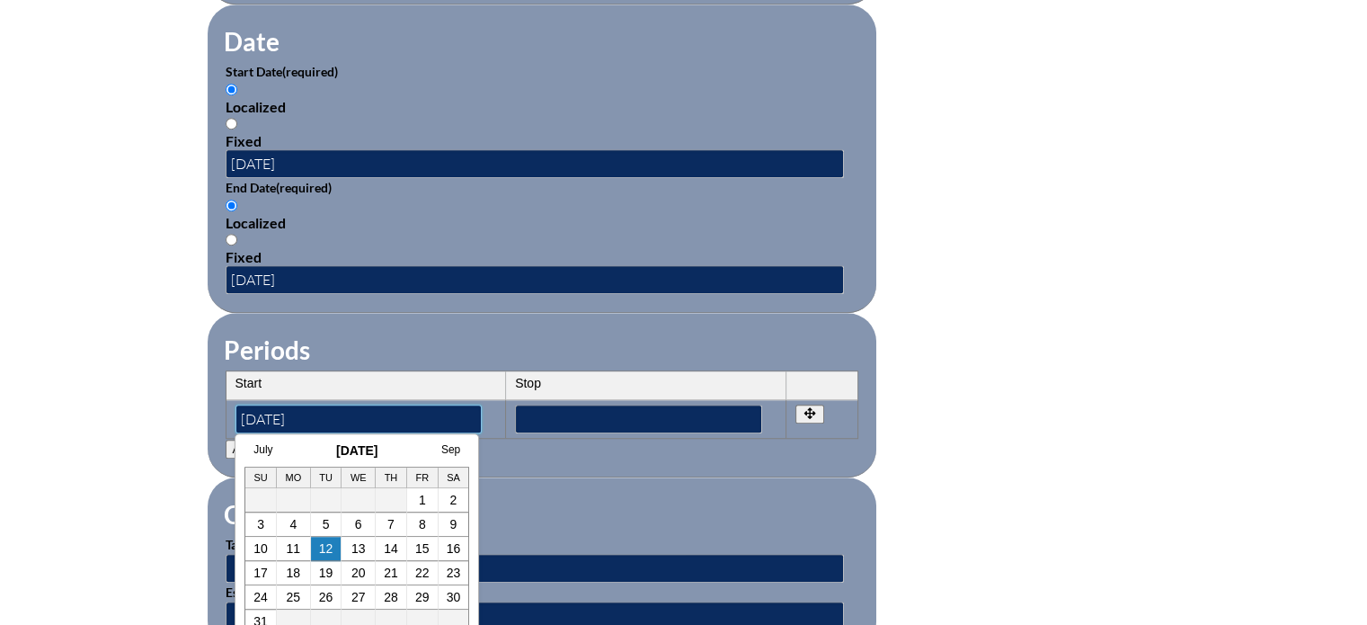
type input"] "02/03/2021"
click at [522, 407] on input"] "text" at bounding box center [638, 418] width 247 height 29
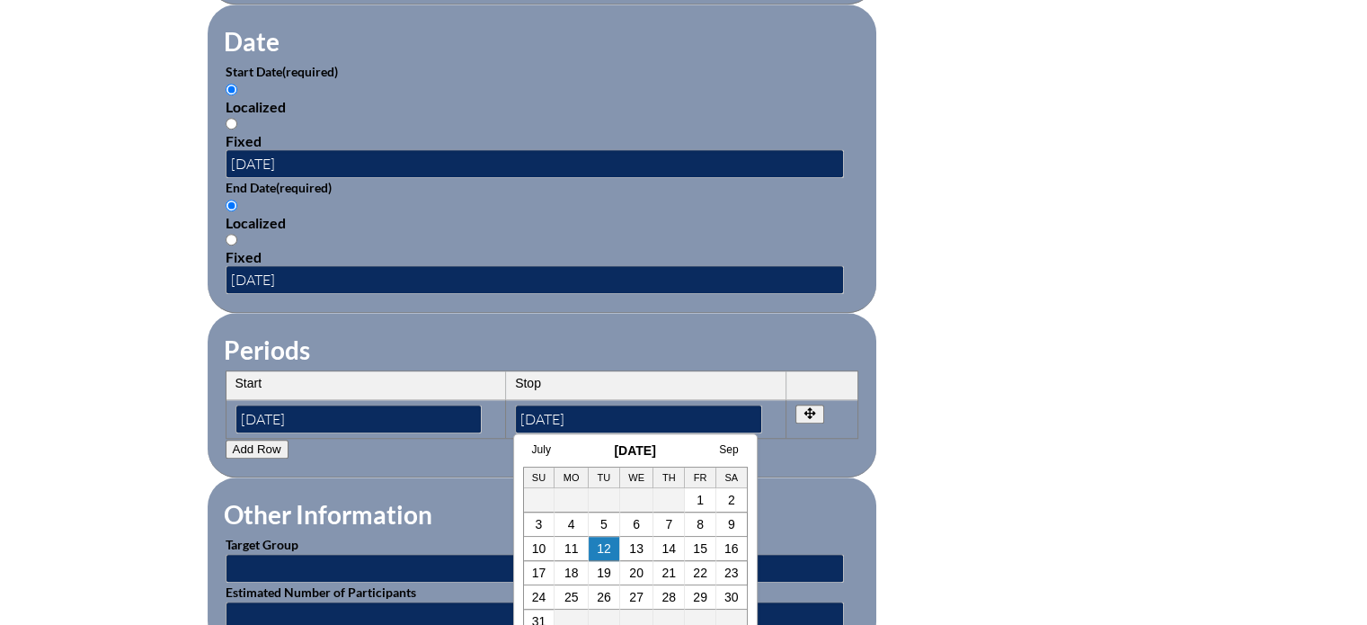
click at [794, 462] on fieldset "Periods Start Stop No rows created Add new row Start Stop Start 02/03/2021 Stop…" at bounding box center [542, 395] width 669 height 164
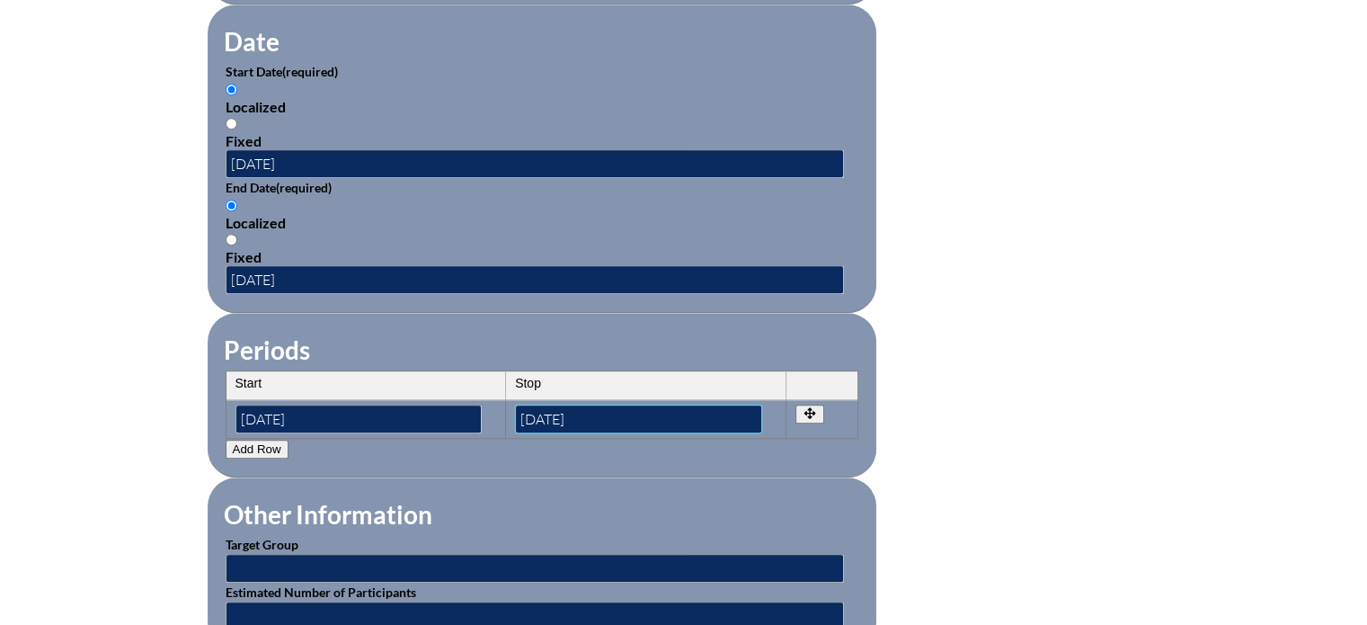
click at [618, 418] on input"] "03/03/2027" at bounding box center [638, 418] width 247 height 29
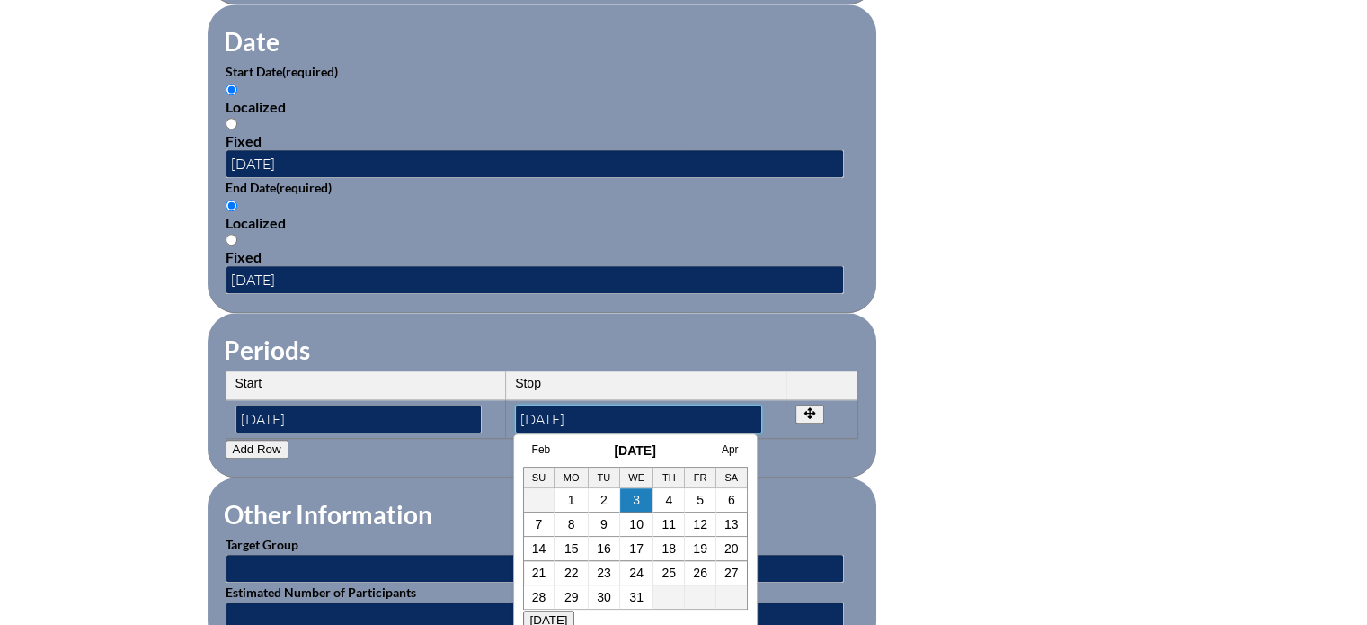
type input"] "03/03/2021"
click at [1070, 349] on form "Activity Title / Activity Description (required) IB Making the PYP Happen Compo…" at bounding box center [684, 178] width 953 height 1549
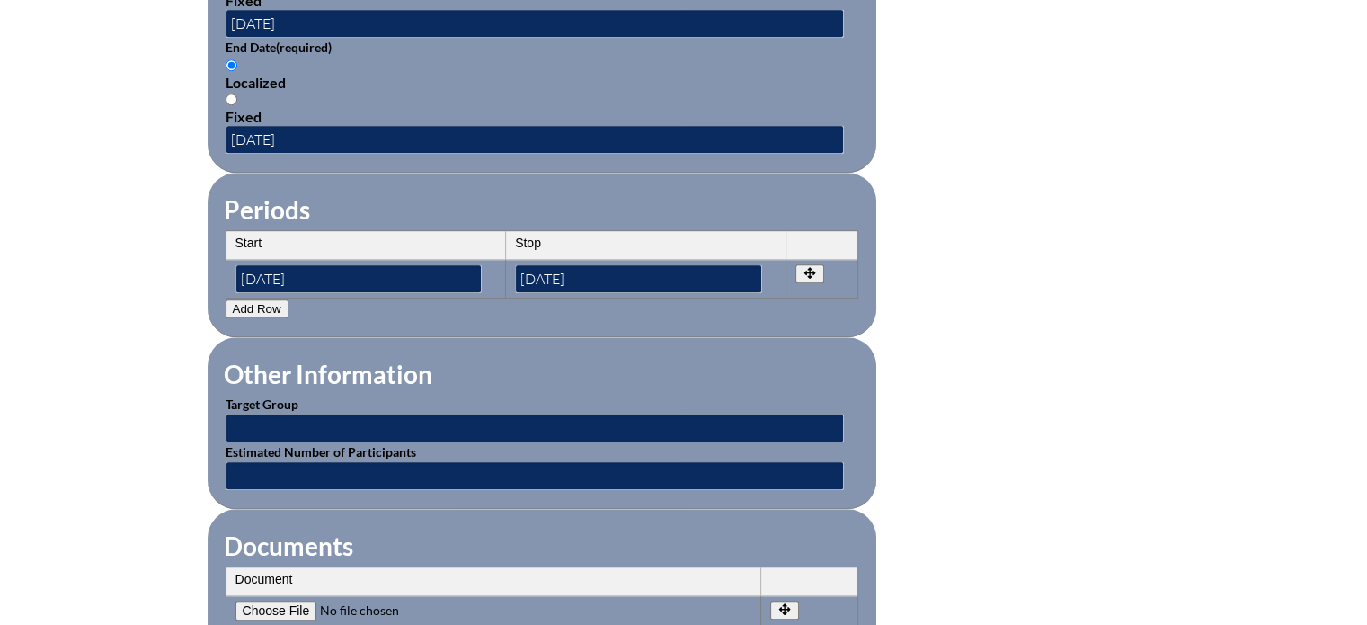
scroll to position [1348, 0]
click at [370, 412] on input "text" at bounding box center [535, 426] width 618 height 29
type input "IB PYP Teachers"
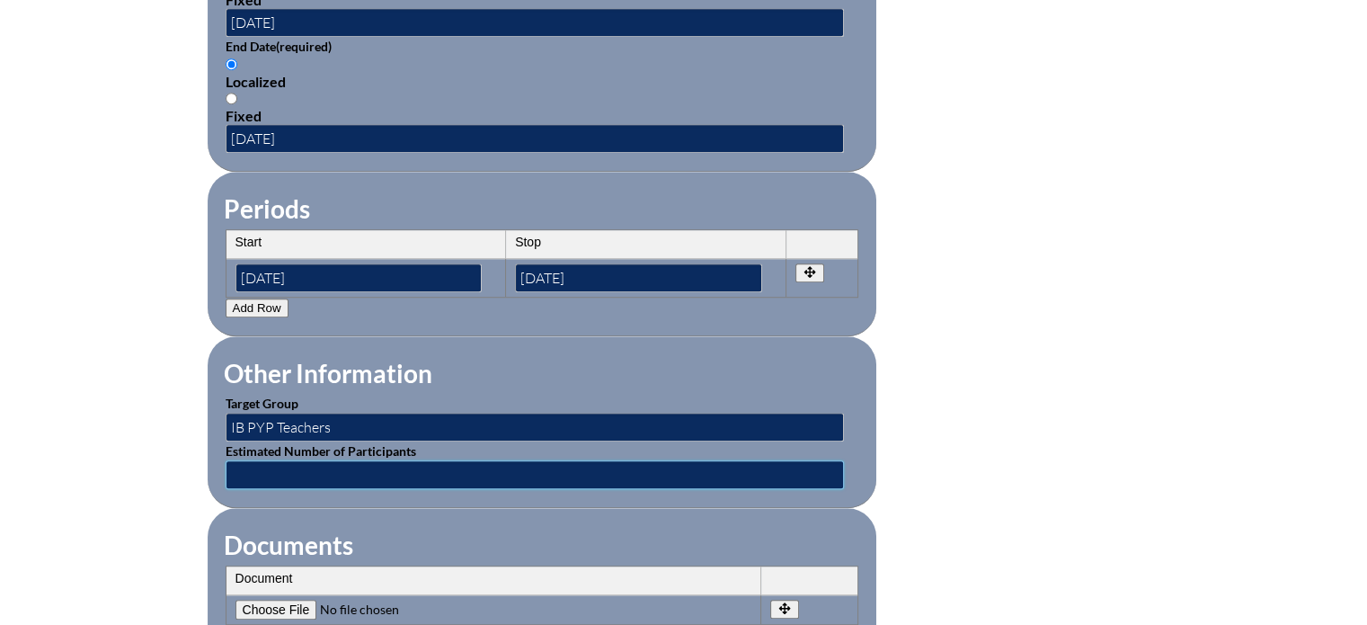
click at [285, 461] on input "text" at bounding box center [535, 474] width 618 height 29
type input "5"
click at [1115, 430] on form "Activity Title / Activity Description (required) IB Making the PYP Happen Compo…" at bounding box center [684, 37] width 953 height 1549
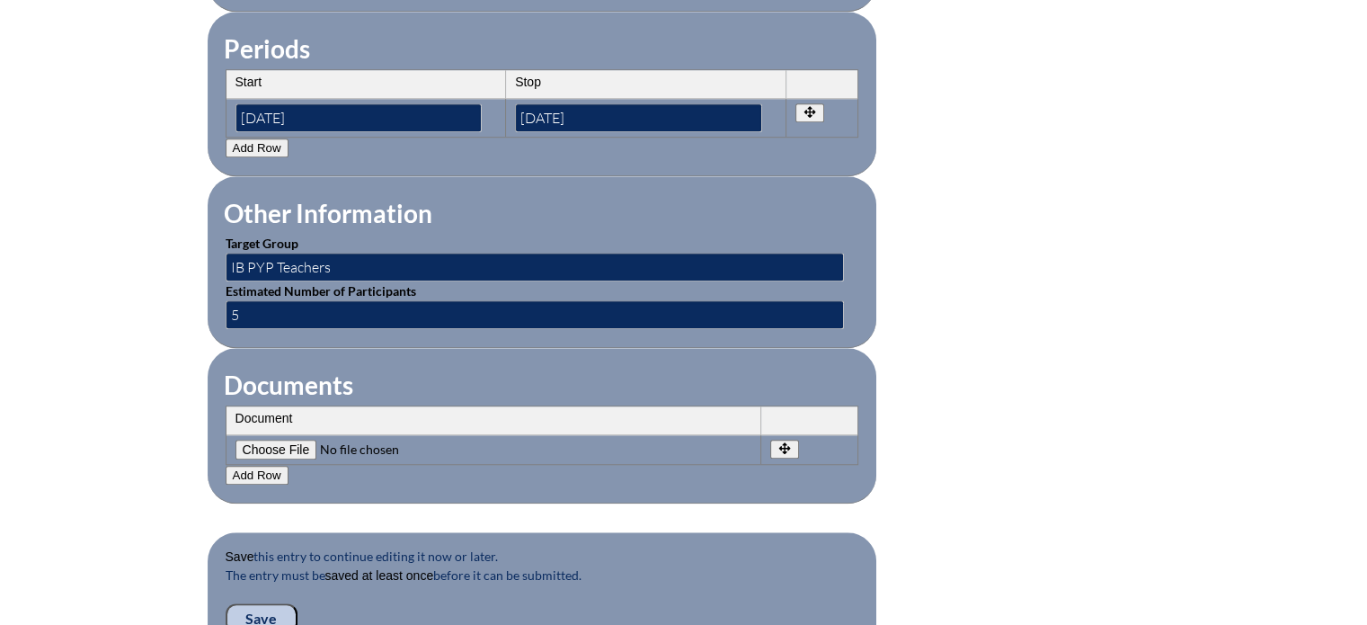
scroll to position [1520, 0]
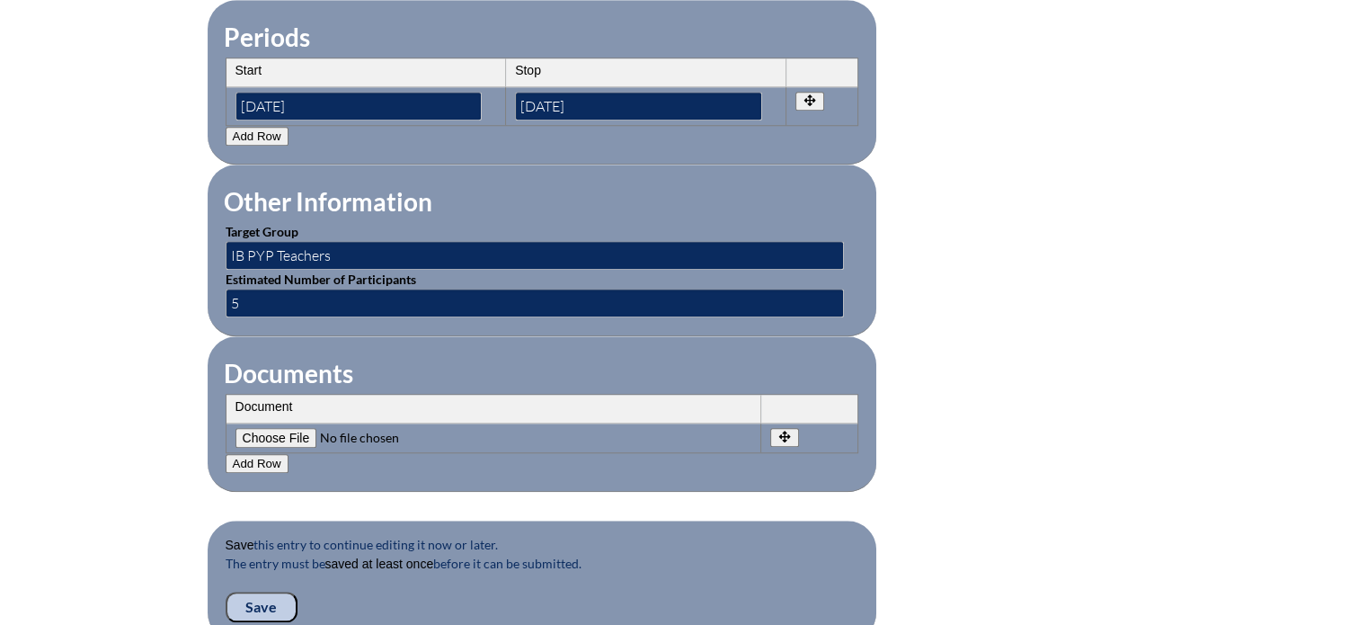
click at [298, 428] on input"] "file" at bounding box center [357, 438] width 244 height 20
type input"] "C:\fakepath\Schnell-IB-Making PYP Happen.pdf"
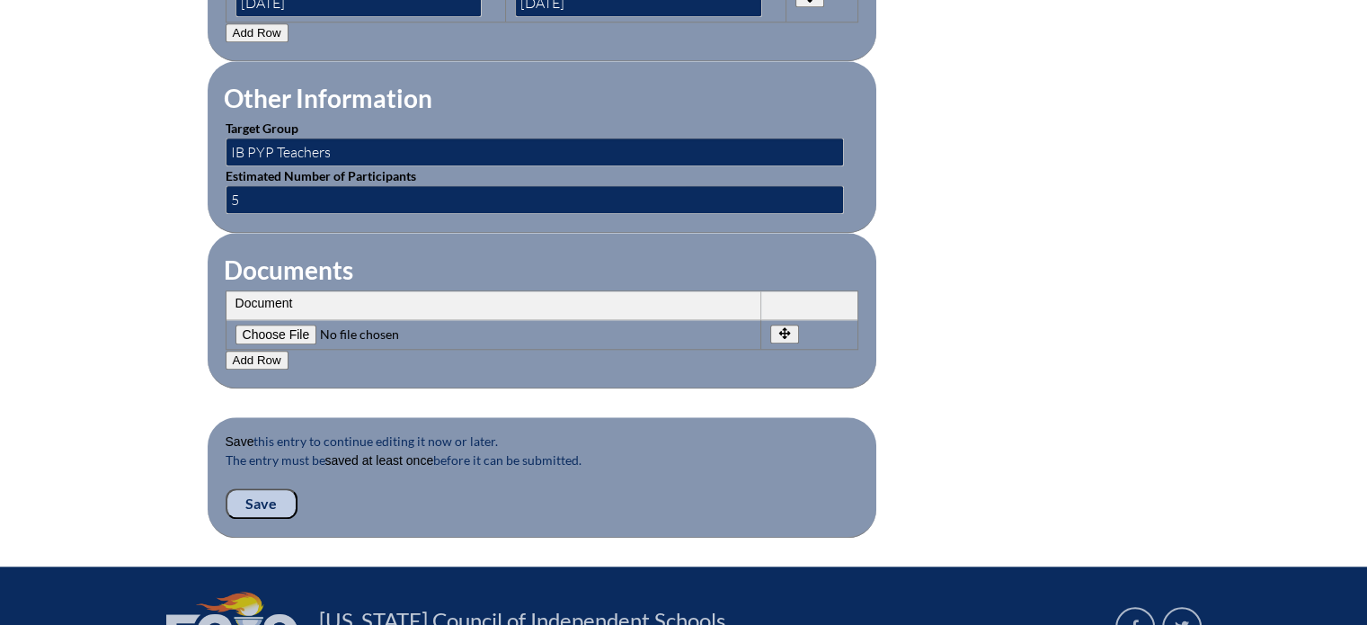
scroll to position [1634, 0]
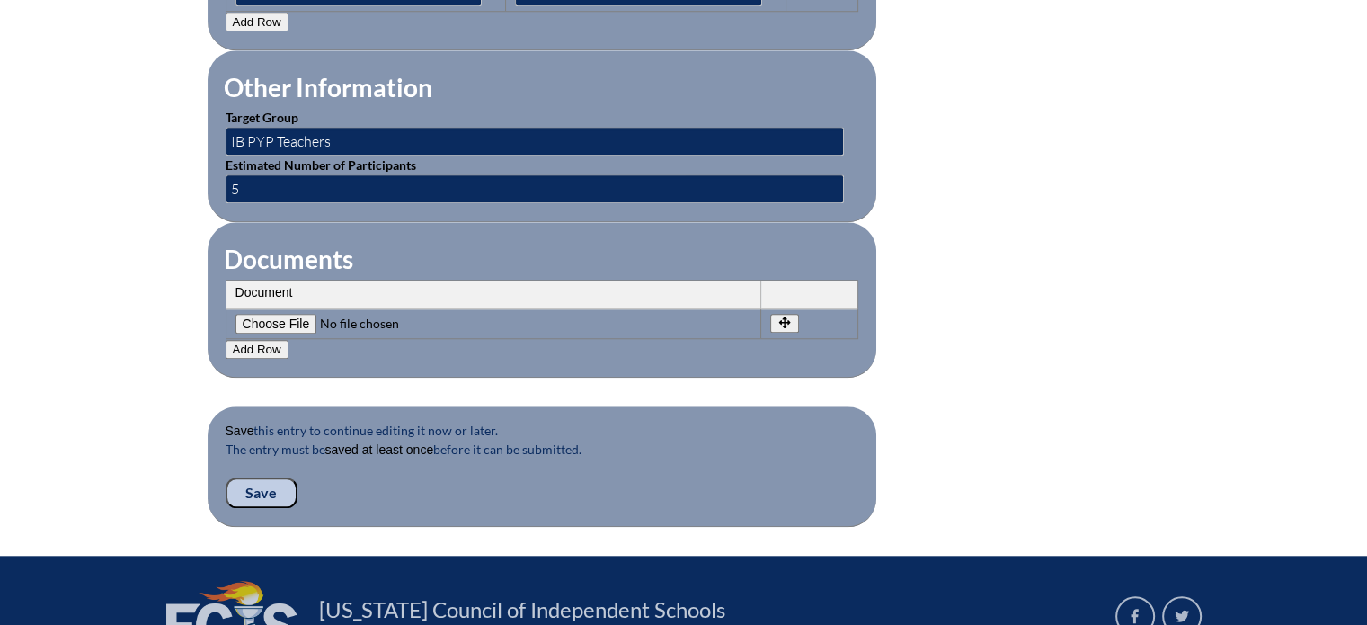
click at [268, 477] on input "Save" at bounding box center [262, 492] width 72 height 31
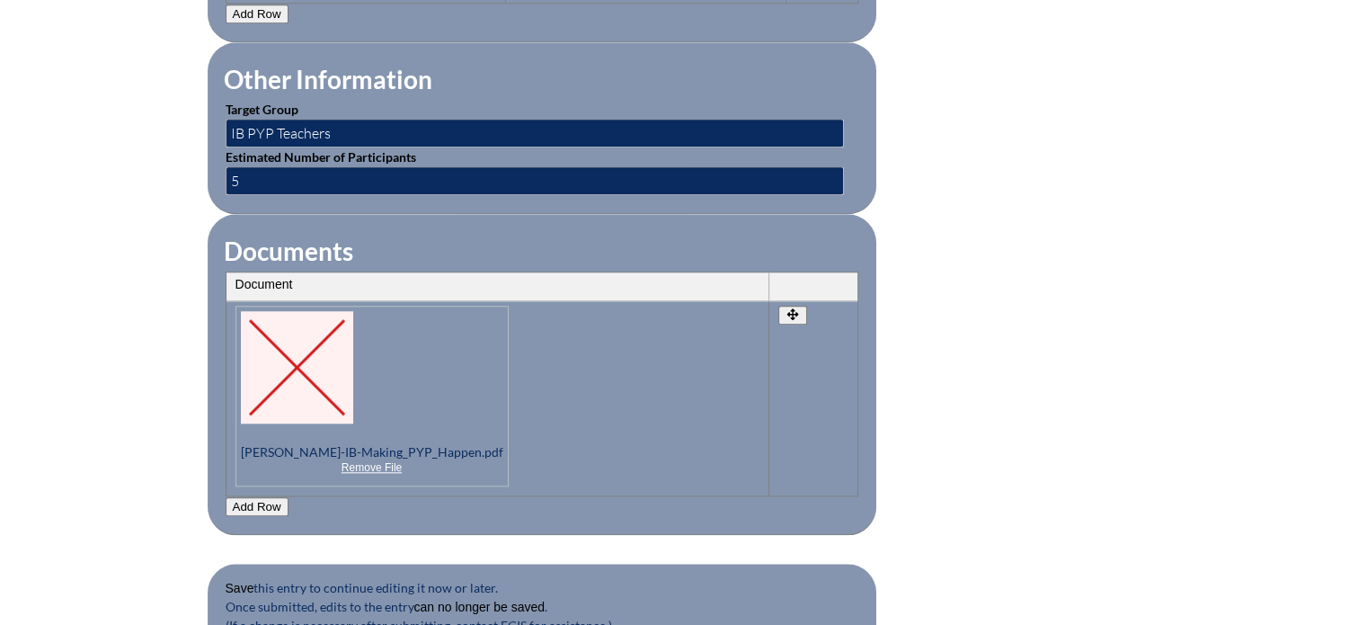
scroll to position [1643, 0]
click at [705, 434] on td "Document [PERSON_NAME]-IB-Making_PYP_Happen.pdf Remove File Undo Remove" at bounding box center [497, 397] width 543 height 194
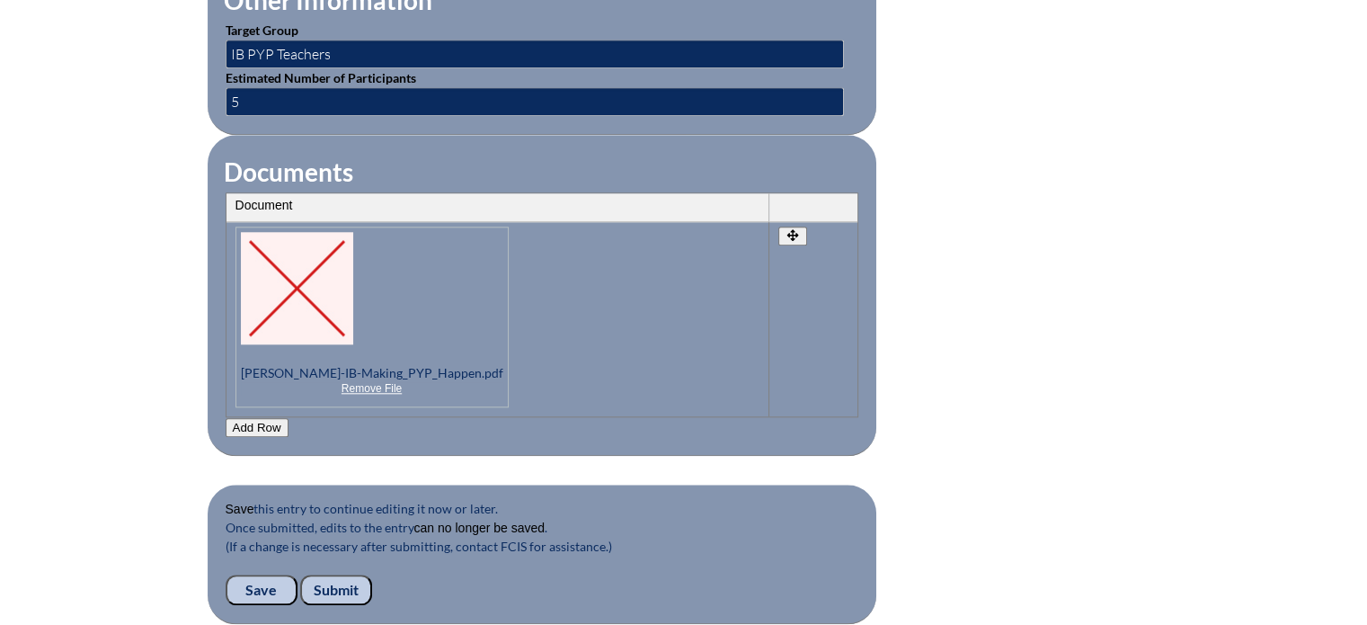
scroll to position [1731, 0]
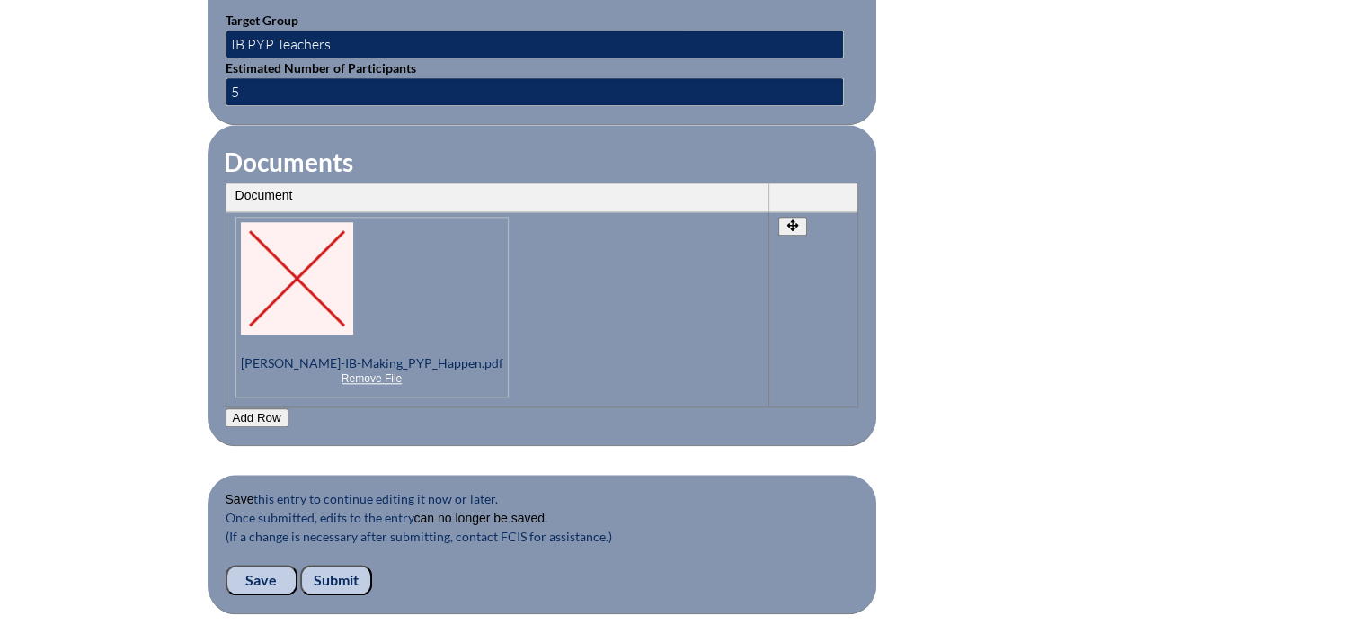
click at [324, 565] on input "Submit" at bounding box center [336, 579] width 72 height 31
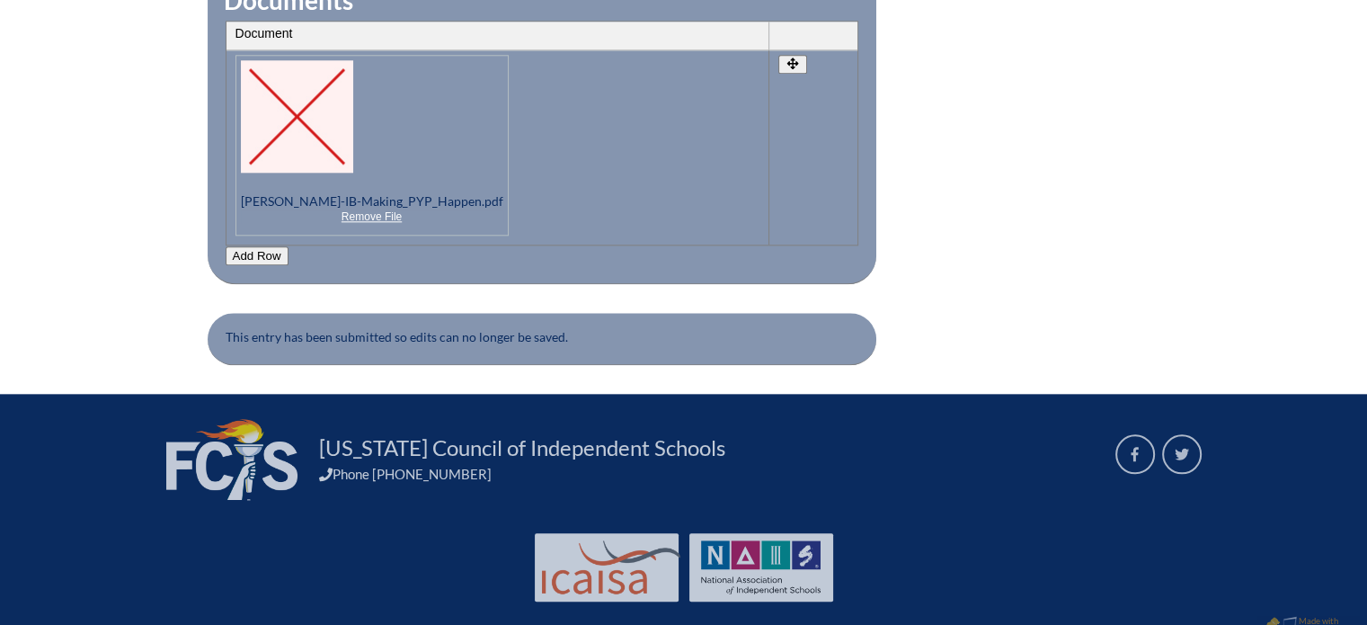
scroll to position [1909, 0]
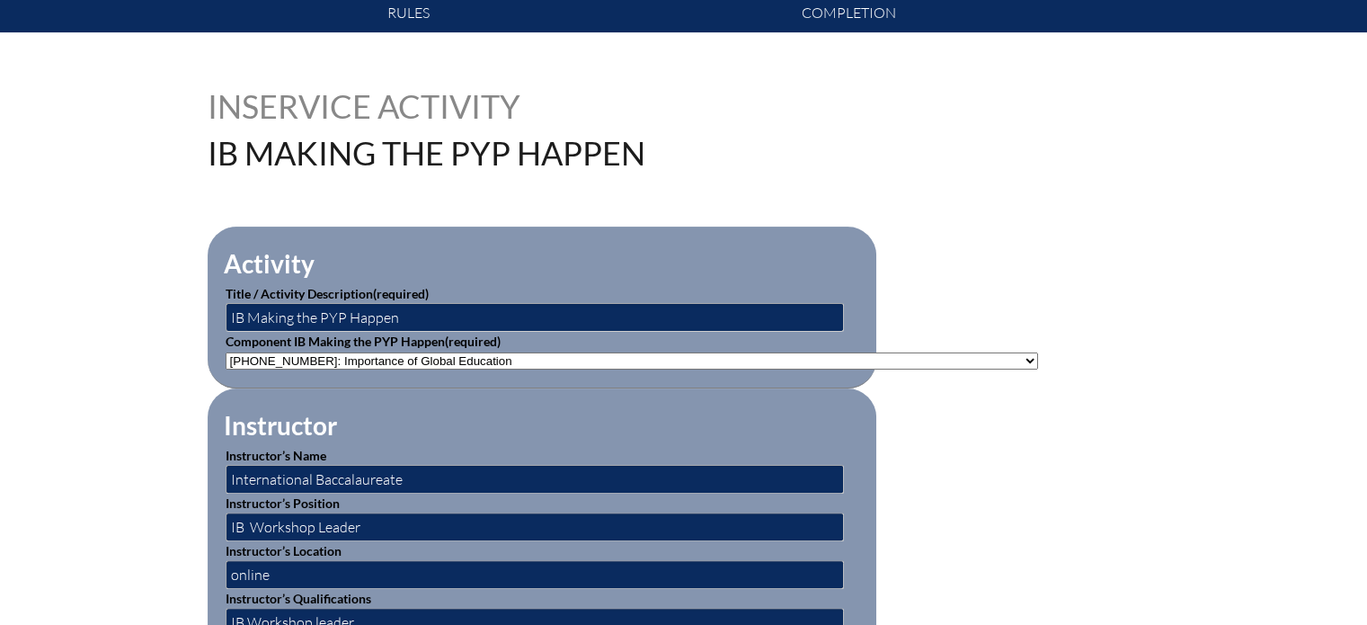
scroll to position [0, 0]
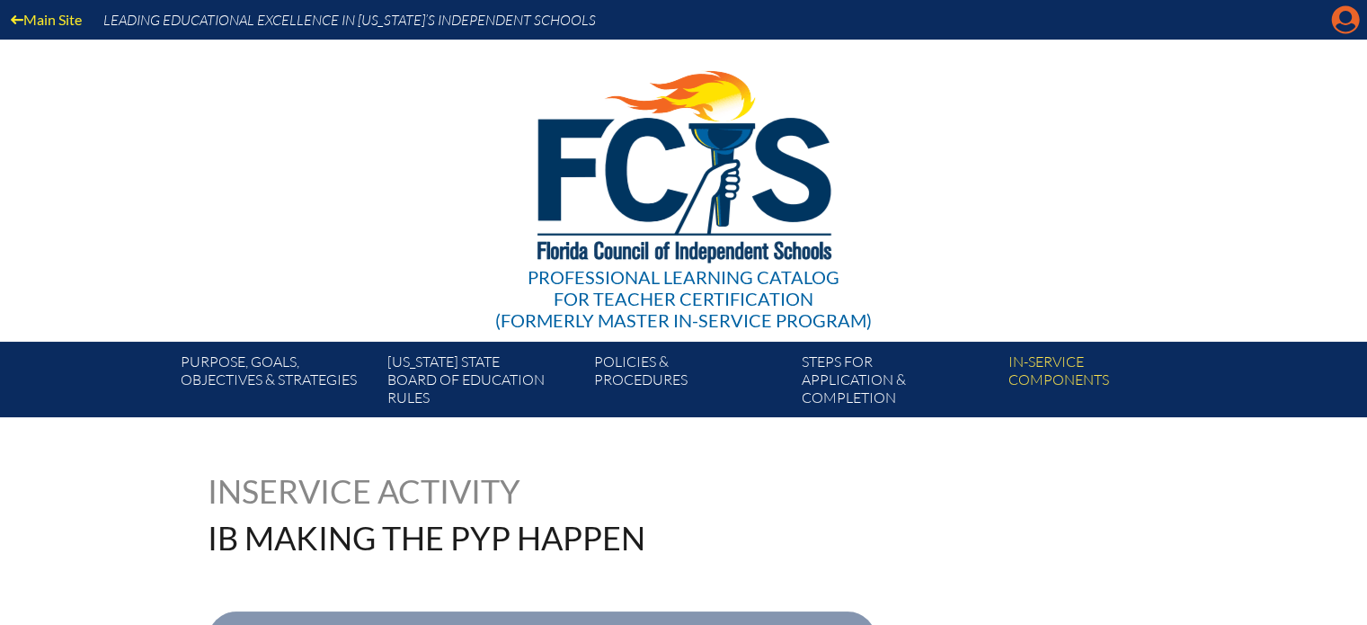
click at [1354, 22] on icon at bounding box center [1346, 20] width 28 height 28
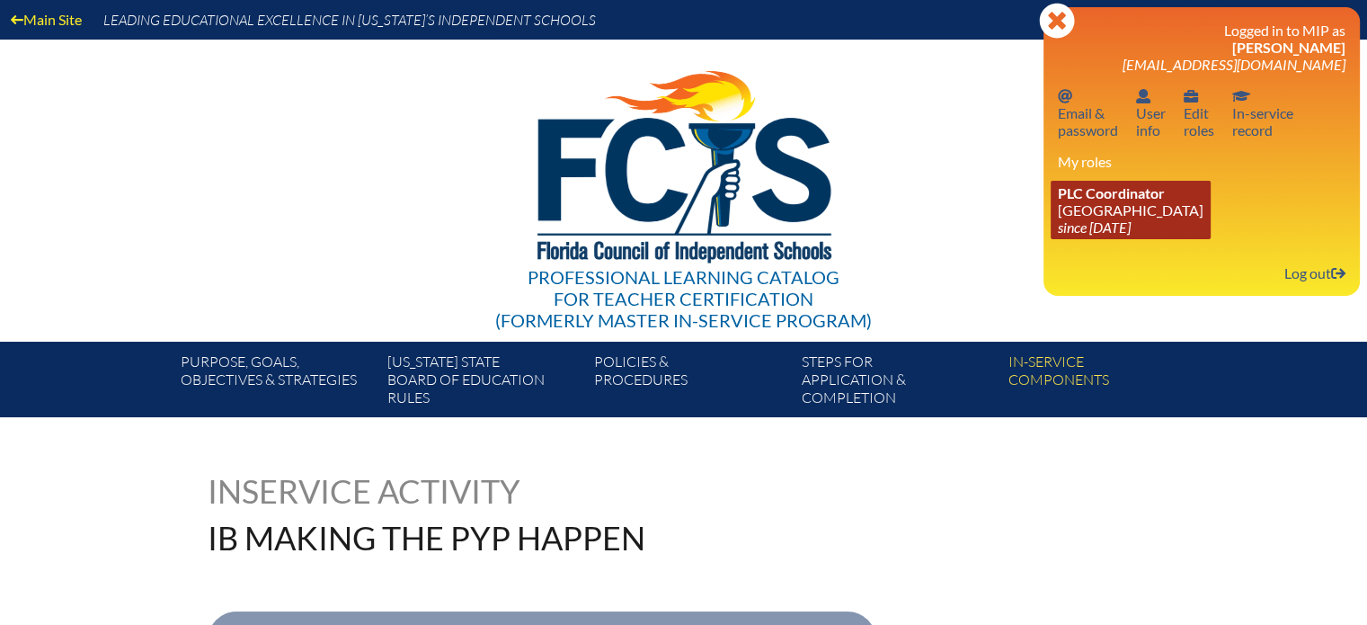
click at [1134, 207] on link "PLC Coordinator Creation Village World School since 2025 Jul 29" at bounding box center [1131, 210] width 160 height 58
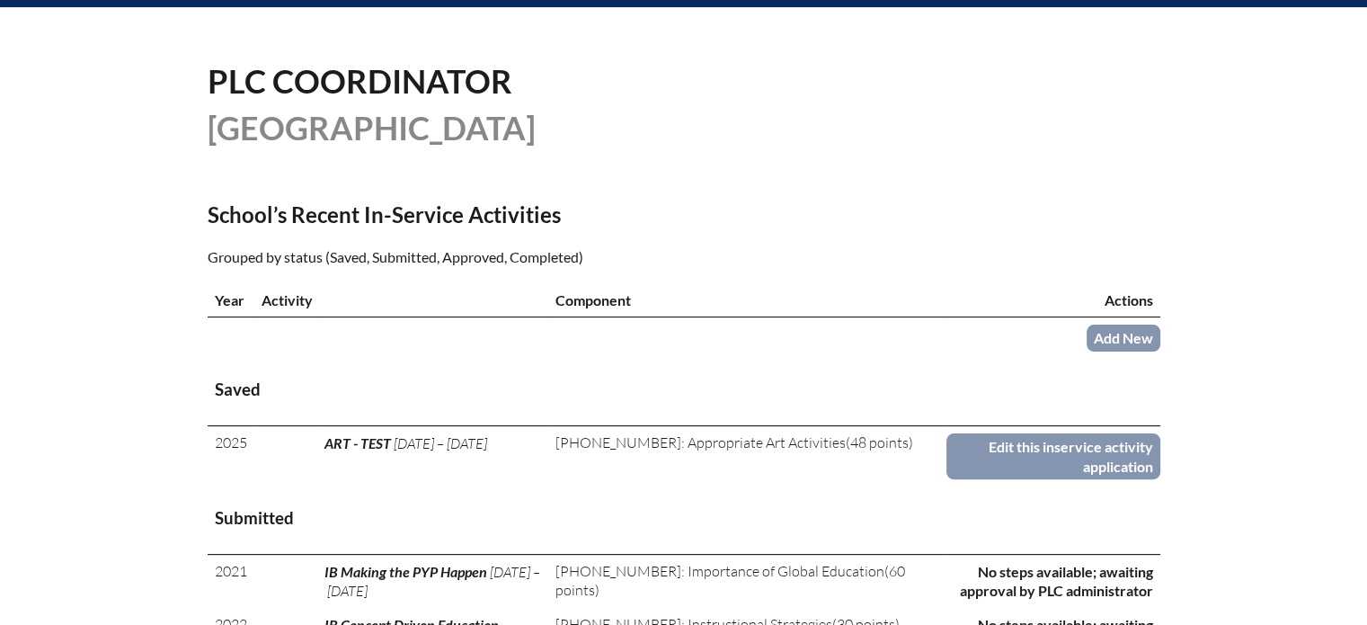
scroll to position [420, 0]
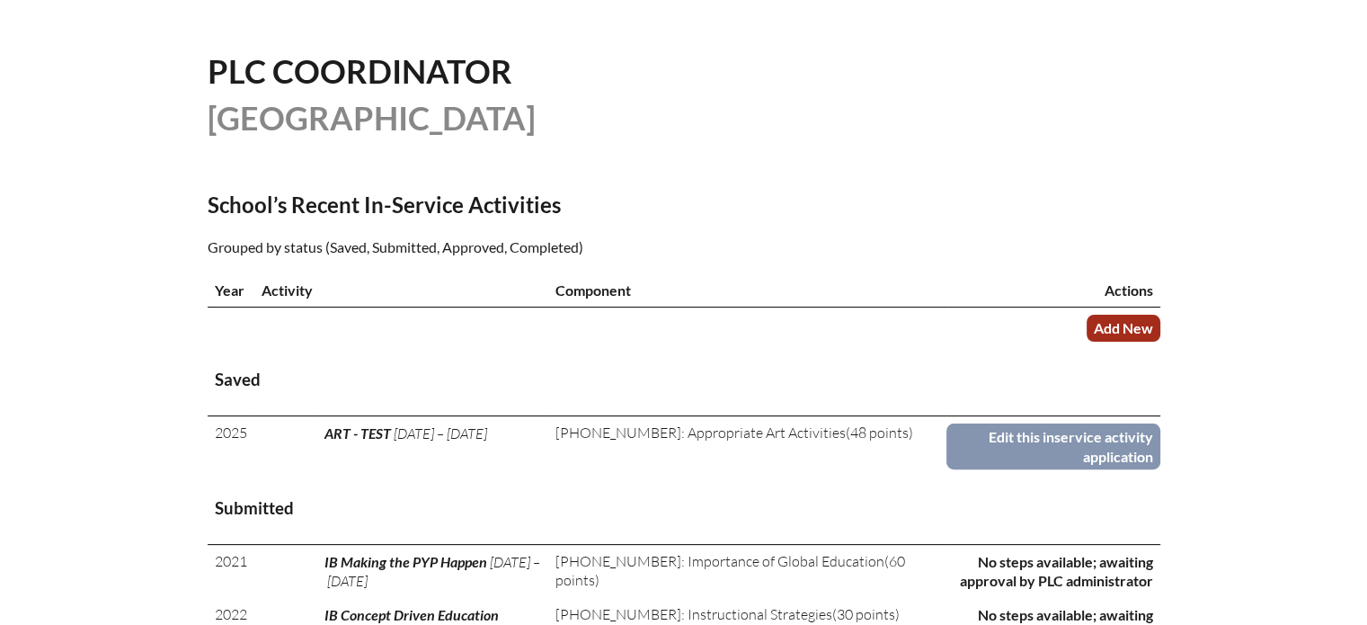
click at [1128, 330] on link "Add New" at bounding box center [1123, 328] width 74 height 26
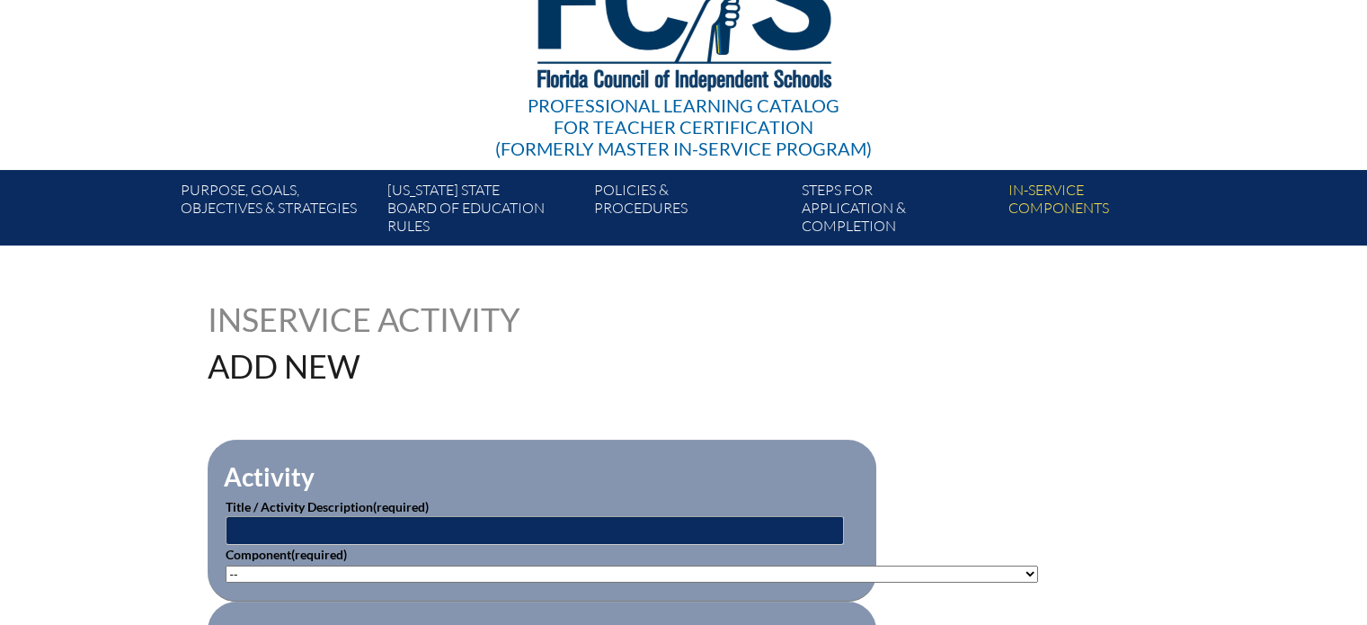
scroll to position [282, 0]
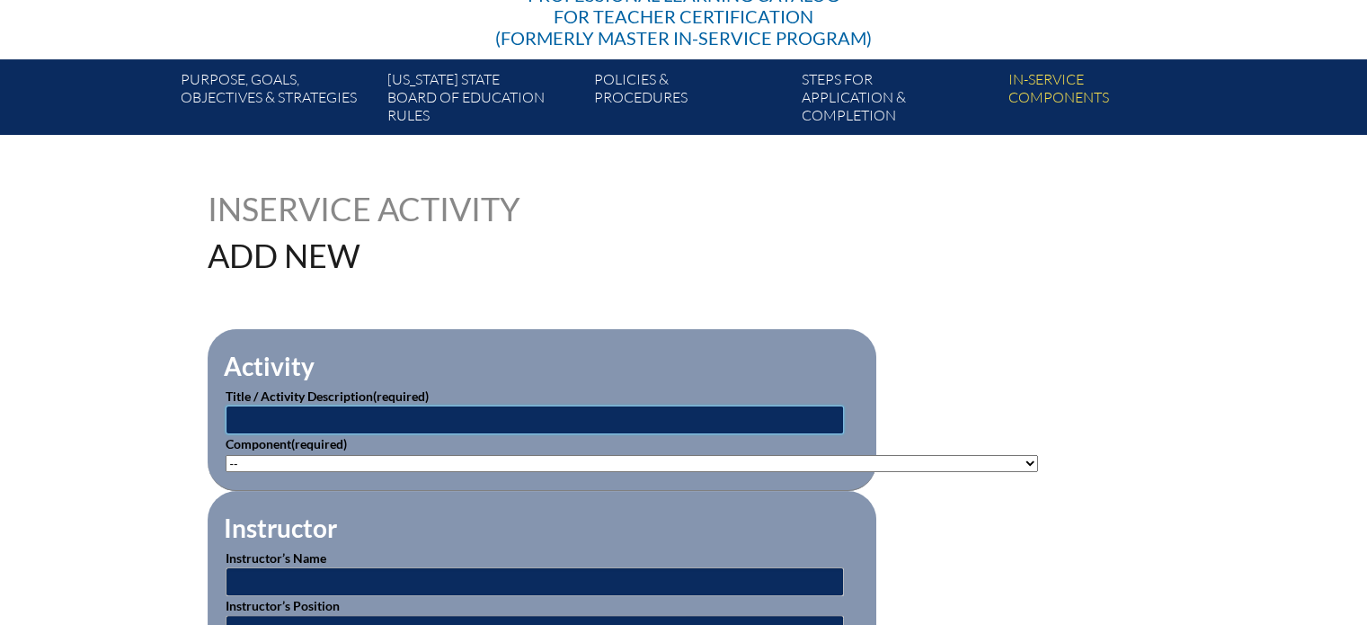
click at [324, 419] on input "text" at bounding box center [535, 419] width 618 height 29
type input "Toddle IB Unit planning"
click at [346, 457] on select"]"] "-- 1-000-001: Appropriate Art Activities 1-000-002: Concept and Art Process for…" at bounding box center [632, 463] width 812 height 17
click at [470, 456] on select"]"] "-- 1-000-001: Appropriate Art Activities 1-000-002: Concept and Art Process for…" at bounding box center [632, 463] width 812 height 17
select select"]"] "20393"
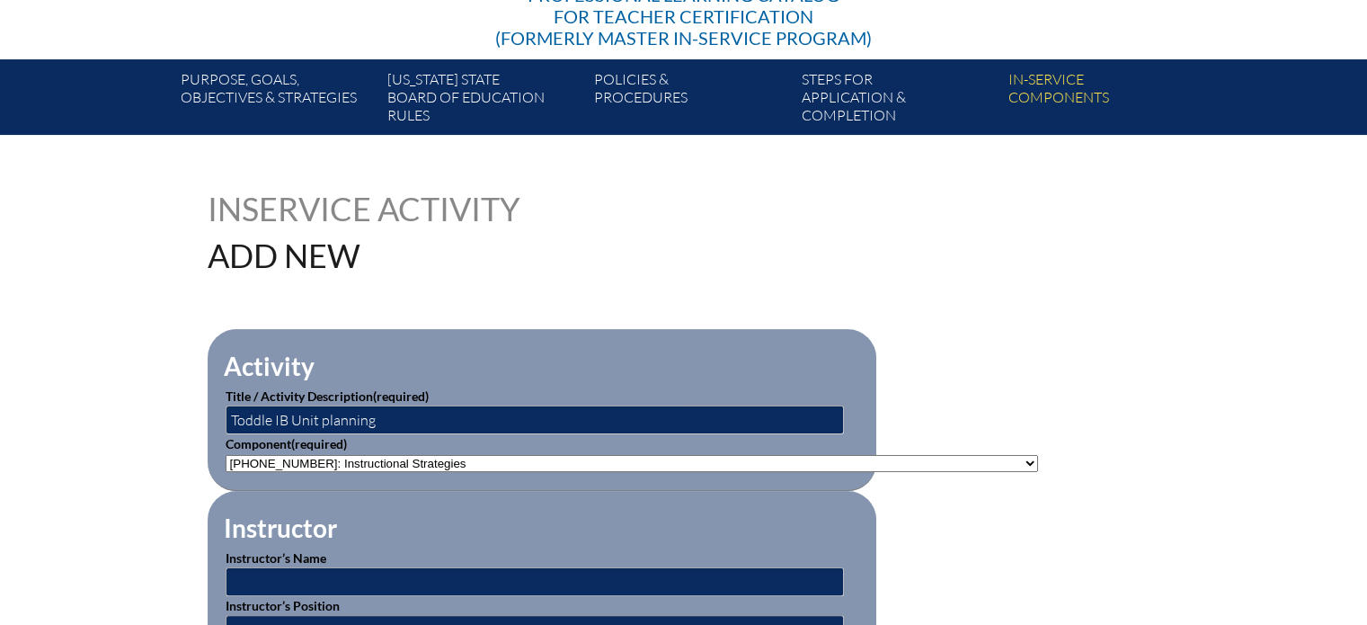
click at [226, 455] on select"]"] "-- 1-000-001: Appropriate Art Activities 1-000-002: Concept and Art Process for…" at bounding box center [632, 463] width 812 height 17
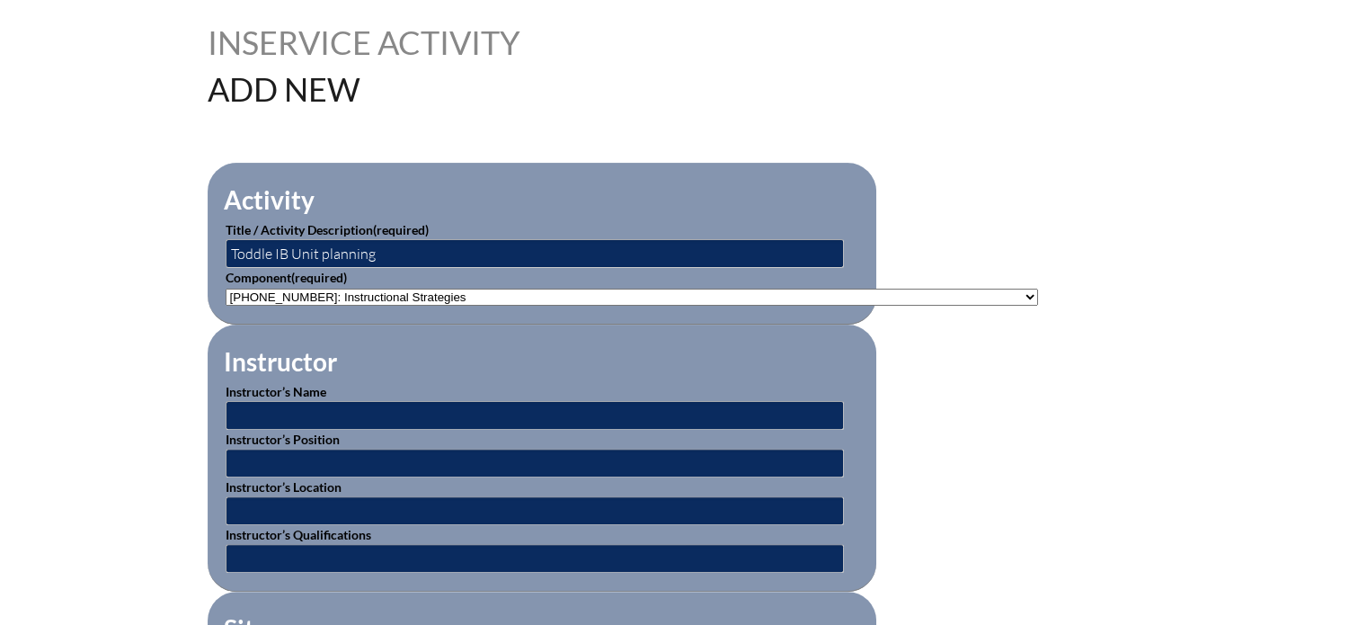
scroll to position [449, 0]
click at [424, 420] on input "text" at bounding box center [535, 414] width 618 height 29
type input "Toddle online"
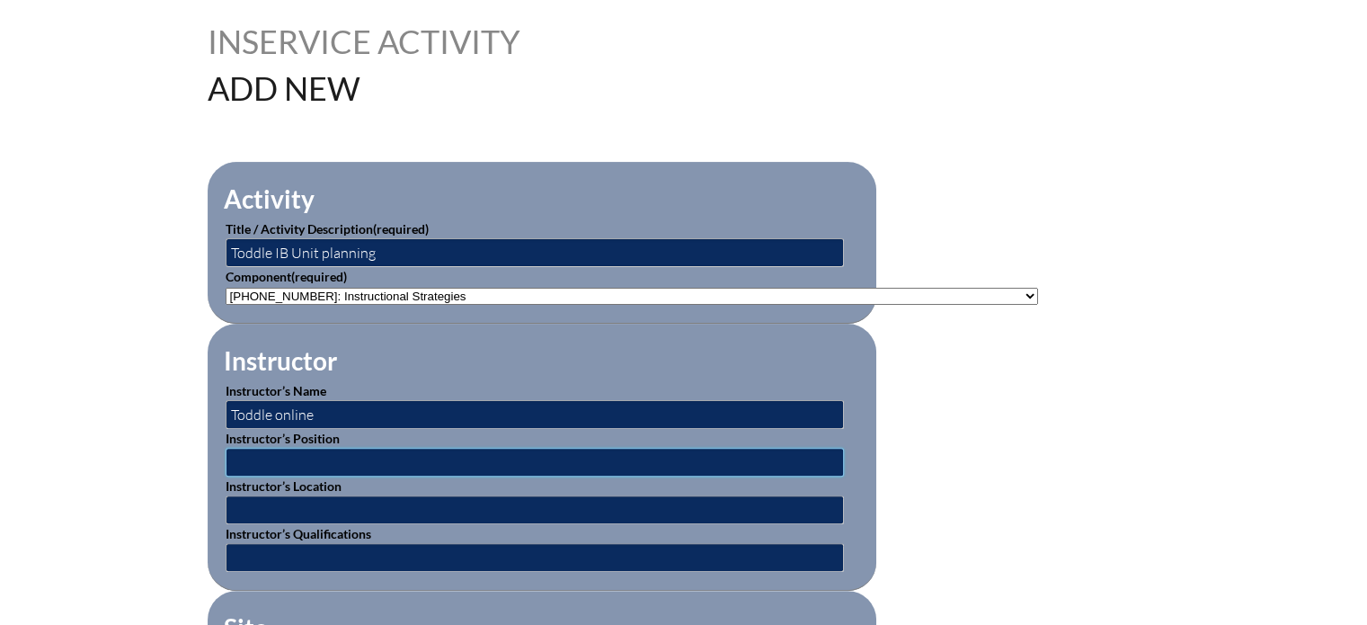
click at [341, 464] on input "text" at bounding box center [535, 462] width 618 height 29
type input "Virtual PD"
click at [292, 504] on input "text" at bounding box center [535, 509] width 618 height 29
type input "Toddle Online"
click at [282, 549] on input "text" at bounding box center [535, 557] width 618 height 29
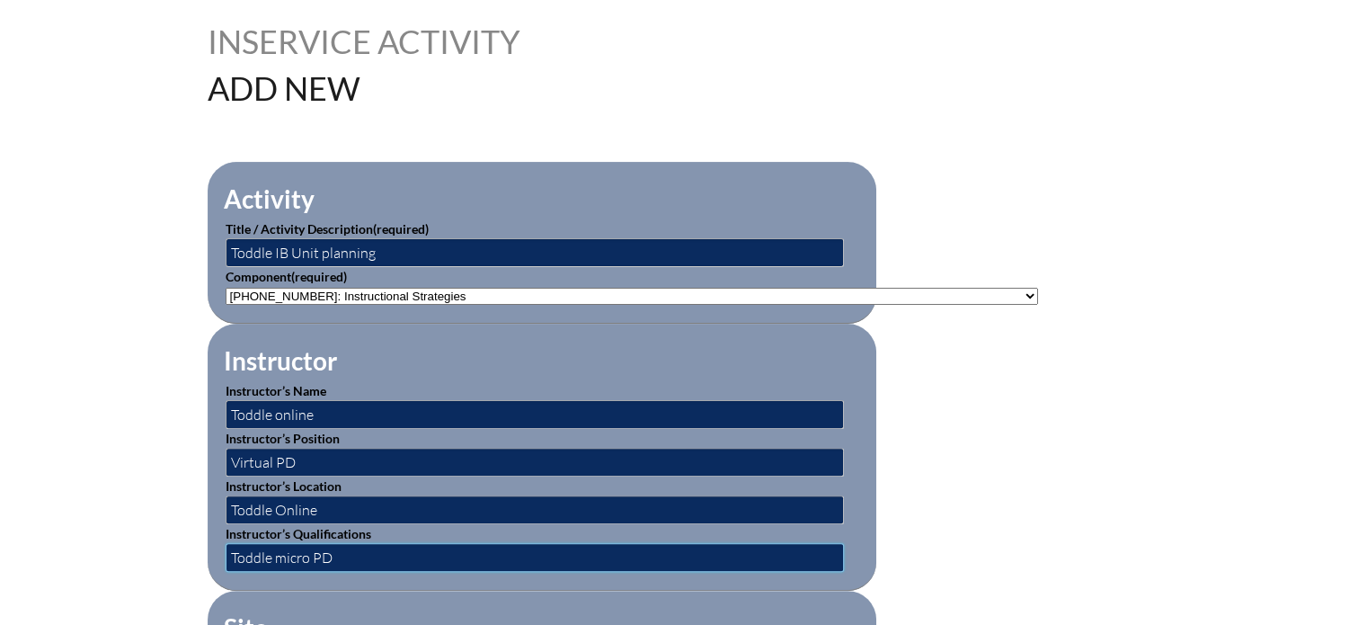
type input "Toddle micro PD"
click at [309, 456] on input "Virtual PD" at bounding box center [535, 462] width 618 height 29
type input "V"
type input "Virtual Micro PD"
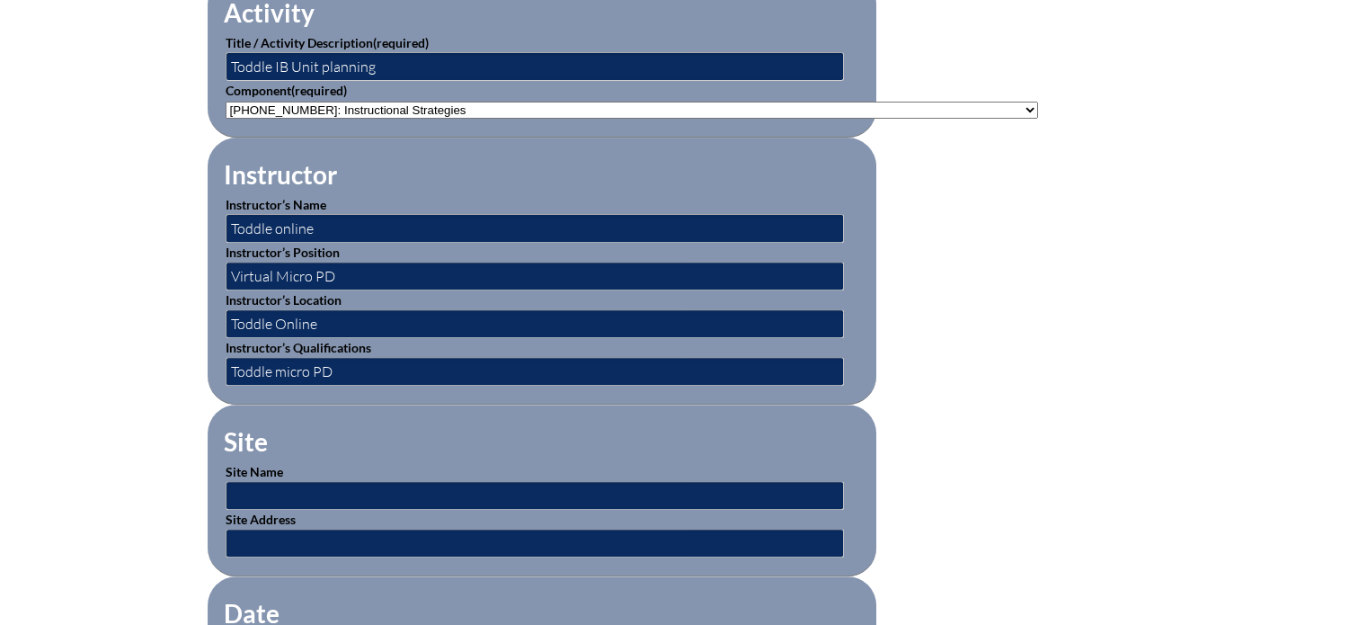
scroll to position [636, 0]
click at [366, 481] on input "text" at bounding box center [535, 494] width 618 height 29
type input "Online"
click at [291, 530] on input "text" at bounding box center [535, 542] width 618 height 29
type input "online"
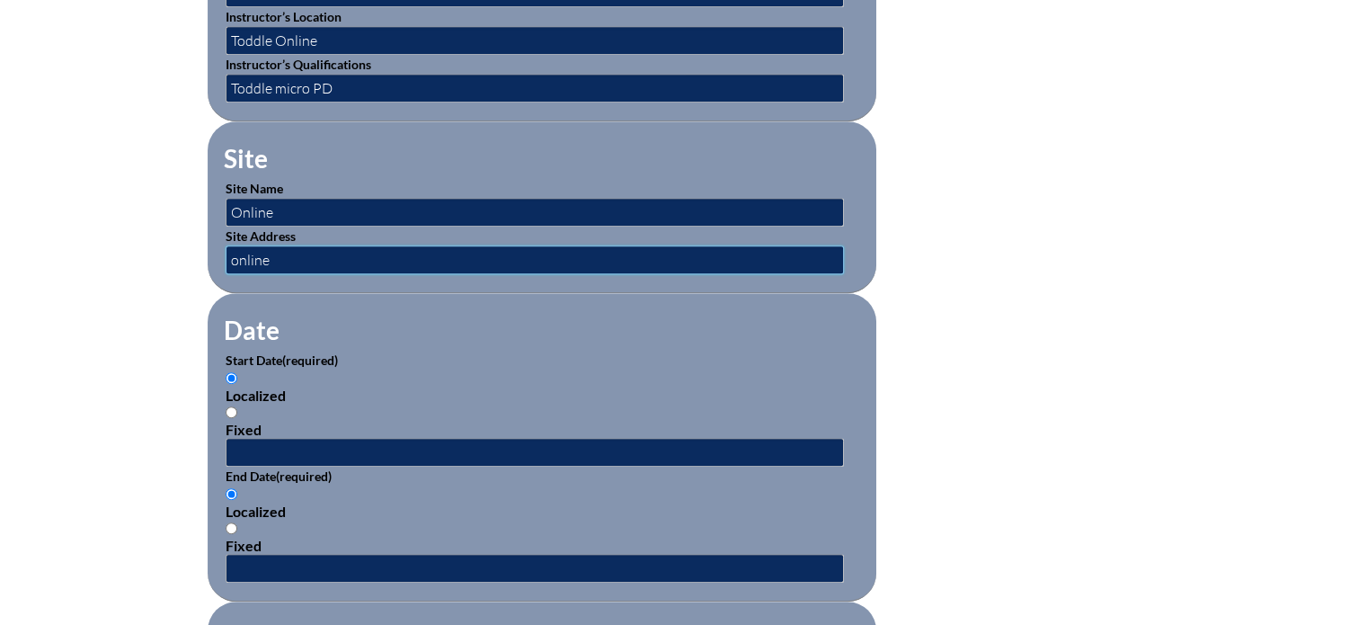
scroll to position [924, 0]
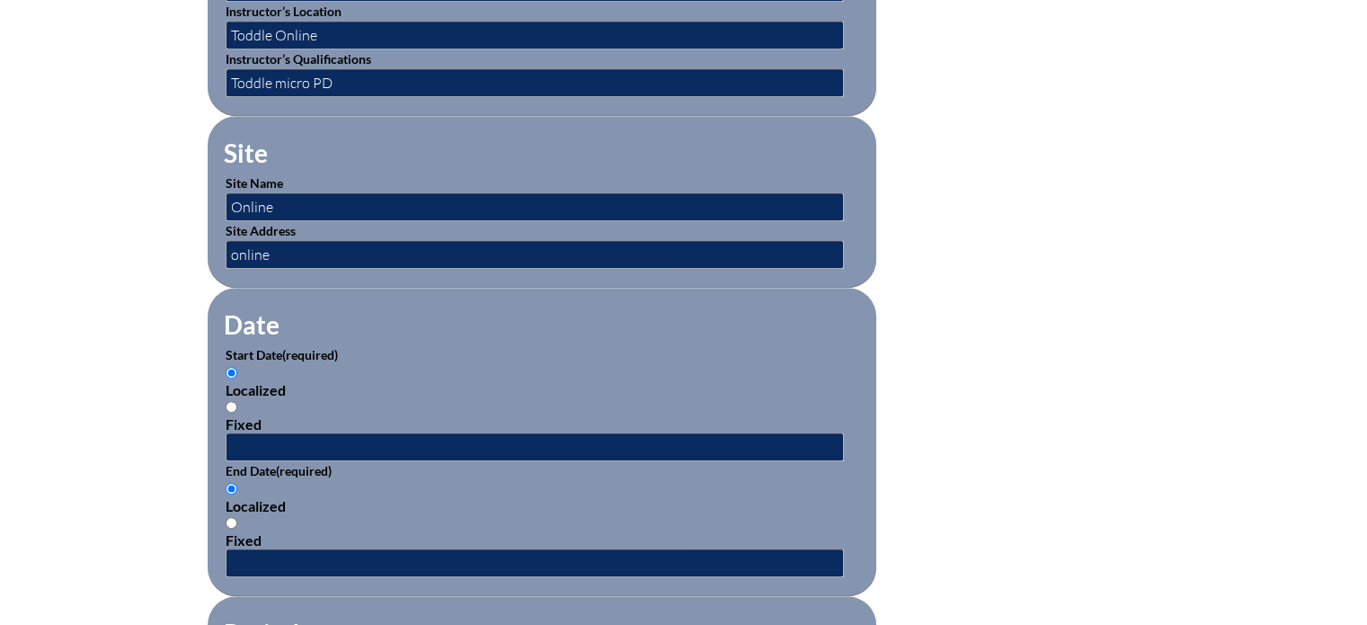
click at [864, 341] on fieldset "Date Start Date (required) Localized Fixed End Date (required) Localized Fixed" at bounding box center [542, 442] width 669 height 308
click at [276, 446] on input "text" at bounding box center [535, 446] width 618 height 29
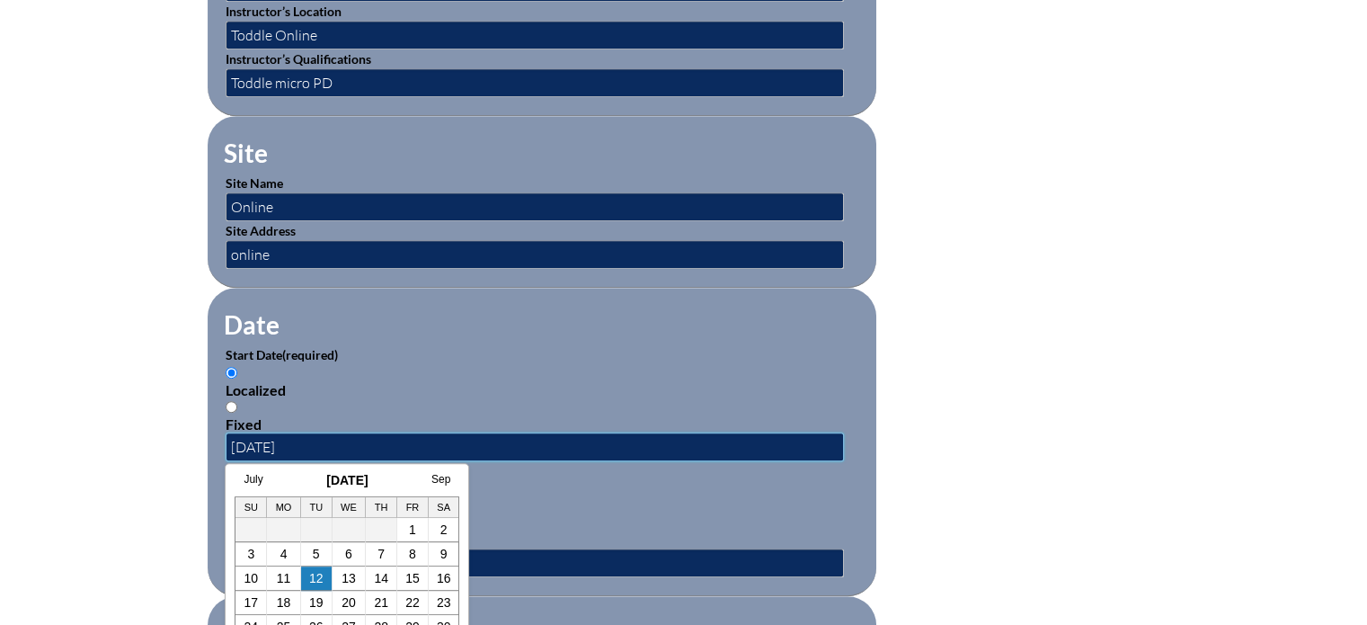
type input "08/02/2024"
click at [600, 497] on div "Localized" at bounding box center [542, 505] width 633 height 17
click at [237, 492] on input "Localized" at bounding box center [232, 489] width 12 height 12
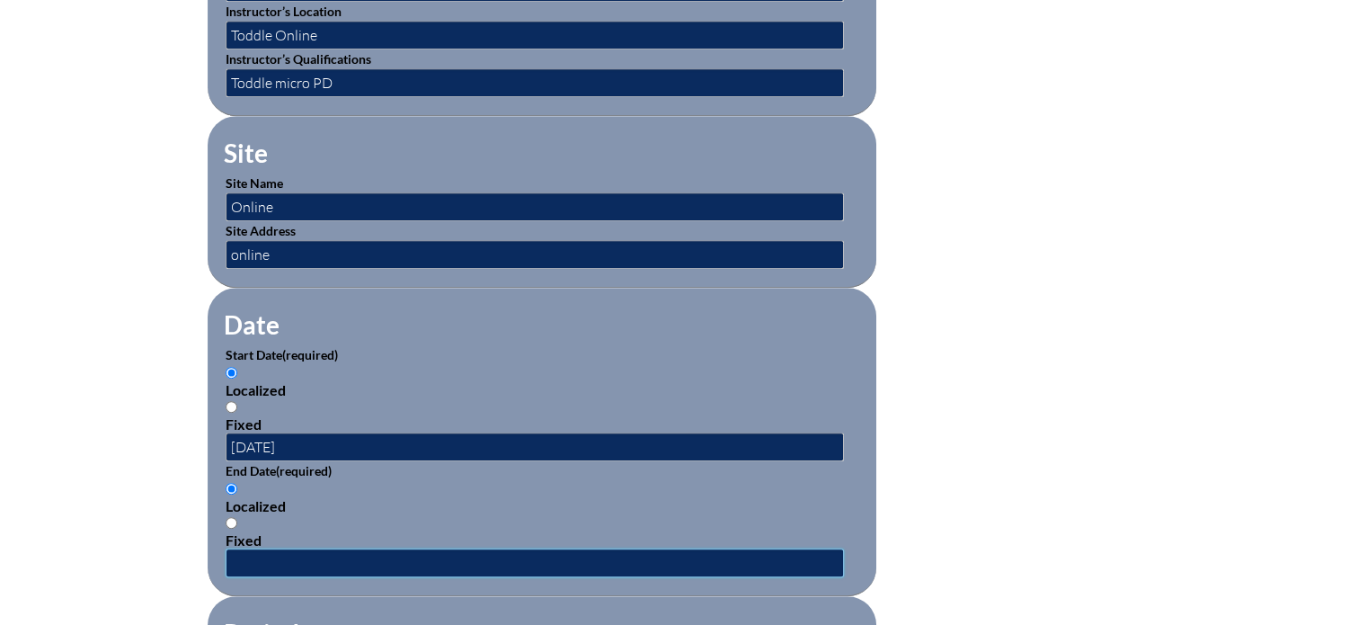
click at [325, 553] on input "text" at bounding box center [535, 562] width 618 height 29
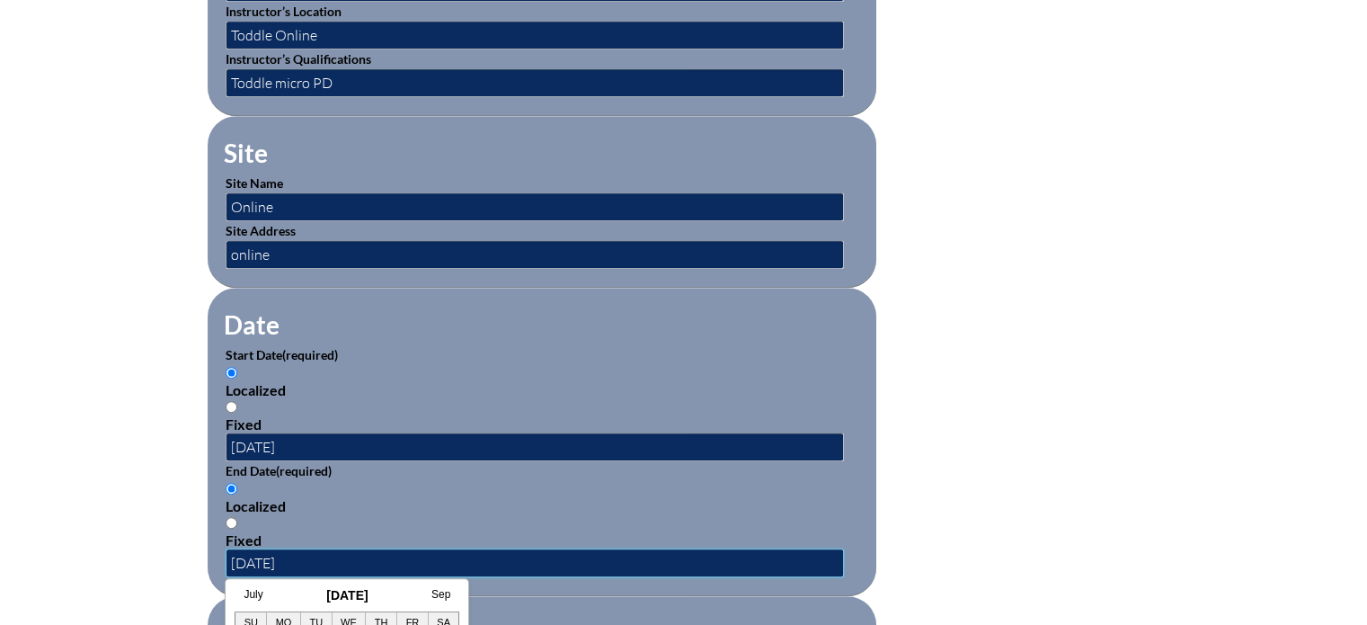
type input "08/05/2024"
click at [1003, 457] on form "Activity Title / Activity Description (required) Toddle IB Unit planning Compon…" at bounding box center [684, 461] width 953 height 1549
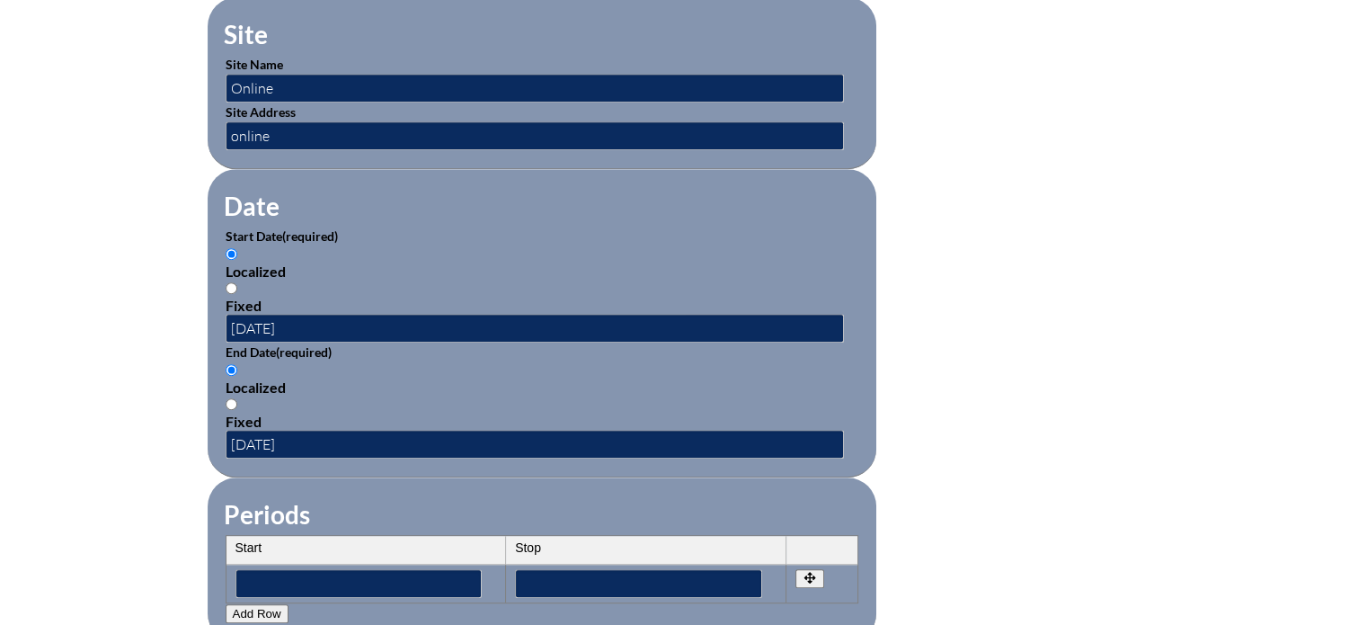
scroll to position [1045, 0]
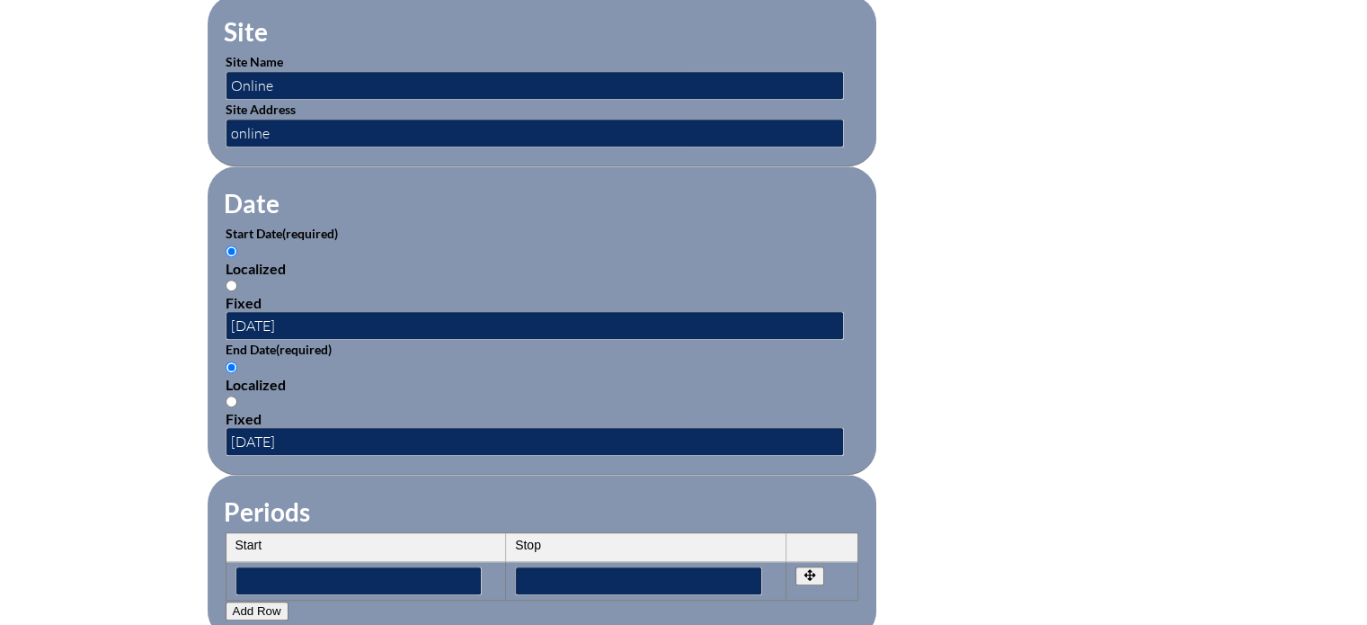
click at [329, 533] on th "Start" at bounding box center [366, 547] width 280 height 29
click at [318, 566] on input"] "text" at bounding box center [358, 580] width 247 height 29
type input"] "08/02/2024"
click at [588, 578] on input"] "text" at bounding box center [638, 580] width 247 height 29
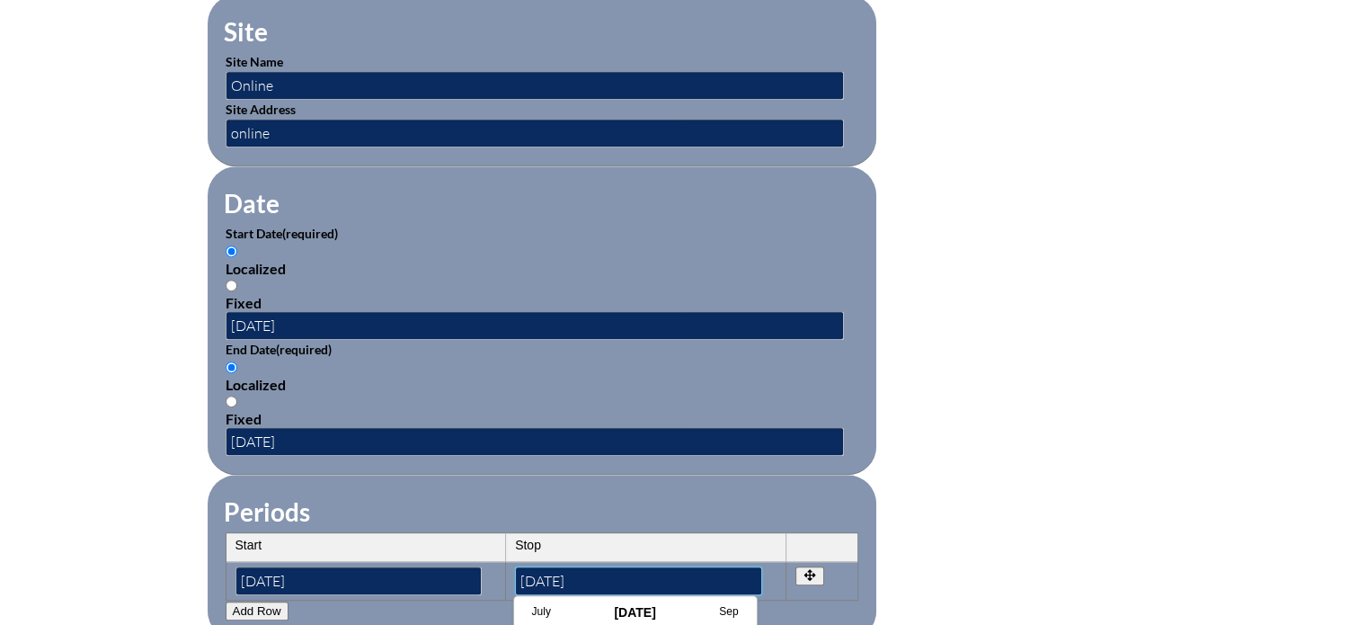
type input"] "08/05/2024"
click at [1035, 510] on form "Activity Title / Activity Description (required) Toddle IB Unit planning Compon…" at bounding box center [684, 340] width 953 height 1549
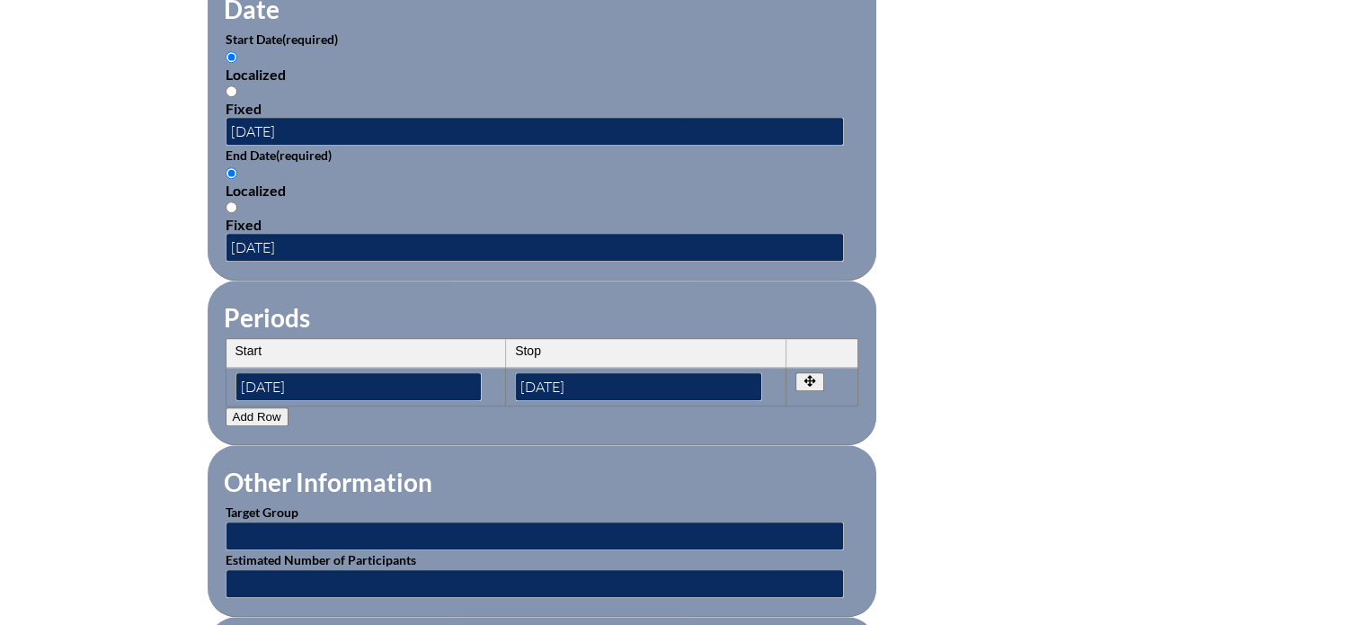
scroll to position [1254, 0]
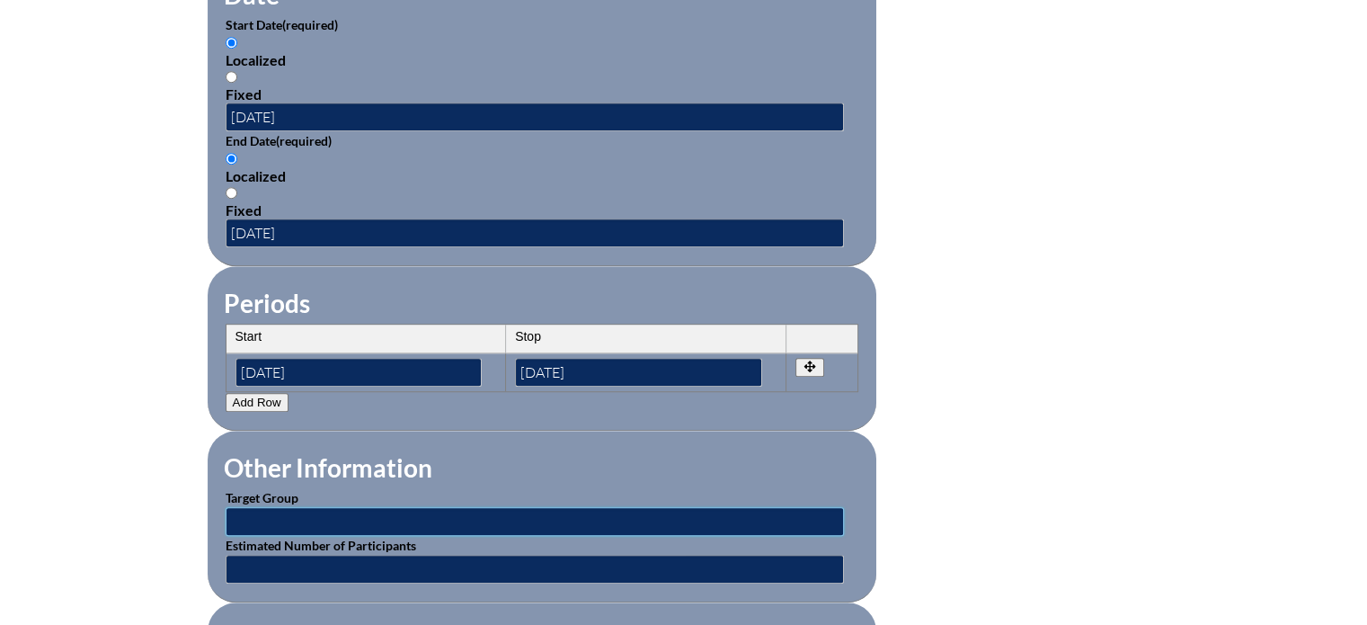
click at [397, 510] on input "text" at bounding box center [535, 521] width 618 height 29
type input "IB MYP and PYP Teachers"
click at [417, 565] on input "text" at bounding box center [535, 568] width 618 height 29
type input "5"
click at [967, 499] on form "Activity Title / Activity Description (required) Toddle IB Unit planning Compon…" at bounding box center [684, 131] width 953 height 1549
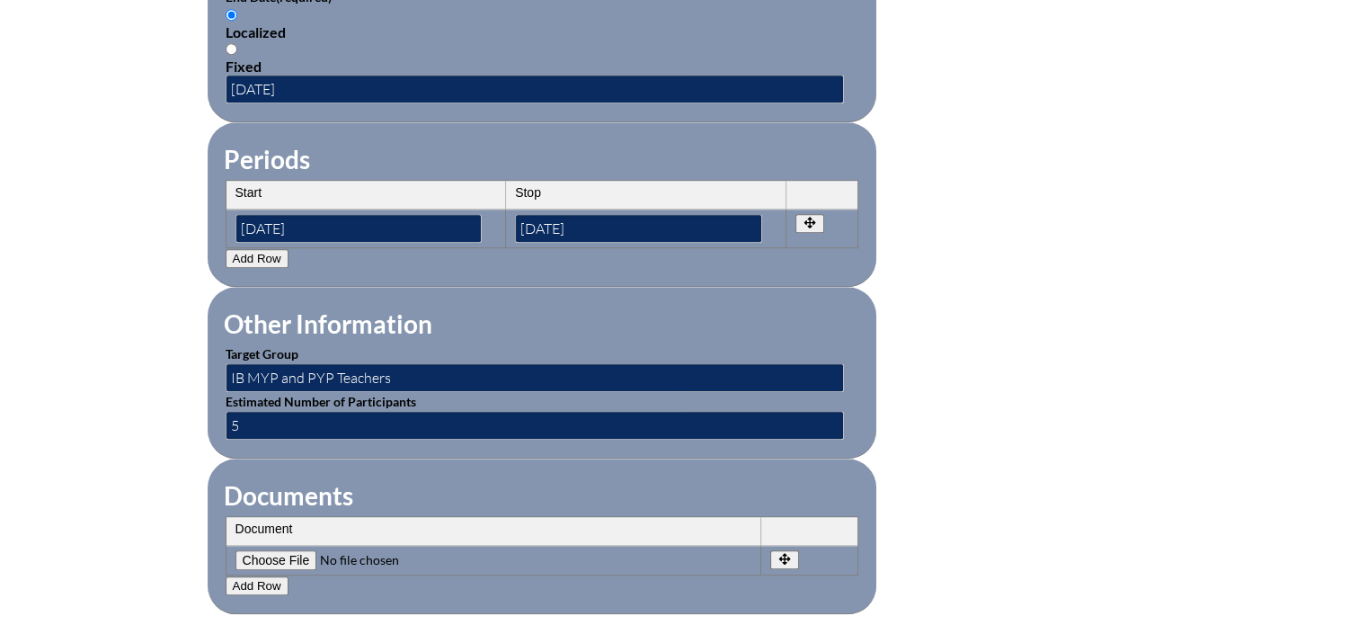
scroll to position [1408, 0]
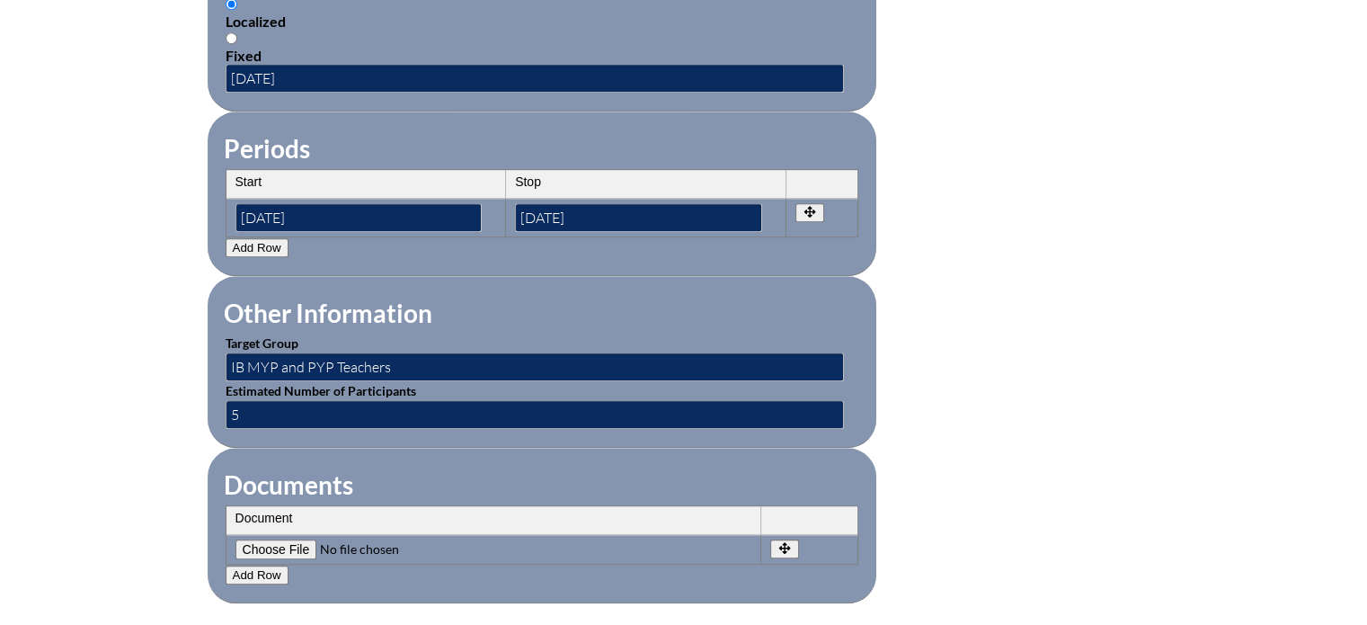
click at [290, 539] on input"] "file" at bounding box center [357, 549] width 244 height 20
type input"] "C:\fakepath\becoming_purposeful_planners_on_toddle_.png"
click at [262, 565] on button "Add Row" at bounding box center [257, 574] width 63 height 19
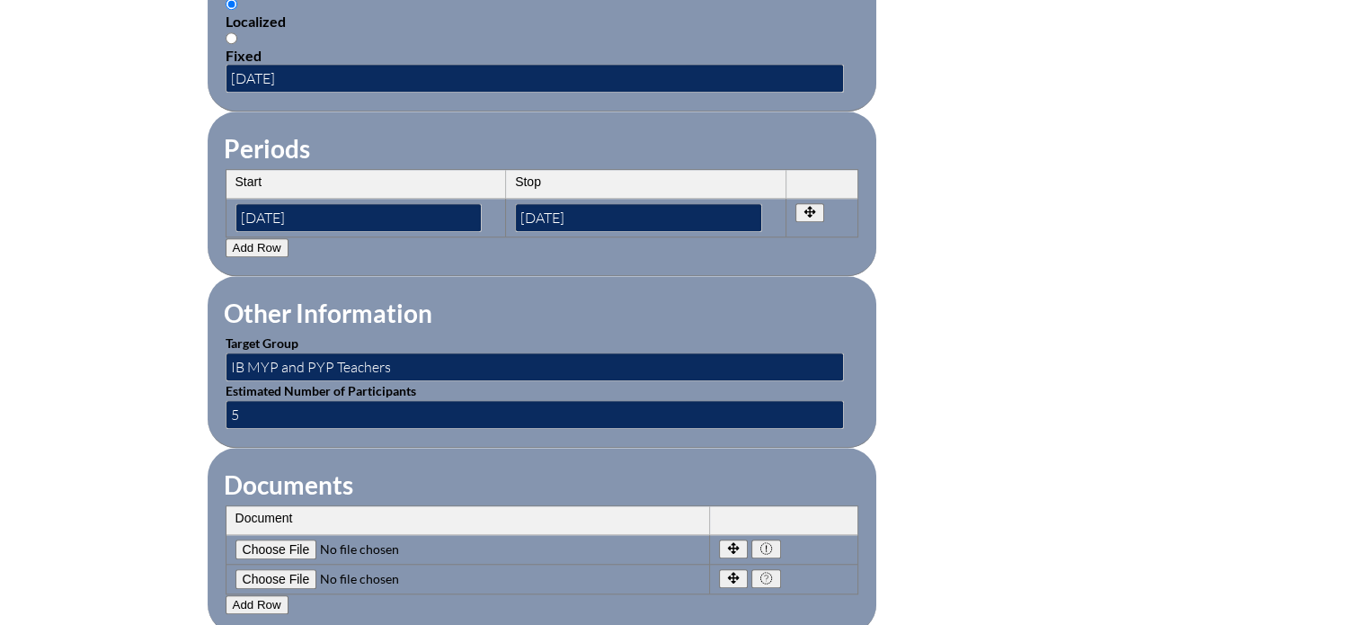
click at [278, 569] on input"] "file" at bounding box center [357, 579] width 244 height 20
type input"] "C:\fakepath\mastering_portfolios_and_evidencing_on_toddle.png"
click at [265, 595] on button "Add Row" at bounding box center [257, 604] width 63 height 19
click at [295, 599] on input"] "file" at bounding box center [357, 609] width 244 height 20
type input"] "C:\fakepath\setting_classrooms_up_for_success_on_toddle.png"
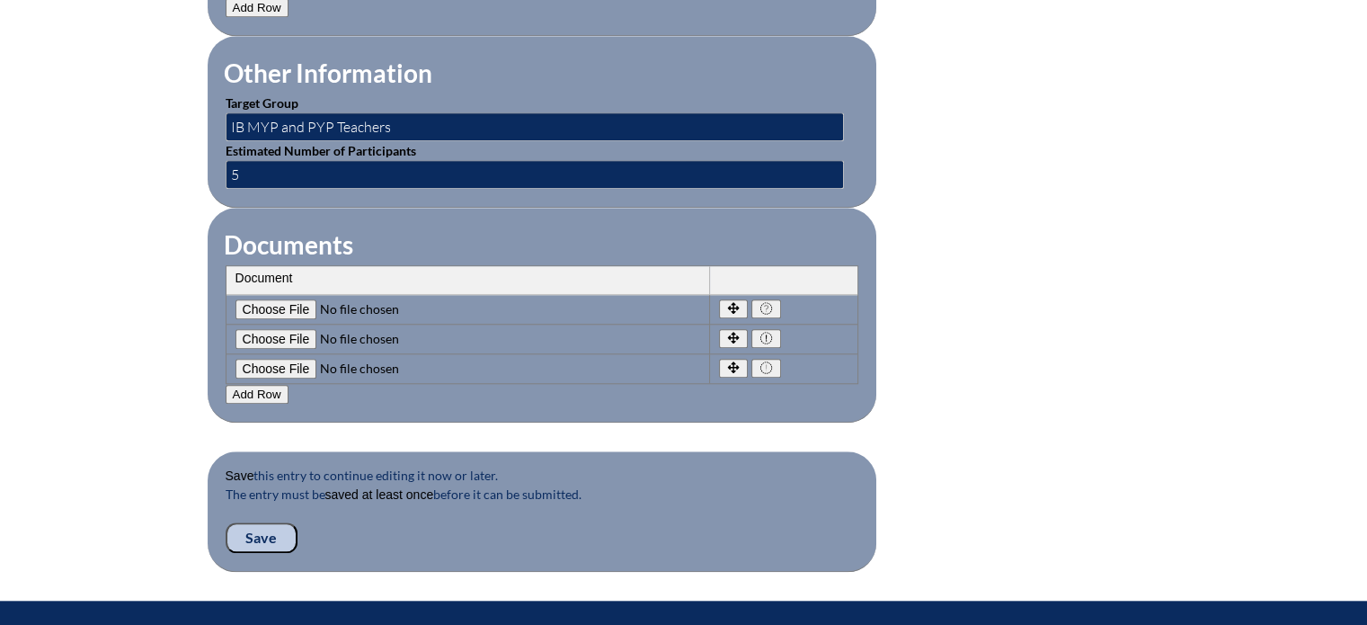
scroll to position [1649, 0]
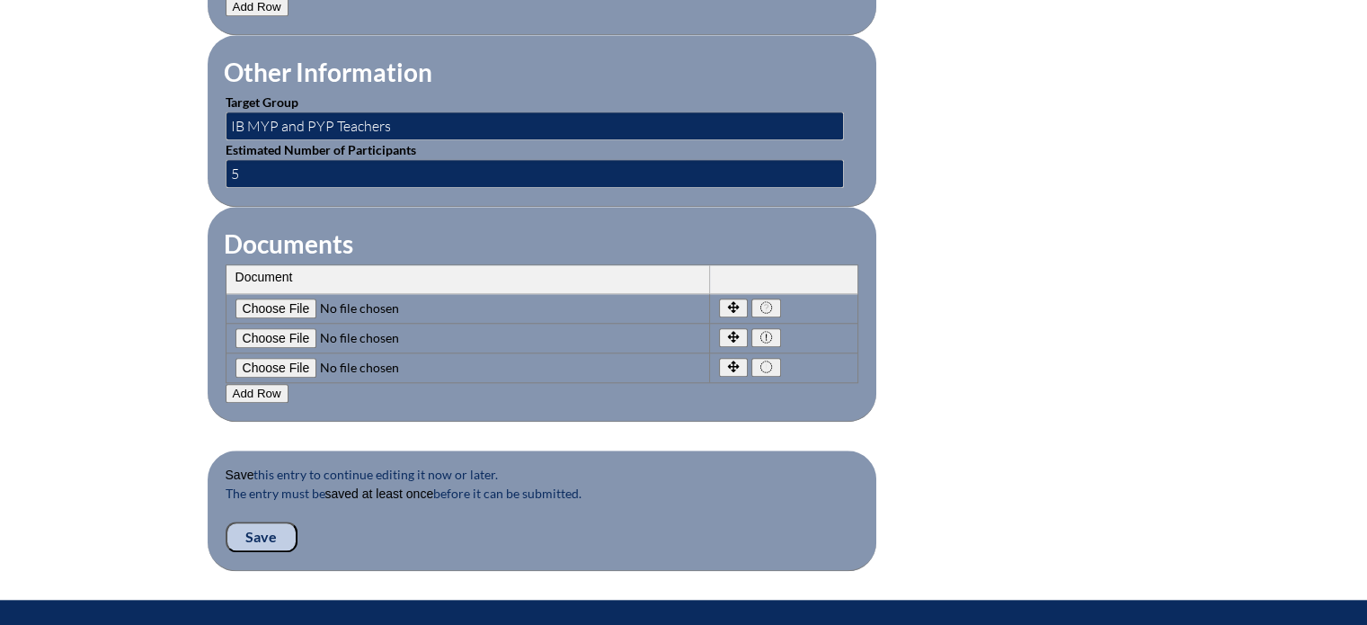
click at [269, 529] on input "Save" at bounding box center [262, 536] width 72 height 31
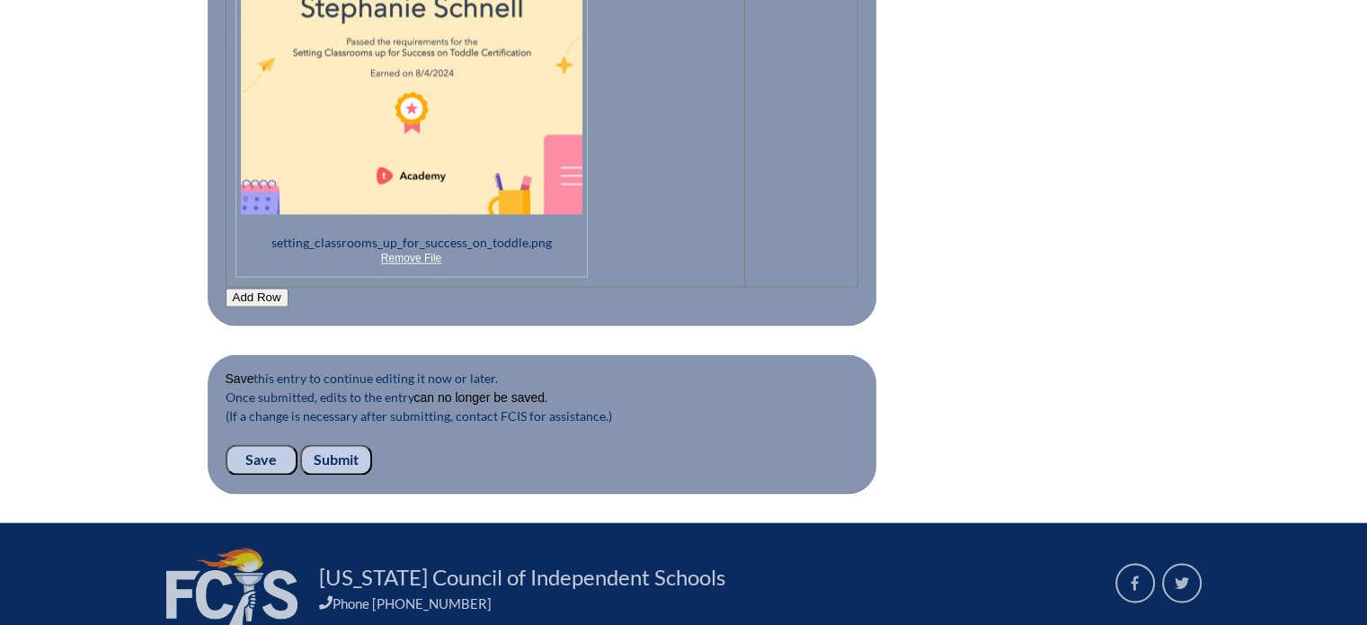
scroll to position [3036, 0]
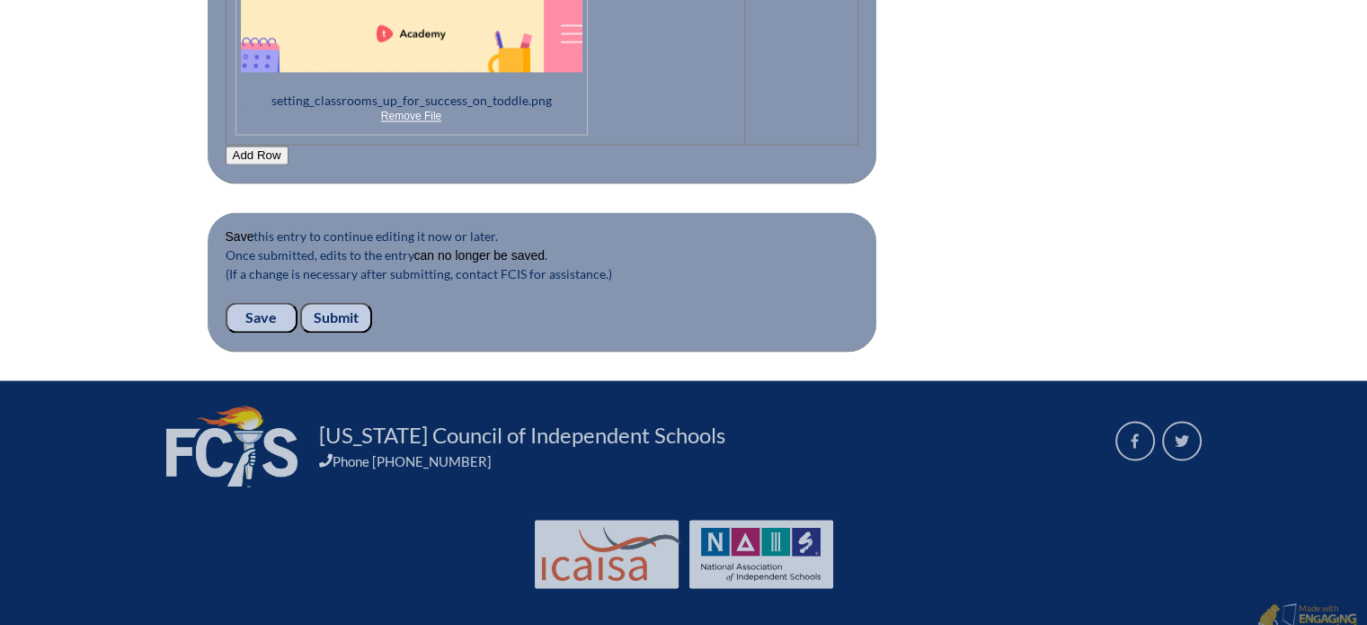
click at [333, 302] on input "Submit" at bounding box center [336, 317] width 72 height 31
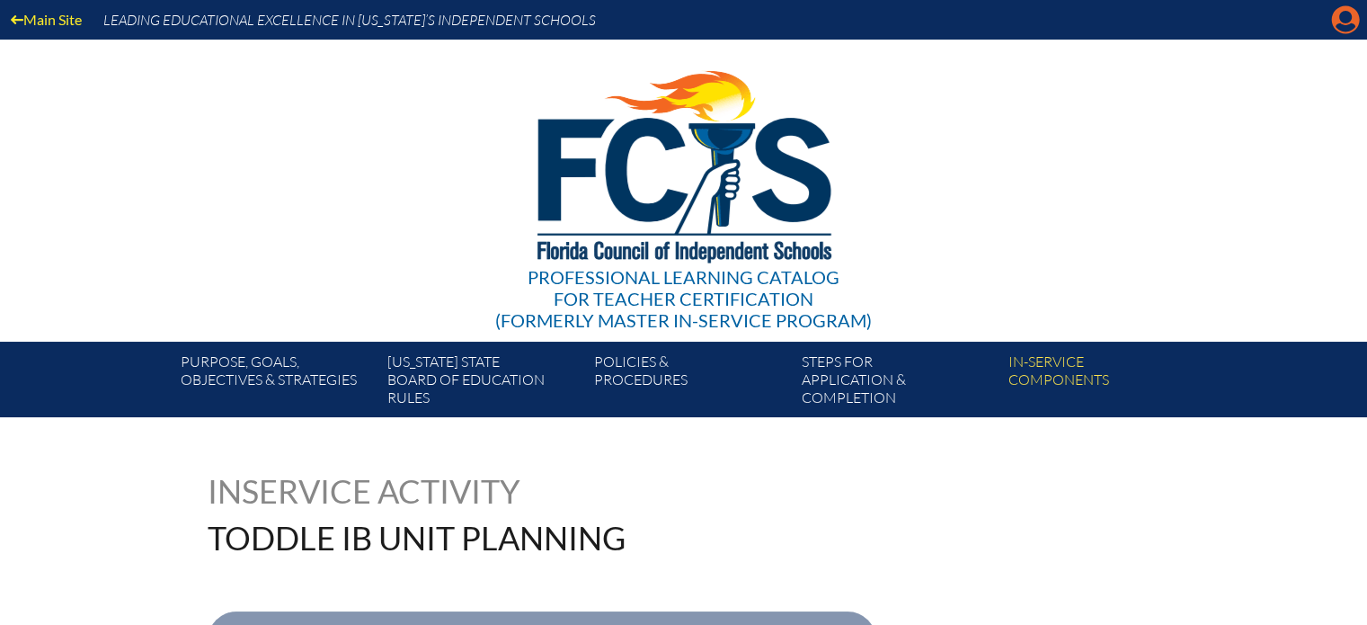
click at [1342, 21] on icon "Manage account" at bounding box center [1345, 19] width 29 height 29
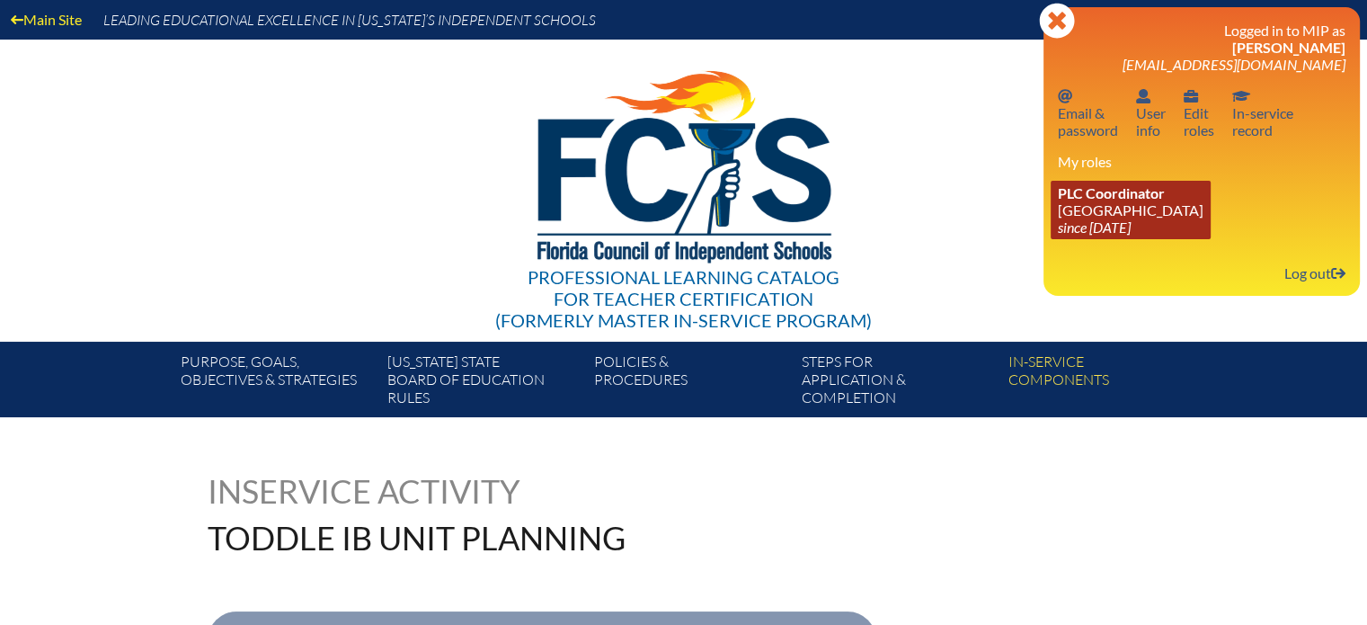
click at [1114, 215] on link "PLC Coordinator Creation Village World School since 2025 Jul 29" at bounding box center [1131, 210] width 160 height 58
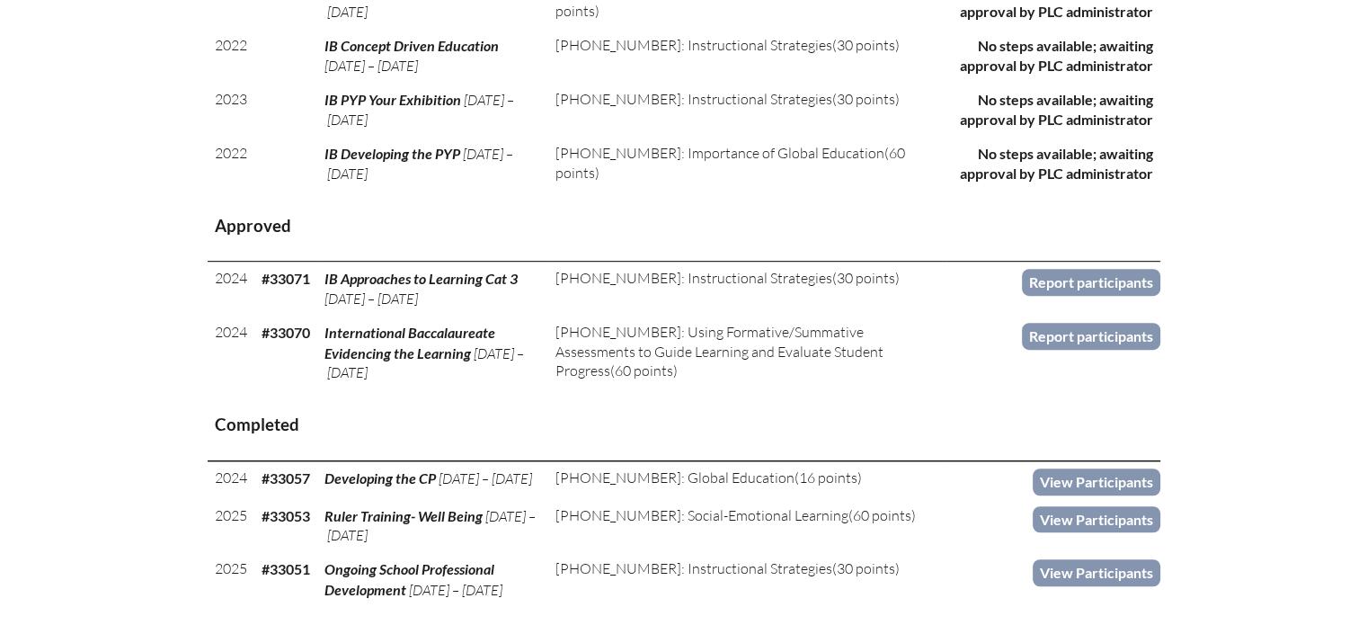
scroll to position [1046, 0]
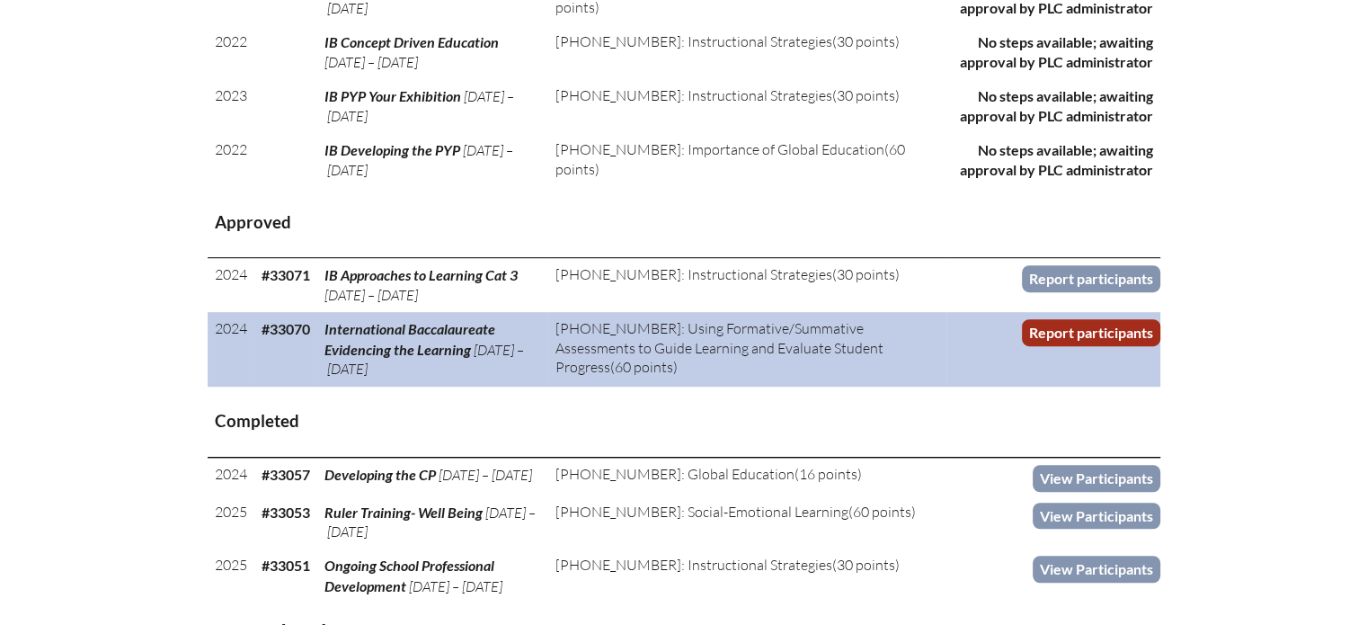
click at [1101, 327] on link "Report participants" at bounding box center [1091, 332] width 138 height 26
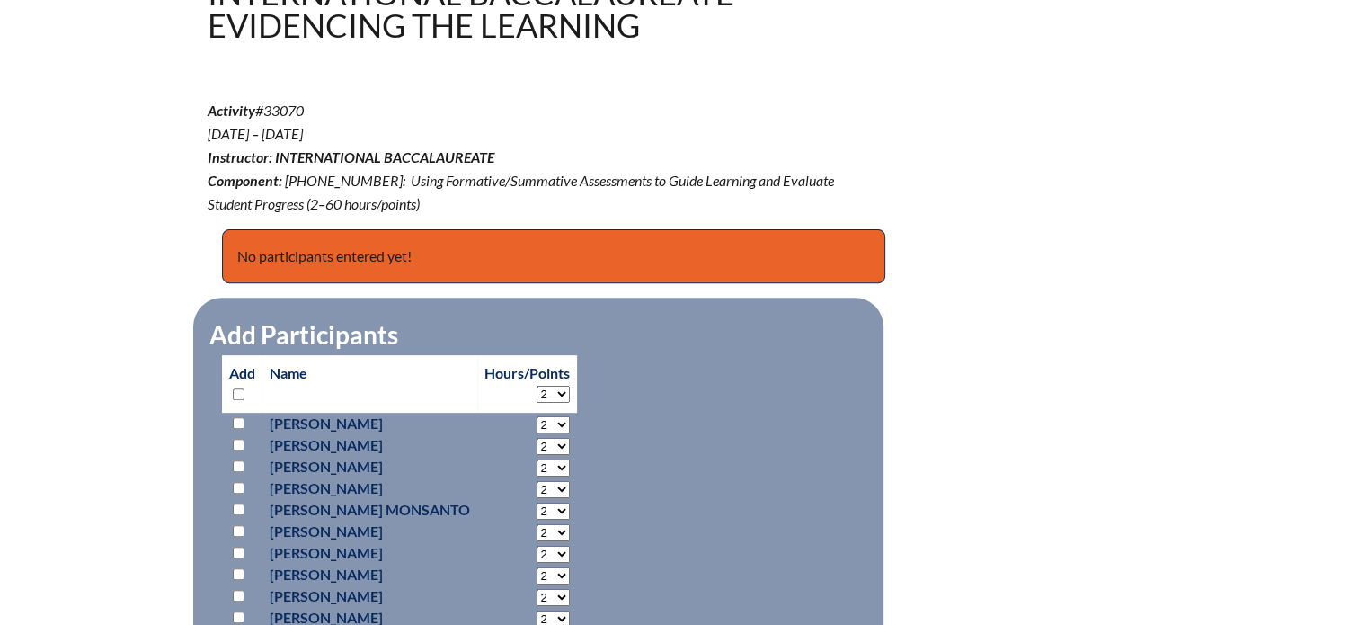
scroll to position [575, 0]
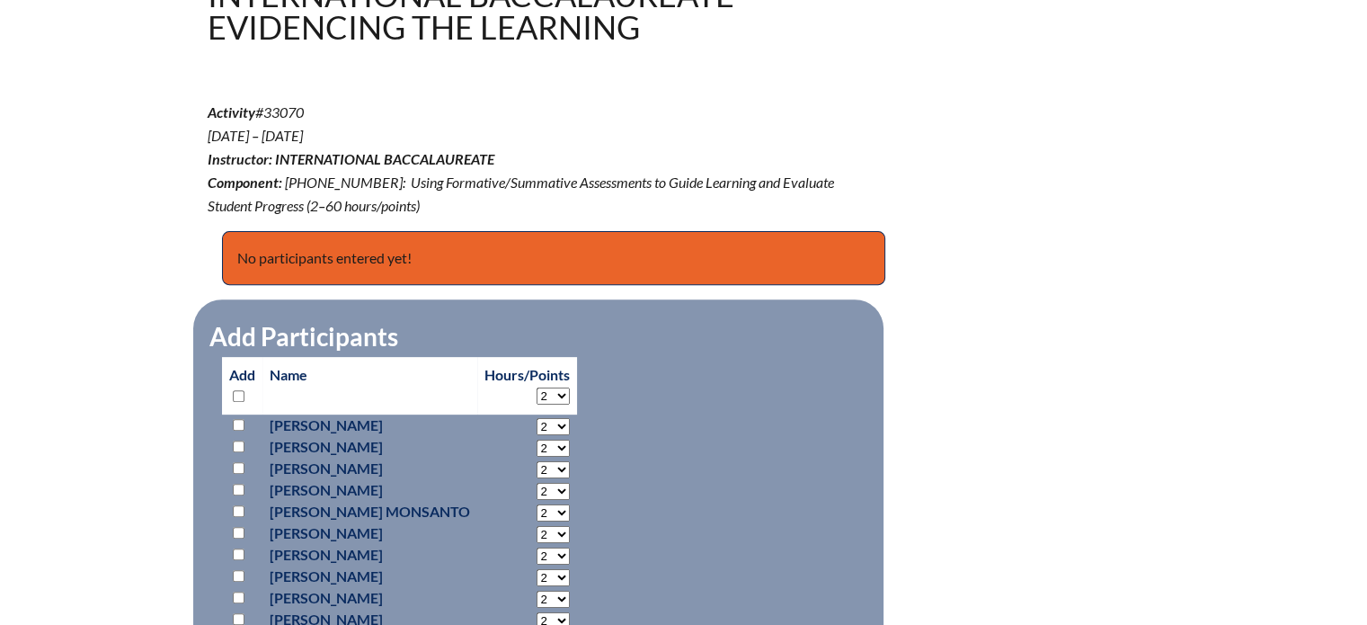
click at [557, 424] on select "2 3 4 5 6 7 8 9 10 11 12 13 14 15 16 17 18 19 20 21 22 23" at bounding box center [552, 426] width 33 height 17
select select "15"
click at [536, 418] on select "2 3 4 5 6 7 8 9 10 11 12 13 14 15 16 17 18 19 20 21 22 23" at bounding box center [552, 426] width 33 height 17
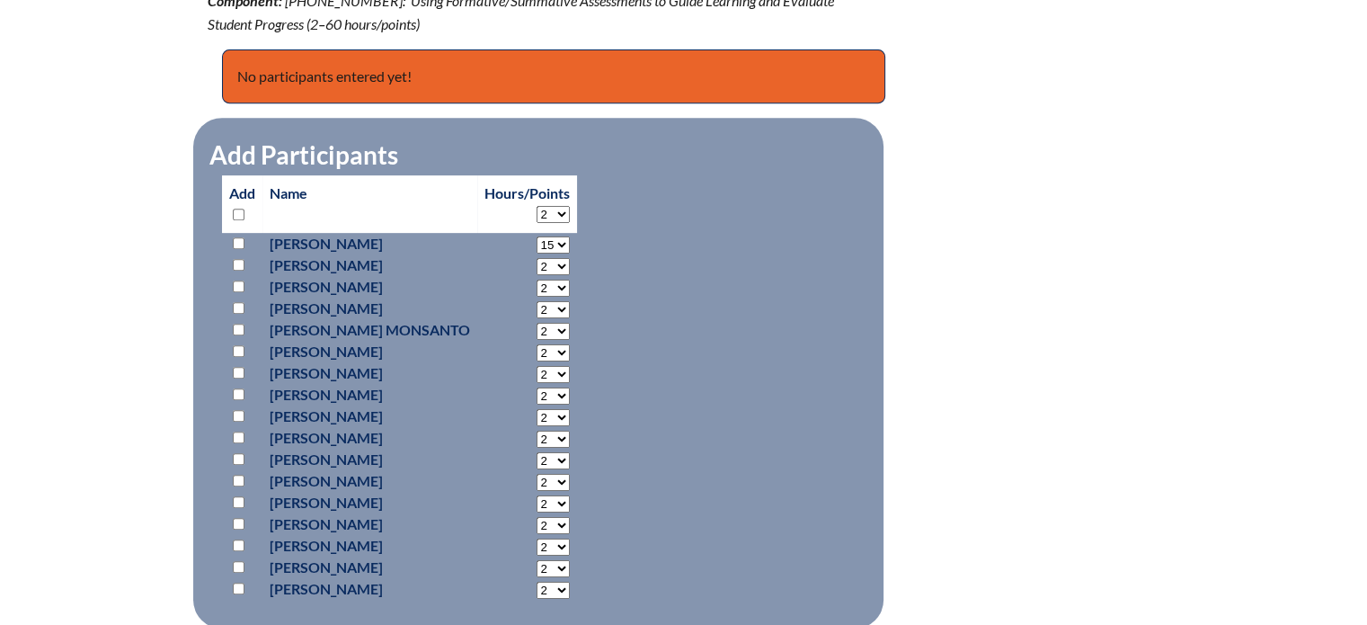
scroll to position [758, 0]
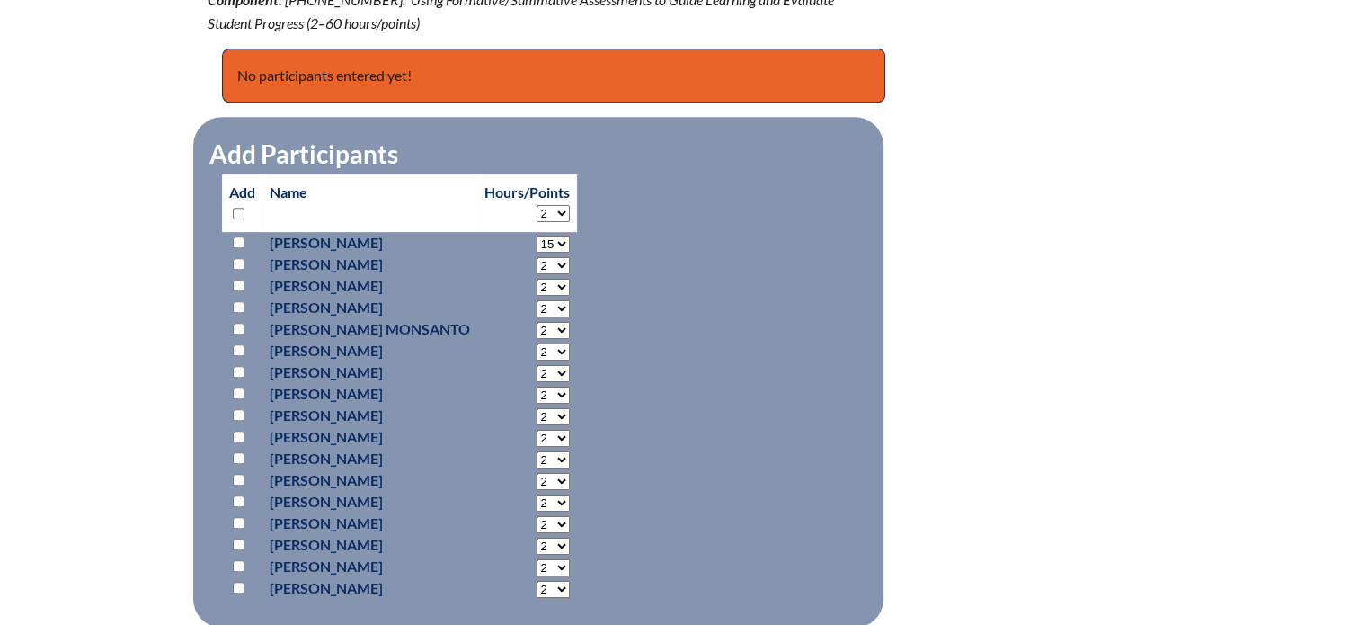
click at [1065, 360] on div "international-baccalaureate-evidencing-the-learning---689bd73a004563.09157833 I…" at bounding box center [684, 264] width 953 height 1094
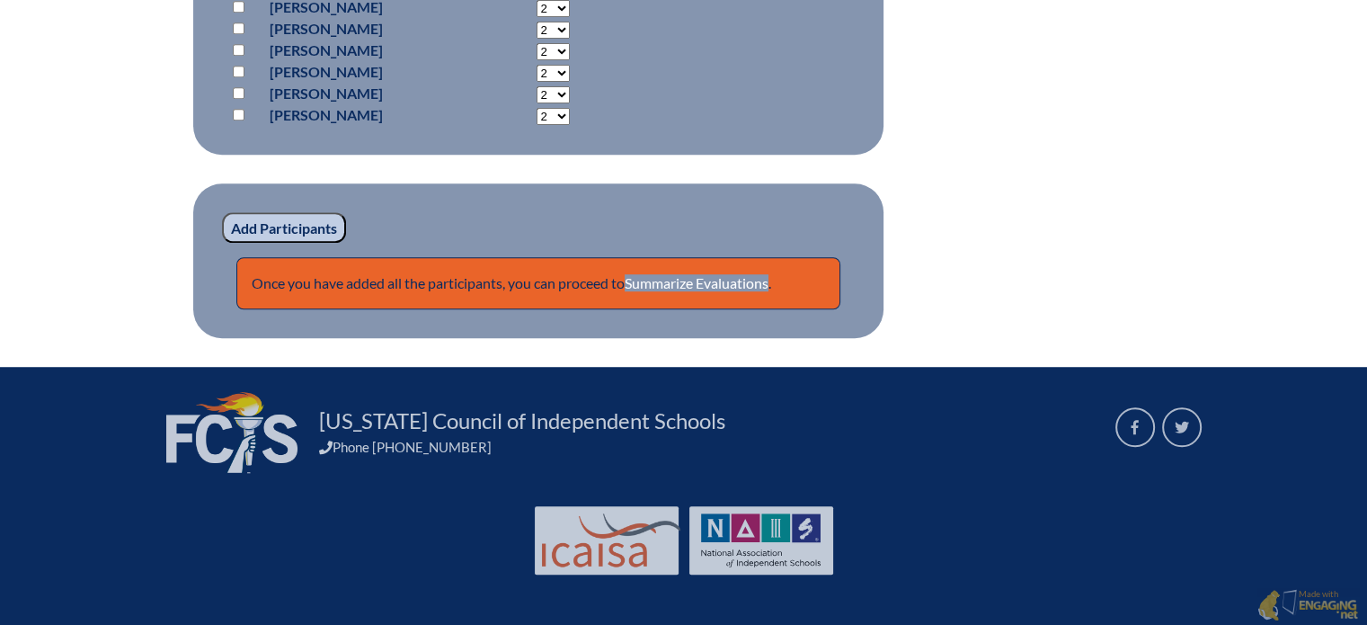
scroll to position [737, 0]
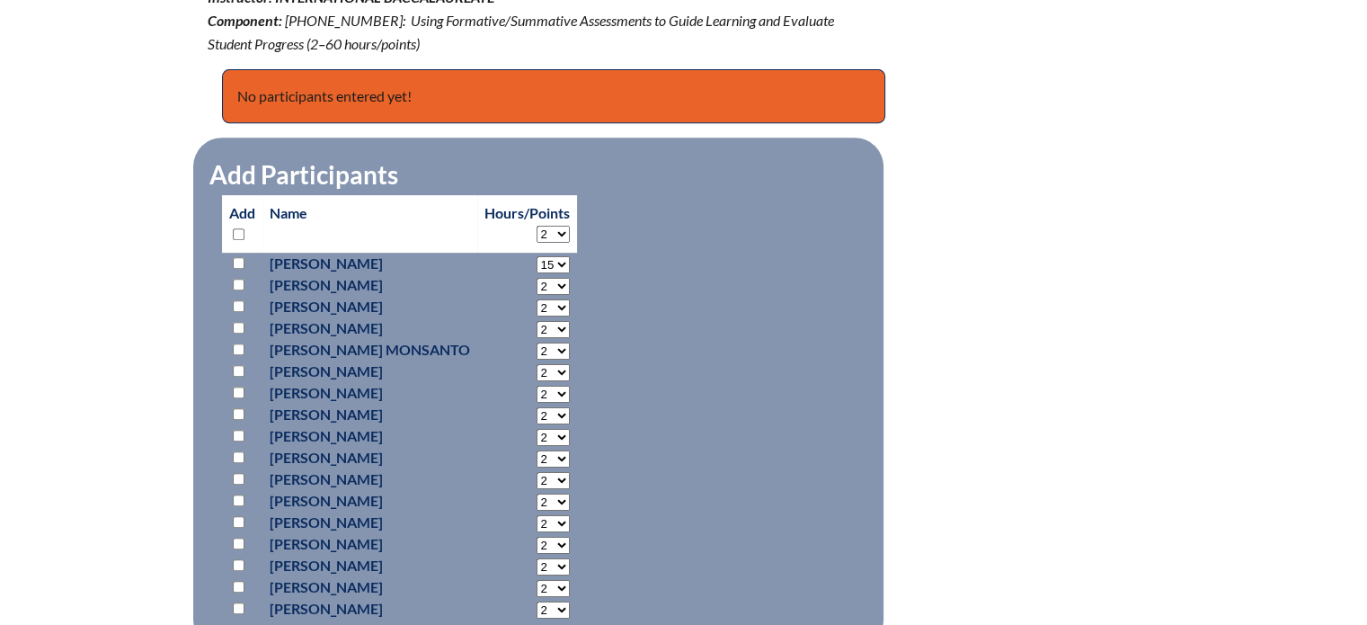
click at [1347, 314] on div "international-baccalaureate-evidencing-the-learning---689bd73a004563.09157833 I…" at bounding box center [683, 285] width 1367 height 1094
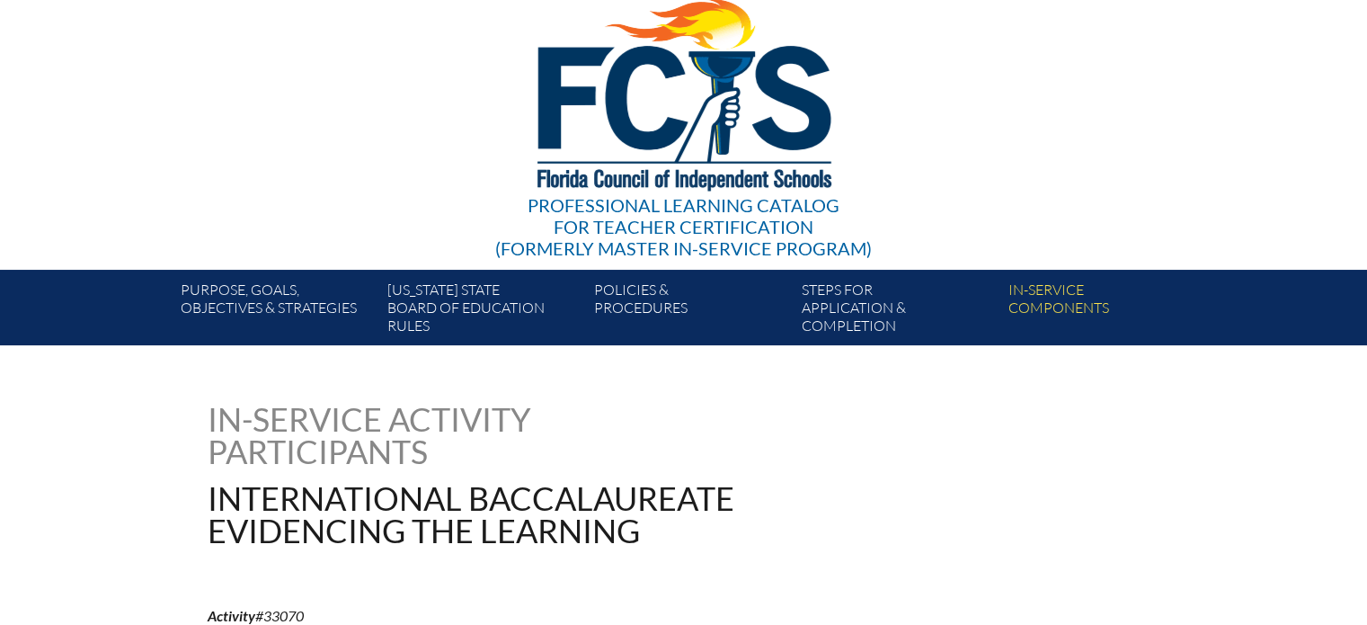
scroll to position [0, 0]
